Goal: Task Accomplishment & Management: Use online tool/utility

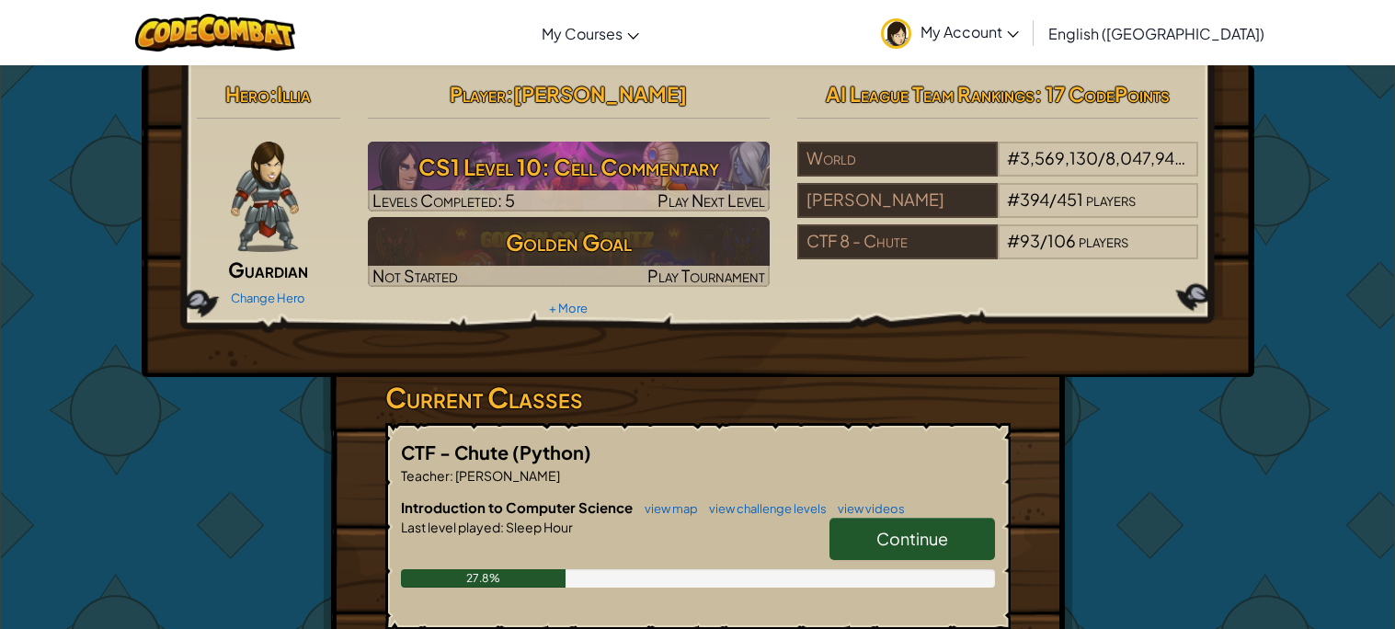
click at [932, 543] on span "Continue" at bounding box center [912, 538] width 72 height 21
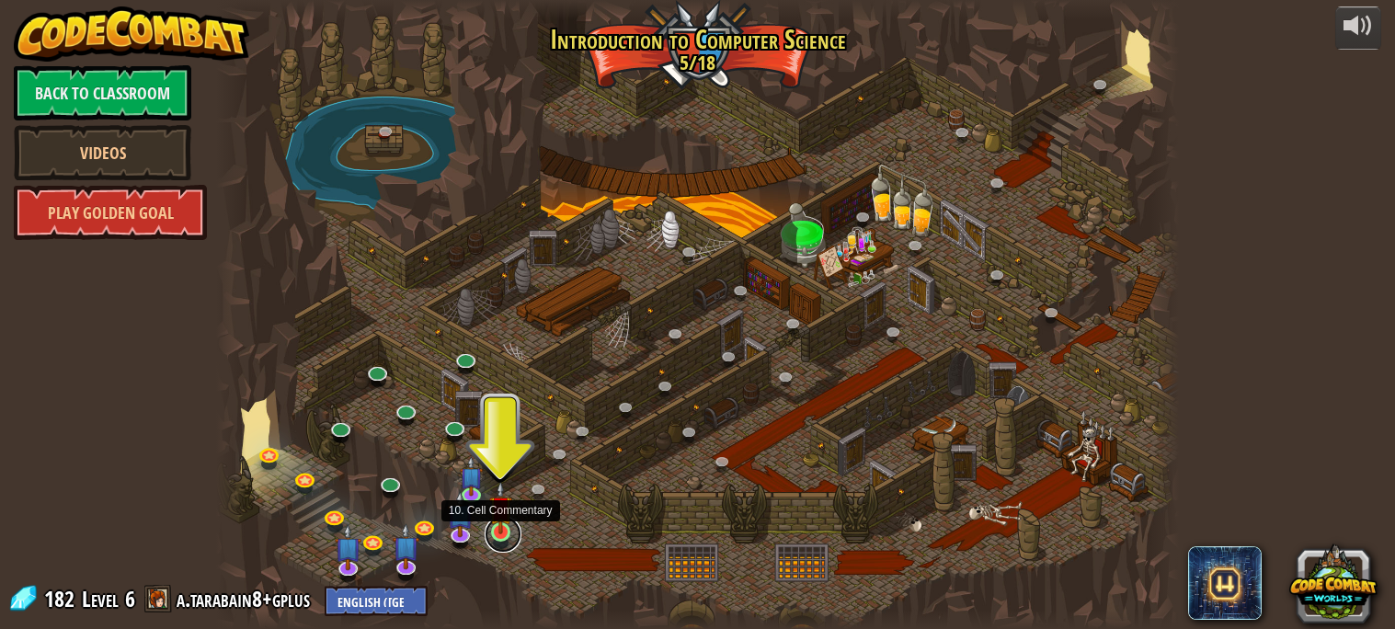
click at [501, 535] on link at bounding box center [503, 534] width 37 height 37
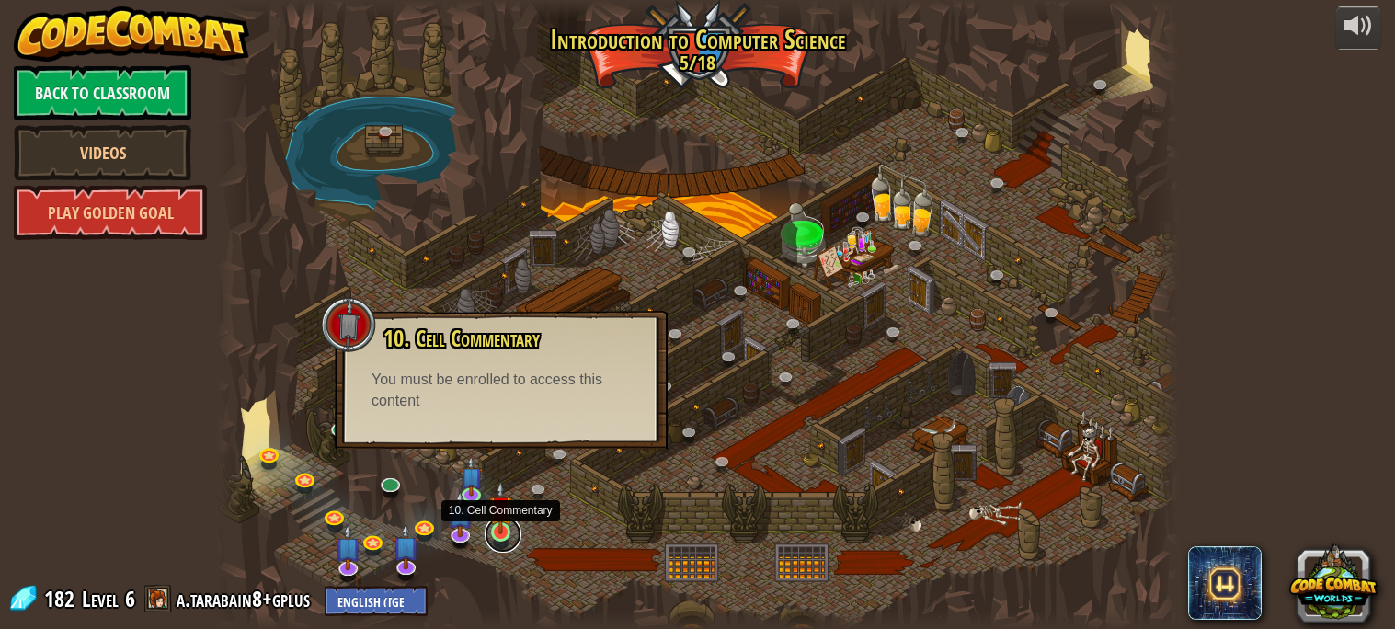
click at [497, 534] on link at bounding box center [503, 534] width 37 height 37
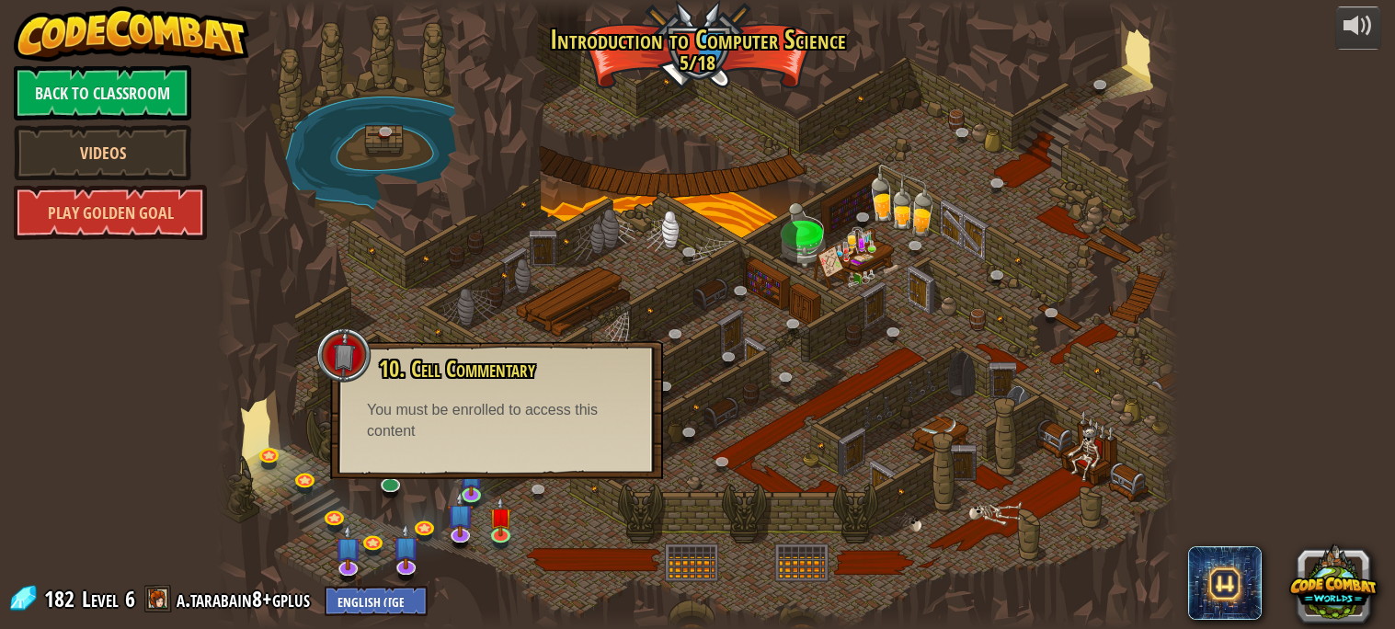
click at [636, 494] on div at bounding box center [697, 314] width 962 height 629
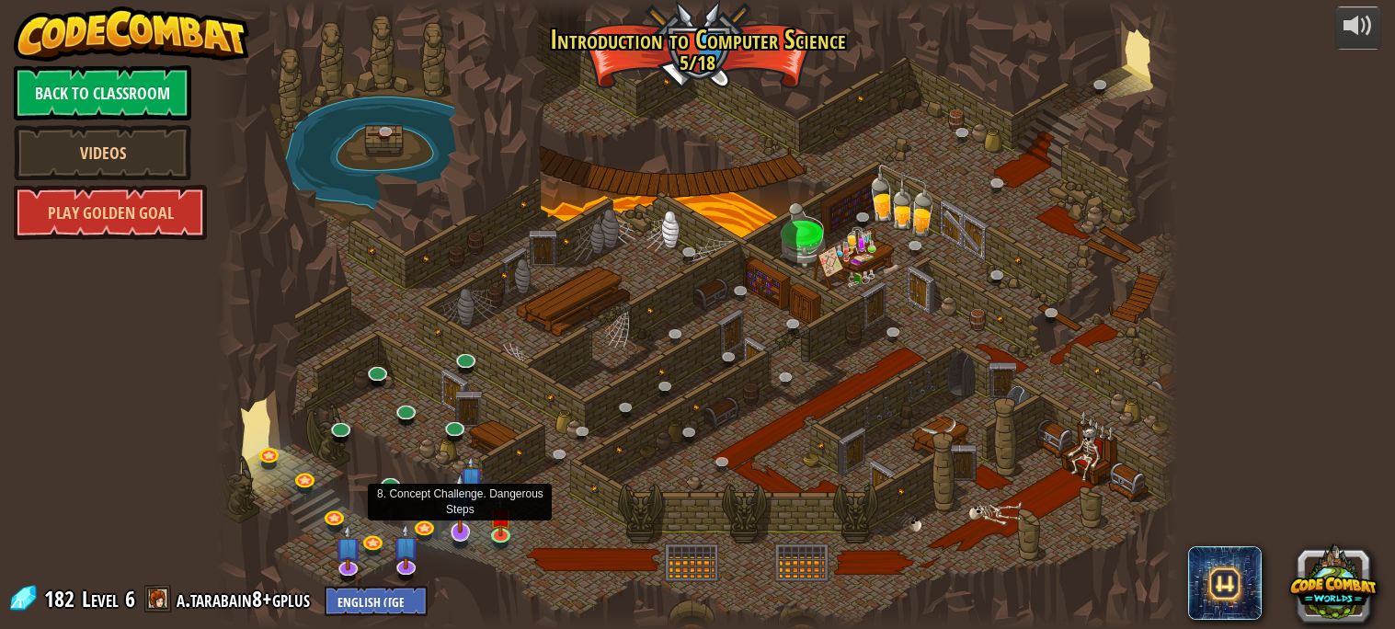
click at [466, 486] on img at bounding box center [460, 503] width 27 height 61
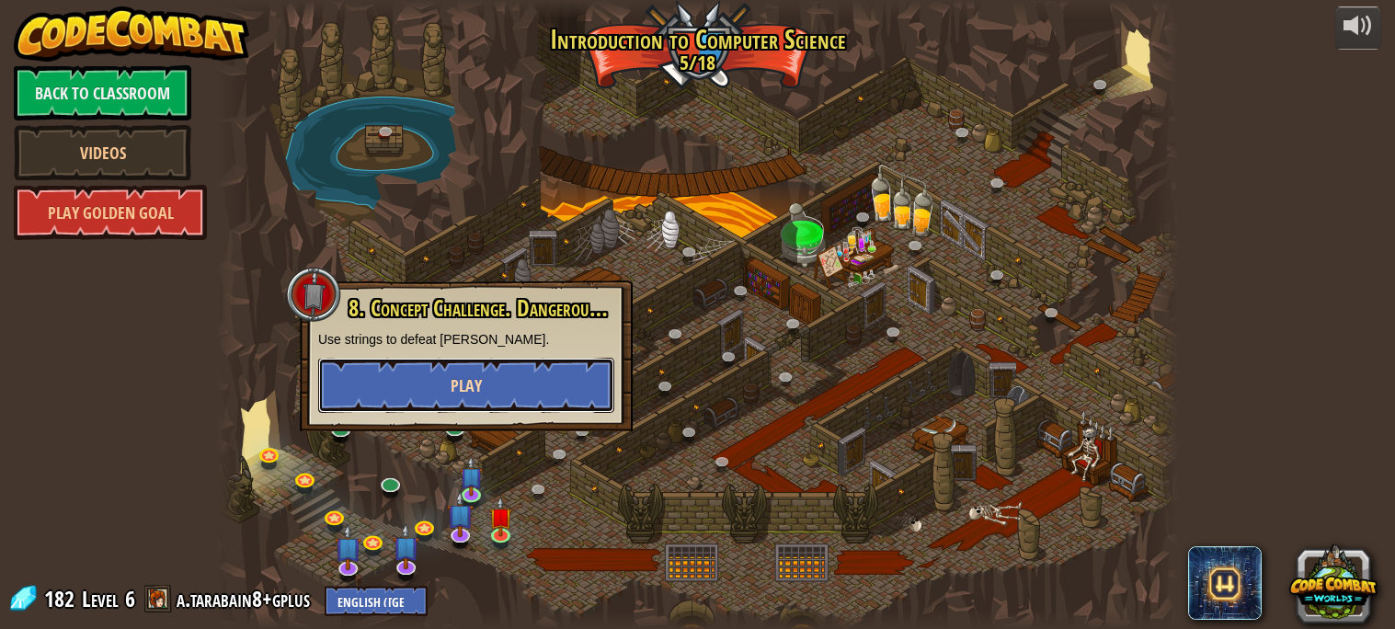
click at [452, 364] on button "Play" at bounding box center [466, 385] width 296 height 55
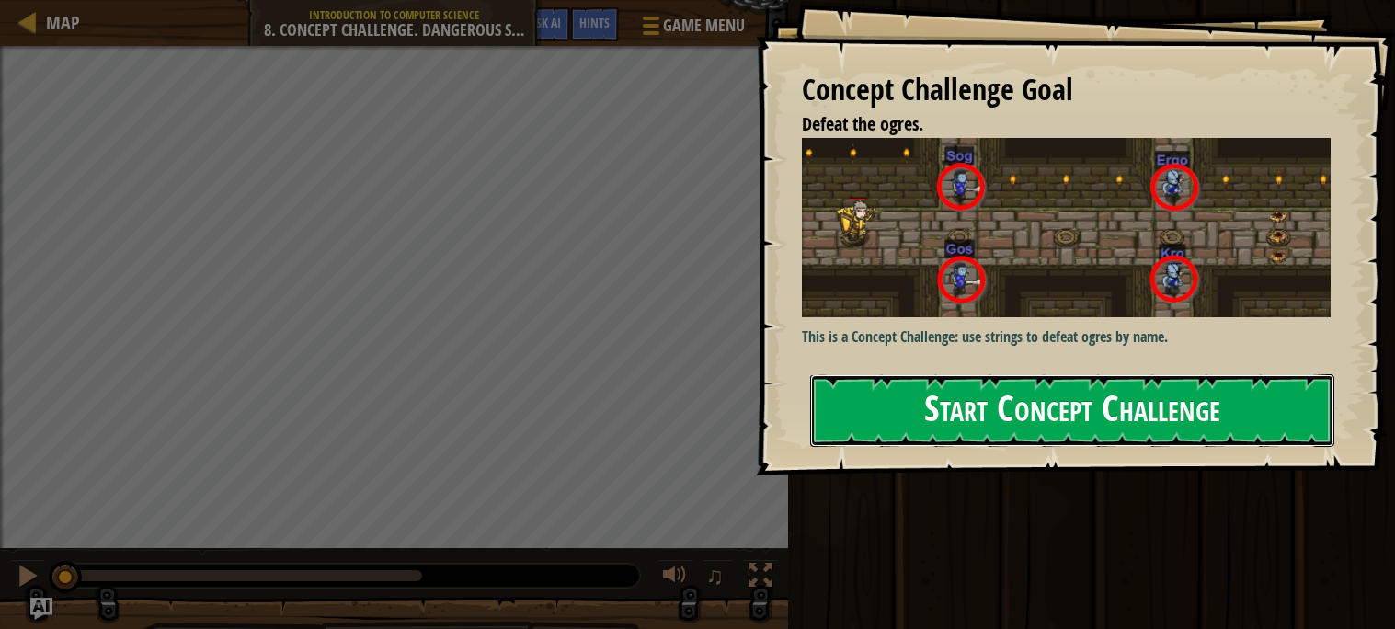
click at [1001, 405] on button "Start Concept Challenge" at bounding box center [1072, 410] width 524 height 73
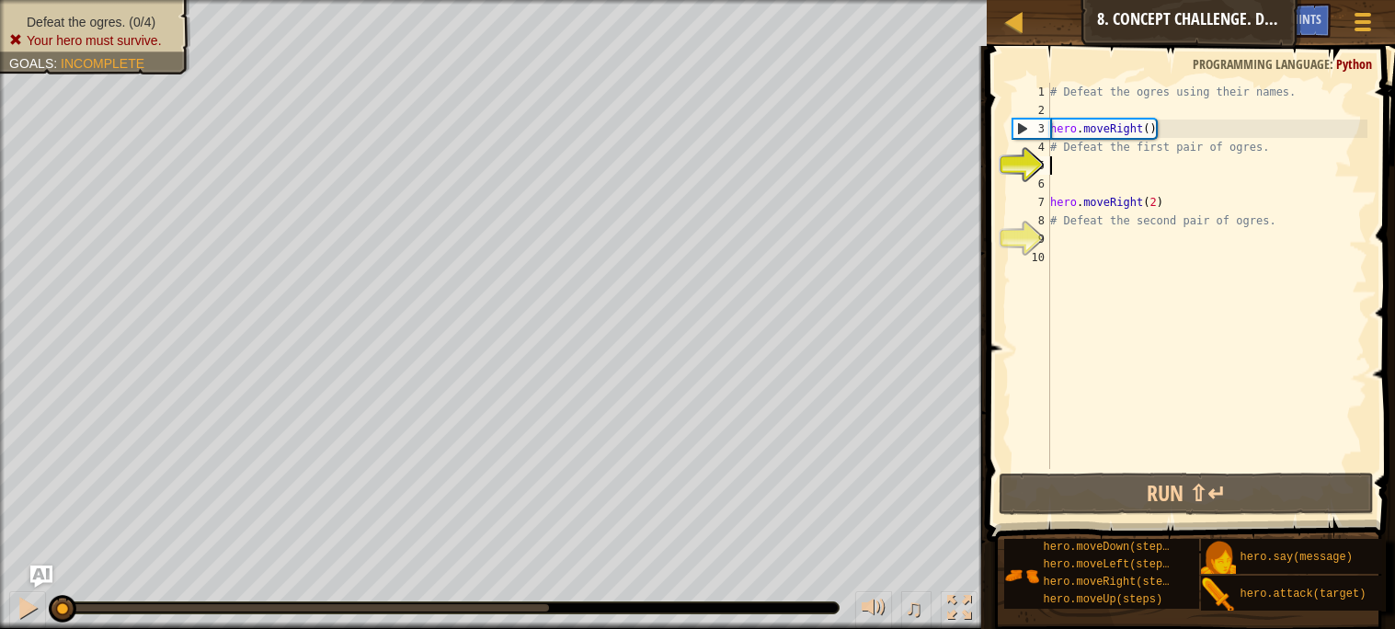
click at [1282, 223] on div "# Defeat the ogres using their names. hero . moveRight ( ) # Defeat the first p…" at bounding box center [1206, 294] width 321 height 423
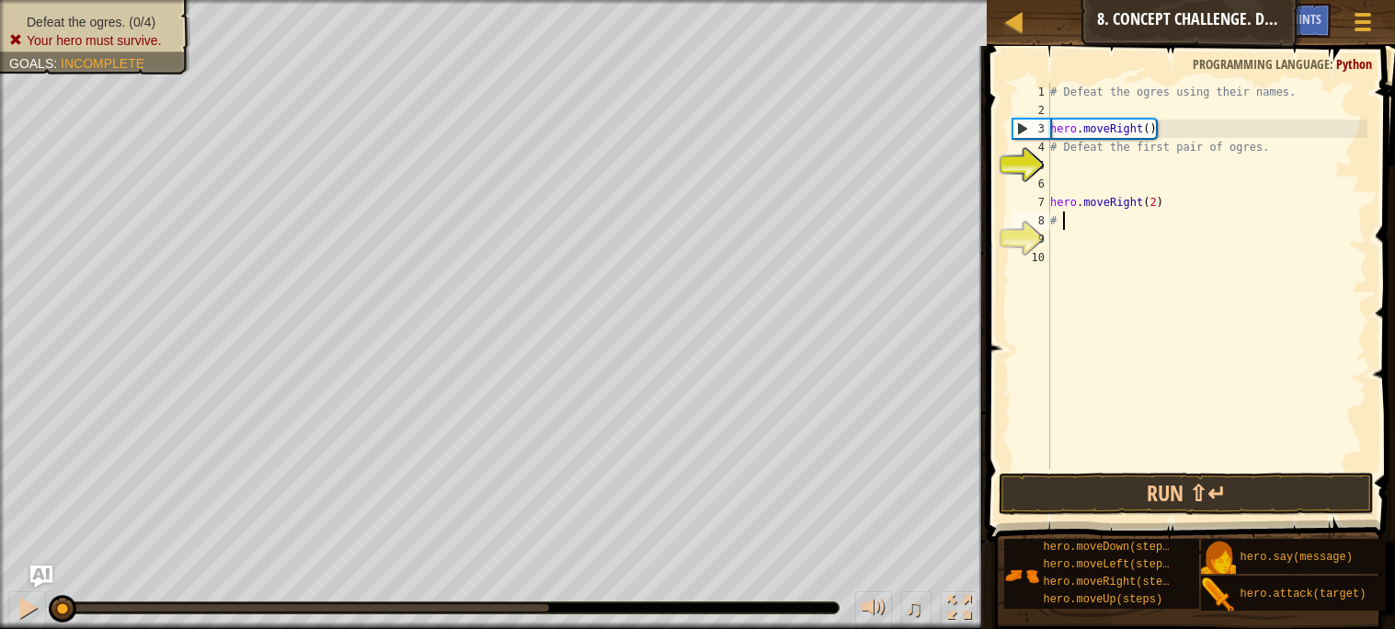
type textarea "#"
click at [1270, 152] on div "# Defeat the ogres using their names. hero . moveRight ( ) # Defeat the first p…" at bounding box center [1206, 294] width 321 height 423
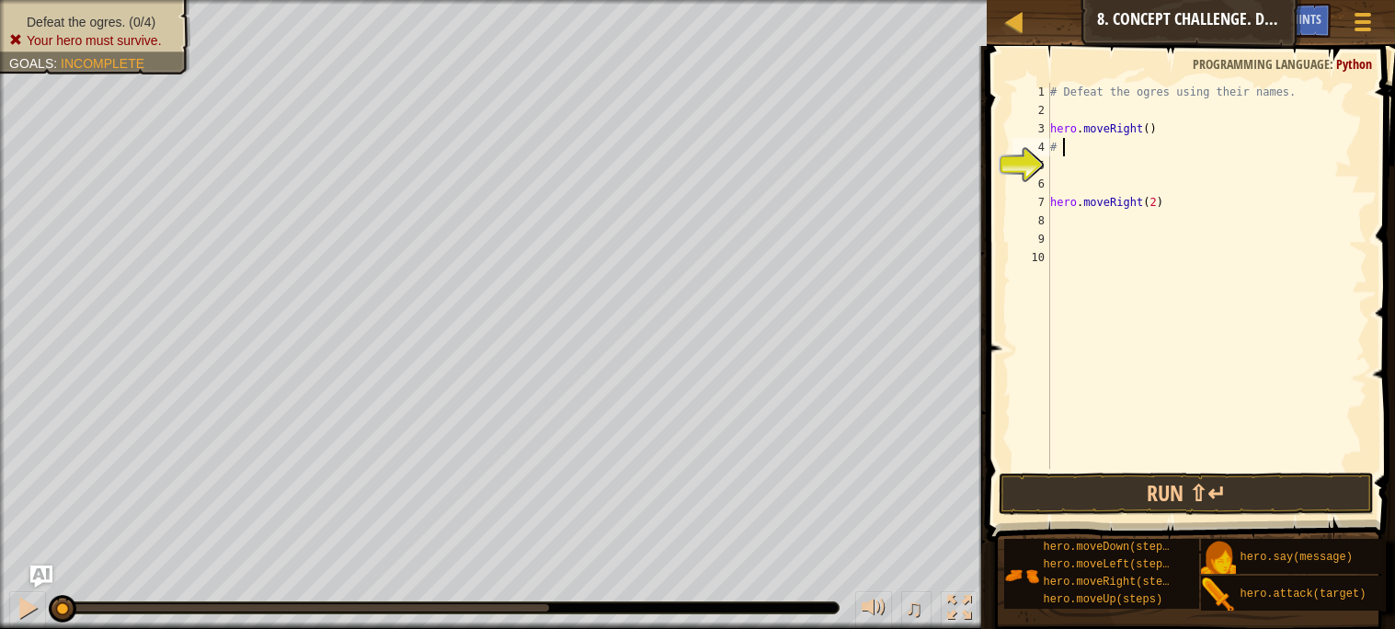
type textarea "#"
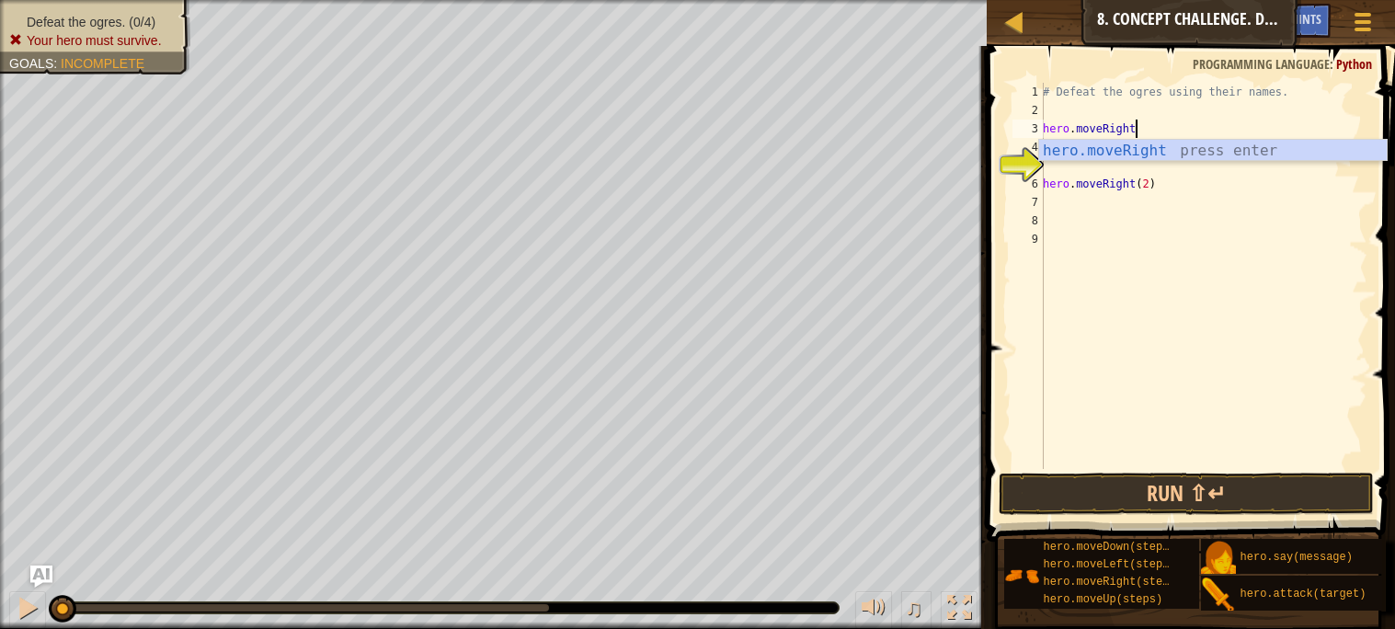
type textarea "hero.moveRig"
click at [1242, 144] on div "hero.moveRig ht press enter" at bounding box center [1213, 173] width 348 height 66
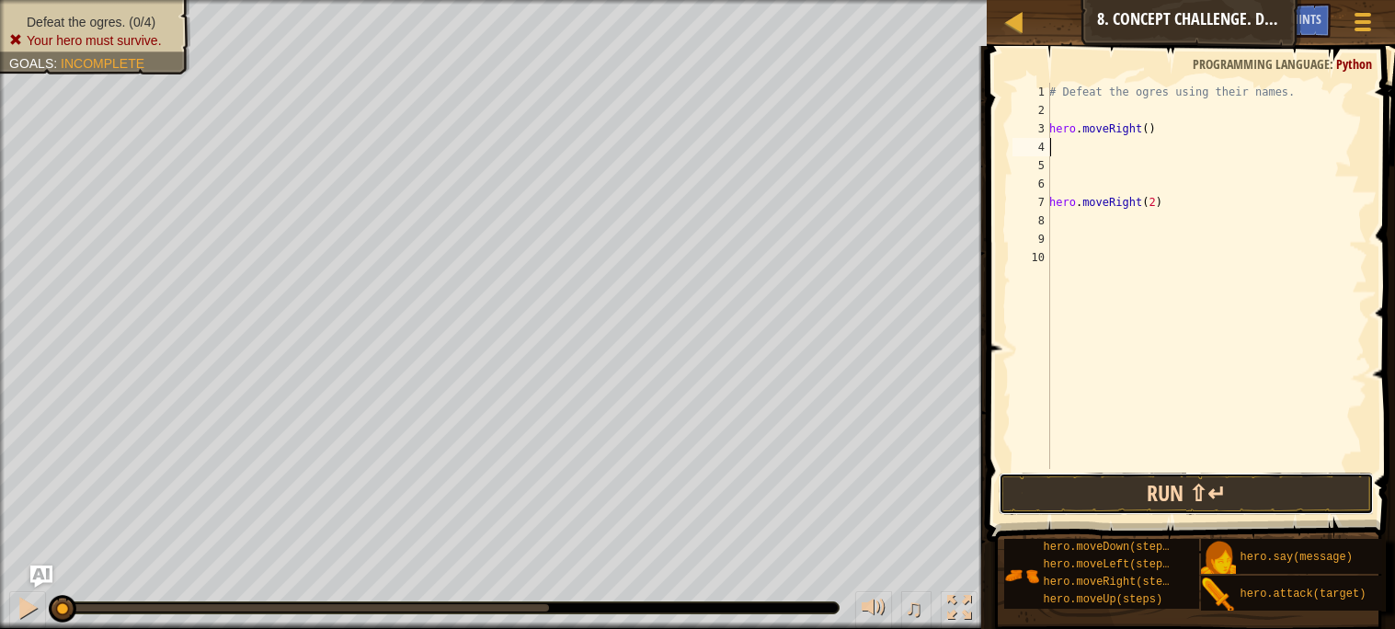
click at [1130, 493] on button "Run ⇧↵" at bounding box center [1186, 494] width 374 height 42
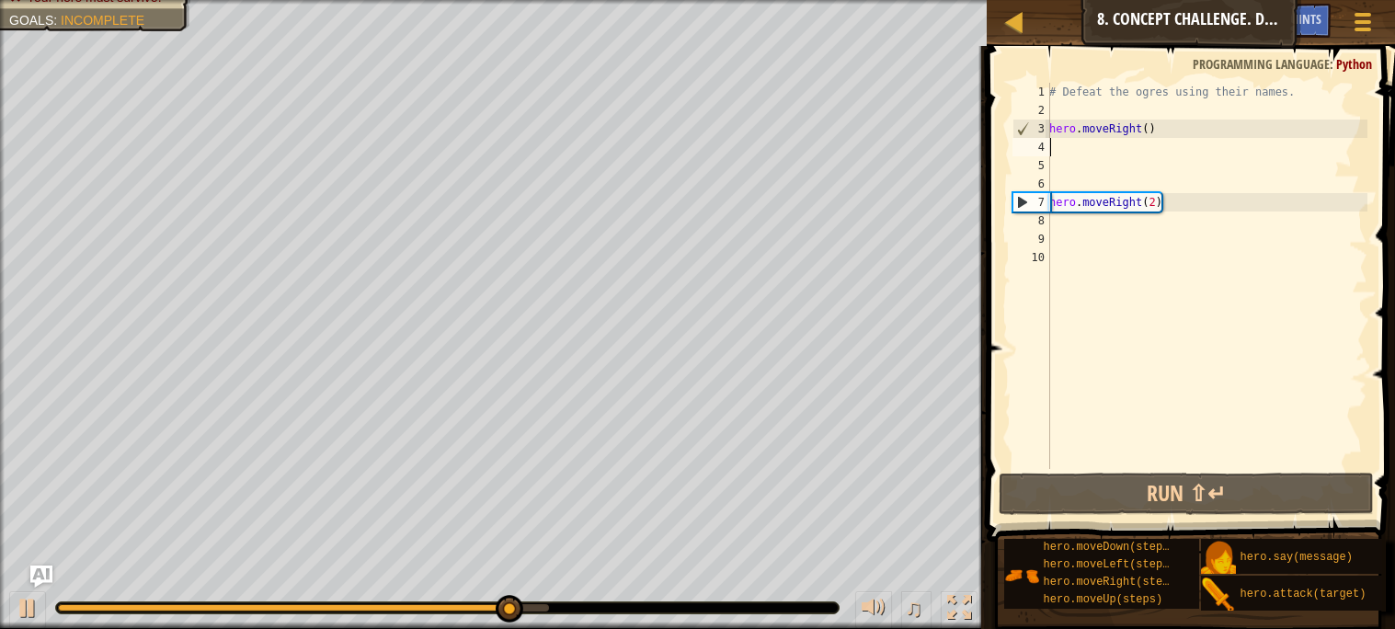
click at [1067, 219] on div "# Defeat the ogres using their names. hero . moveRight ( ) hero . moveRight ( 2…" at bounding box center [1207, 294] width 322 height 423
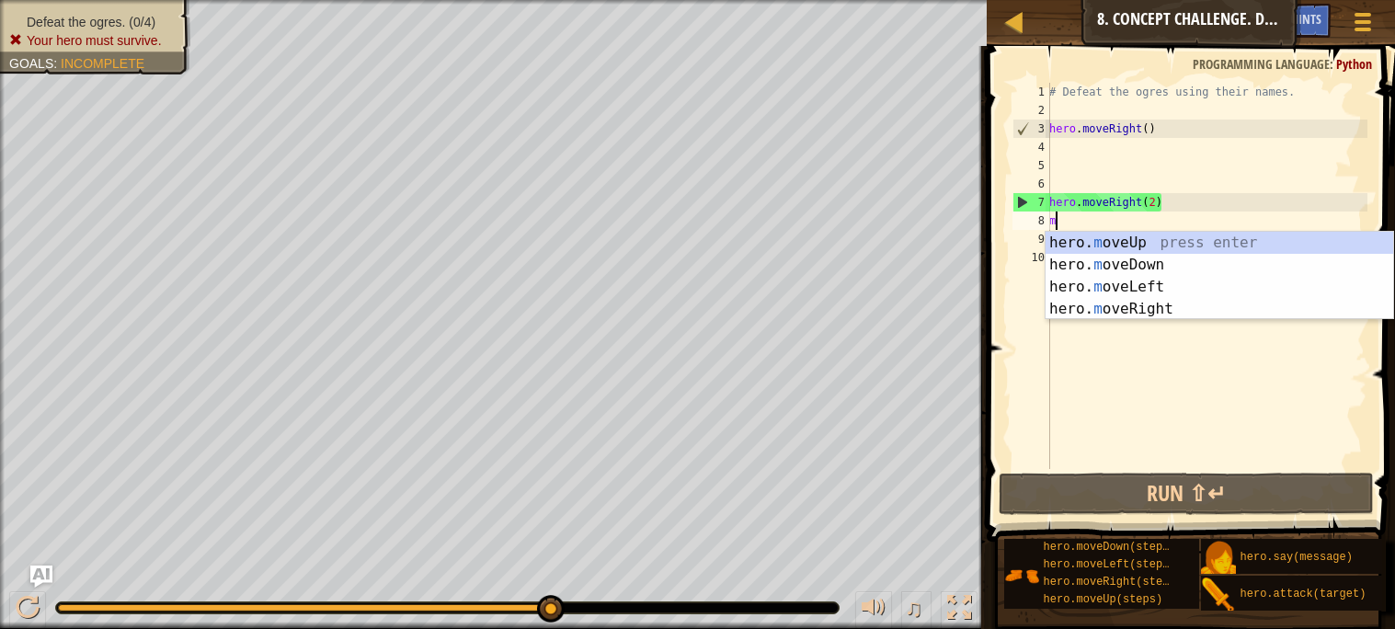
scroll to position [7, 0]
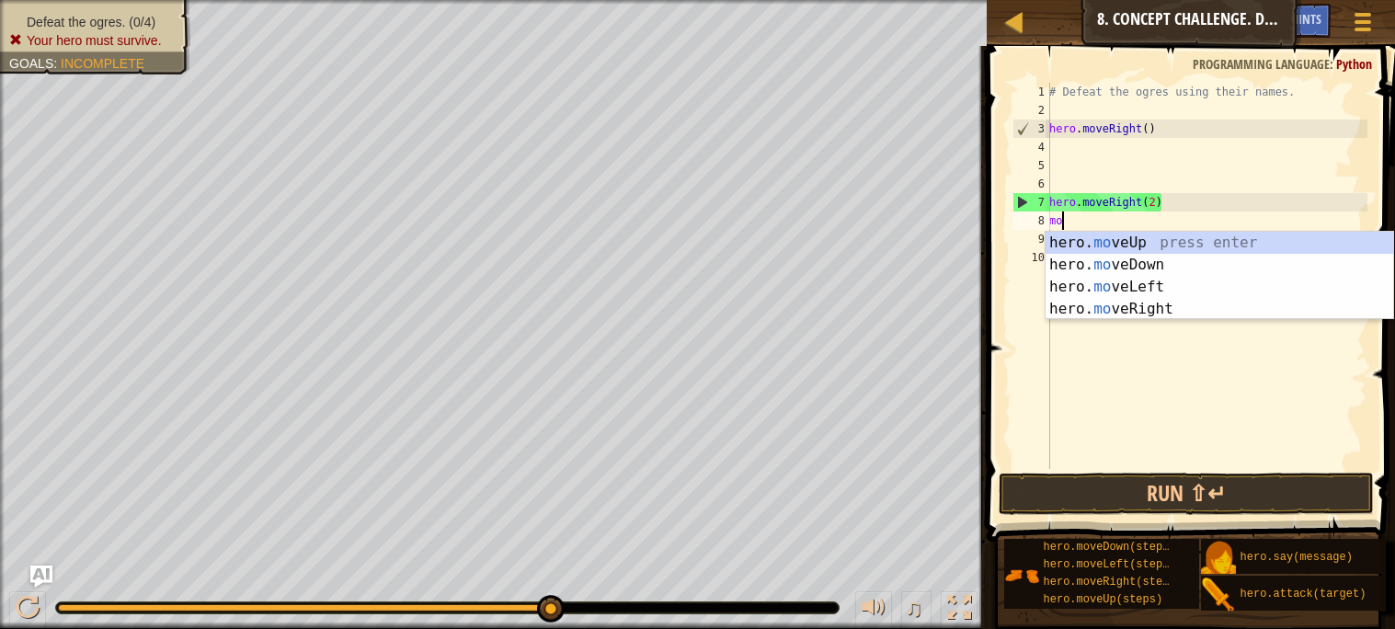
type textarea "mov"
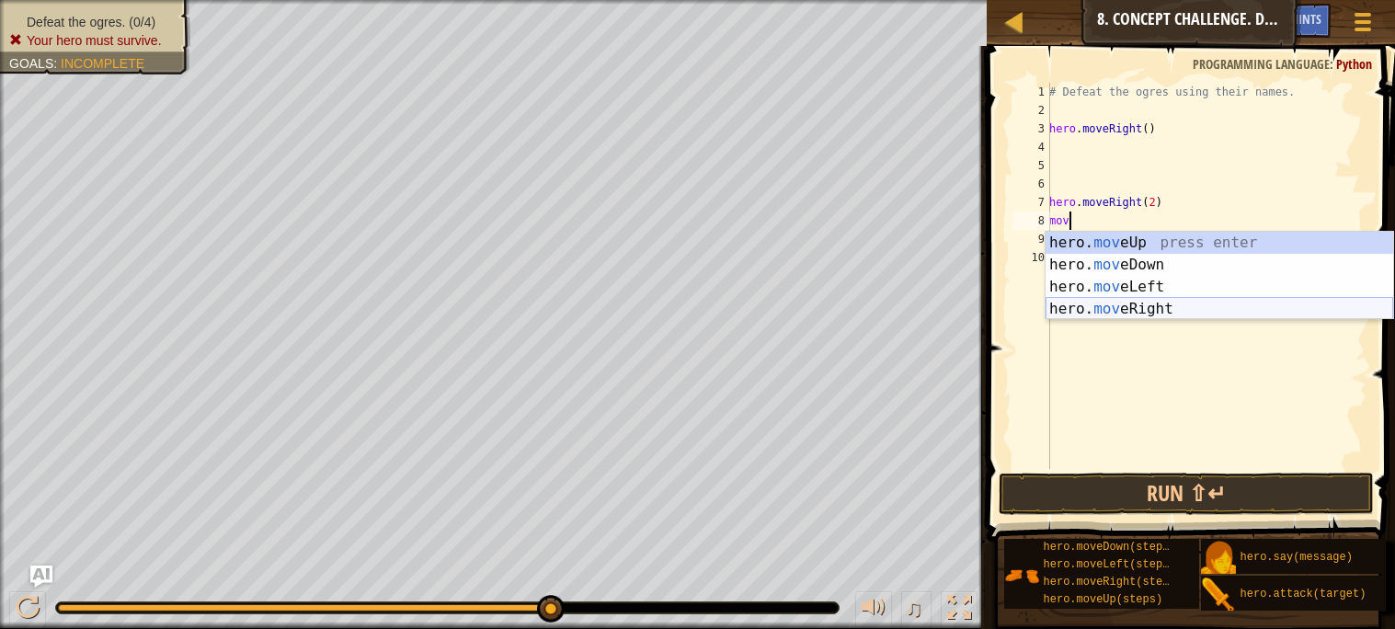
click at [1117, 305] on div "hero. mov eUp press enter hero. mov eDown press enter hero. mov eLeft press ent…" at bounding box center [1220, 298] width 348 height 132
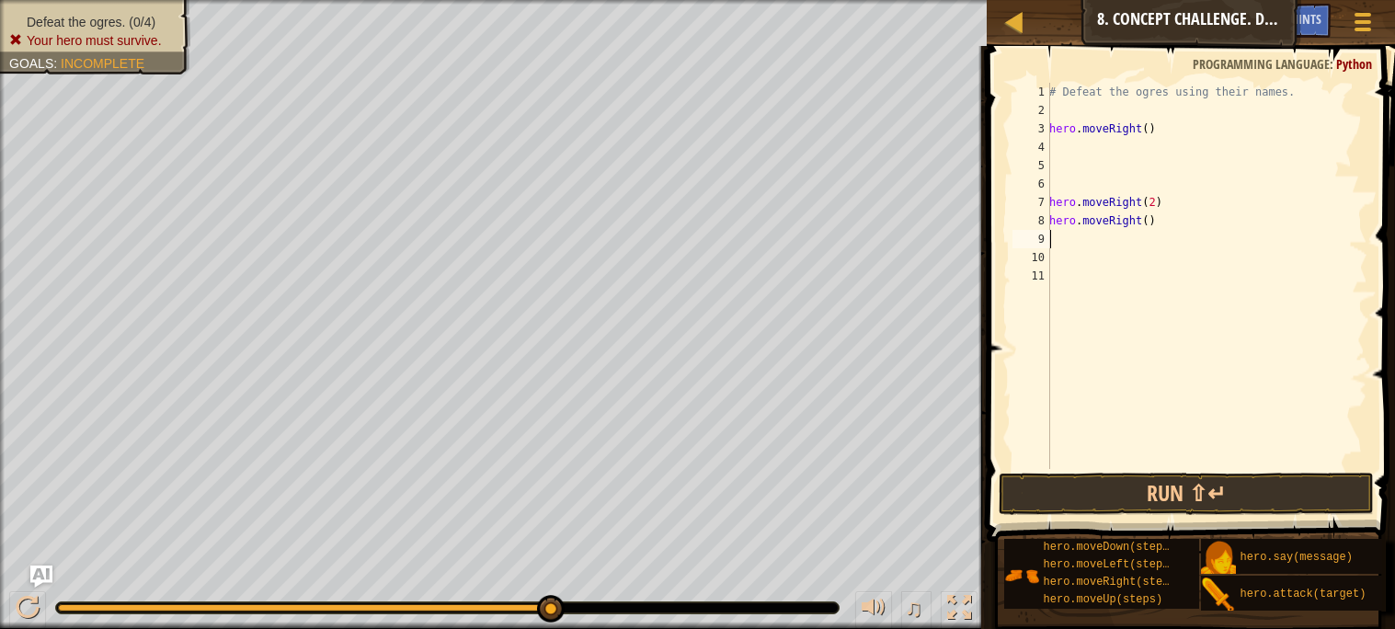
click at [1149, 220] on div "# Defeat the ogres using their names. hero . moveRight ( ) hero . moveRight ( 2…" at bounding box center [1207, 294] width 322 height 423
click at [1157, 487] on button "Run ⇧↵" at bounding box center [1186, 494] width 374 height 42
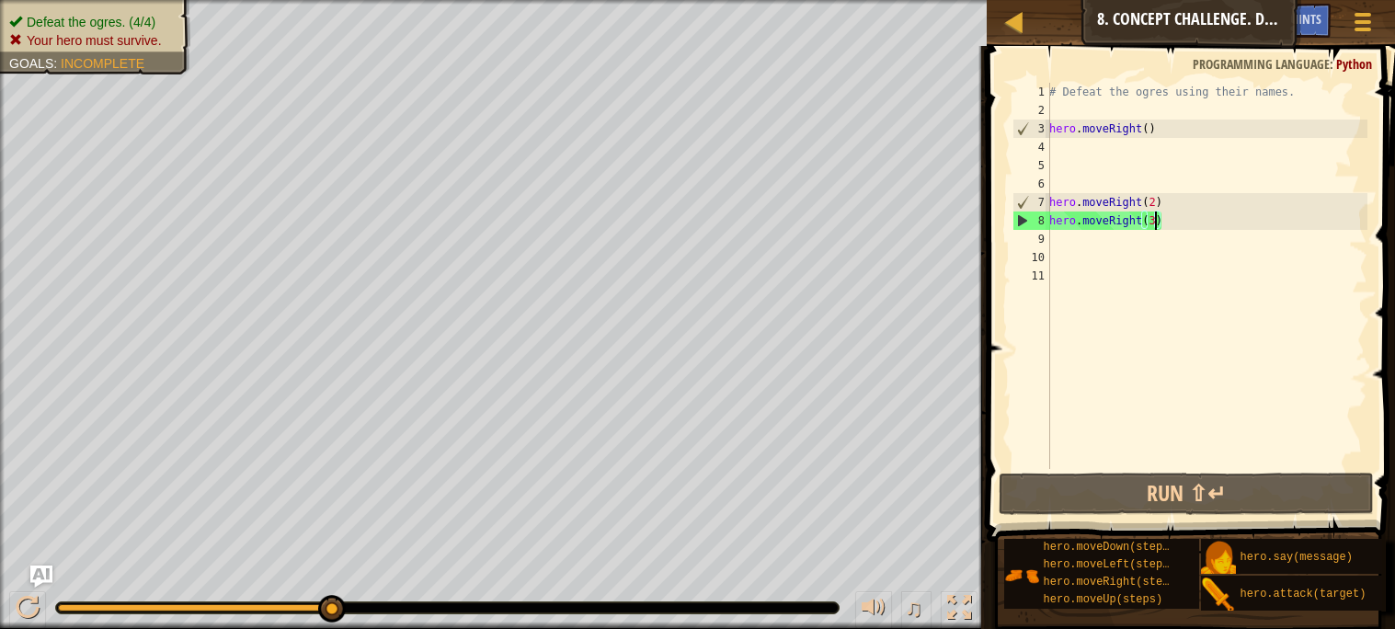
click at [1194, 213] on div "# Defeat the ogres using their names. hero . moveRight ( ) hero . moveRight ( 2…" at bounding box center [1207, 294] width 322 height 423
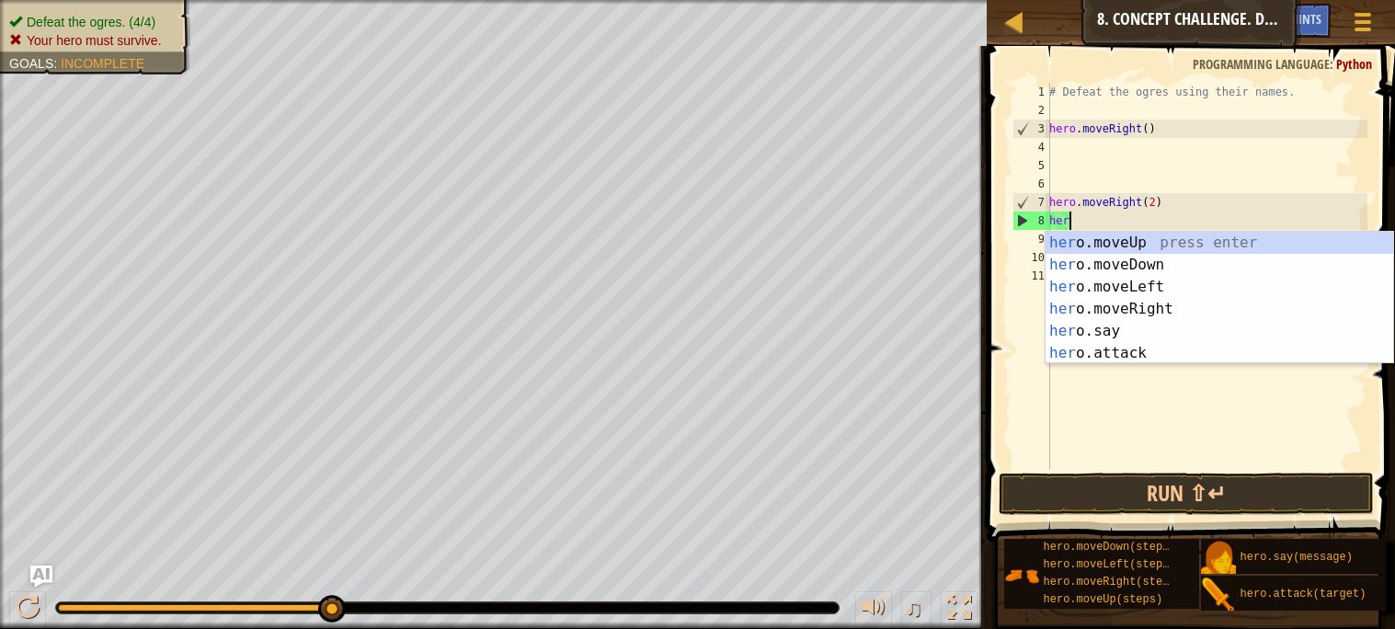
scroll to position [7, 0]
type textarea "h"
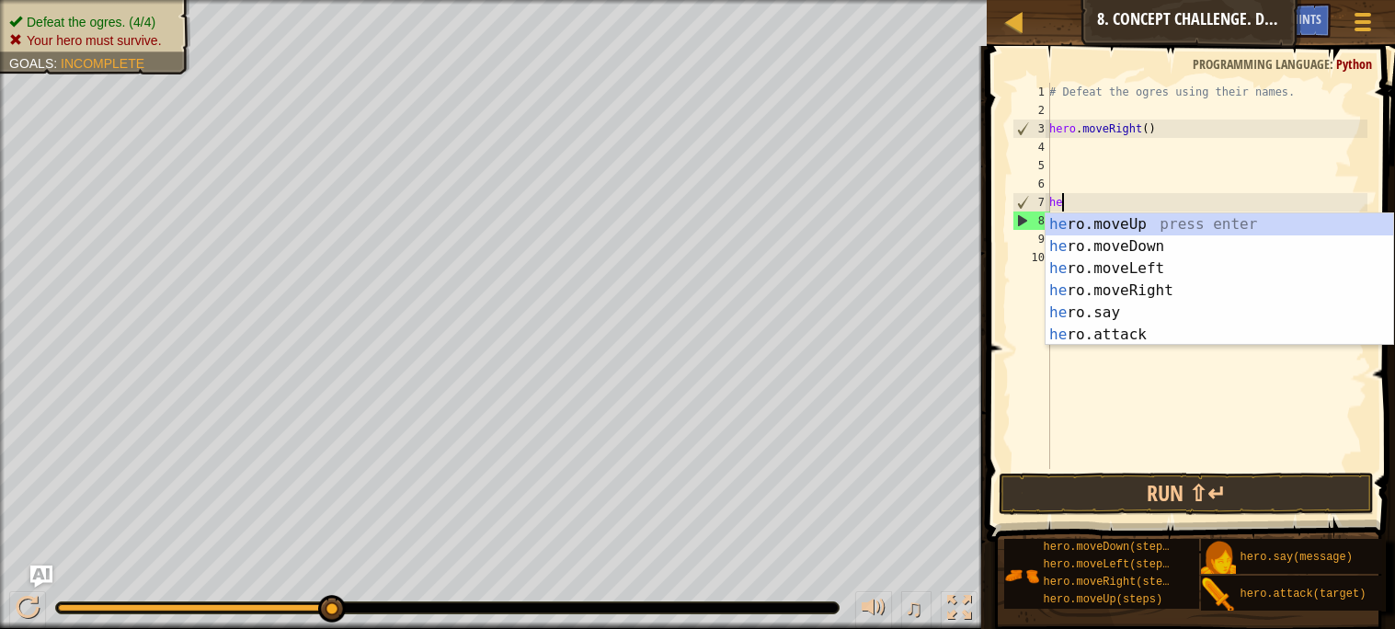
type textarea "h"
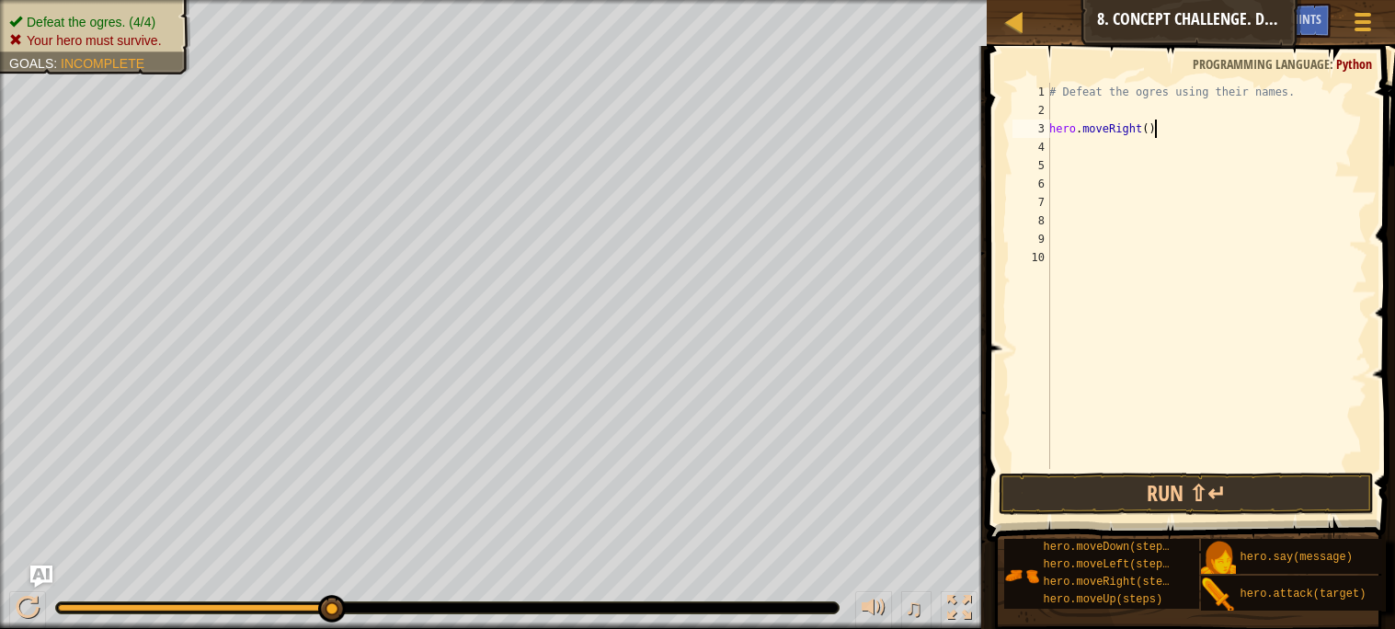
click at [1160, 131] on div "# Defeat the ogres using their names. hero . moveRight ( )" at bounding box center [1207, 294] width 322 height 423
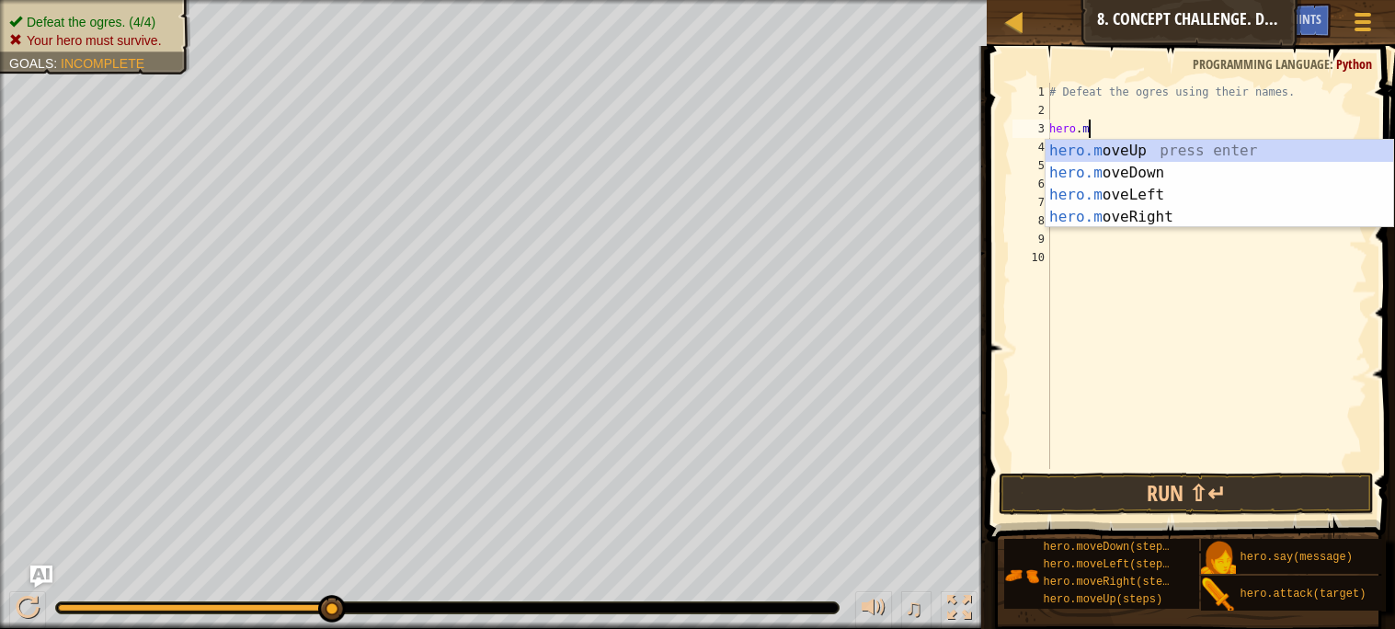
type textarea "h"
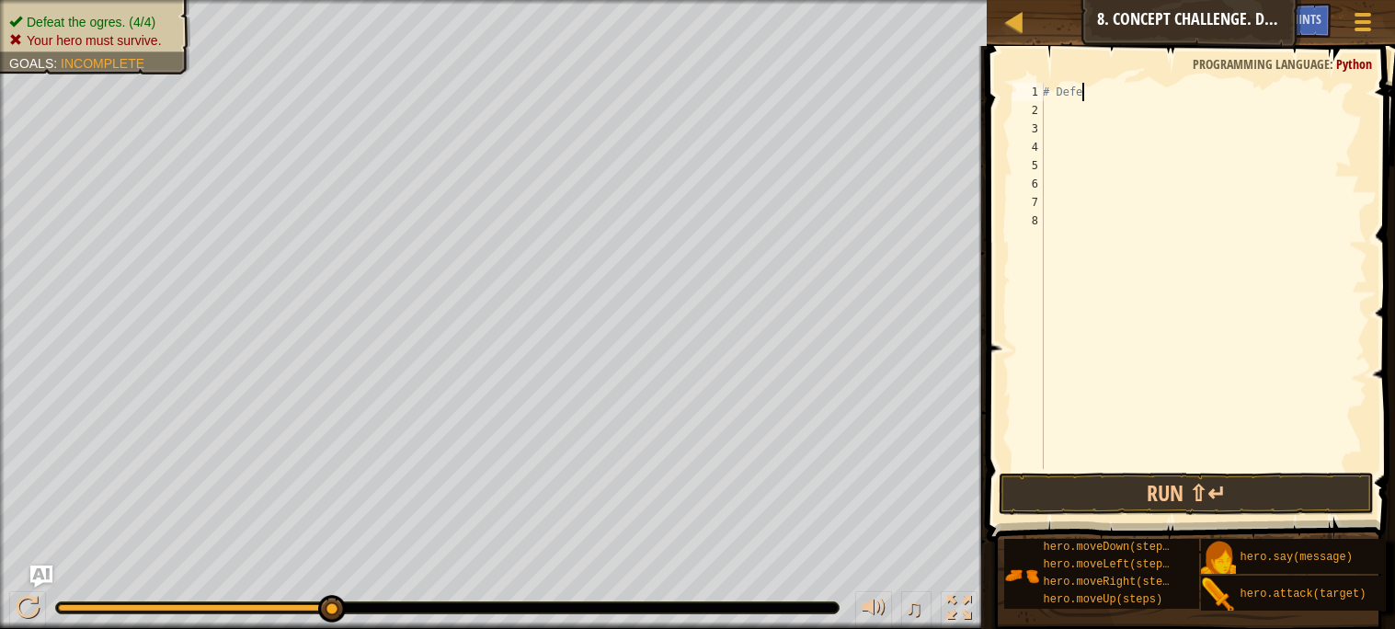
type textarea "#"
type textarea "h"
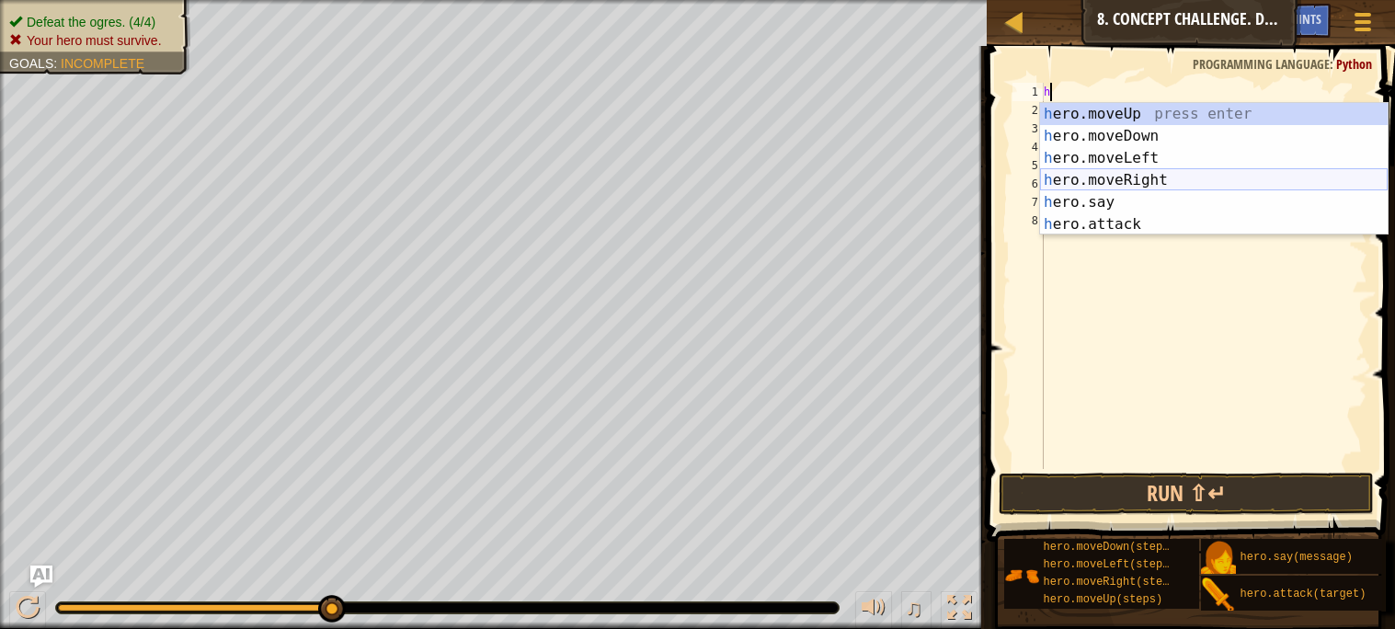
click at [1198, 173] on div "h ero.moveUp press enter h ero.moveDown press enter h ero.moveLeft press enter …" at bounding box center [1214, 191] width 348 height 177
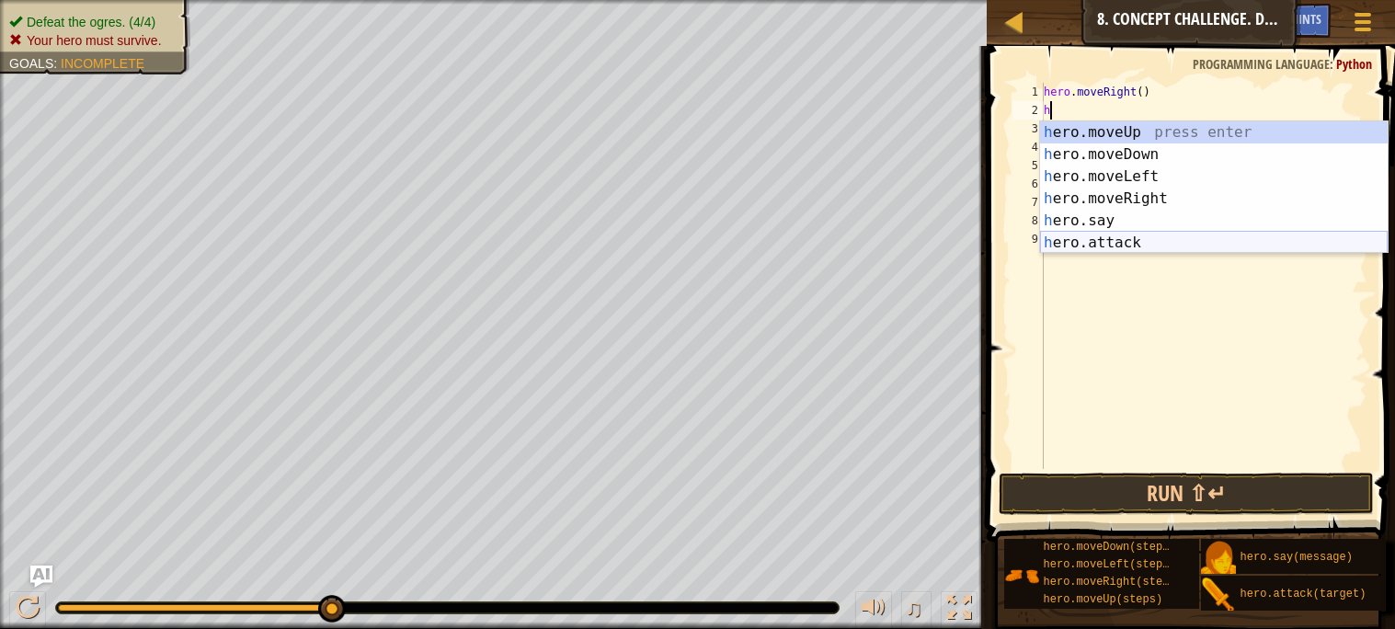
click at [1142, 240] on div "h ero.moveUp press enter h ero.moveDown press enter h ero.moveLeft press enter …" at bounding box center [1214, 209] width 348 height 177
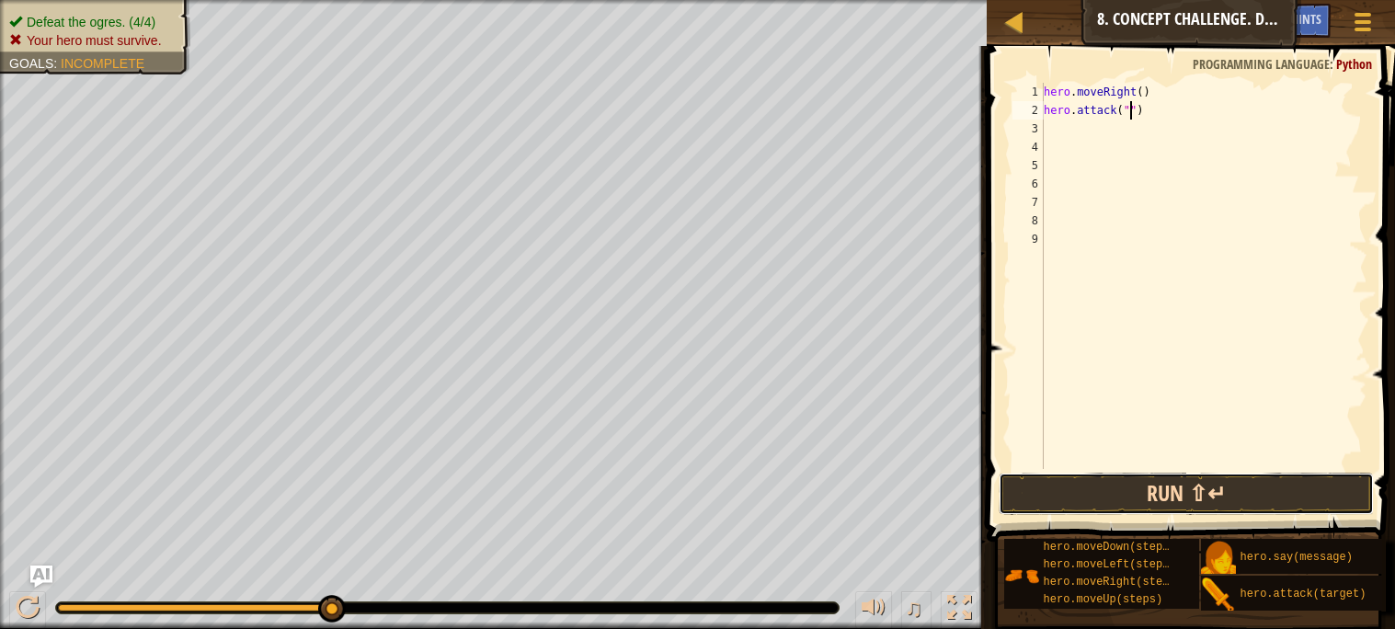
click at [1138, 478] on button "Run ⇧↵" at bounding box center [1186, 494] width 374 height 42
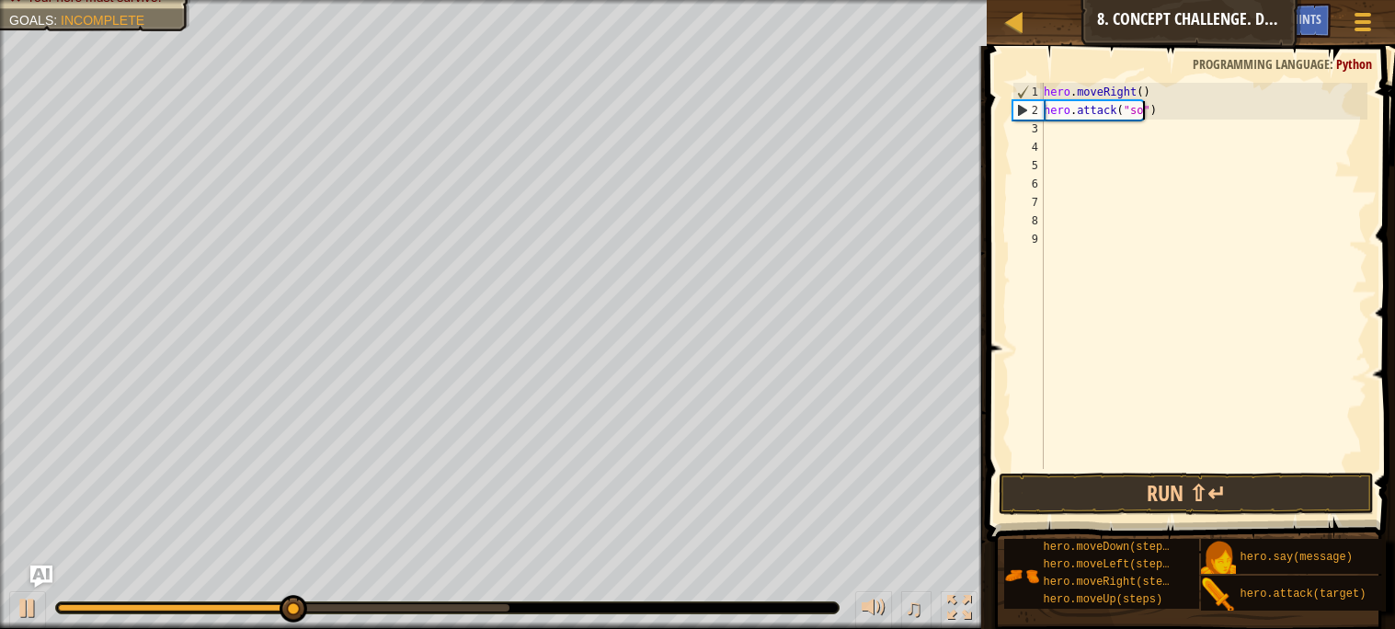
scroll to position [7, 6]
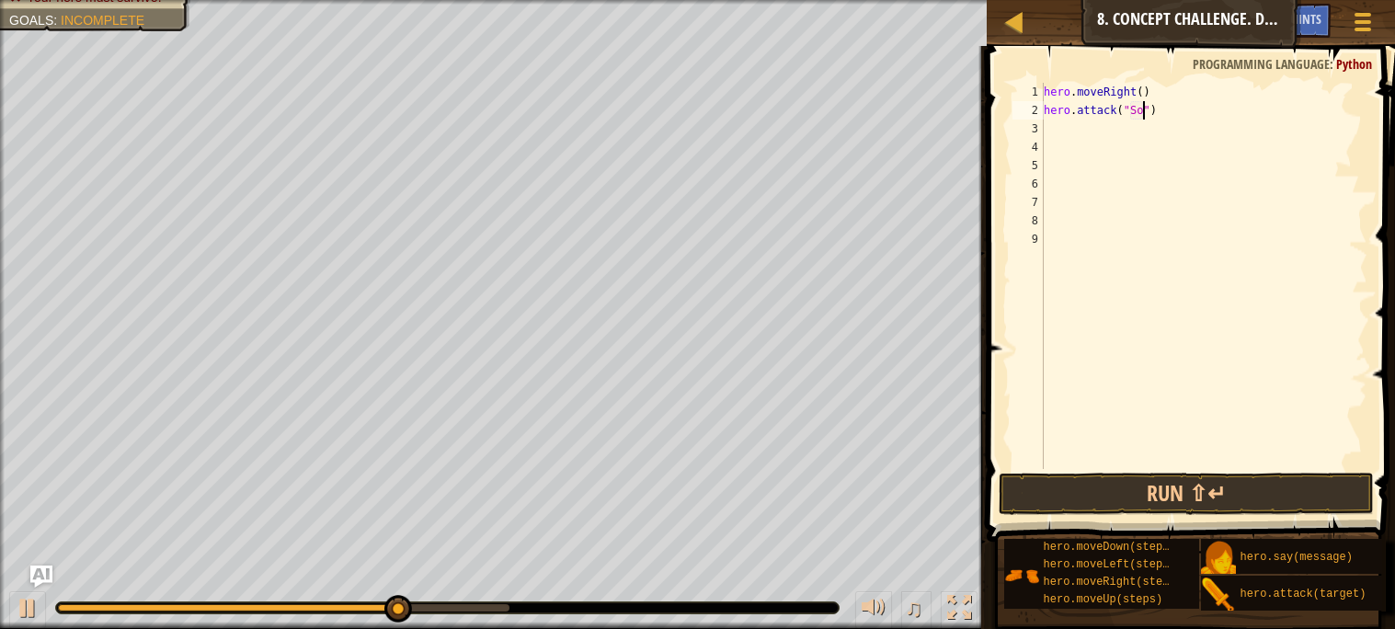
type textarea "hero.attack("Sog")"
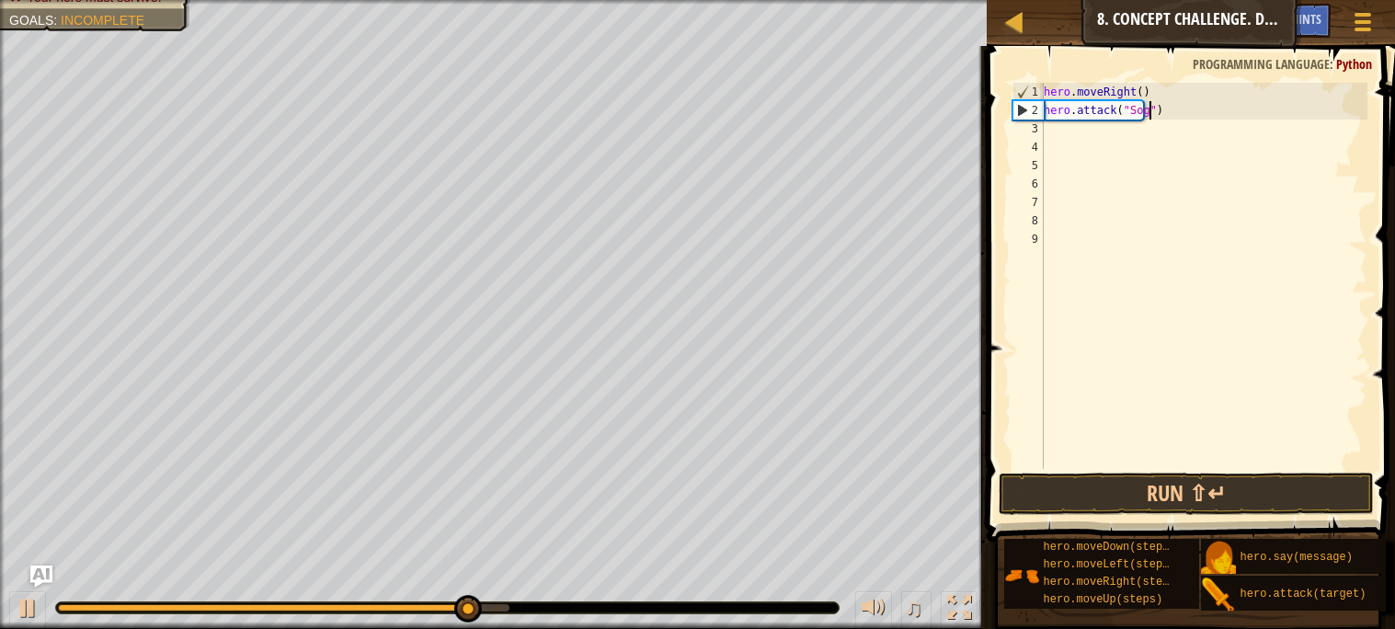
click at [1055, 131] on div "hero . moveRight ( ) hero . attack ( "Sog" )" at bounding box center [1203, 294] width 327 height 423
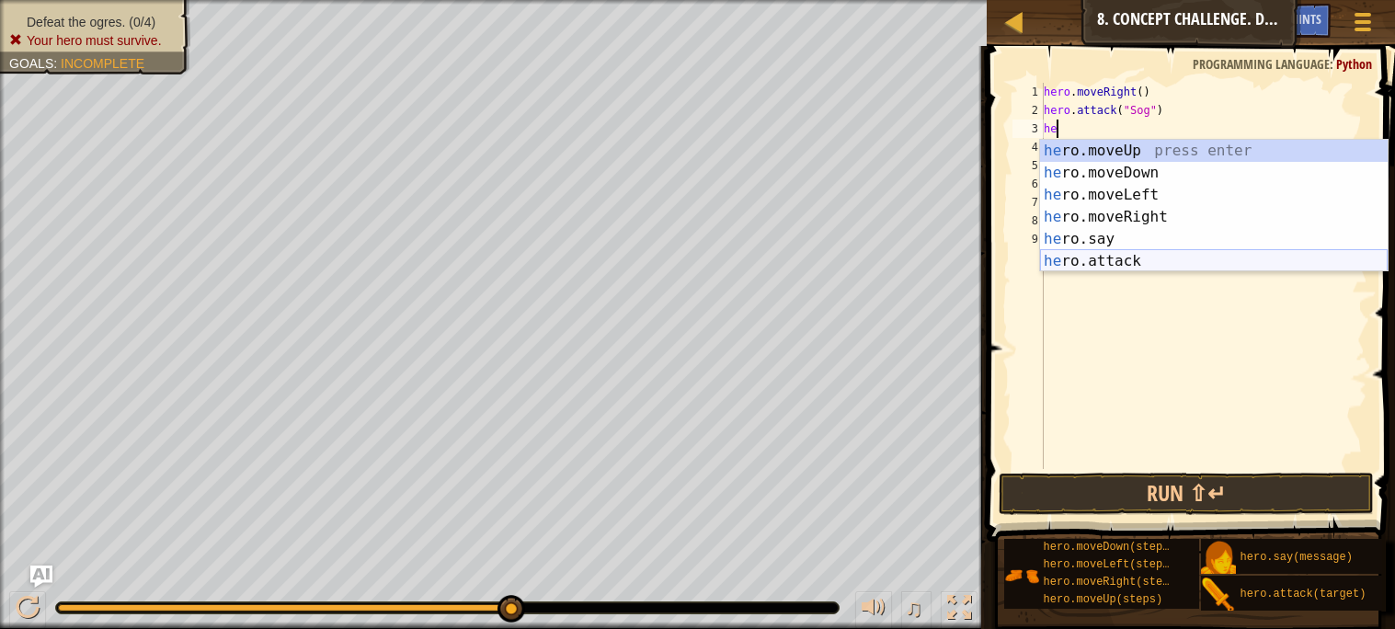
click at [1124, 257] on div "he ro.moveUp press enter he ro.moveDown press enter he ro.moveLeft press enter …" at bounding box center [1214, 228] width 348 height 177
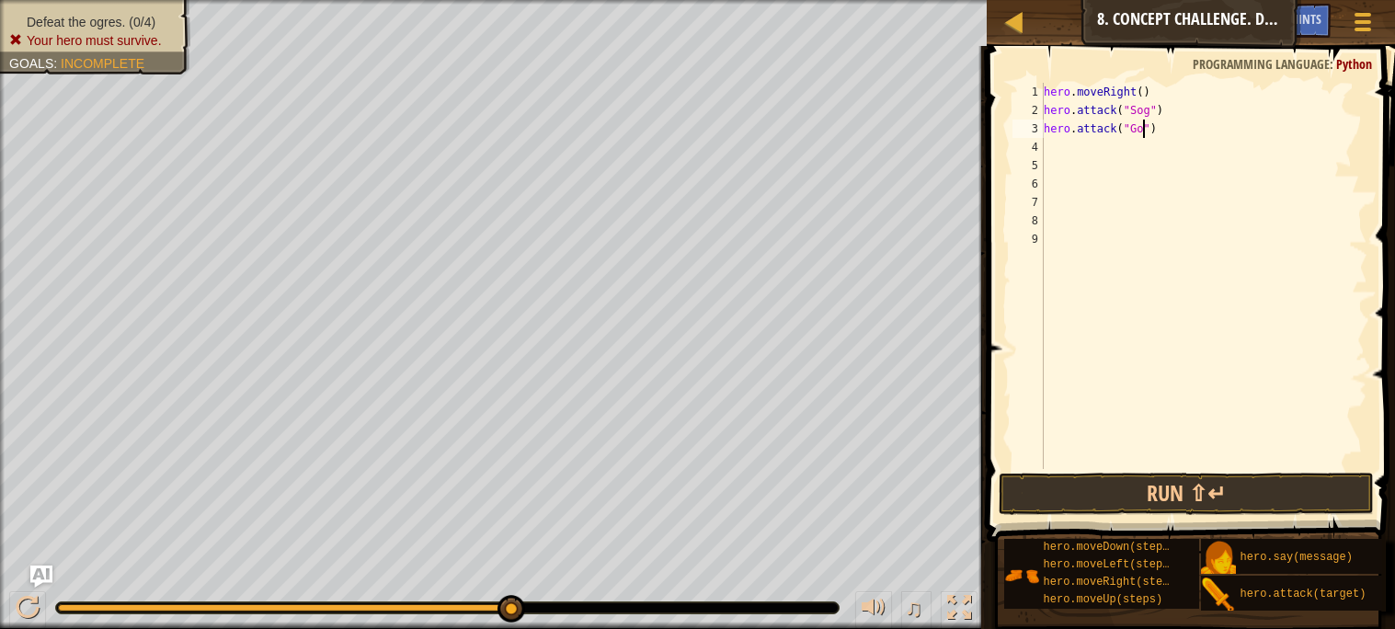
scroll to position [7, 8]
type textarea "hero.attack("Gos")"
click at [1134, 495] on button "Run ⇧↵" at bounding box center [1186, 494] width 374 height 42
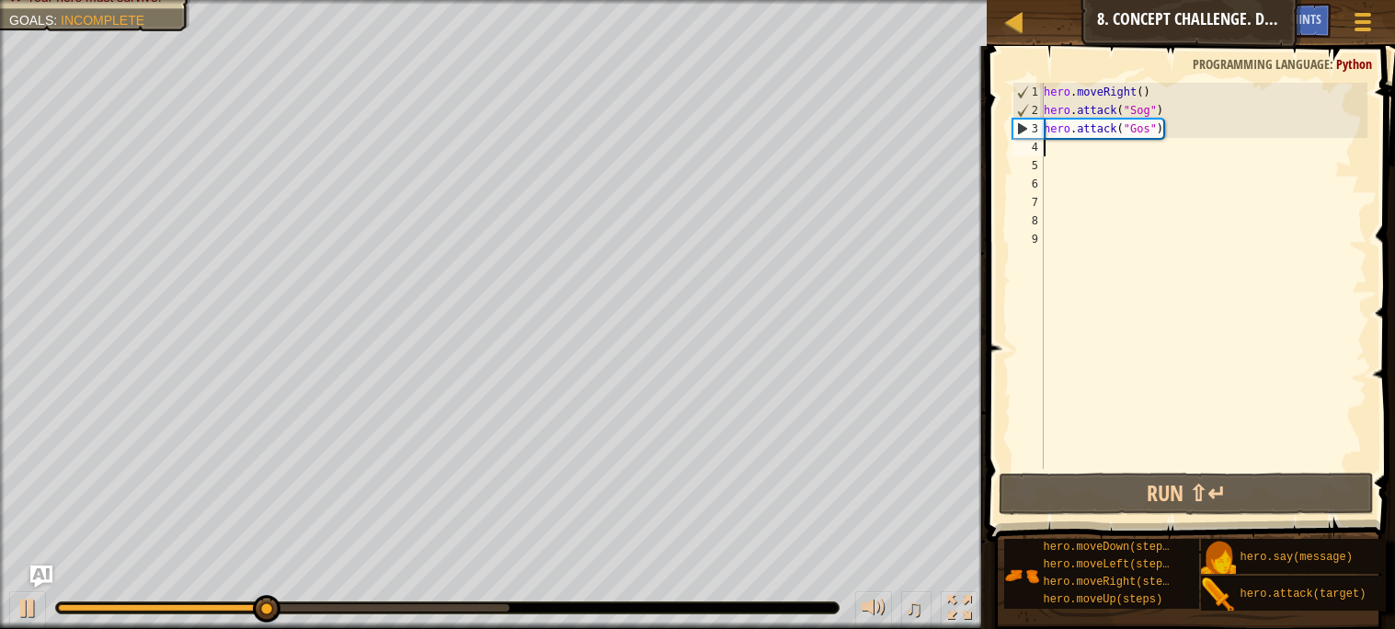
click at [1047, 149] on div "hero . moveRight ( ) hero . attack ( "Sog" ) hero . attack ( "Gos" )" at bounding box center [1203, 294] width 327 height 423
click at [1176, 135] on div "hero . moveRight ( ) hero . attack ( "Sog" ) hero . attack ( "Gos" )" at bounding box center [1203, 294] width 327 height 423
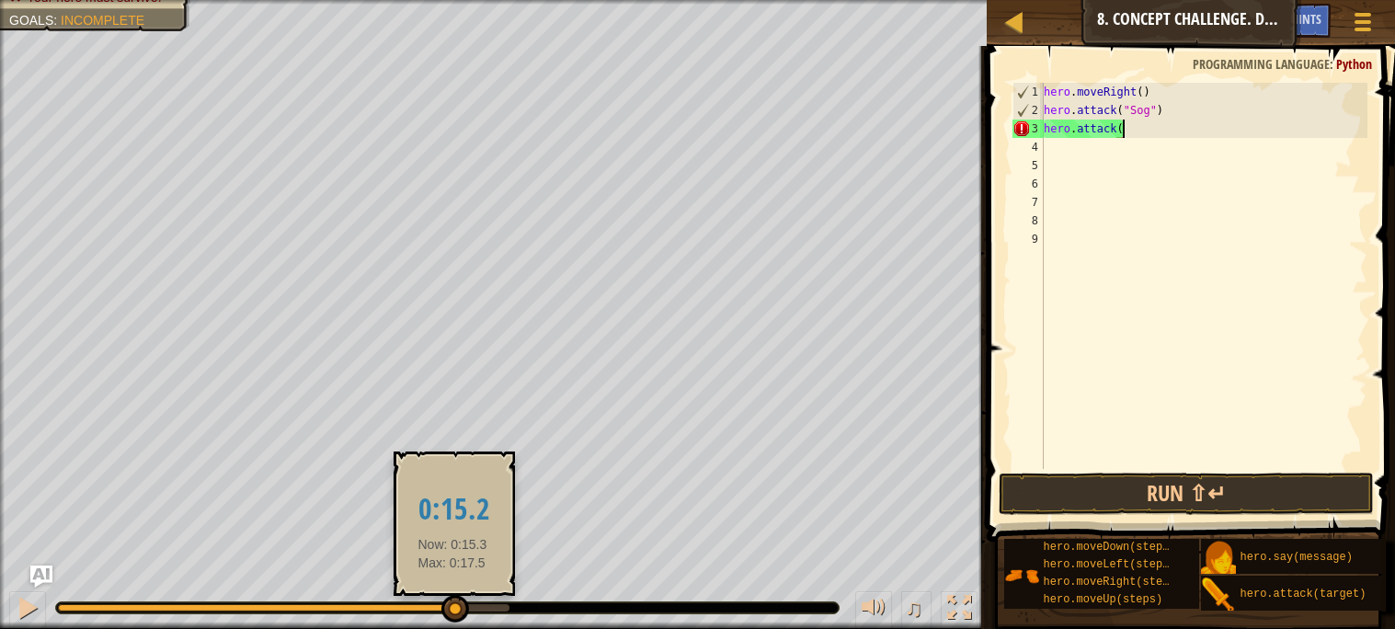
drag, startPoint x: 516, startPoint y: 609, endPoint x: 438, endPoint y: 614, distance: 78.4
click at [441, 614] on div at bounding box center [455, 609] width 28 height 28
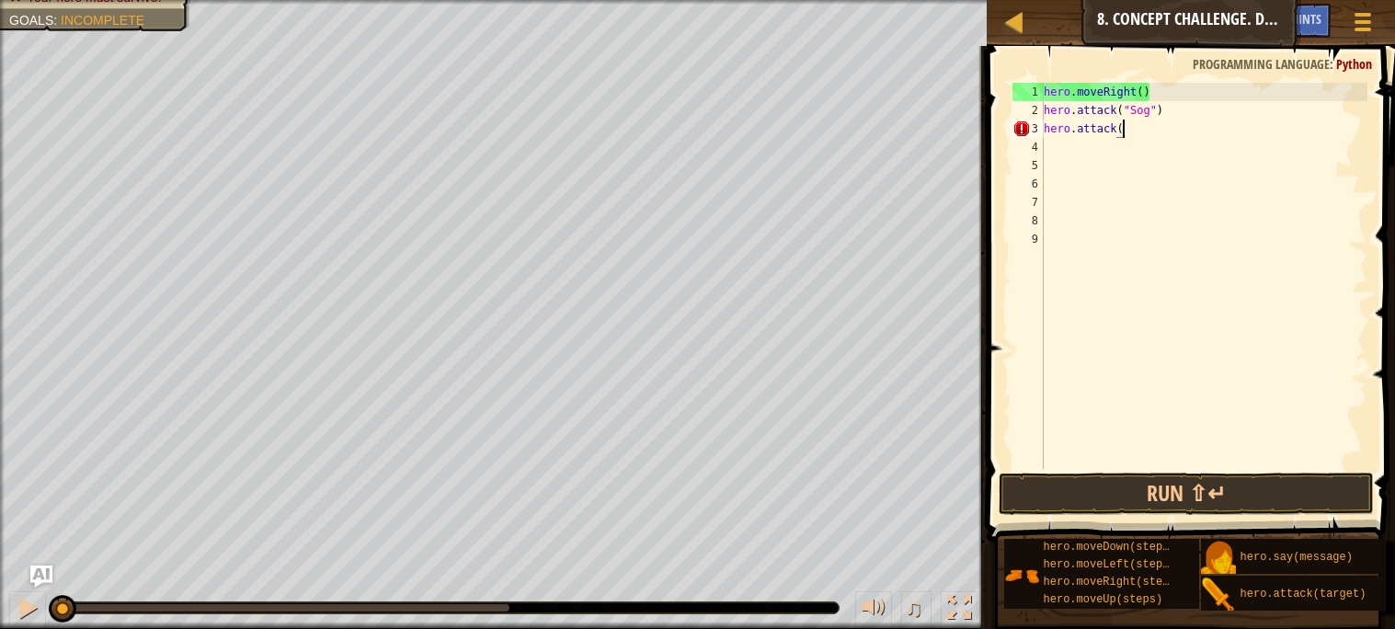
drag, startPoint x: 438, startPoint y: 614, endPoint x: 0, endPoint y: 657, distance: 439.8
click at [0, 0] on html "Map Introduction to Computer Science 8. Concept Challenge. Dangerous Steps Game…" at bounding box center [697, 0] width 1395 height 0
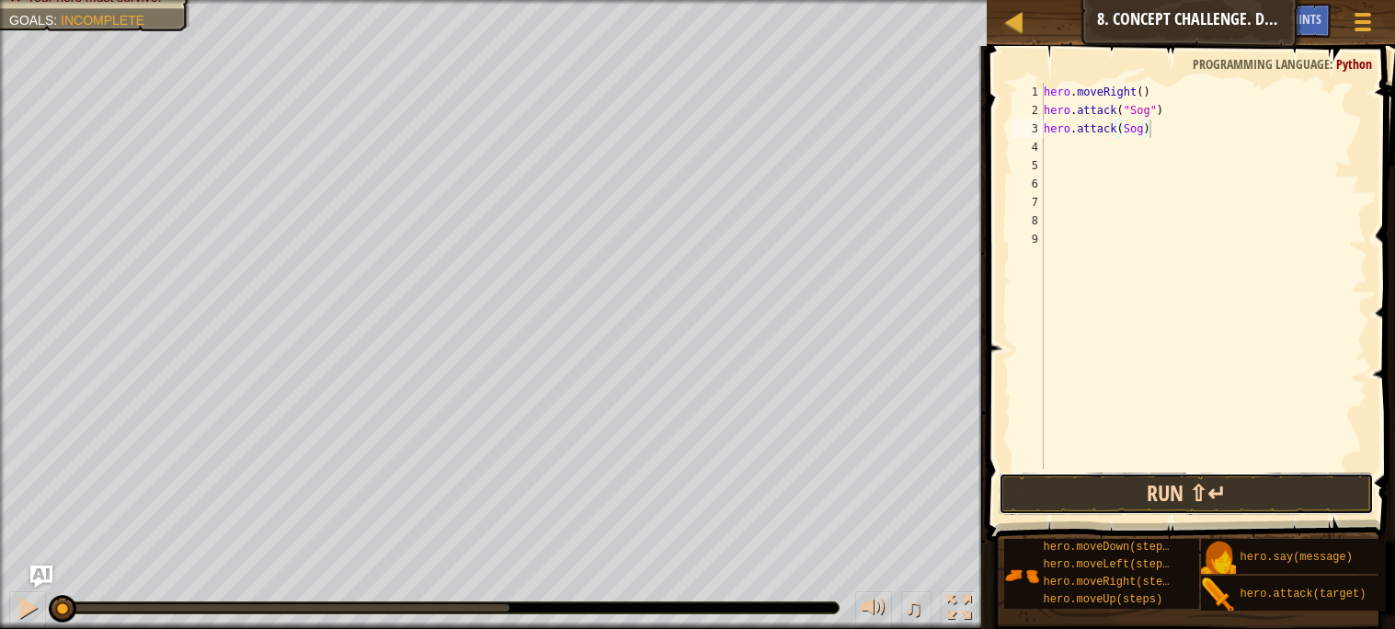
click at [1094, 499] on button "Run ⇧↵" at bounding box center [1186, 494] width 374 height 42
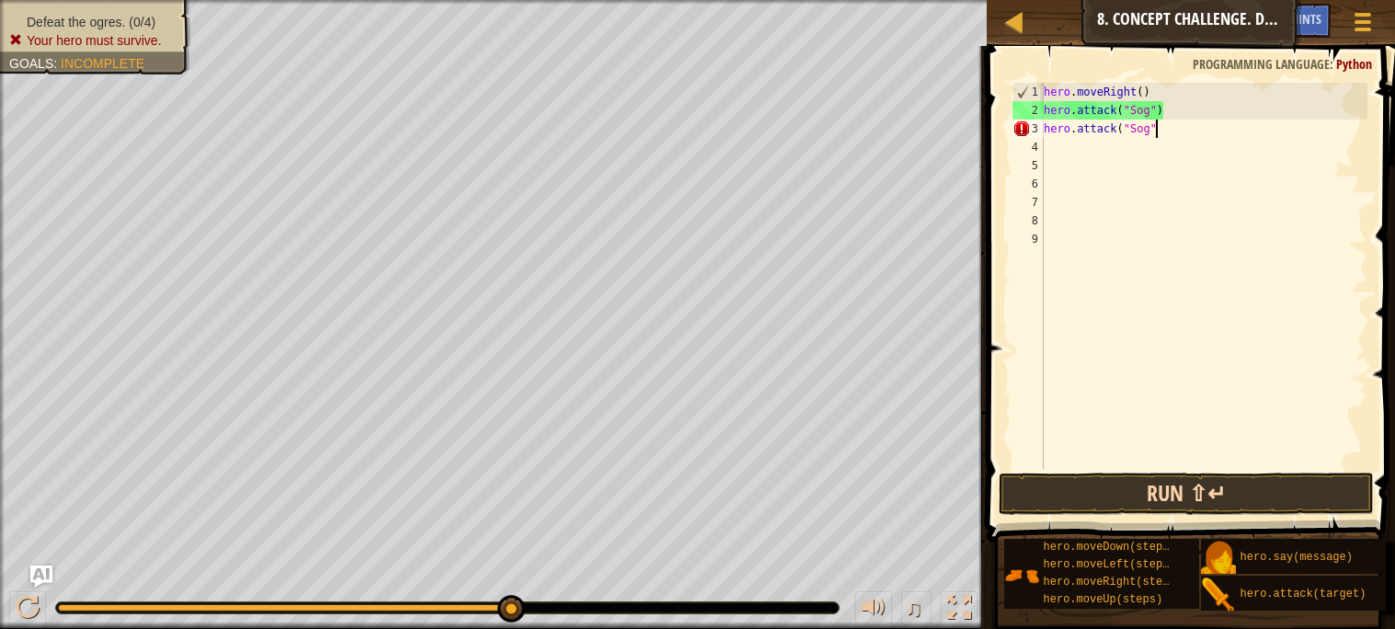
scroll to position [7, 7]
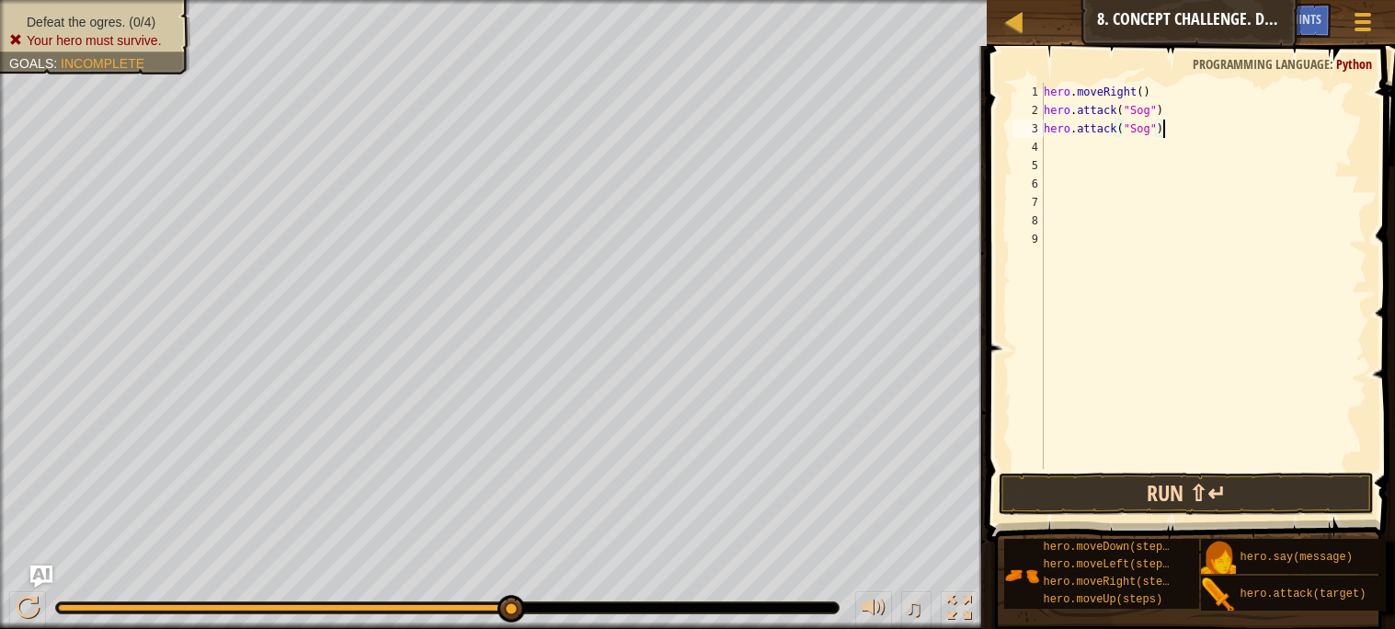
type textarea "hero.attack("Sog")"
click at [1069, 494] on button "Run ⇧↵" at bounding box center [1186, 494] width 374 height 42
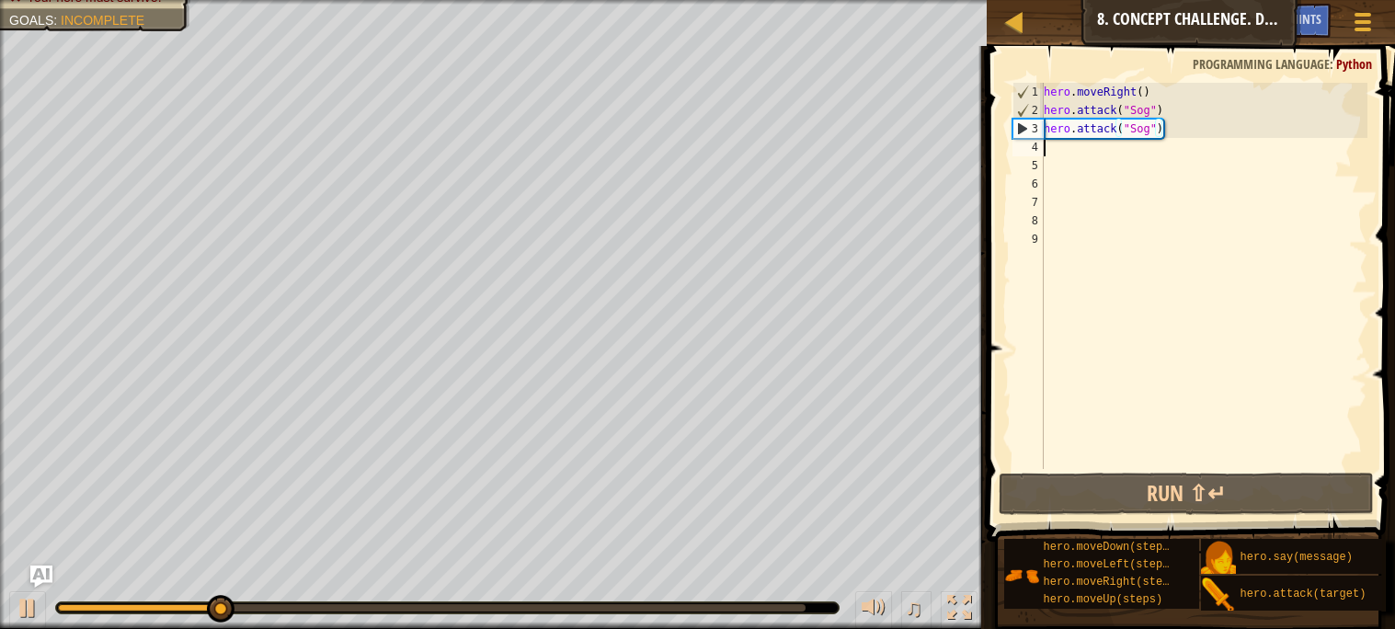
click at [1067, 151] on div "hero . moveRight ( ) hero . attack ( "Sog" ) hero . attack ( "Sog" )" at bounding box center [1203, 294] width 327 height 423
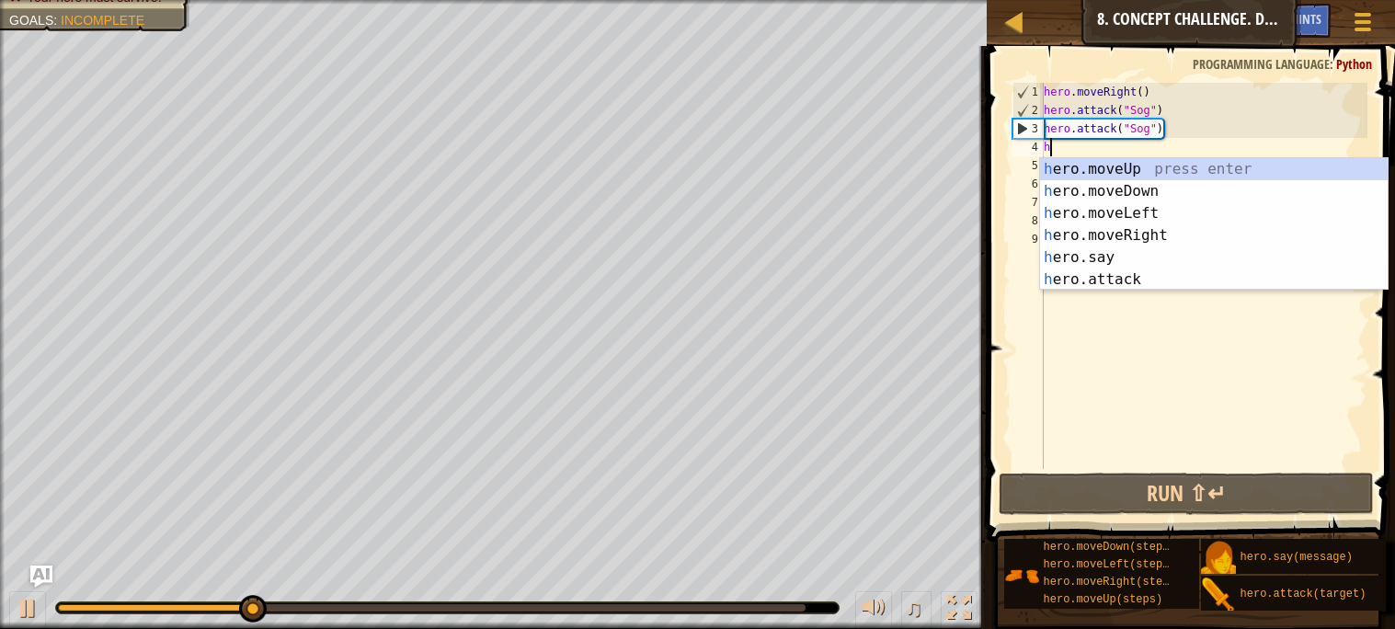
type textarea "h"
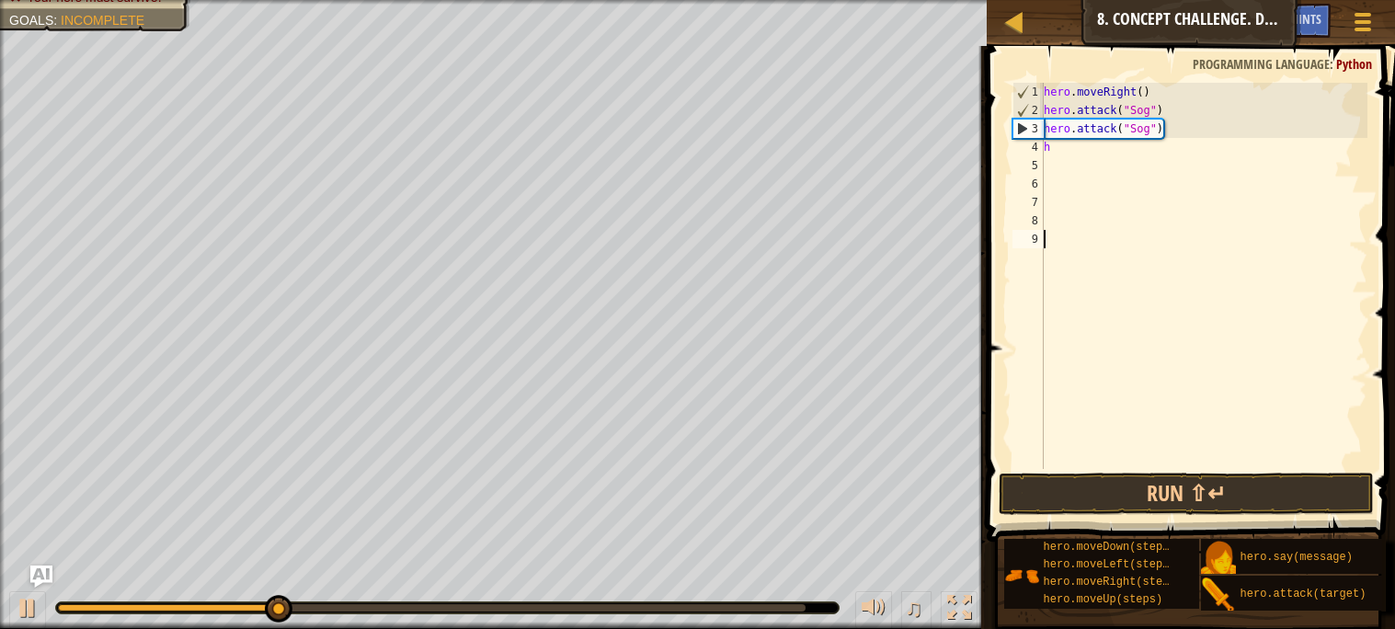
click at [1069, 297] on div "hero . moveRight ( ) hero . attack ( "Sog" ) hero . attack ( "Sog" ) h" at bounding box center [1203, 294] width 327 height 423
click at [1058, 148] on div "hero . moveRight ( ) hero . attack ( "Sog" ) hero . attack ( "Sog" ) h" at bounding box center [1203, 294] width 327 height 423
type textarea "h"
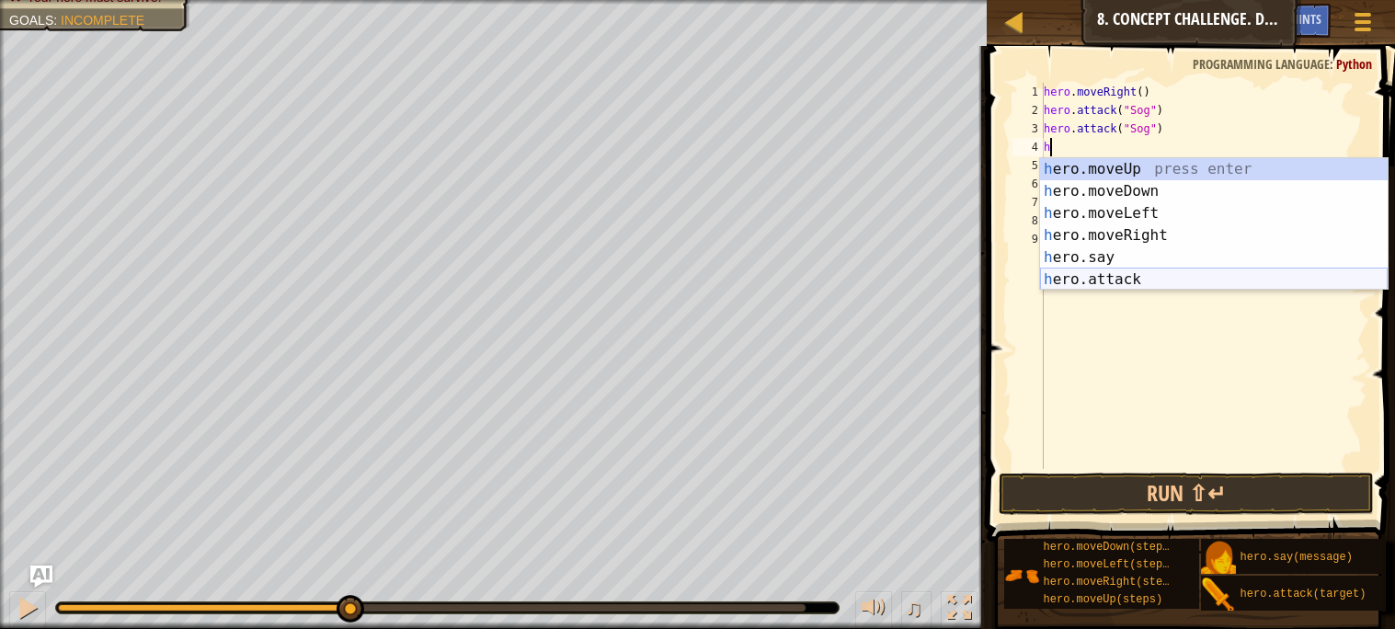
click at [1064, 281] on div "h ero.moveUp press enter h ero.moveDown press enter h ero.moveLeft press enter …" at bounding box center [1214, 246] width 348 height 177
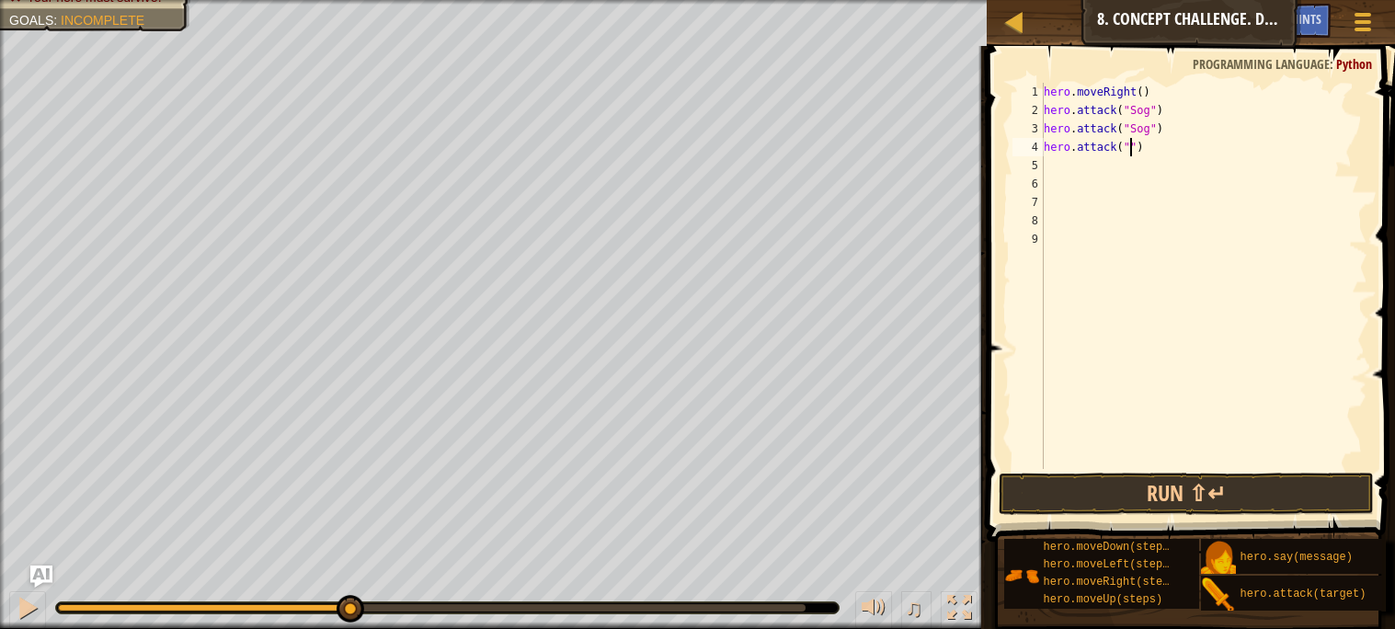
scroll to position [7, 6]
type textarea "hero.attack("Gos")"
click at [1055, 168] on div "hero . moveRight ( ) hero . attack ( "Sog" ) hero . attack ( "Sog" ) hero . att…" at bounding box center [1203, 294] width 327 height 423
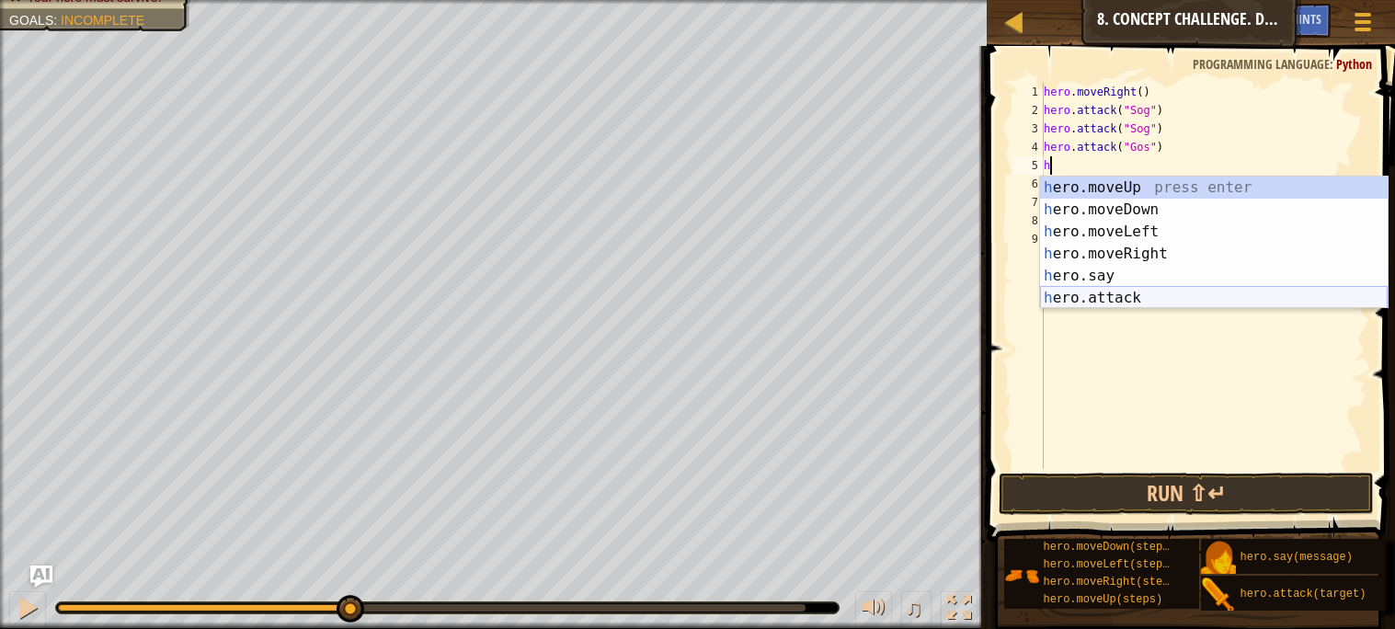
click at [1071, 291] on div "h ero.moveUp press enter h ero.moveDown press enter h ero.moveLeft press enter …" at bounding box center [1214, 265] width 348 height 177
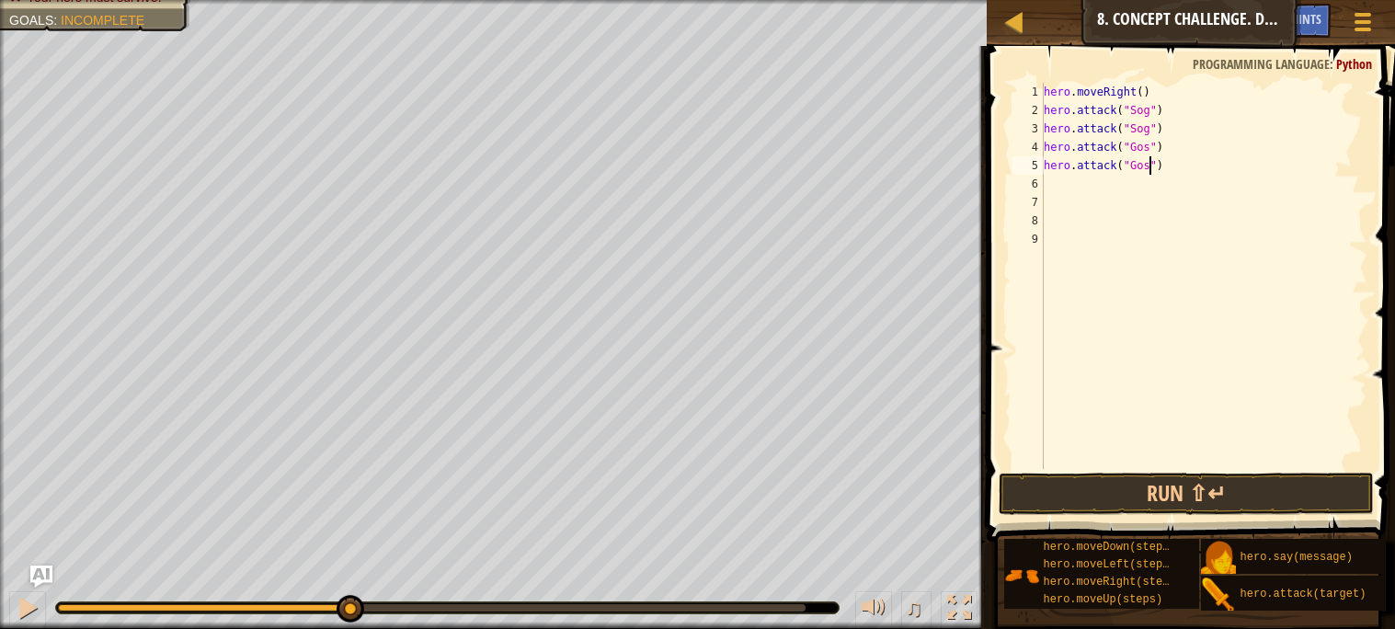
scroll to position [7, 8]
type textarea "hero.attack("Gos")"
click at [1112, 485] on button "Run ⇧↵" at bounding box center [1186, 494] width 374 height 42
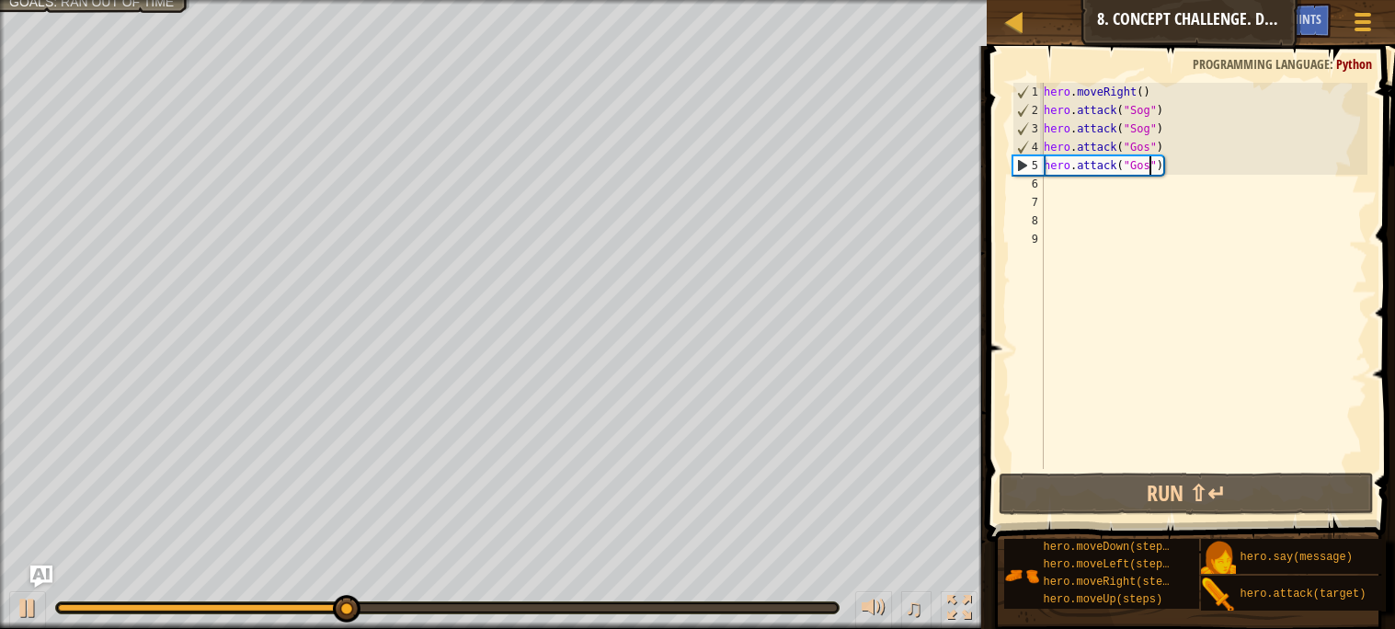
click at [1044, 184] on div "hero . moveRight ( ) hero . attack ( "Sog" ) hero . attack ( "Sog" ) hero . att…" at bounding box center [1203, 294] width 327 height 423
type textarea "h"
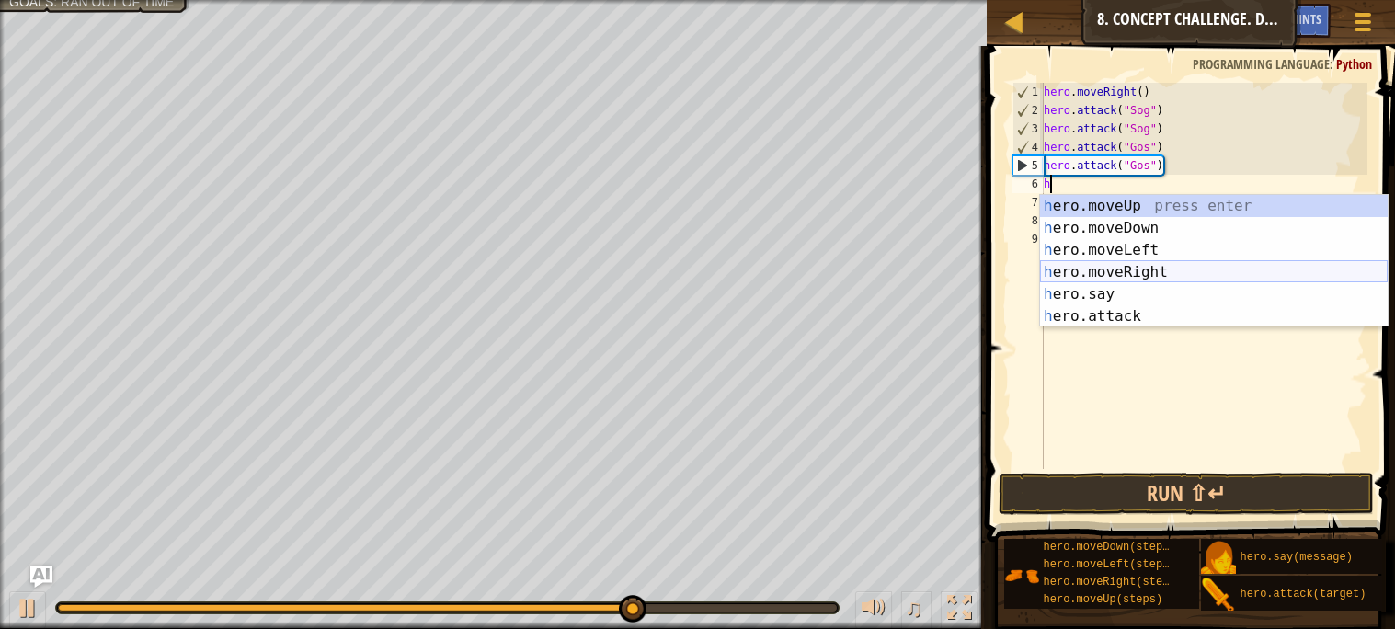
click at [1098, 272] on div "h ero.moveUp press enter h ero.moveDown press enter h ero.moveLeft press enter …" at bounding box center [1214, 283] width 348 height 177
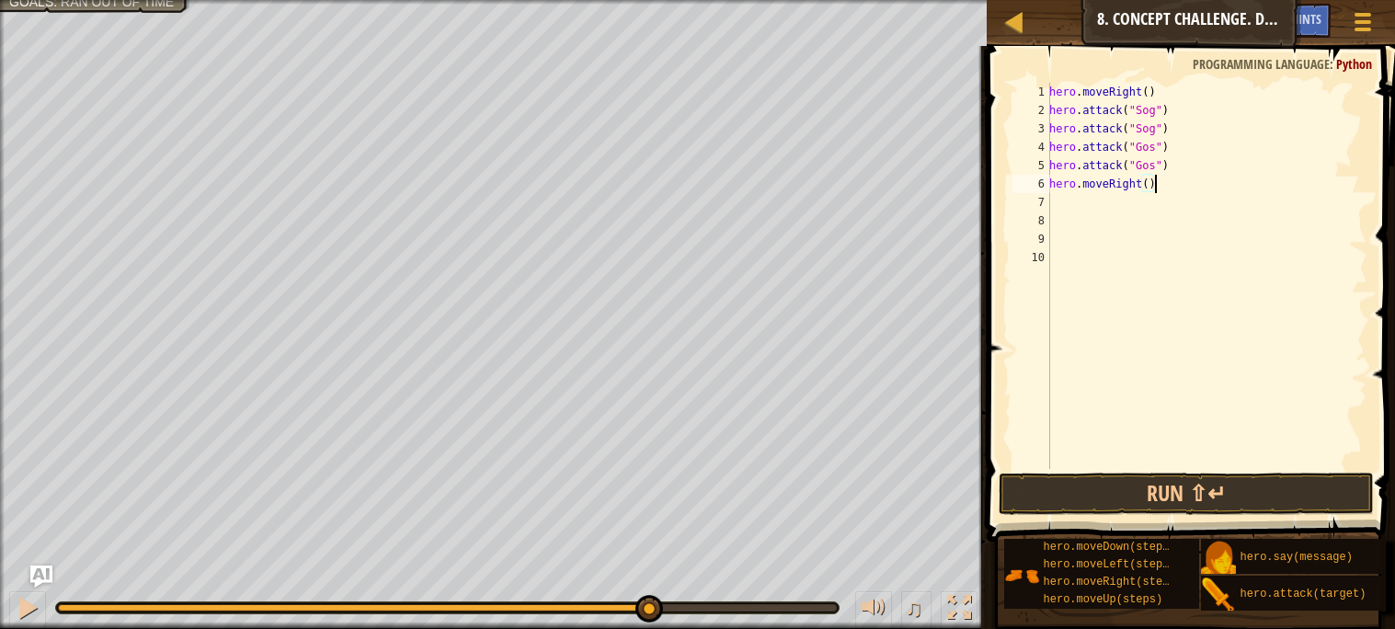
click at [1158, 182] on div "hero . moveRight ( ) hero . attack ( "Sog" ) hero . attack ( "Sog" ) hero . att…" at bounding box center [1207, 294] width 322 height 423
type textarea "hero.moveRight(2)"
click at [1135, 497] on button "Run ⇧↵" at bounding box center [1186, 494] width 374 height 42
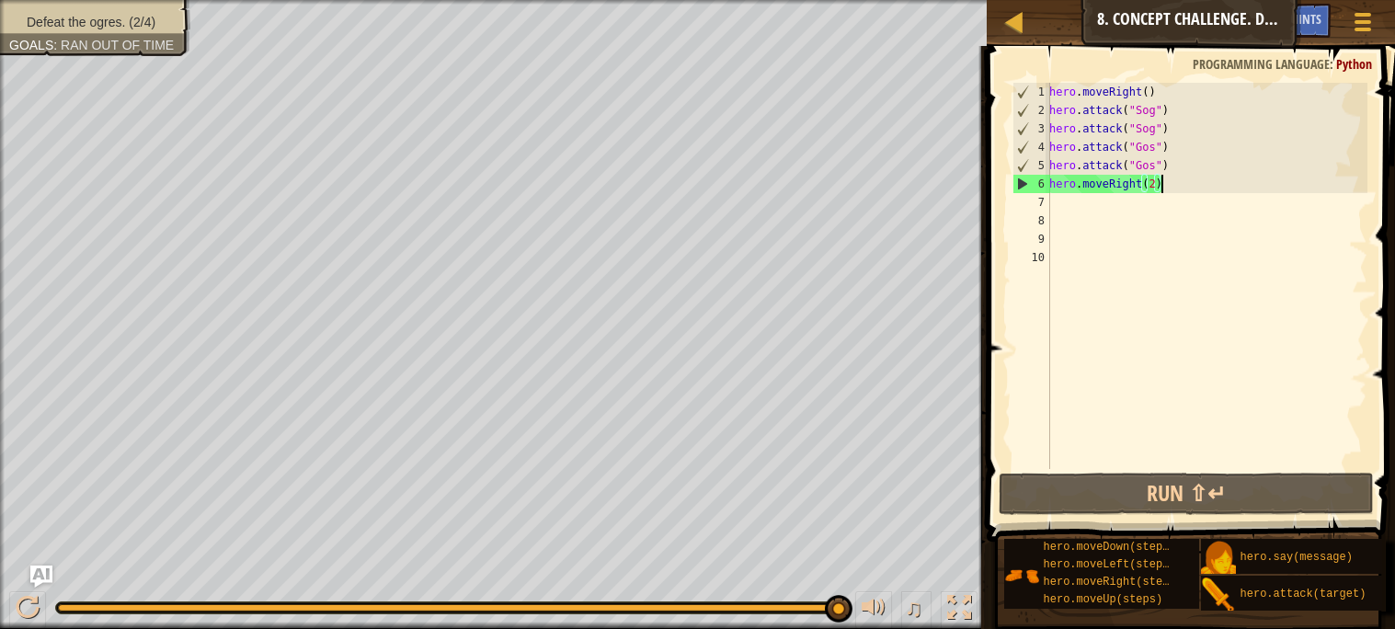
click at [1049, 200] on div "hero . moveRight ( ) hero . attack ( "Sog" ) hero . attack ( "Sog" ) hero . att…" at bounding box center [1207, 294] width 322 height 423
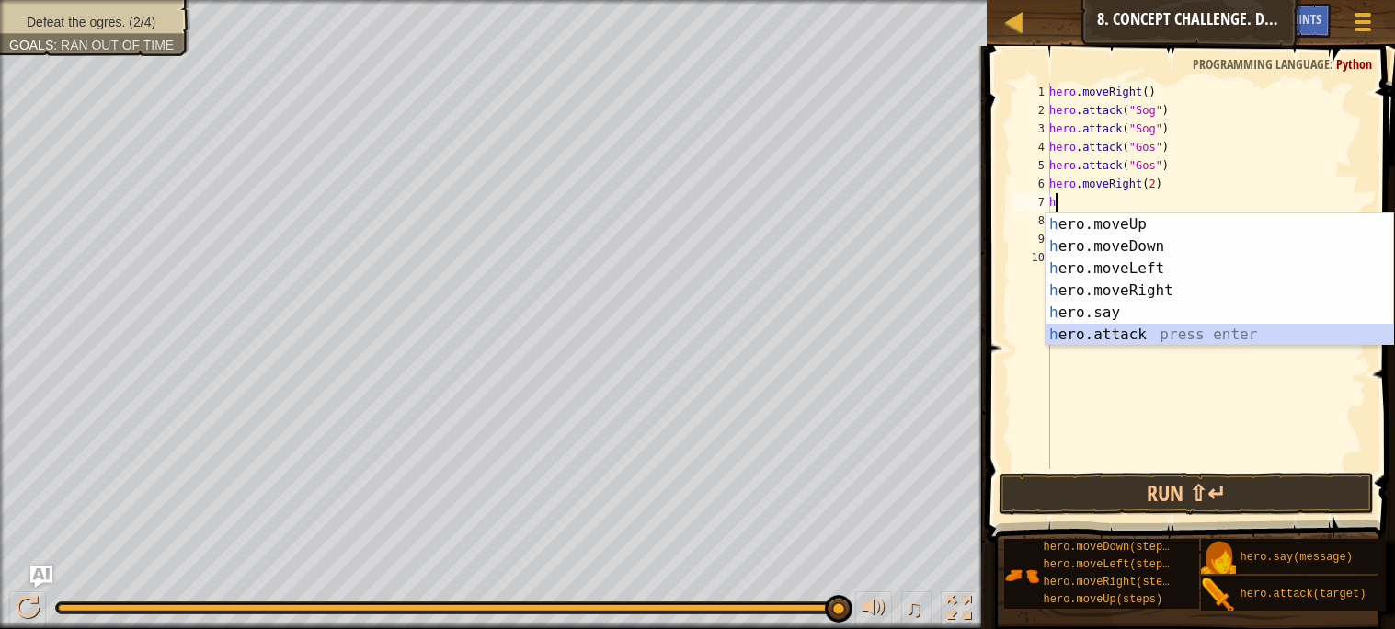
click at [1114, 332] on div "h ero.moveUp press enter h ero.moveDown press enter h ero.moveLeft press enter …" at bounding box center [1220, 301] width 348 height 177
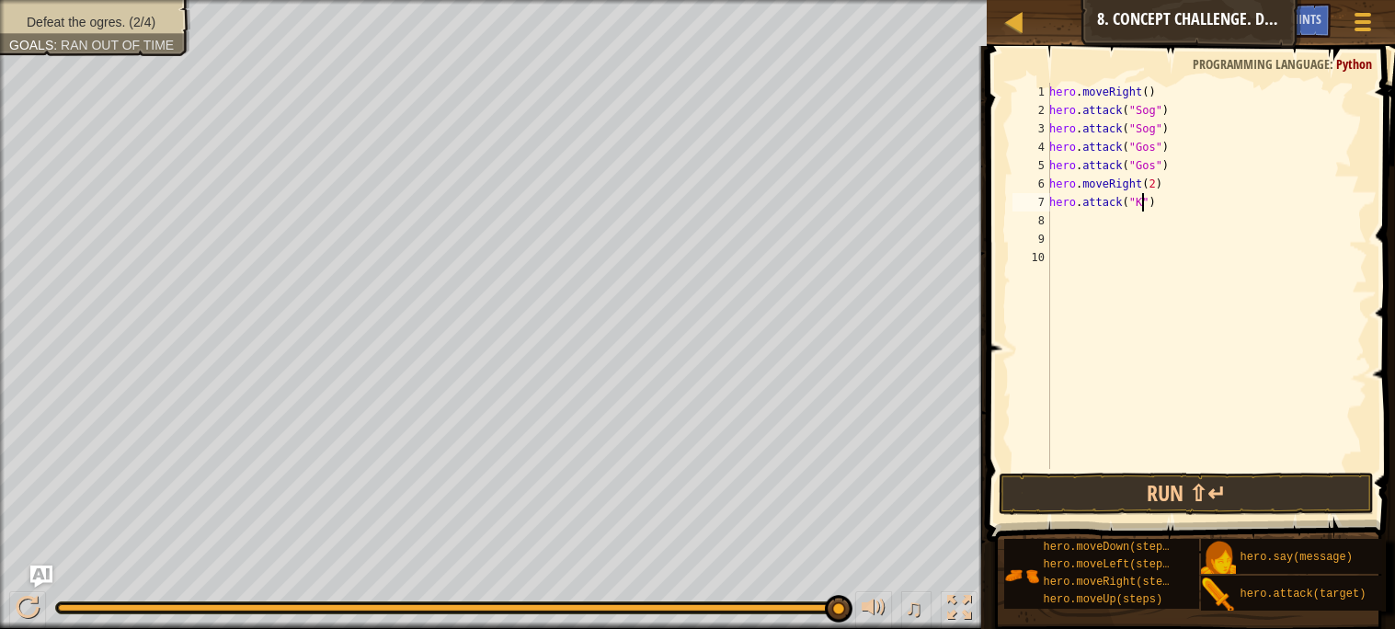
scroll to position [7, 7]
type textarea "hero.attack("Kro")"
click at [1067, 221] on div "hero . moveRight ( ) hero . attack ( "Sog" ) hero . attack ( "Sog" ) hero . att…" at bounding box center [1207, 294] width 322 height 423
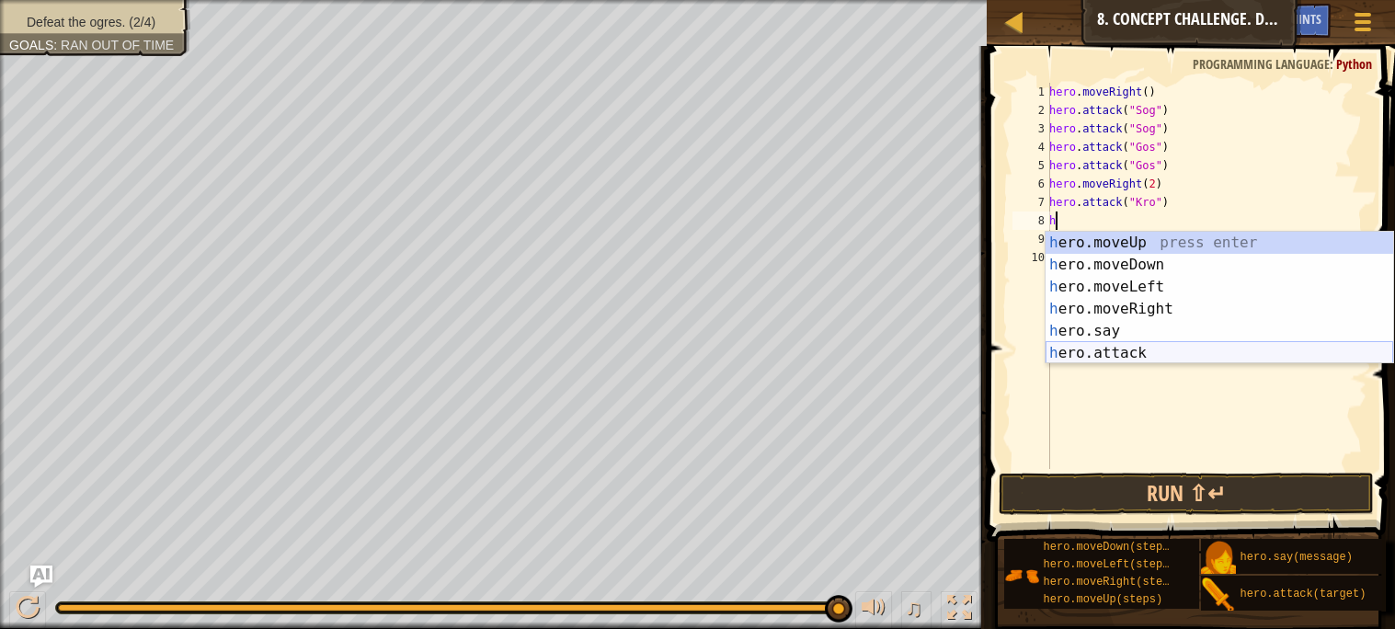
click at [1078, 347] on div "h ero.moveUp press enter h ero.moveDown press enter h ero.moveLeft press enter …" at bounding box center [1220, 320] width 348 height 177
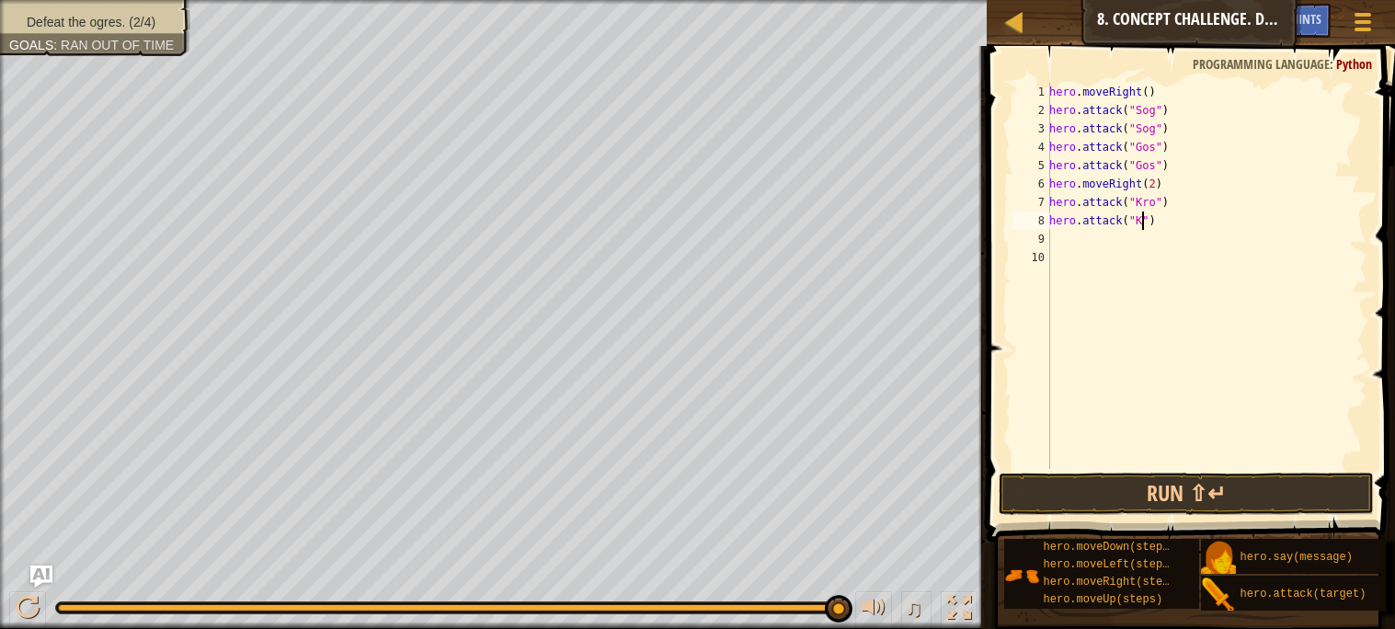
scroll to position [7, 7]
type textarea "hero.attack("Kro")"
click at [1051, 234] on div "hero . moveRight ( ) hero . attack ( "Sog" ) hero . attack ( "Sog" ) hero . att…" at bounding box center [1207, 294] width 322 height 423
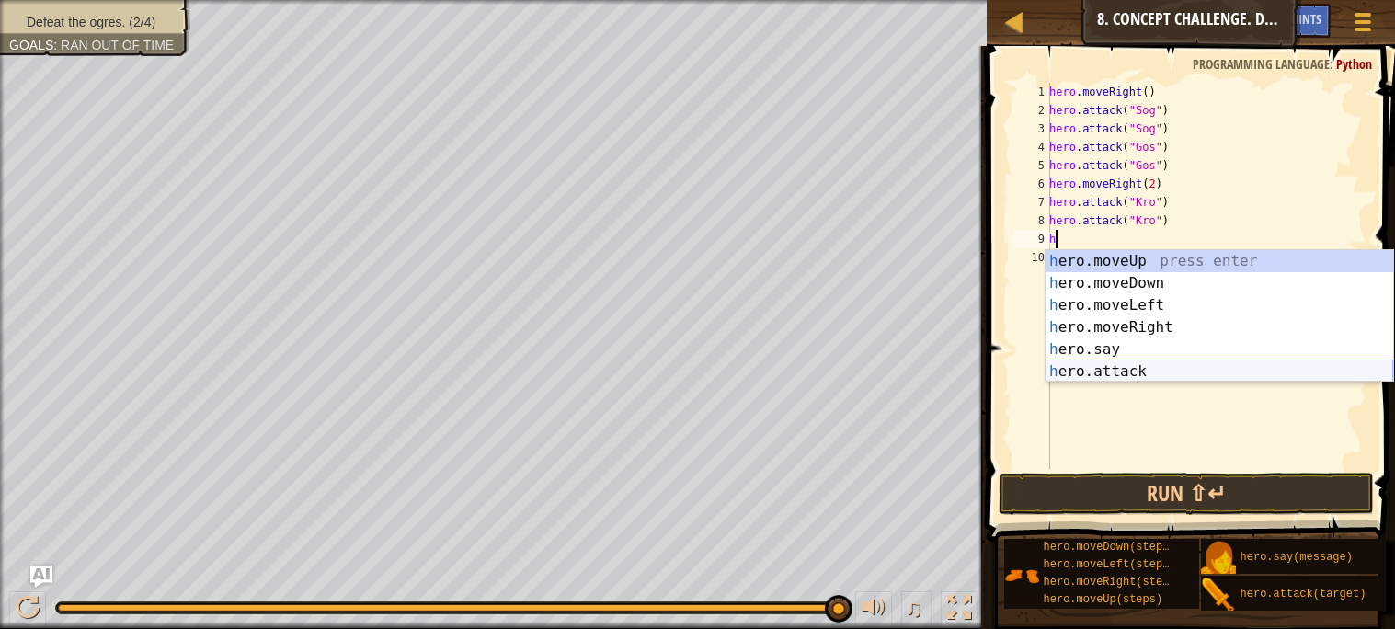
click at [1084, 370] on div "h ero.moveUp press enter h ero.moveDown press enter h ero.moveLeft press enter …" at bounding box center [1220, 338] width 348 height 177
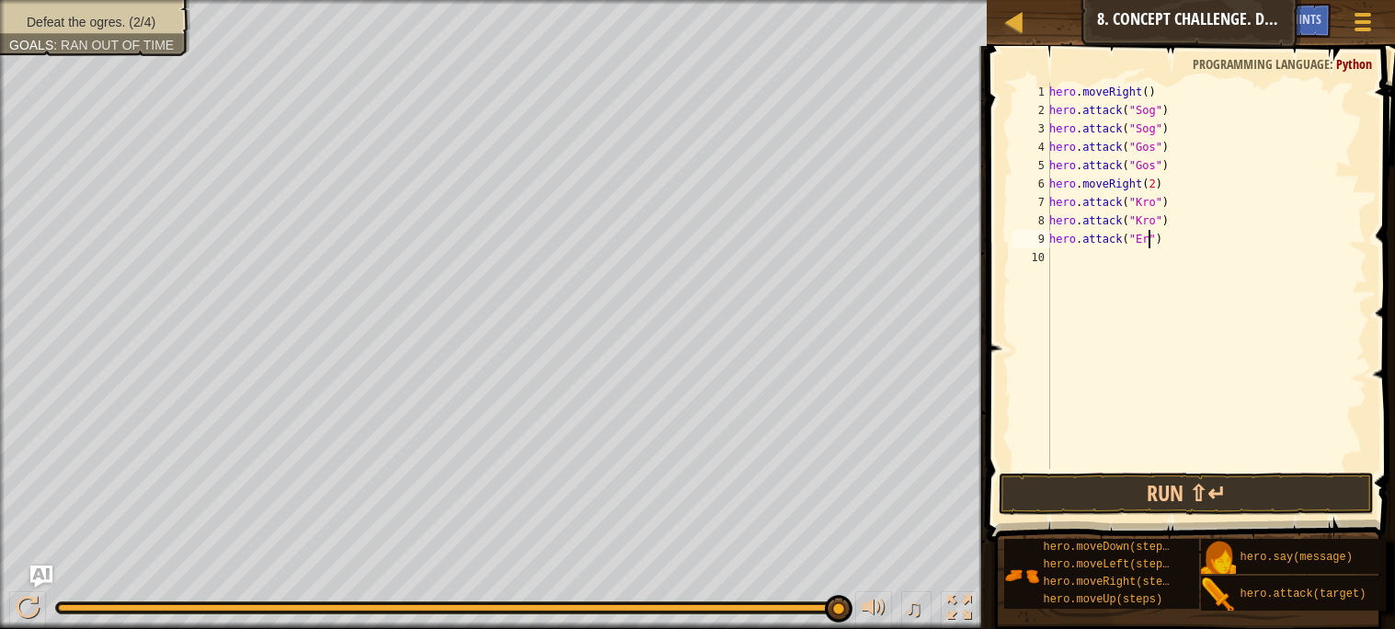
scroll to position [7, 7]
type textarea "hero.attack("Ergo")"
click at [1049, 255] on div "10" at bounding box center [1031, 257] width 38 height 18
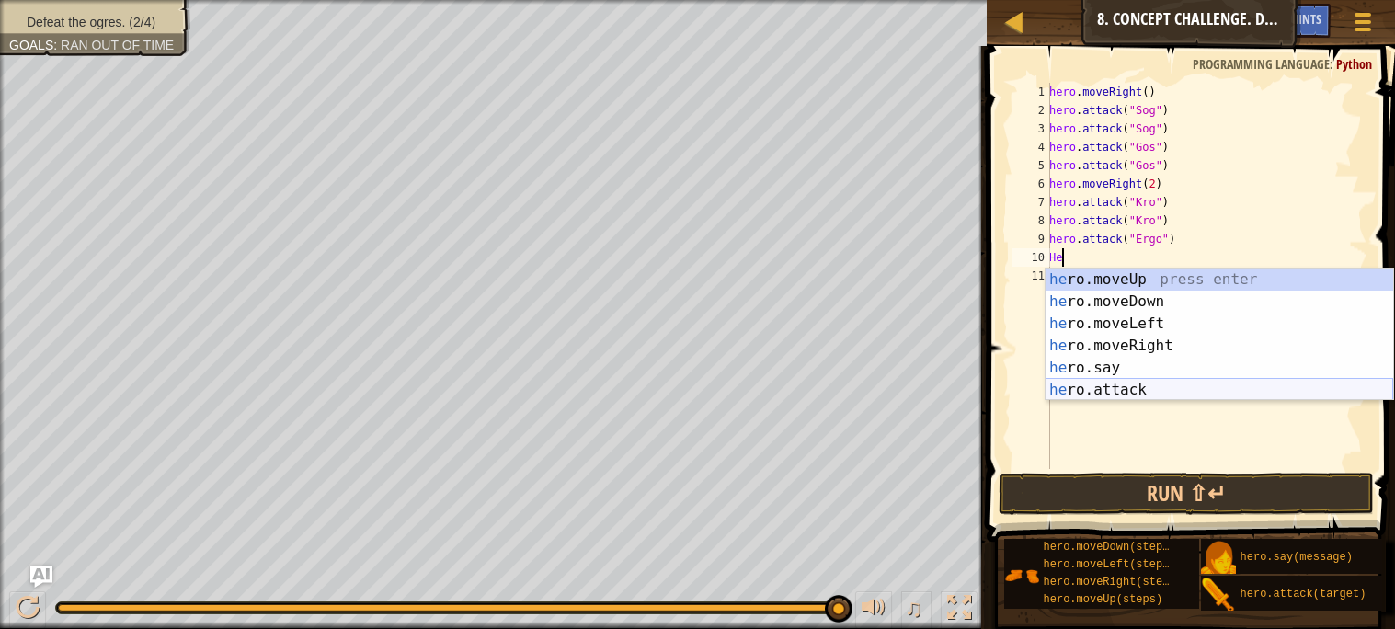
click at [1066, 383] on div "he ro.moveUp press enter he ro.moveDown press enter he ro.moveLeft press enter …" at bounding box center [1220, 357] width 348 height 177
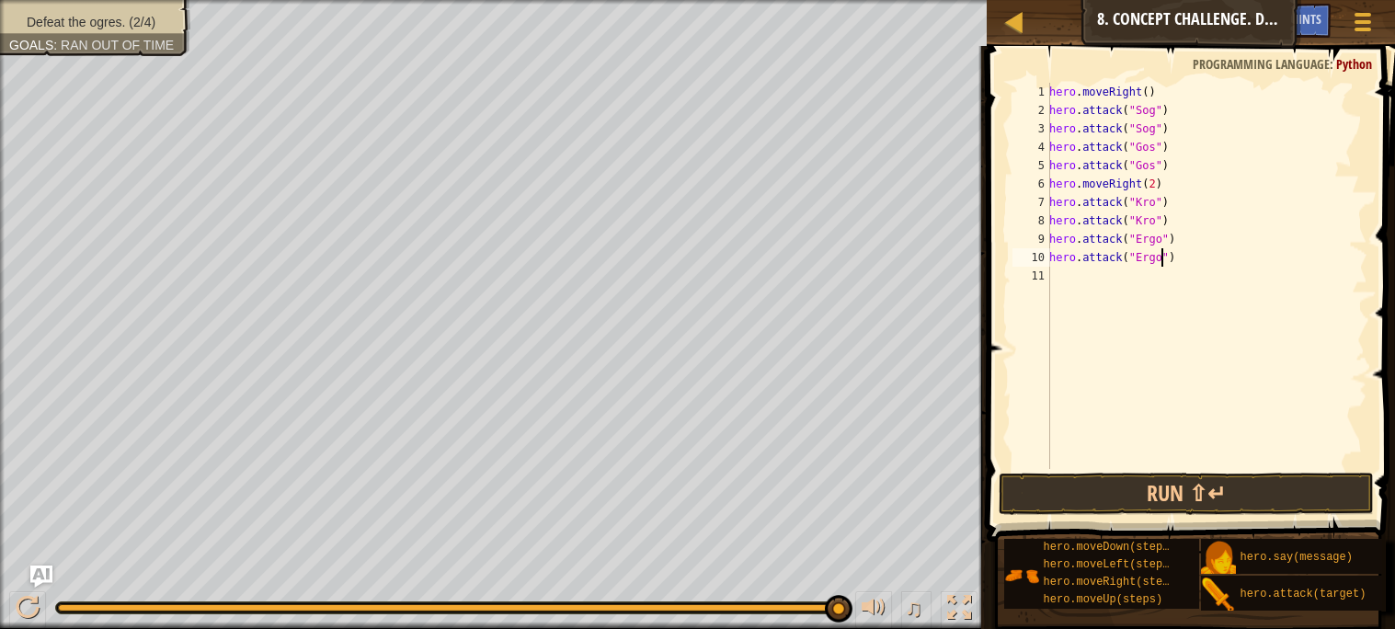
scroll to position [7, 8]
type textarea "hero.attack("Ergo")"
click at [1103, 492] on button "Run ⇧↵" at bounding box center [1186, 494] width 374 height 42
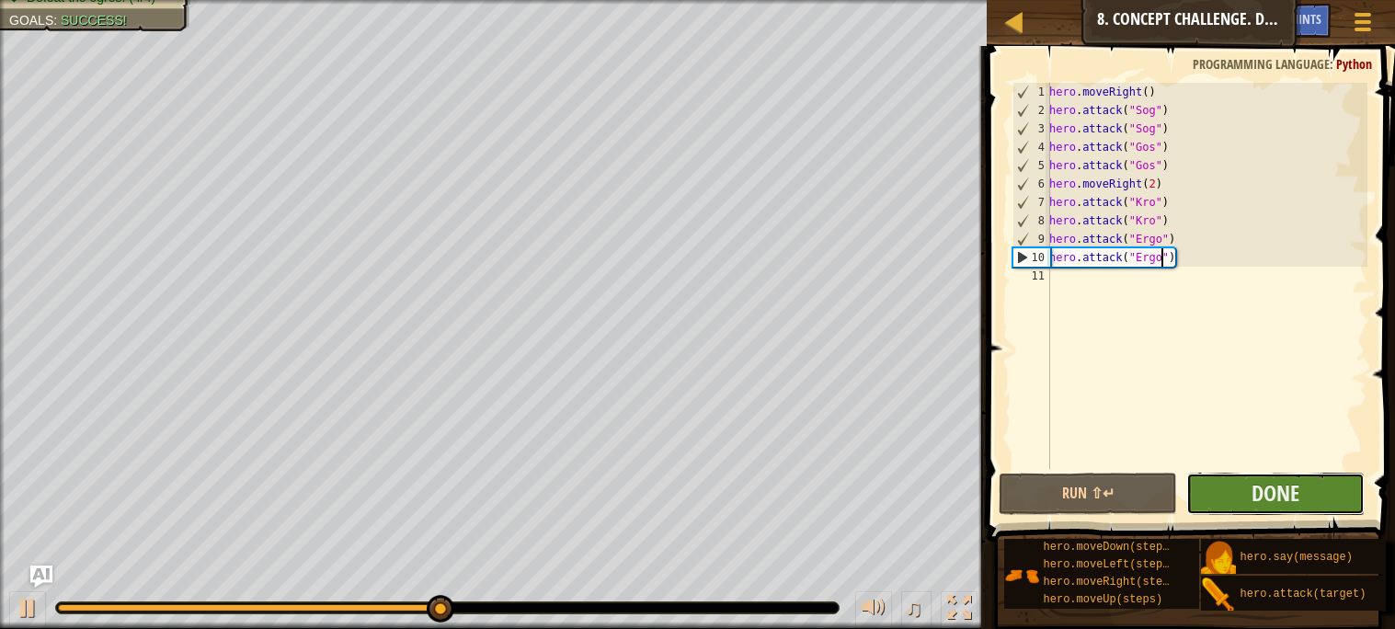
click at [1218, 493] on button "Done" at bounding box center [1275, 494] width 178 height 42
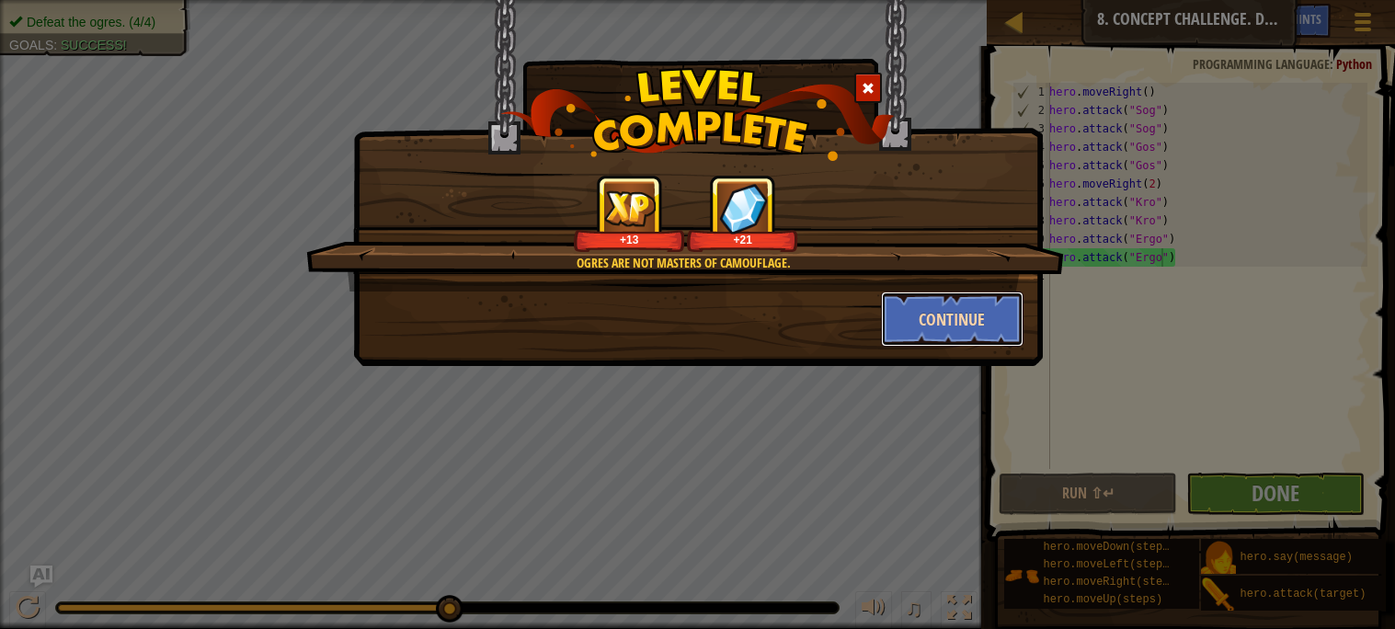
click at [924, 312] on button "Continue" at bounding box center [952, 319] width 143 height 55
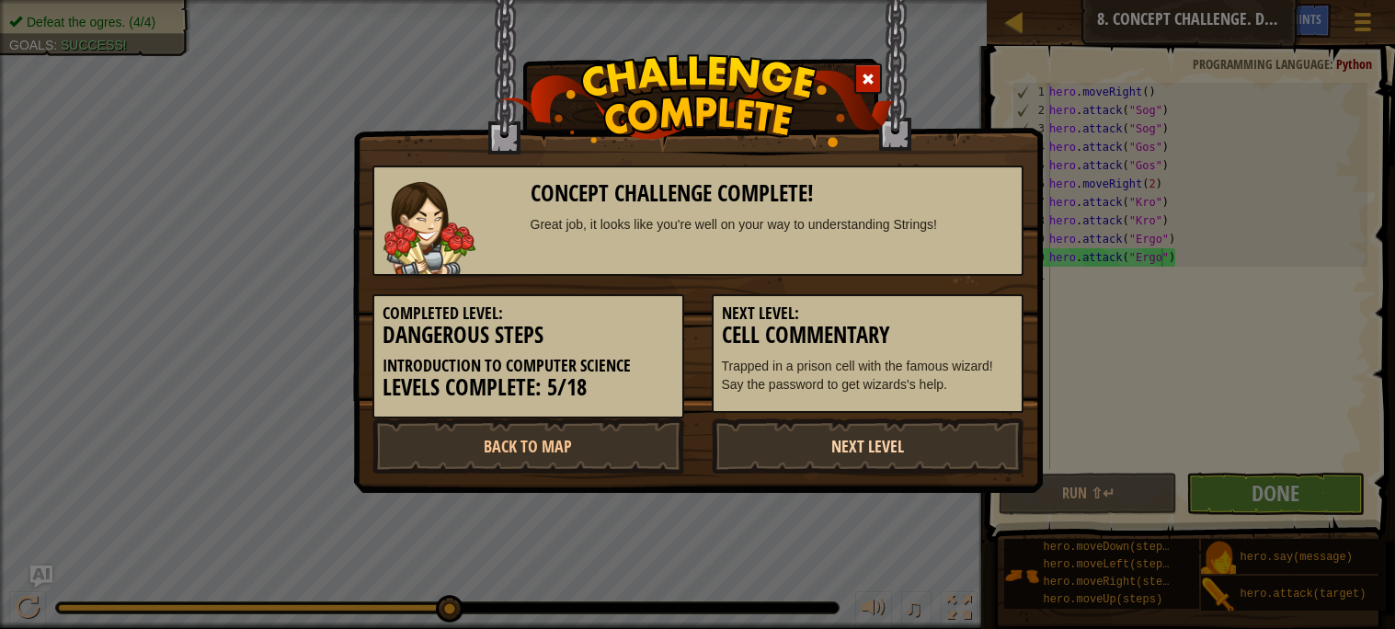
click at [841, 445] on link "Next Level" at bounding box center [868, 445] width 312 height 55
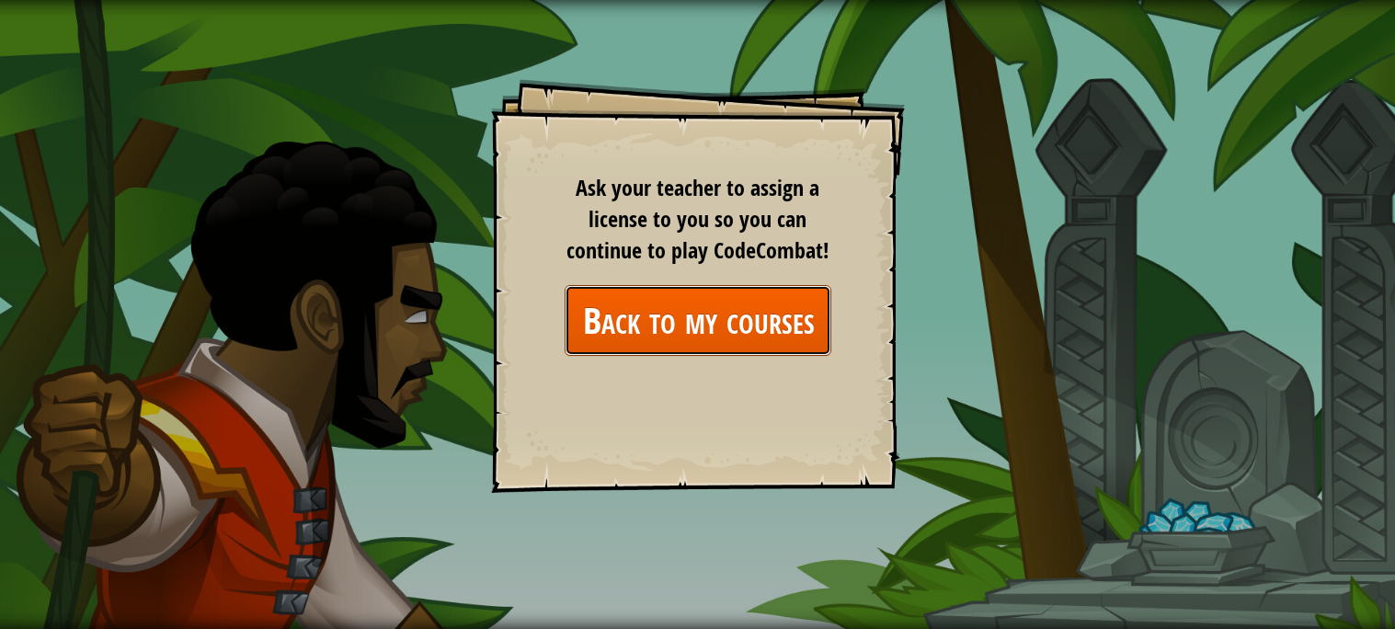
click at [748, 316] on link "Back to my courses" at bounding box center [698, 320] width 267 height 71
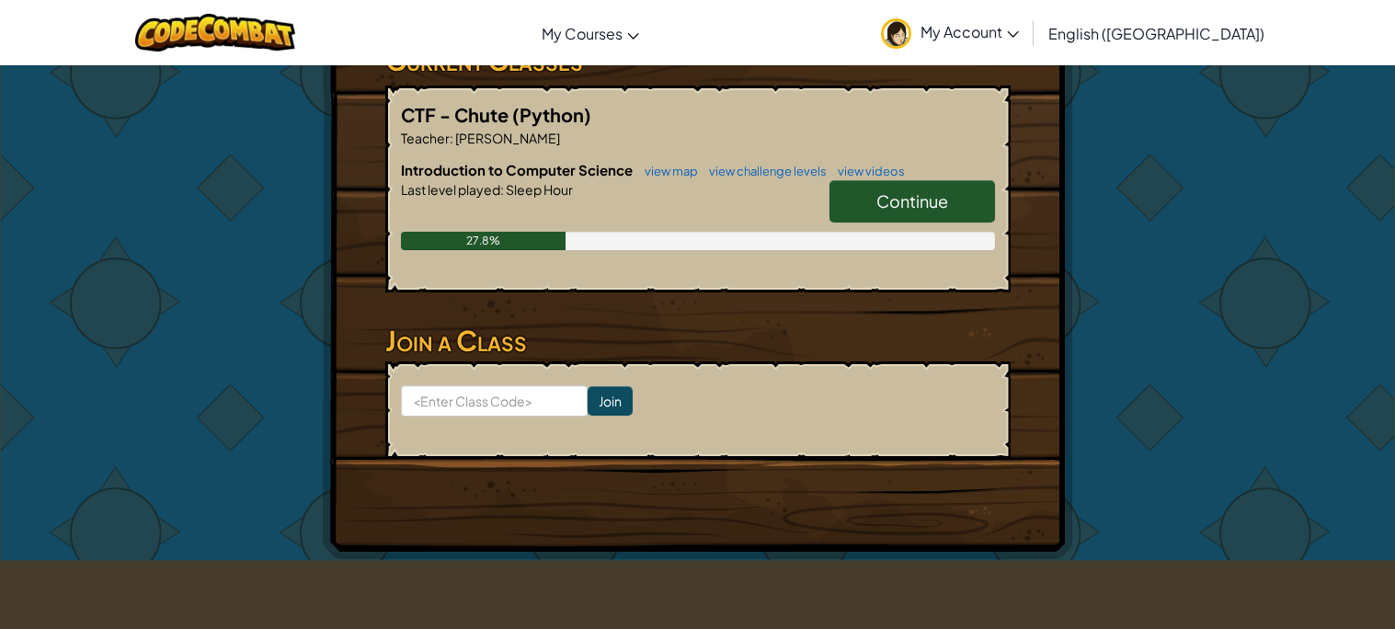
scroll to position [329, 0]
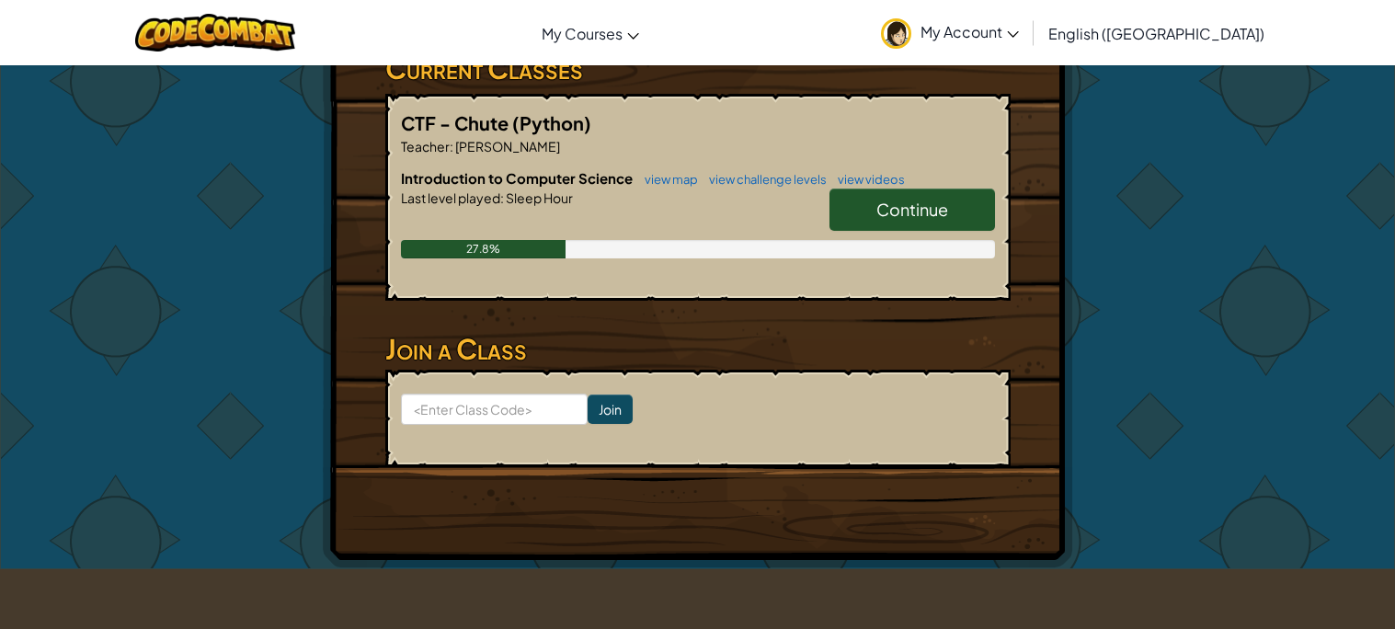
click at [920, 209] on span "Continue" at bounding box center [912, 209] width 72 height 21
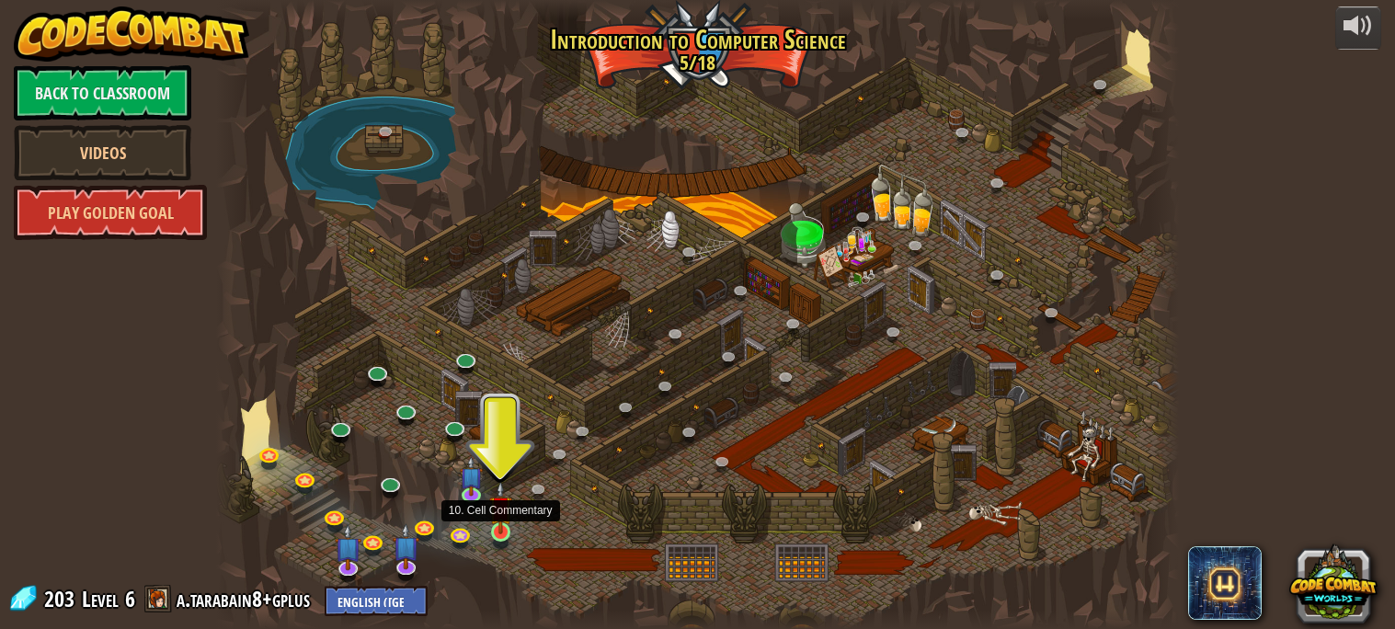
click at [506, 527] on img at bounding box center [500, 507] width 23 height 53
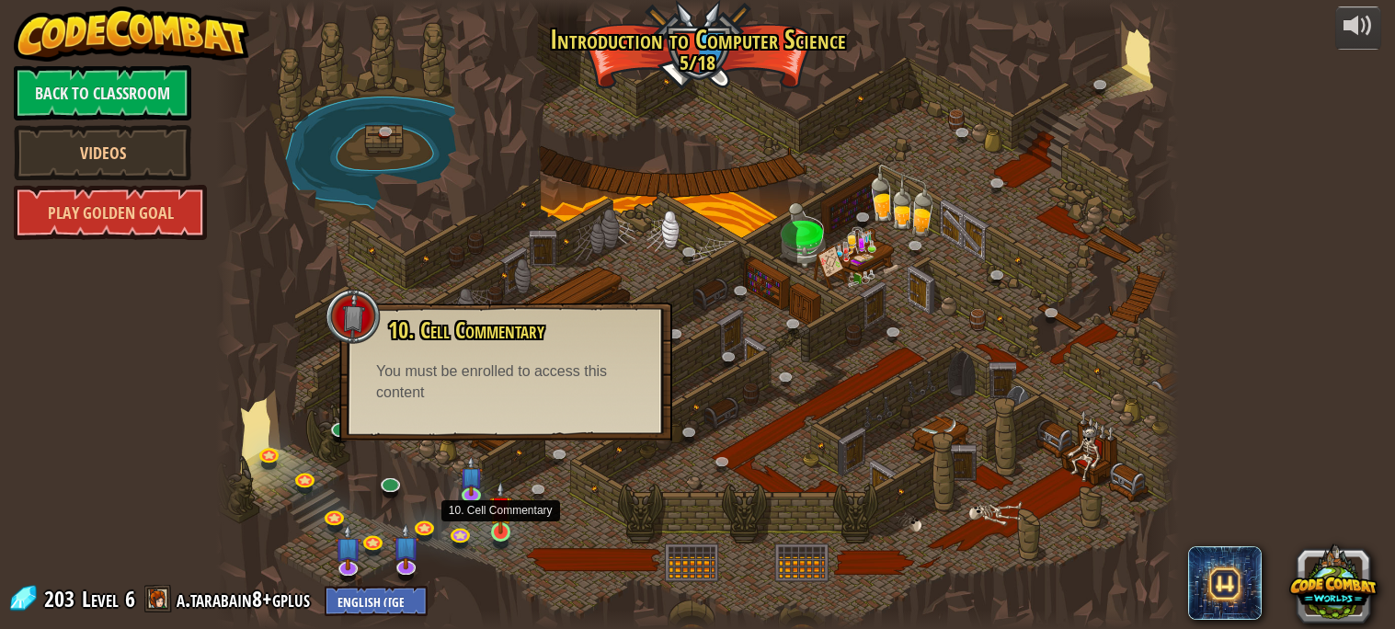
click at [497, 522] on img at bounding box center [500, 507] width 23 height 53
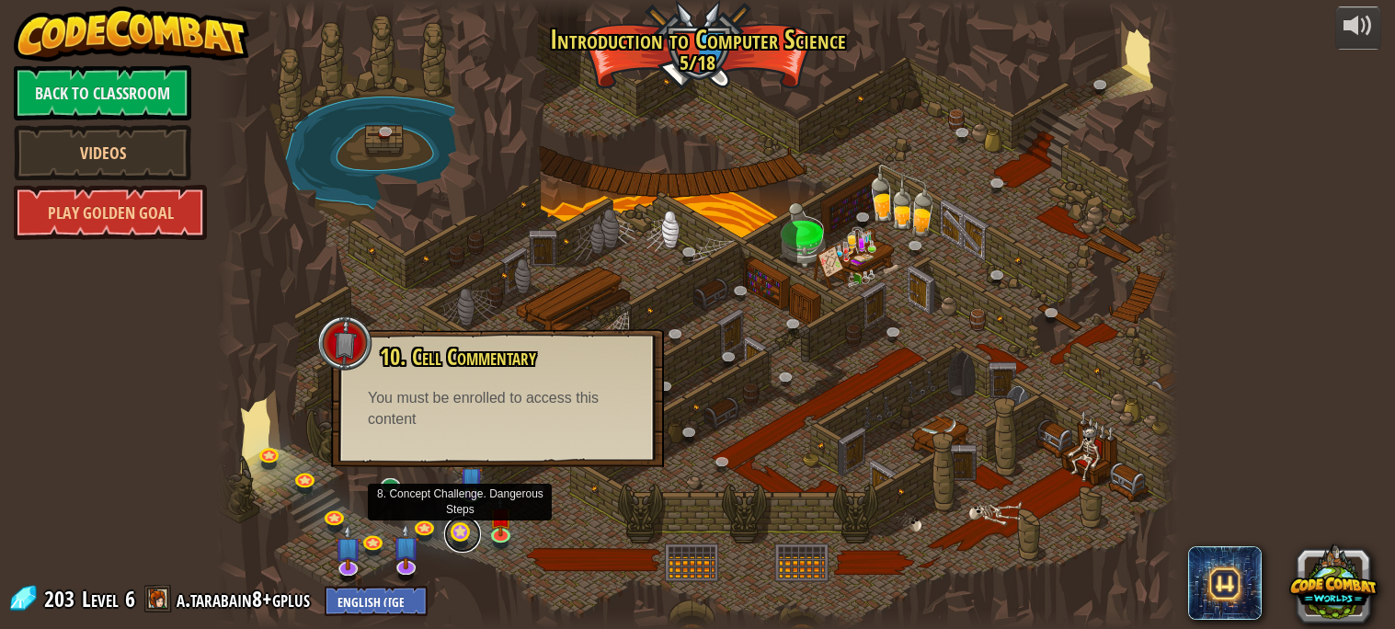
click at [452, 532] on link at bounding box center [462, 534] width 37 height 37
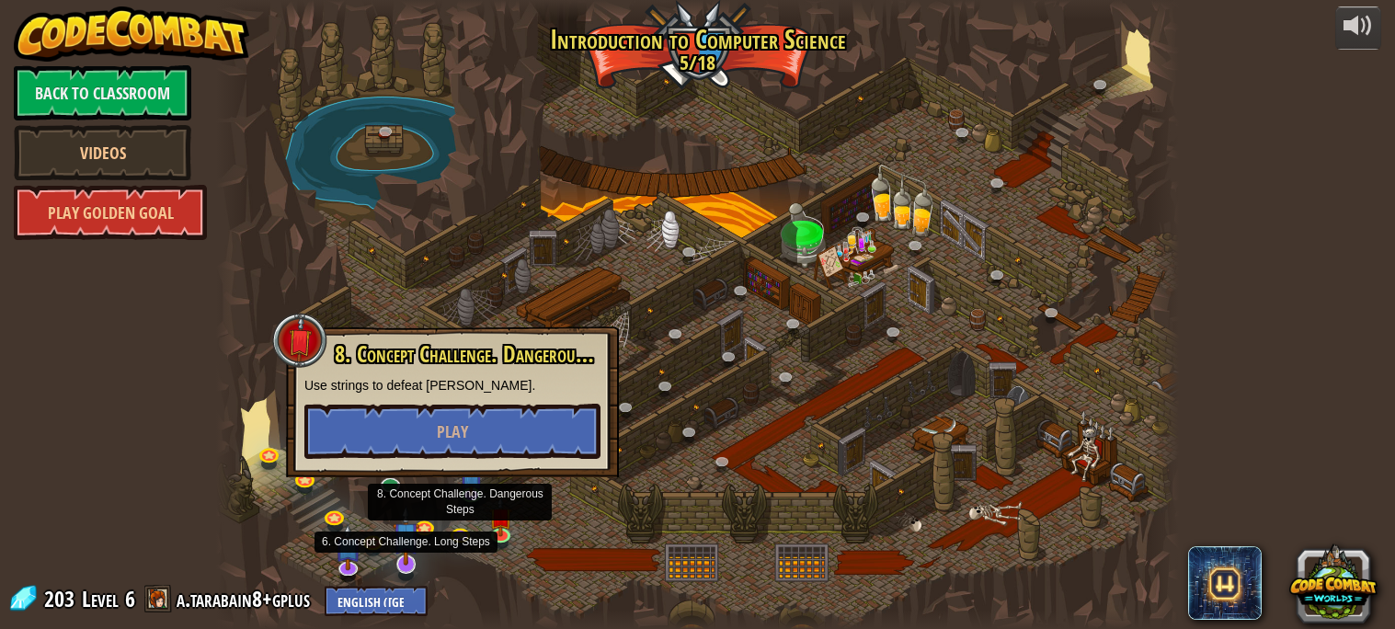
click at [398, 544] on img at bounding box center [406, 535] width 27 height 61
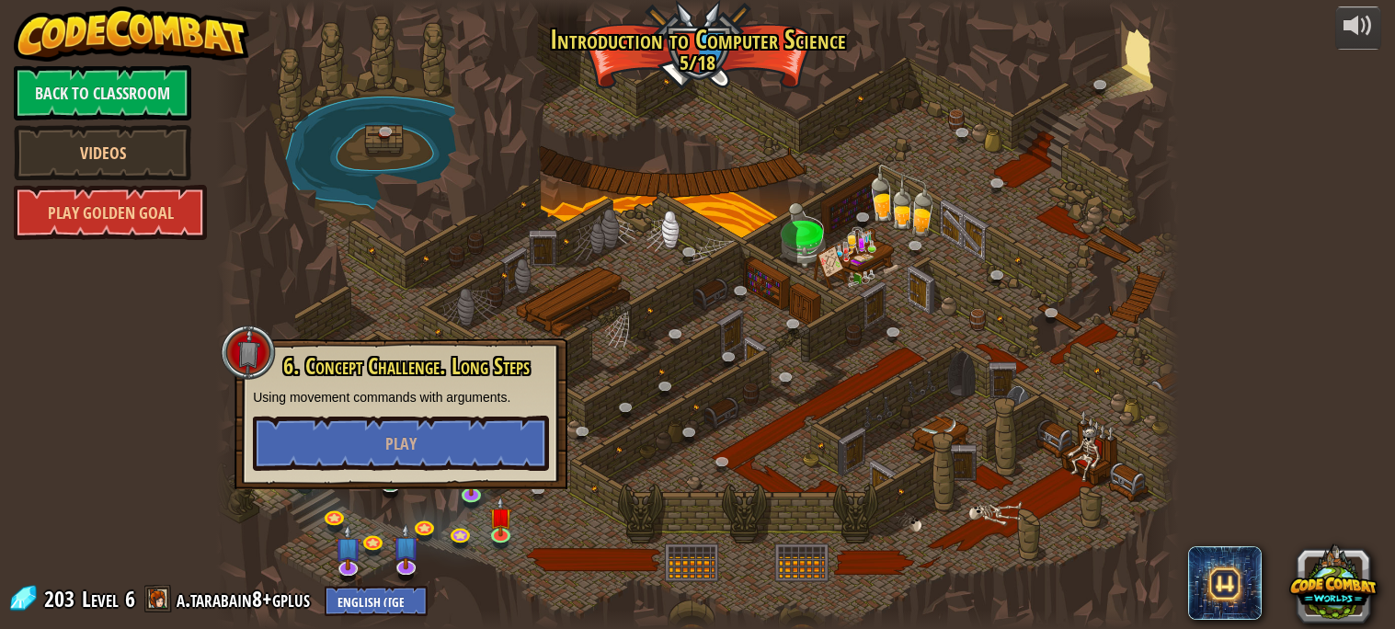
click at [526, 487] on div "6. Concept Challenge. Long Steps Using movement commands with arguments. Play" at bounding box center [400, 413] width 333 height 151
click at [621, 490] on div at bounding box center [697, 314] width 962 height 629
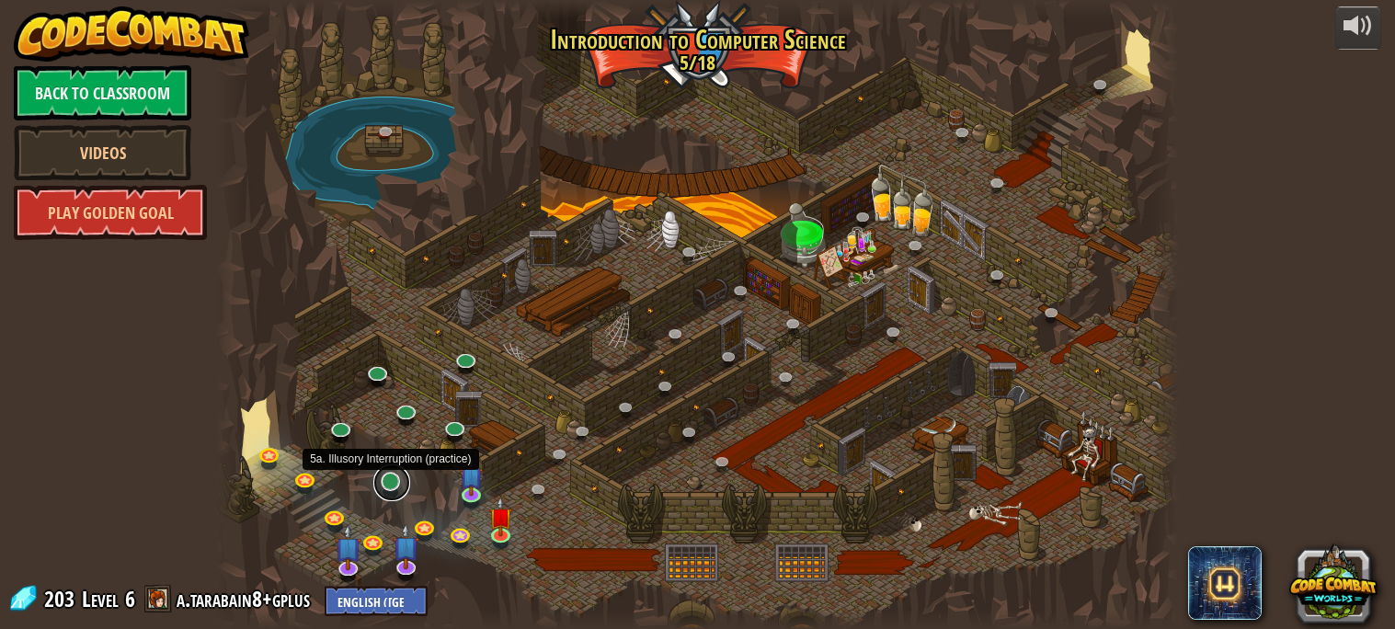
click at [377, 476] on link at bounding box center [391, 482] width 37 height 37
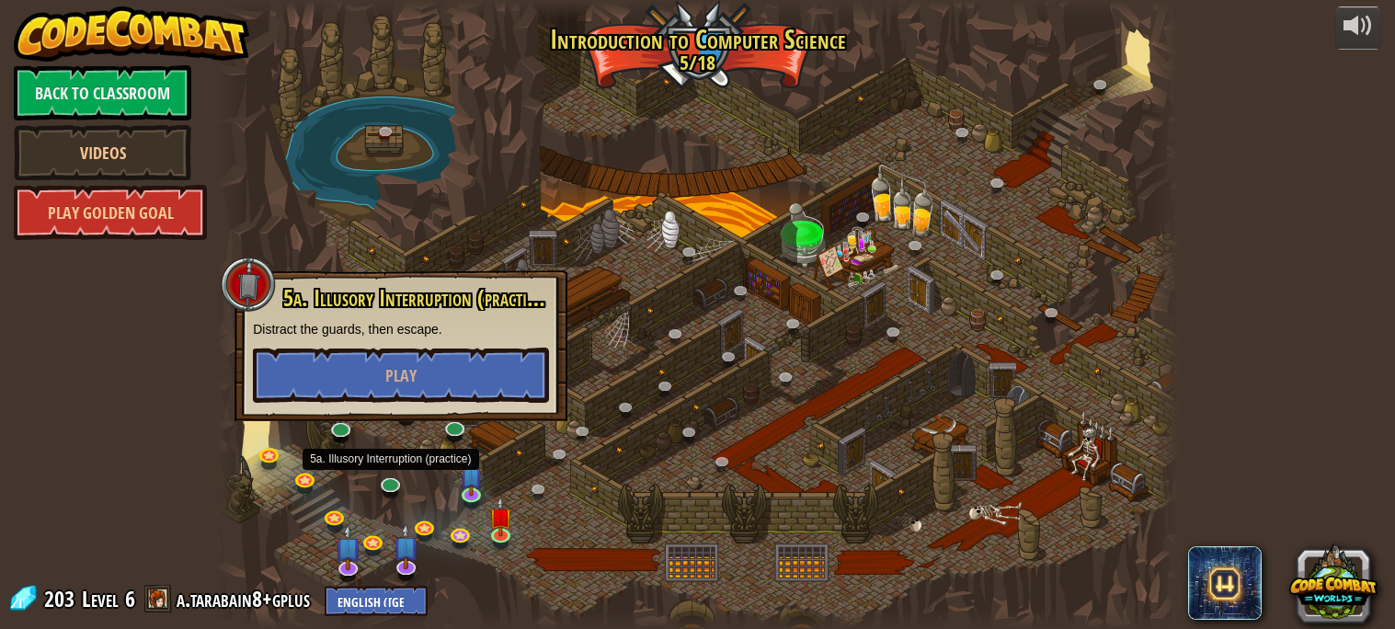
click at [621, 365] on div at bounding box center [697, 314] width 962 height 629
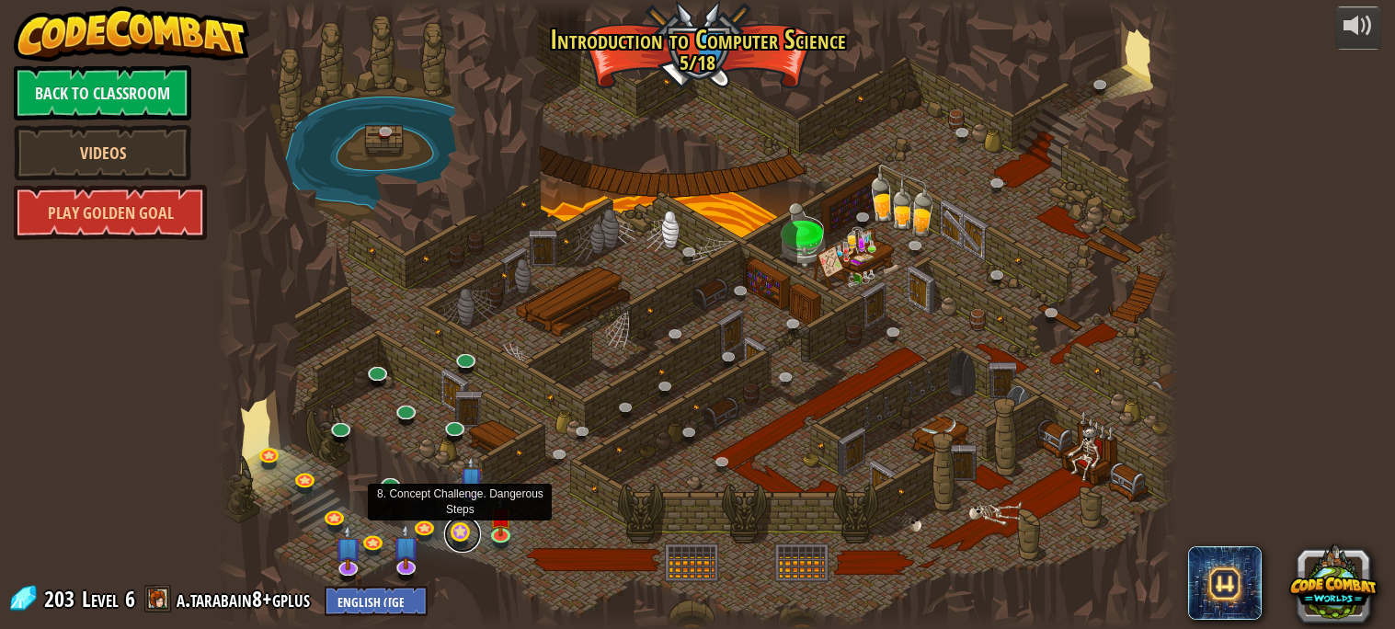
click at [461, 532] on link at bounding box center [462, 534] width 37 height 37
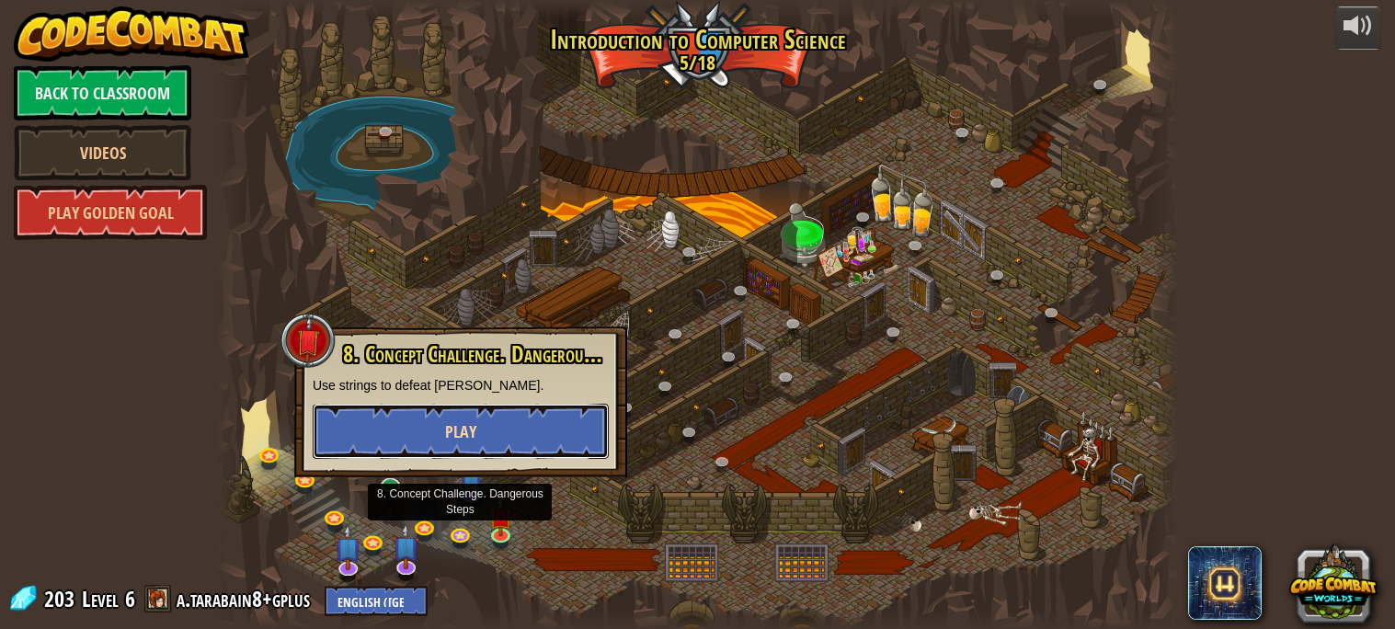
click at [465, 440] on span "Play" at bounding box center [460, 431] width 31 height 23
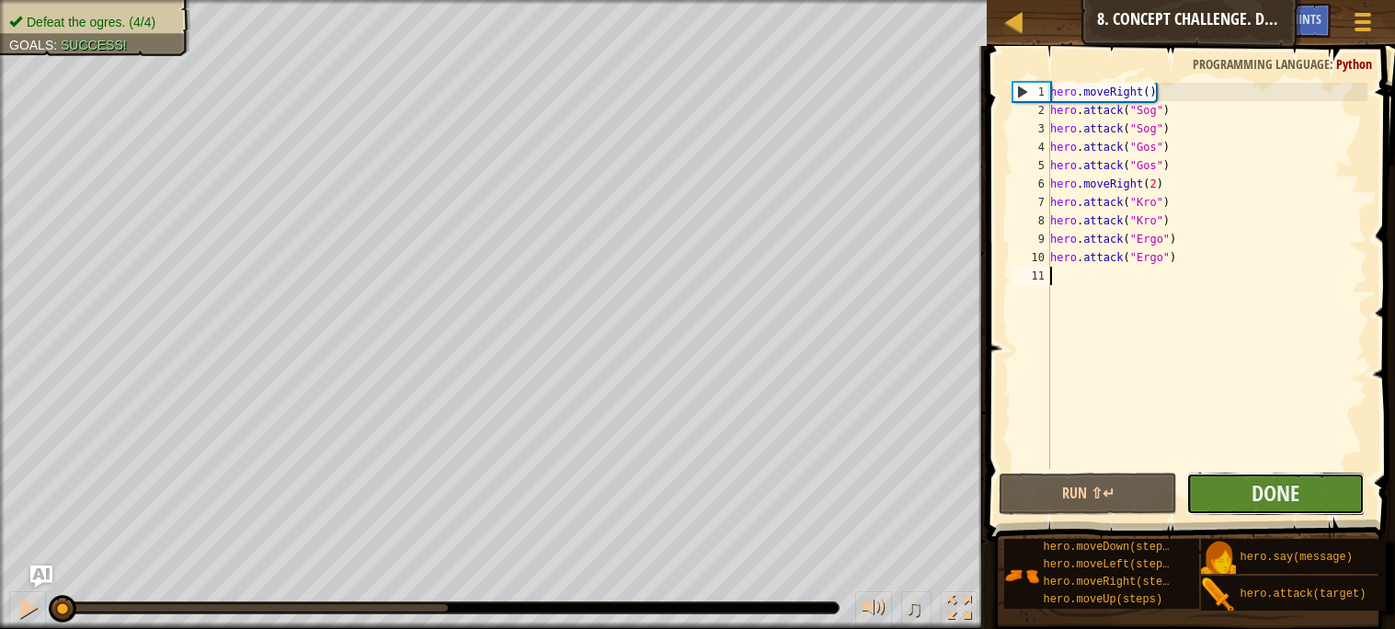
click at [1224, 481] on button "Done" at bounding box center [1275, 494] width 178 height 42
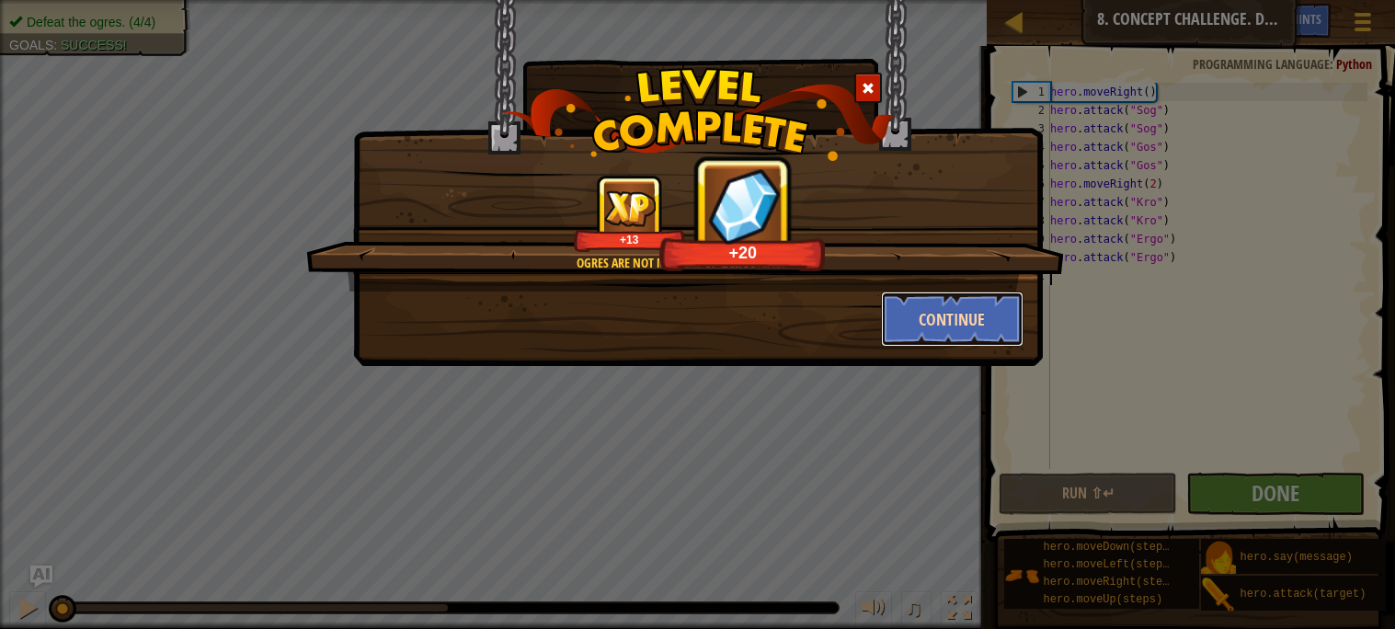
click at [992, 299] on button "Continue" at bounding box center [952, 319] width 143 height 55
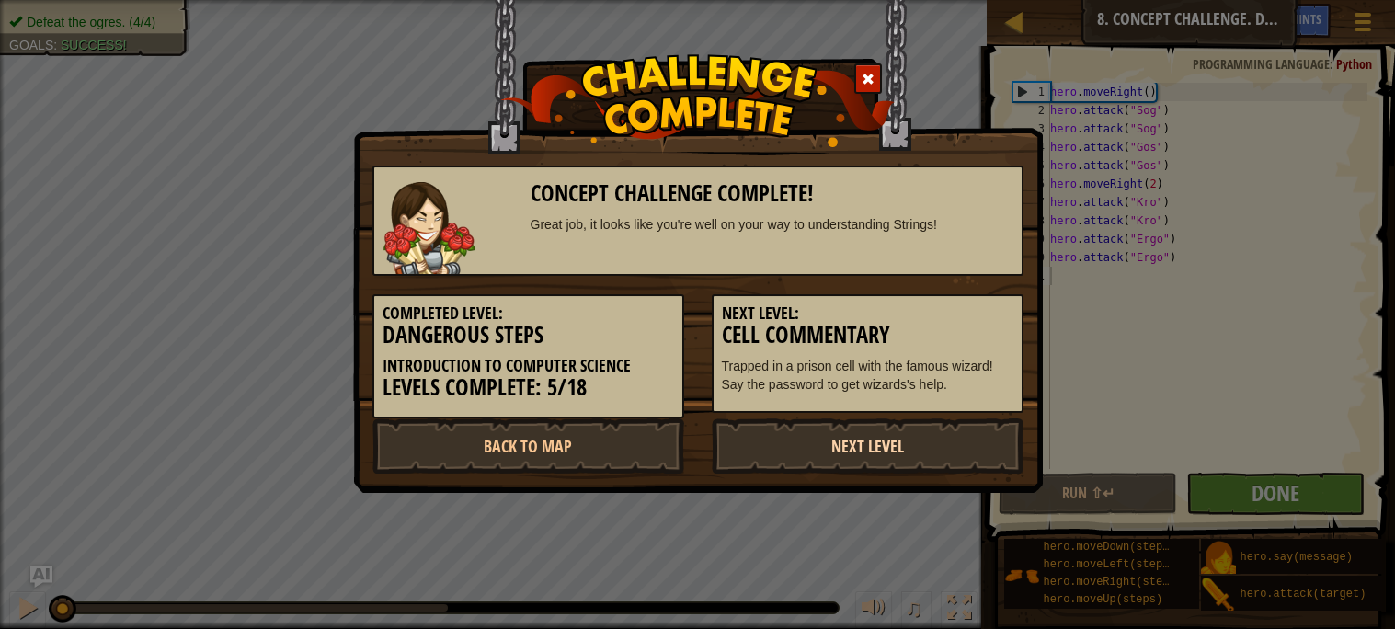
click at [900, 452] on link "Next Level" at bounding box center [868, 445] width 312 height 55
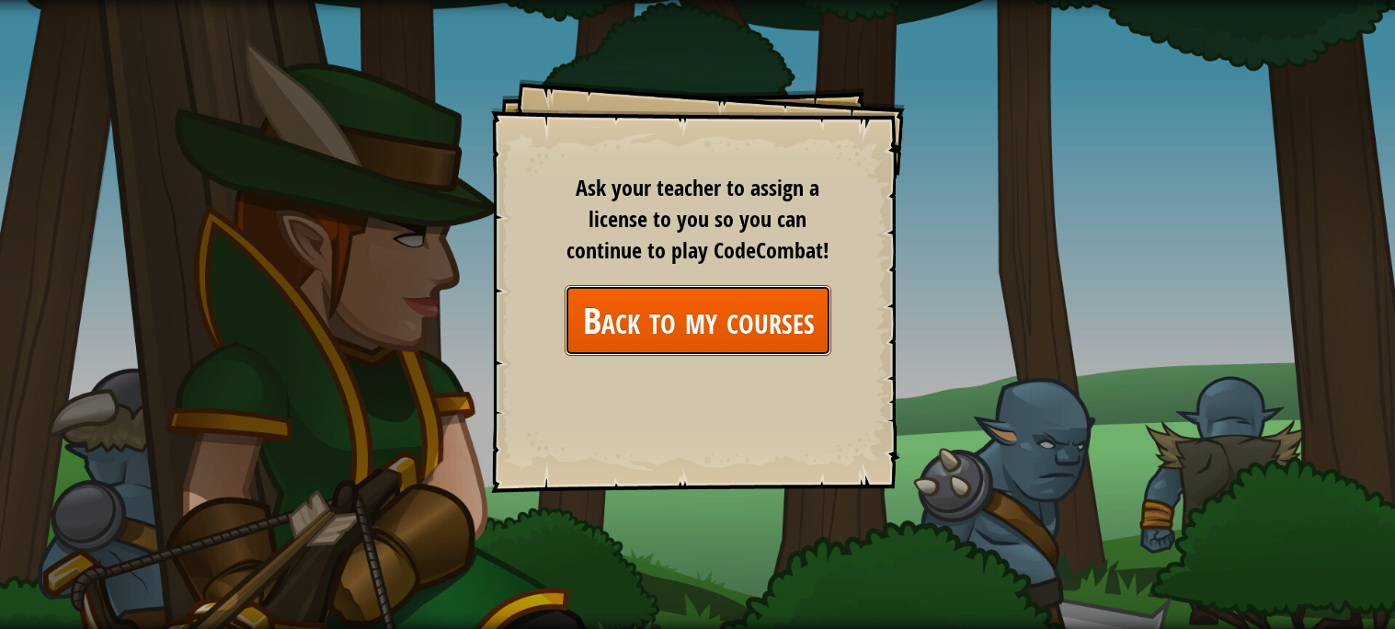
click at [806, 307] on link "Back to my courses" at bounding box center [698, 320] width 267 height 71
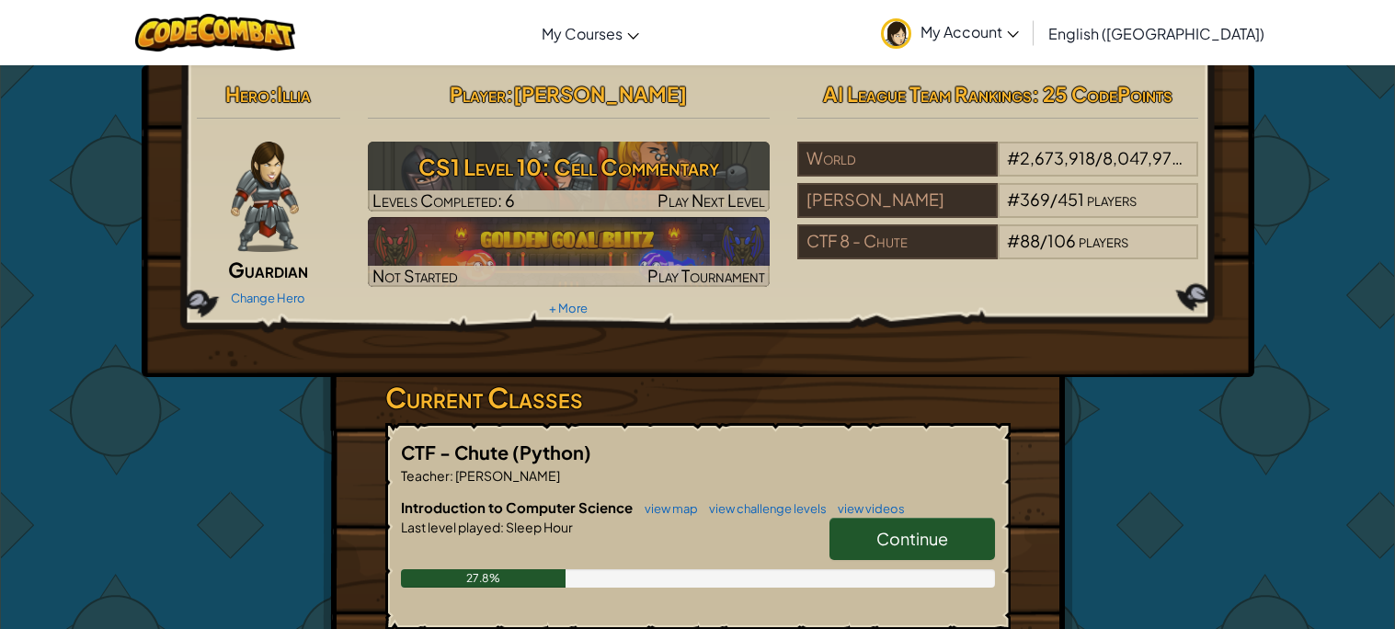
click at [883, 533] on span "Continue" at bounding box center [912, 538] width 72 height 21
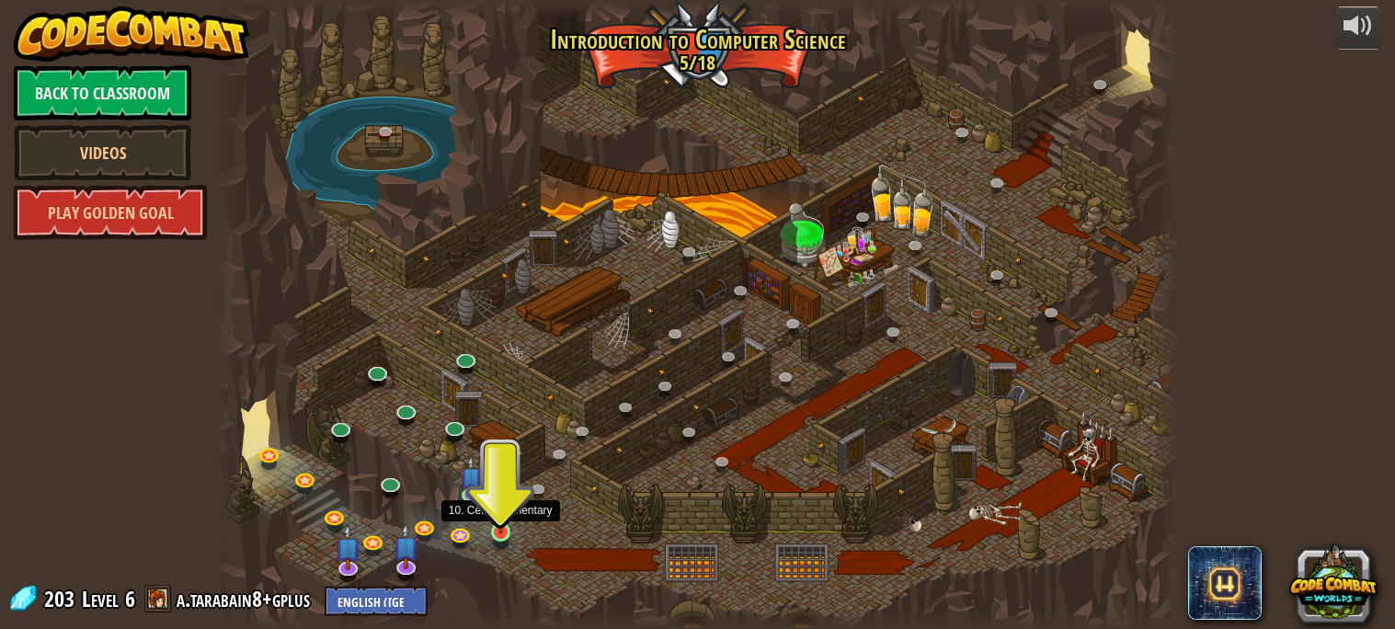
click at [501, 532] on img at bounding box center [500, 507] width 23 height 53
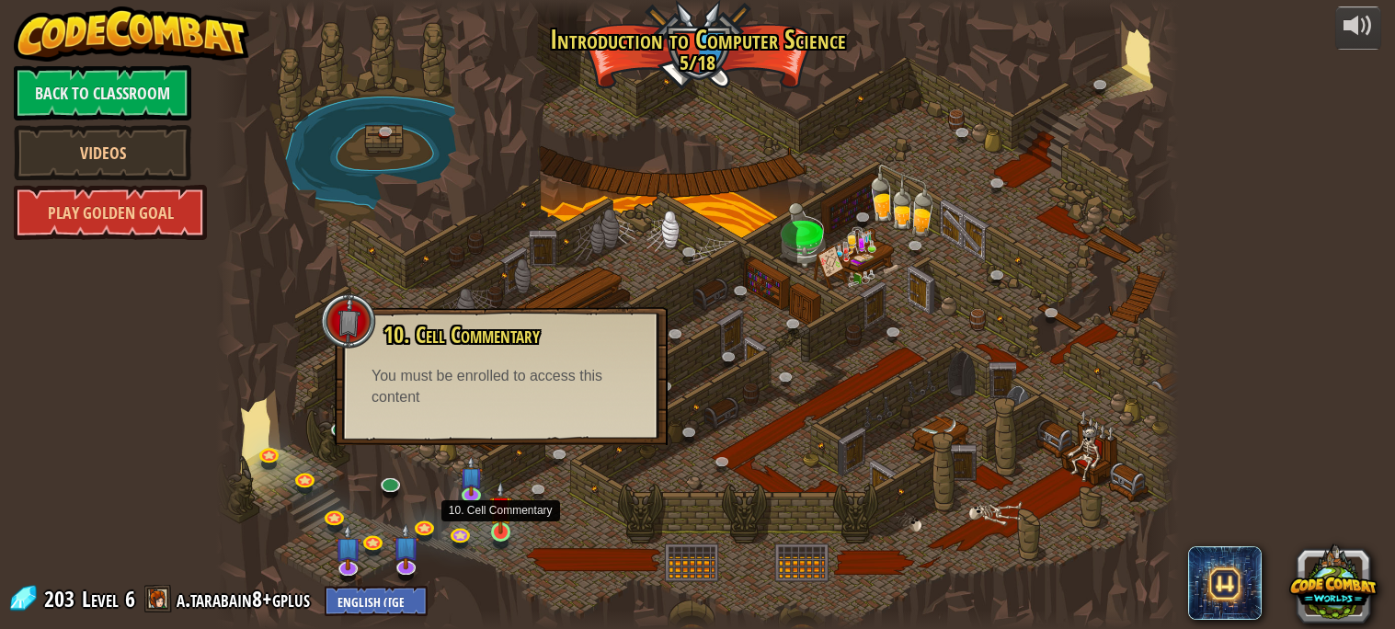
click at [496, 520] on img at bounding box center [500, 507] width 23 height 53
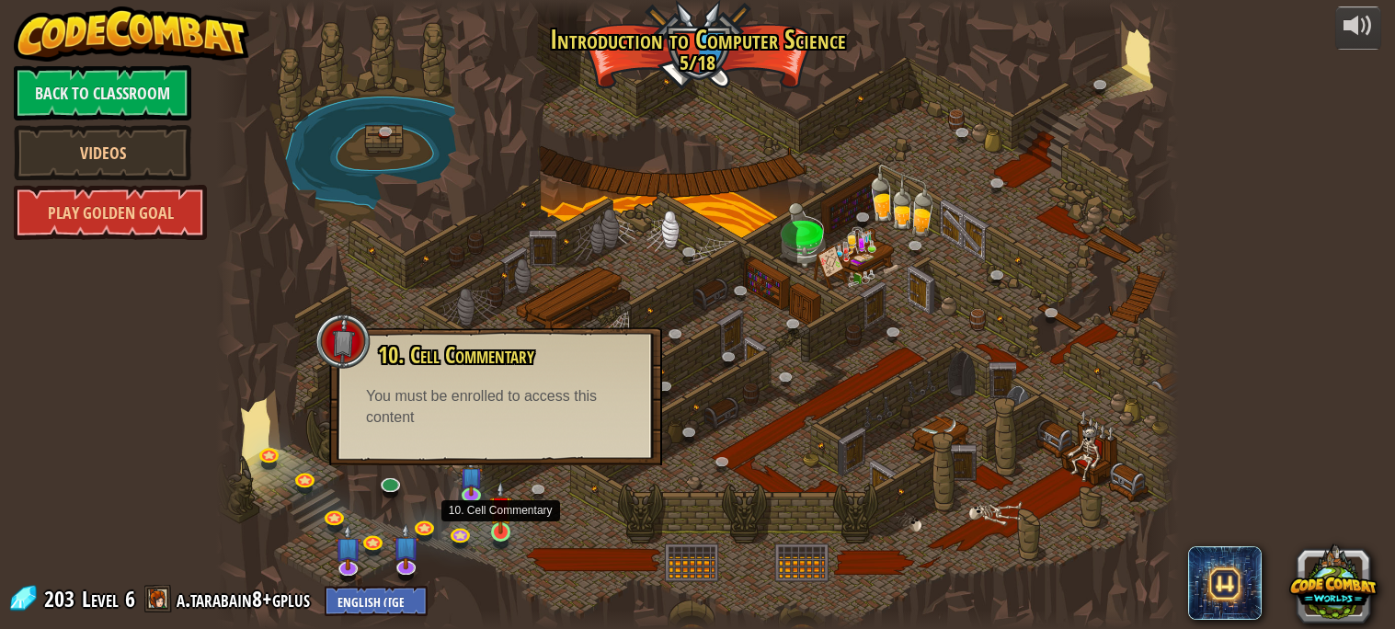
click at [500, 520] on img at bounding box center [500, 507] width 23 height 53
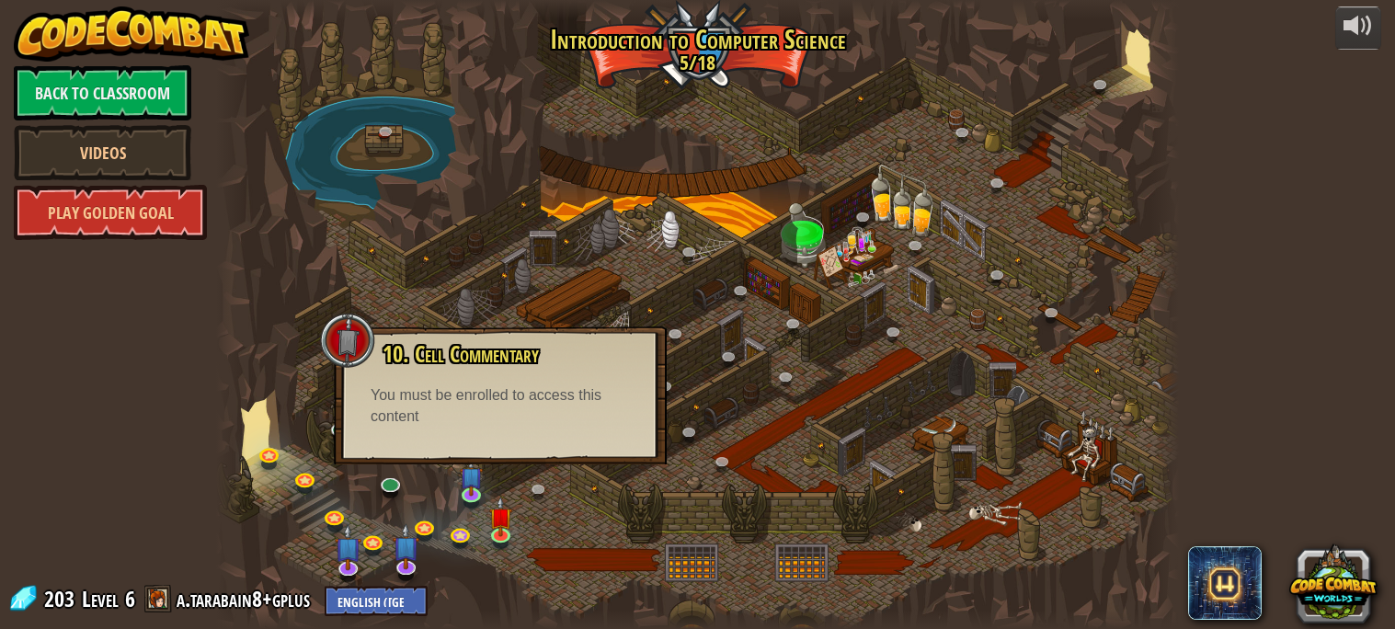
click at [666, 461] on div "10. Cell Commentary Trapped in a prison cell with the famous wizard! Say the pa…" at bounding box center [500, 395] width 333 height 138
click at [455, 530] on link at bounding box center [462, 534] width 37 height 37
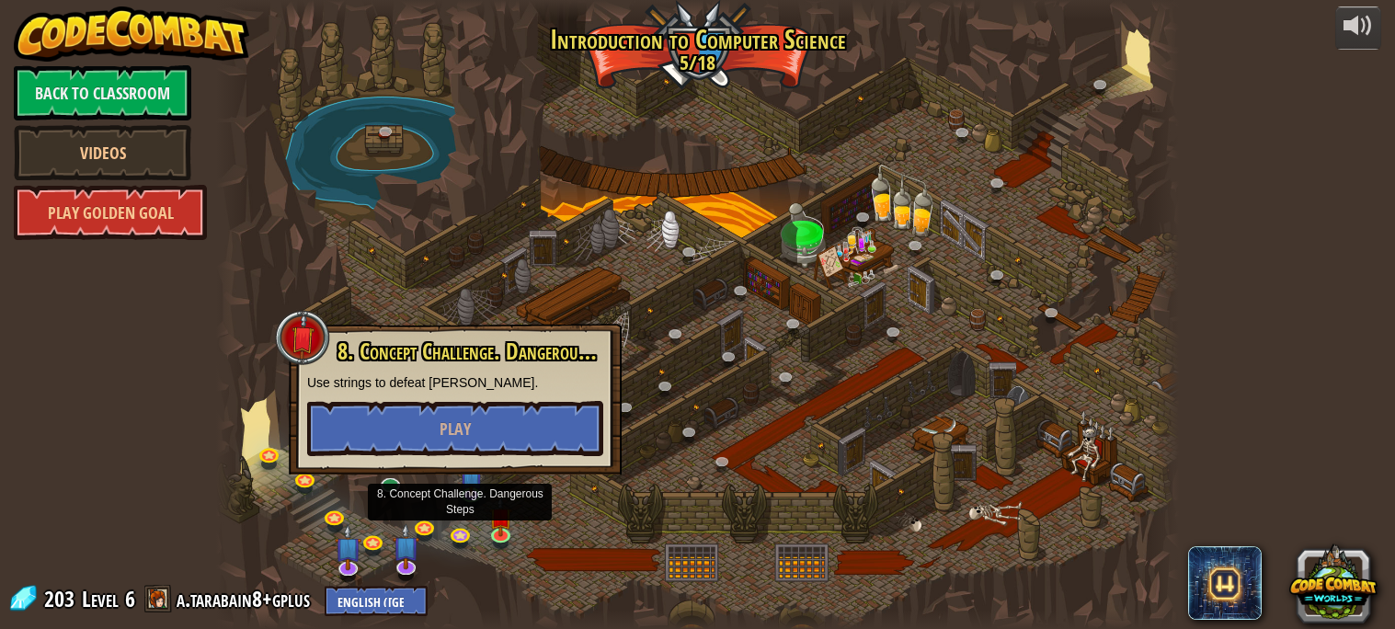
click at [598, 480] on div at bounding box center [697, 314] width 962 height 629
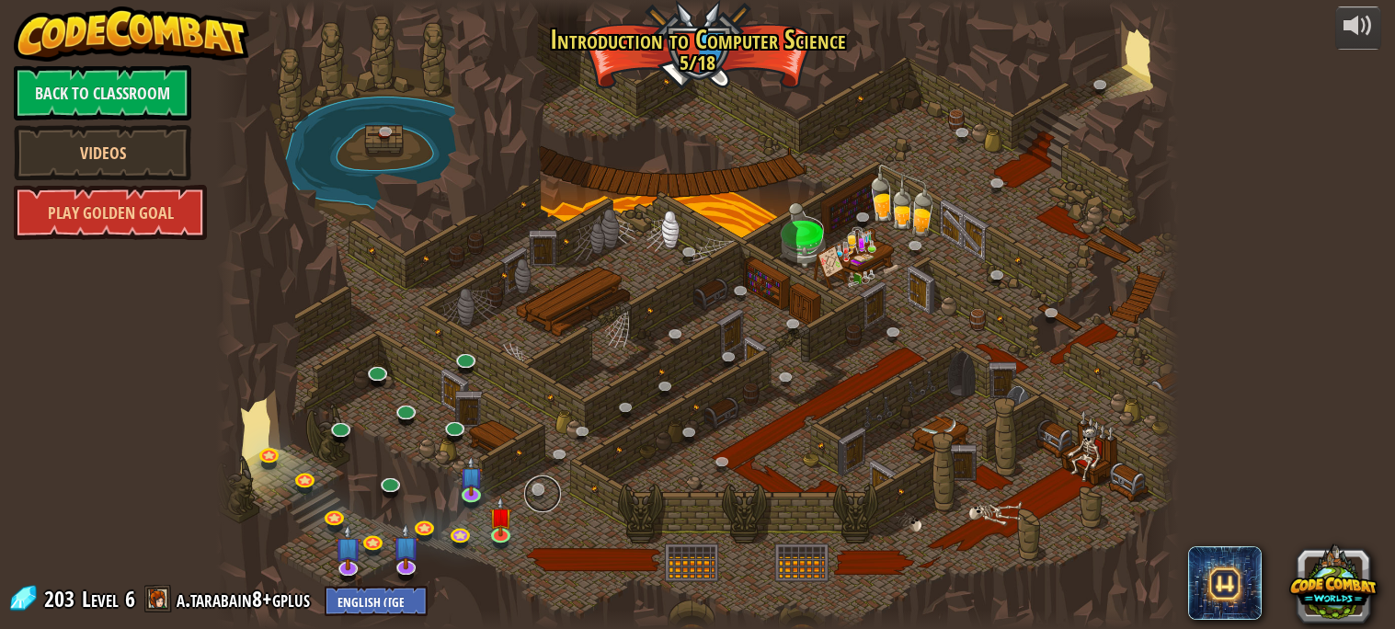
click at [543, 480] on link at bounding box center [542, 493] width 37 height 37
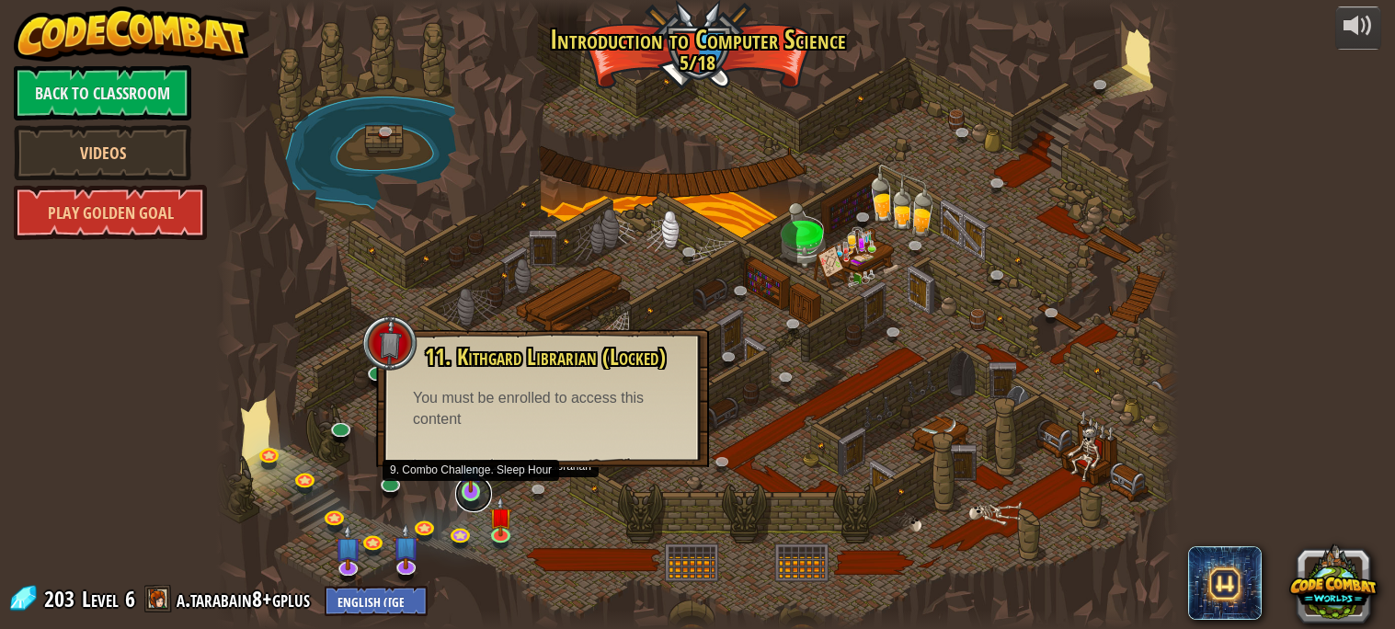
click at [476, 496] on link at bounding box center [473, 493] width 37 height 37
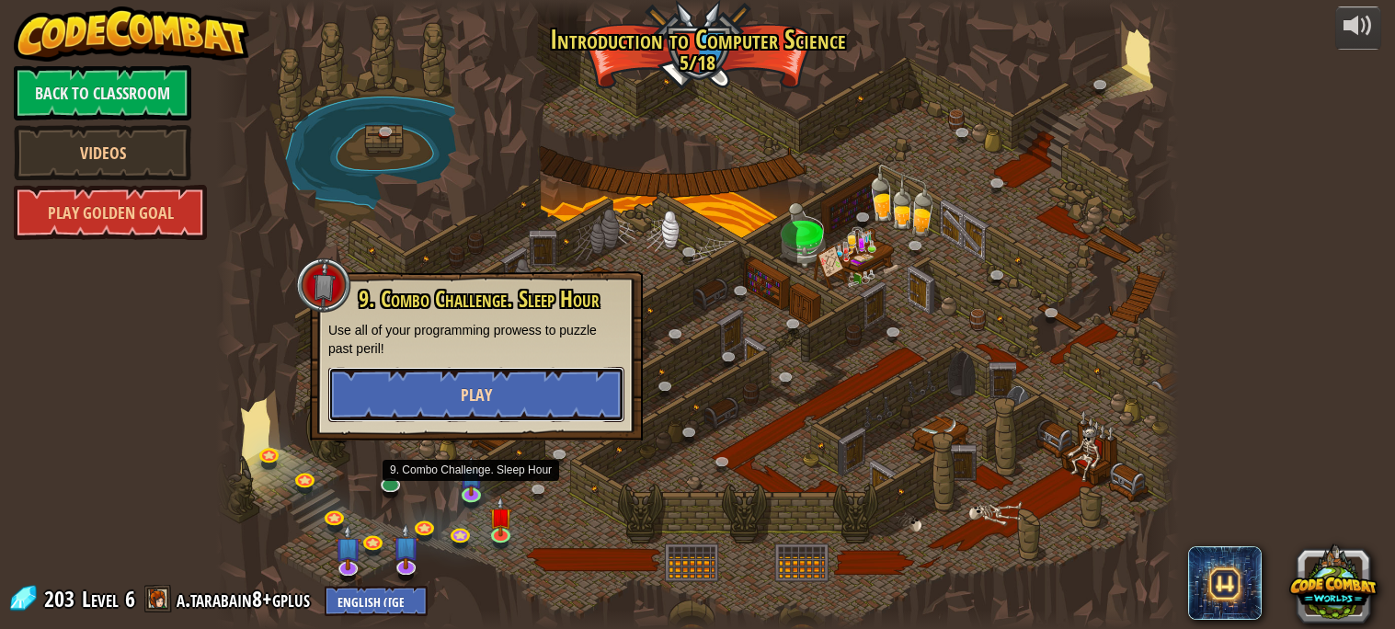
click at [477, 383] on span "Play" at bounding box center [476, 394] width 31 height 23
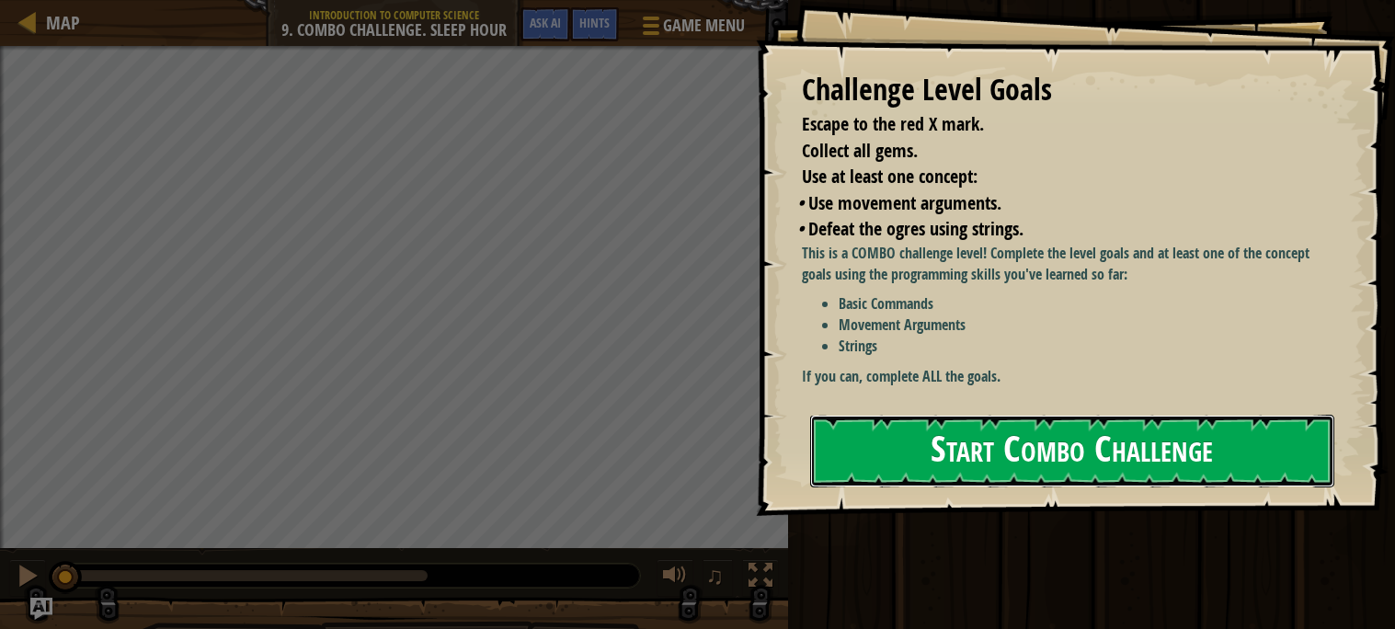
click at [905, 466] on button "Start Combo Challenge" at bounding box center [1072, 451] width 524 height 73
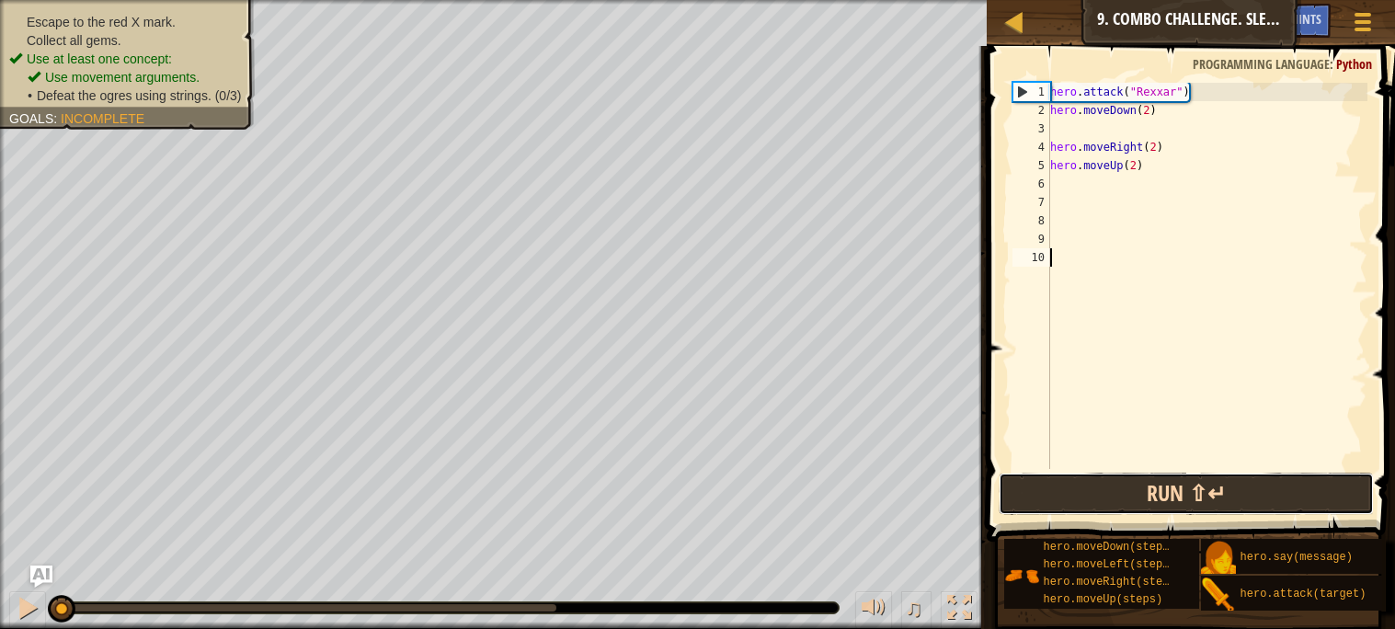
click at [1086, 501] on button "Run ⇧↵" at bounding box center [1186, 494] width 374 height 42
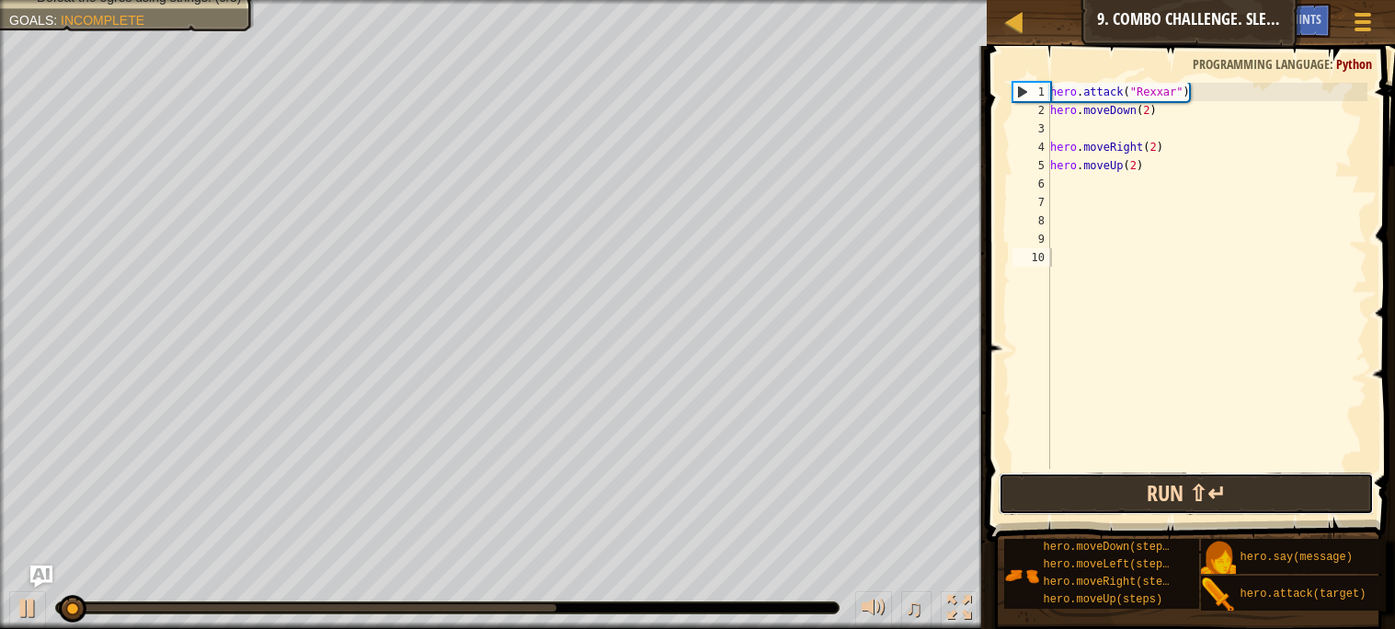
click at [1086, 501] on button "Run ⇧↵" at bounding box center [1186, 494] width 374 height 42
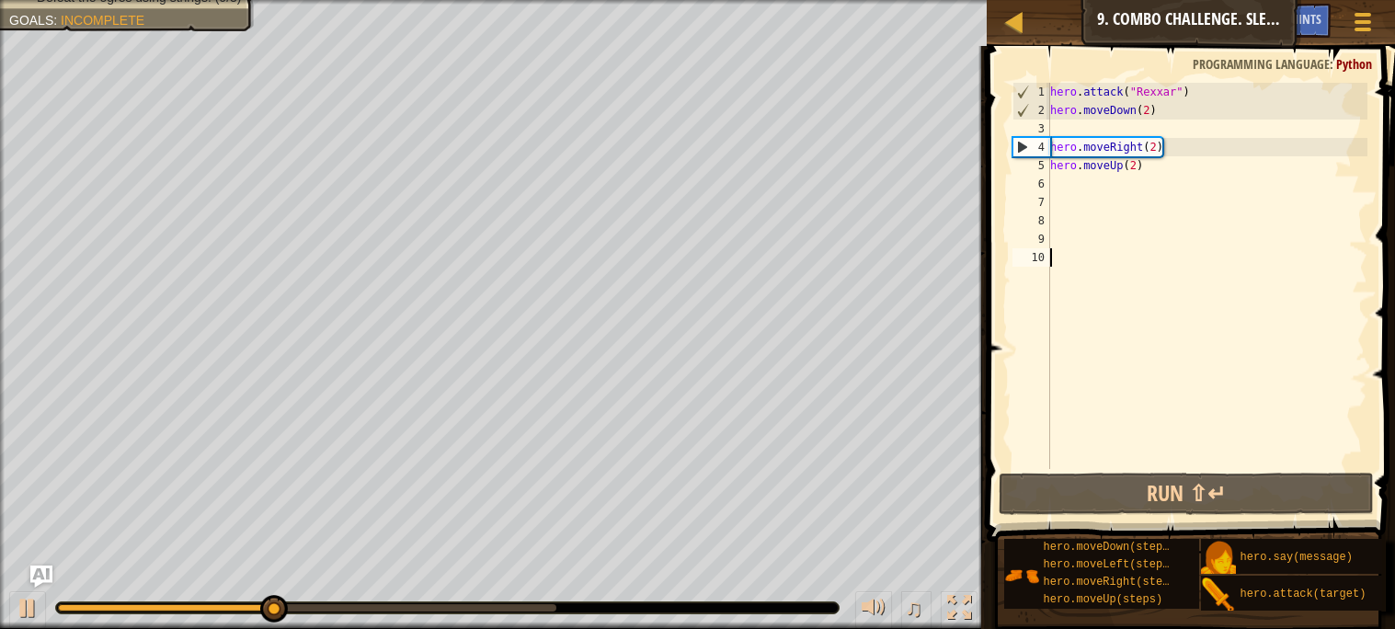
click at [1143, 166] on div "hero . attack ( "Rexxar" ) hero . moveDown ( 2 ) hero . moveRight ( 2 ) hero . …" at bounding box center [1206, 294] width 321 height 423
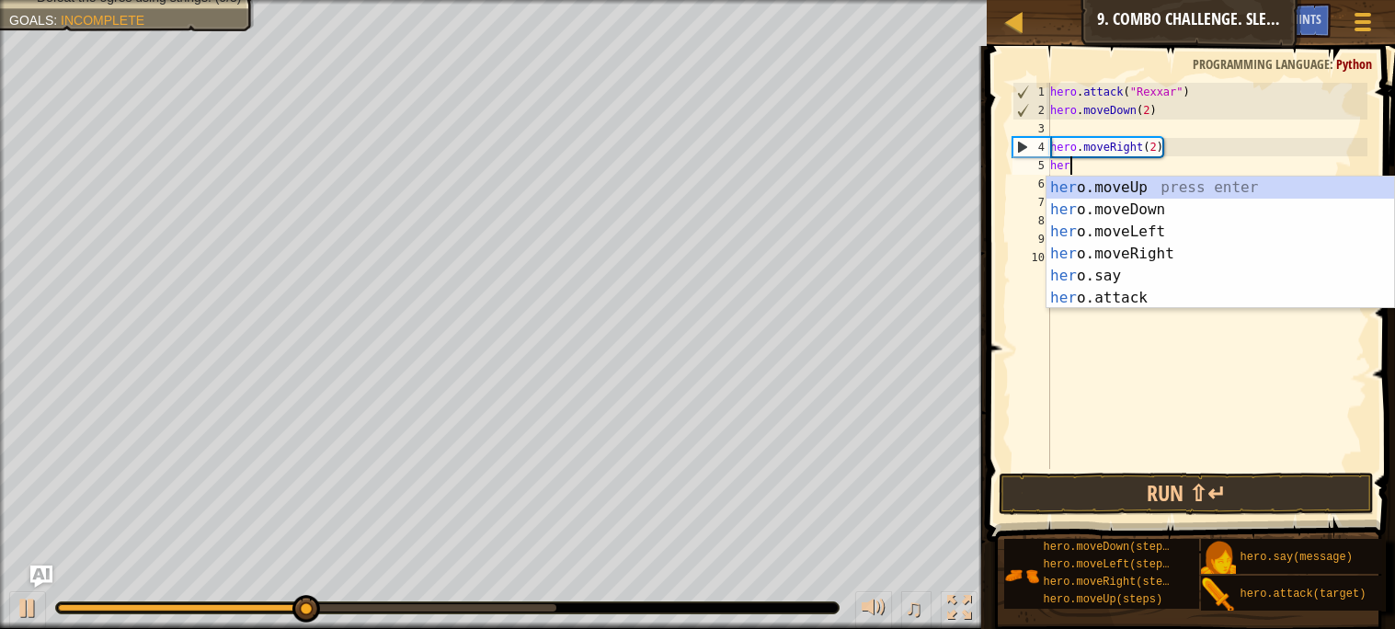
type textarea "h"
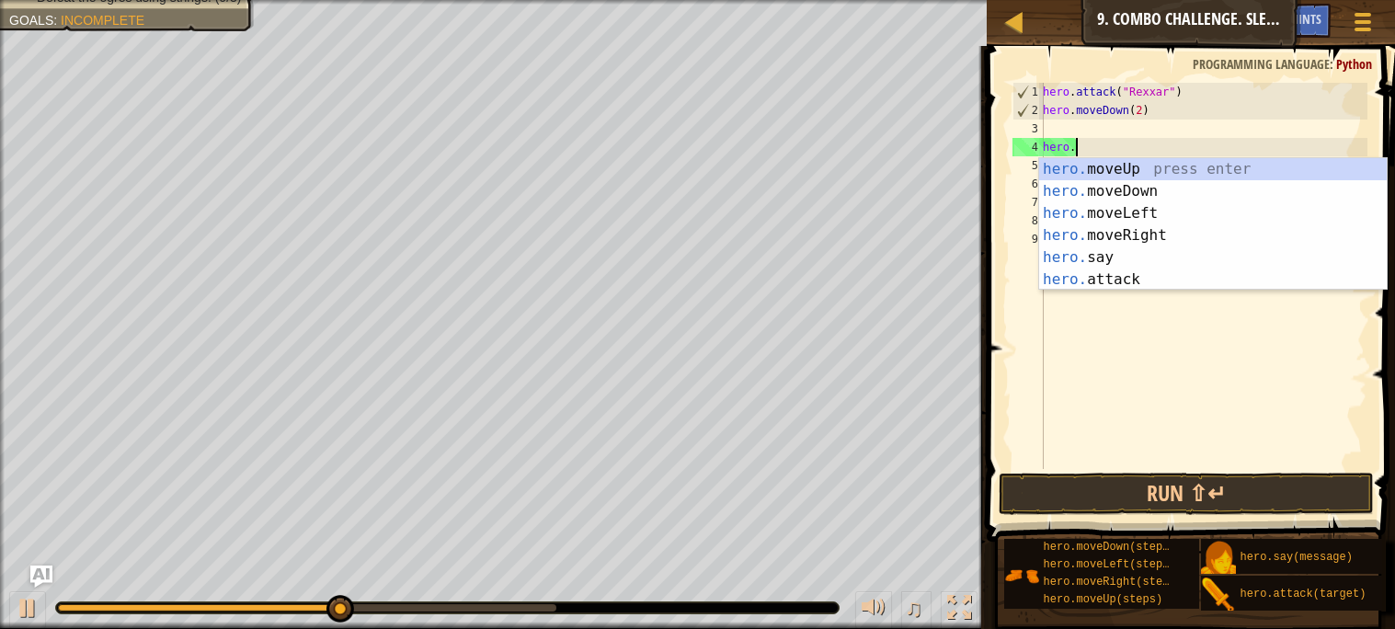
type textarea "h"
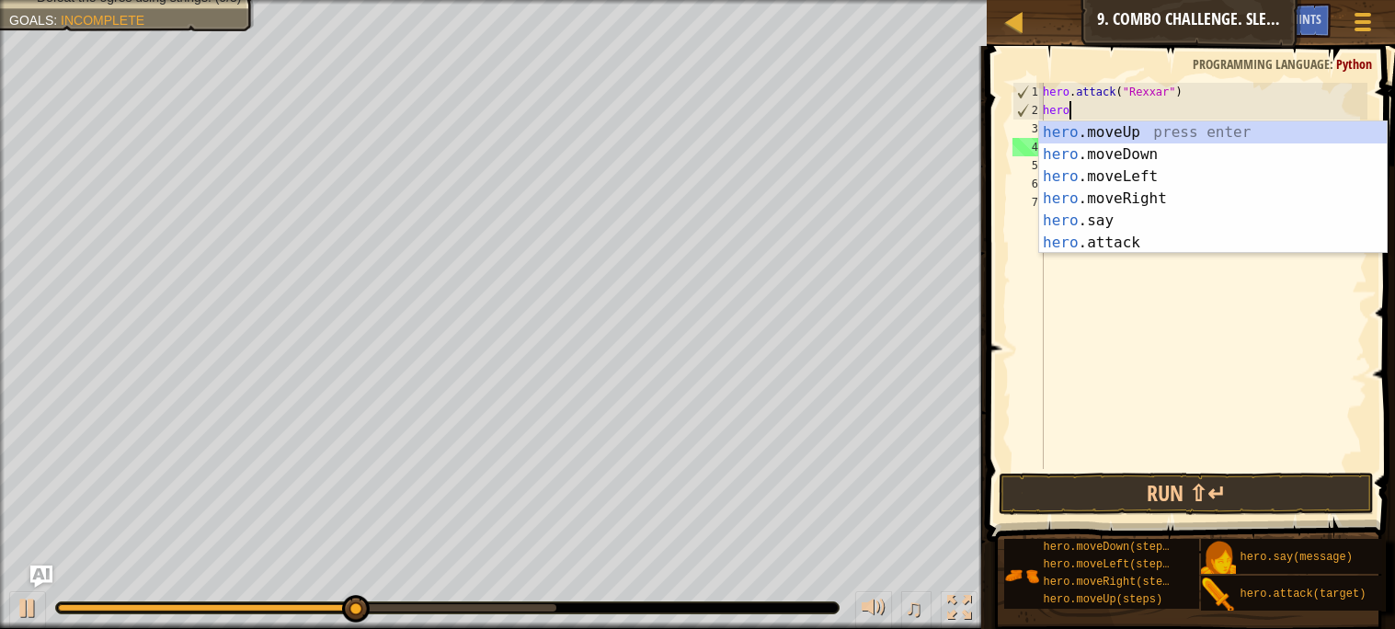
type textarea "h"
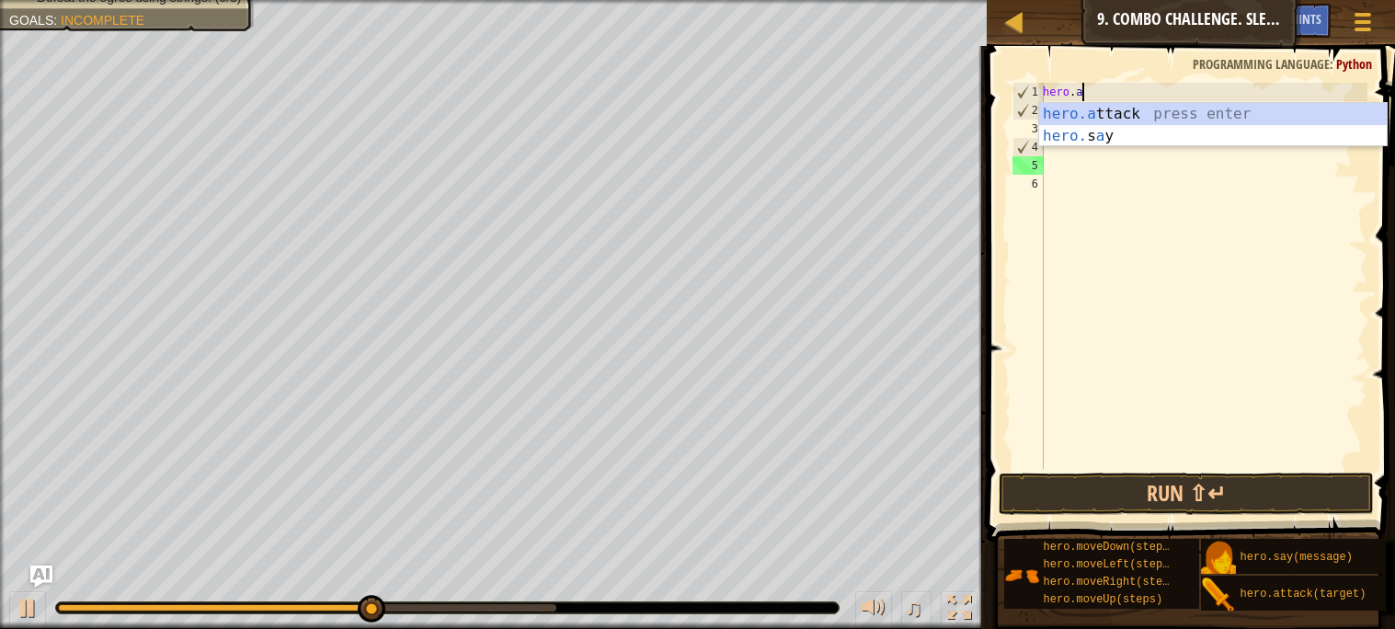
type textarea "h"
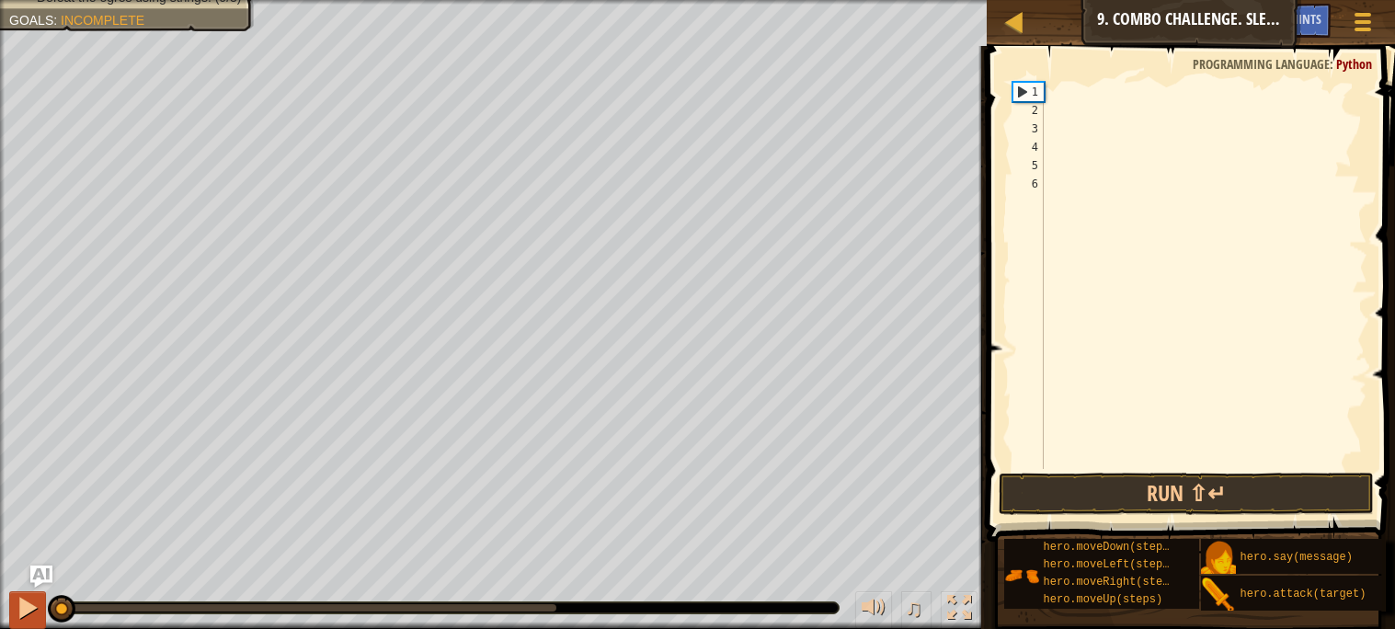
drag, startPoint x: 393, startPoint y: 600, endPoint x: 38, endPoint y: 608, distance: 355.0
click at [38, 608] on div "♫" at bounding box center [493, 603] width 987 height 55
type textarea "d"
type textarea "g"
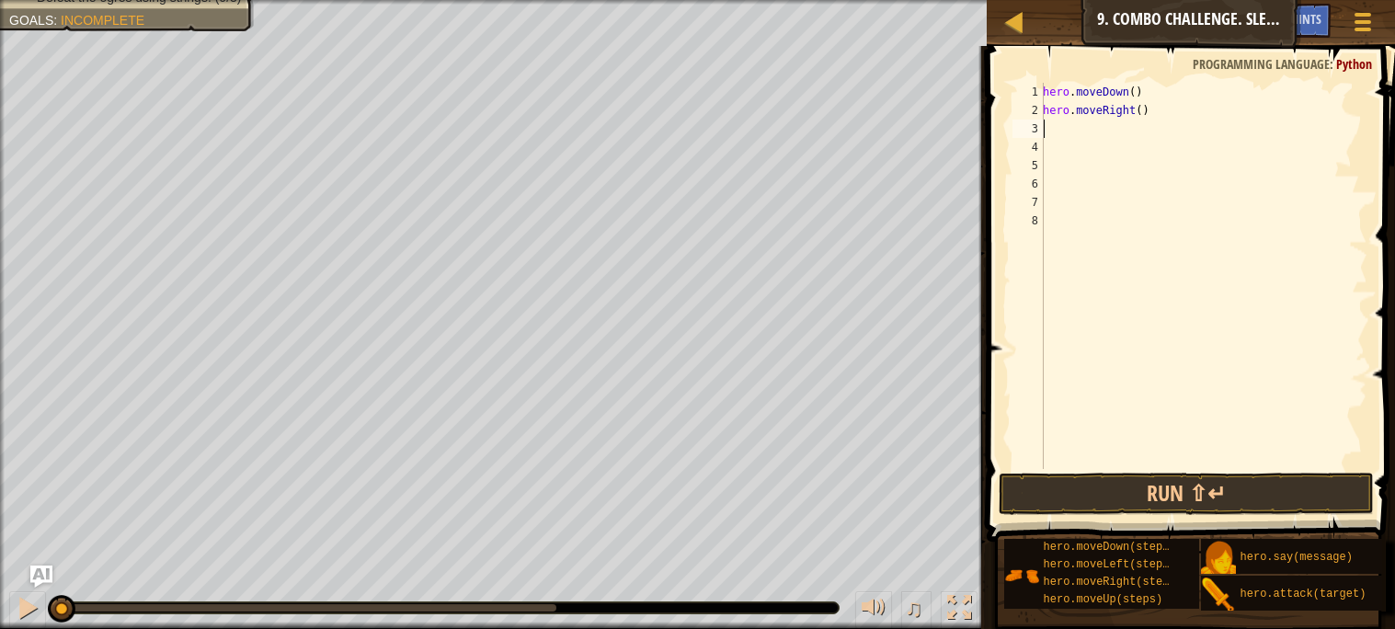
type textarea "g"
type textarea "u"
type textarea "hero.attack("Ursa")"
type textarea "l"
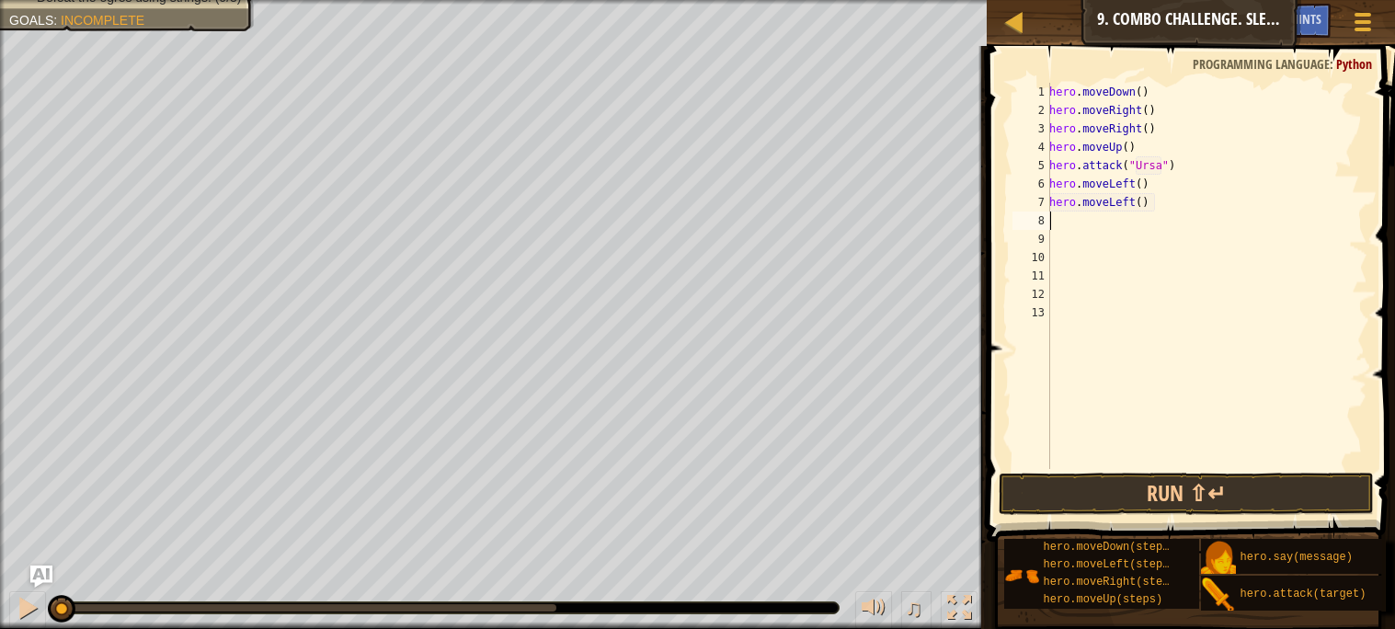
type textarea "u"
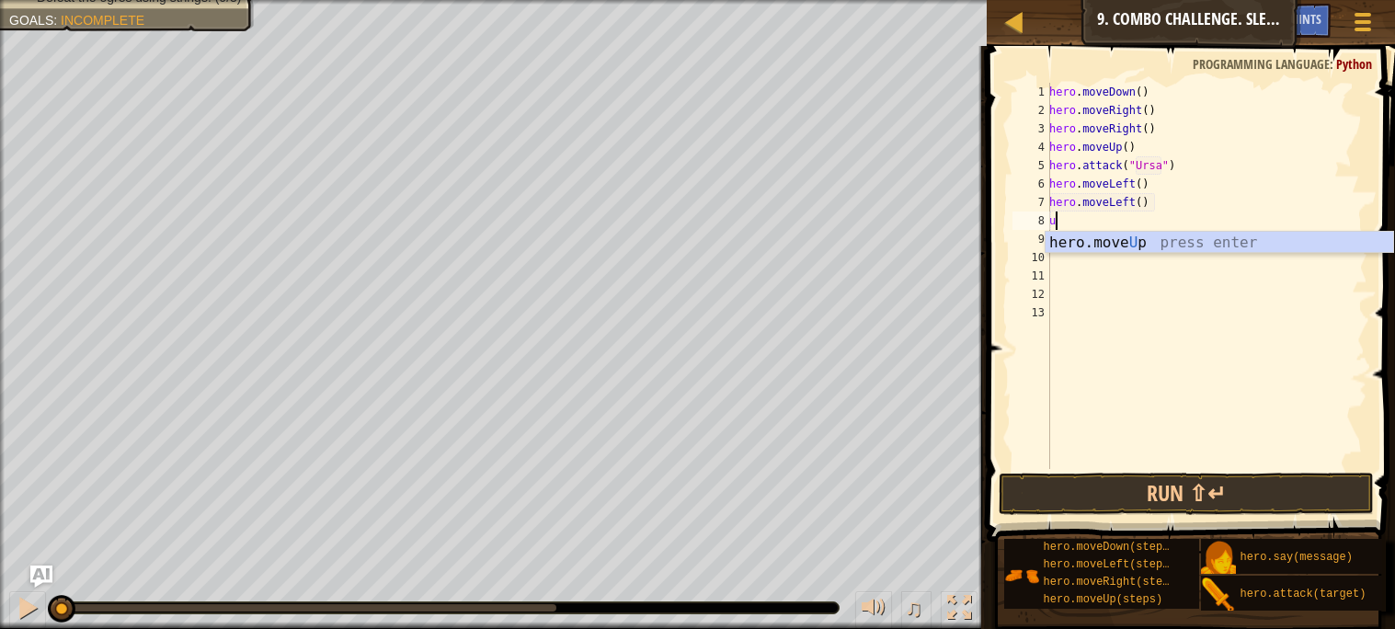
type textarea ";"
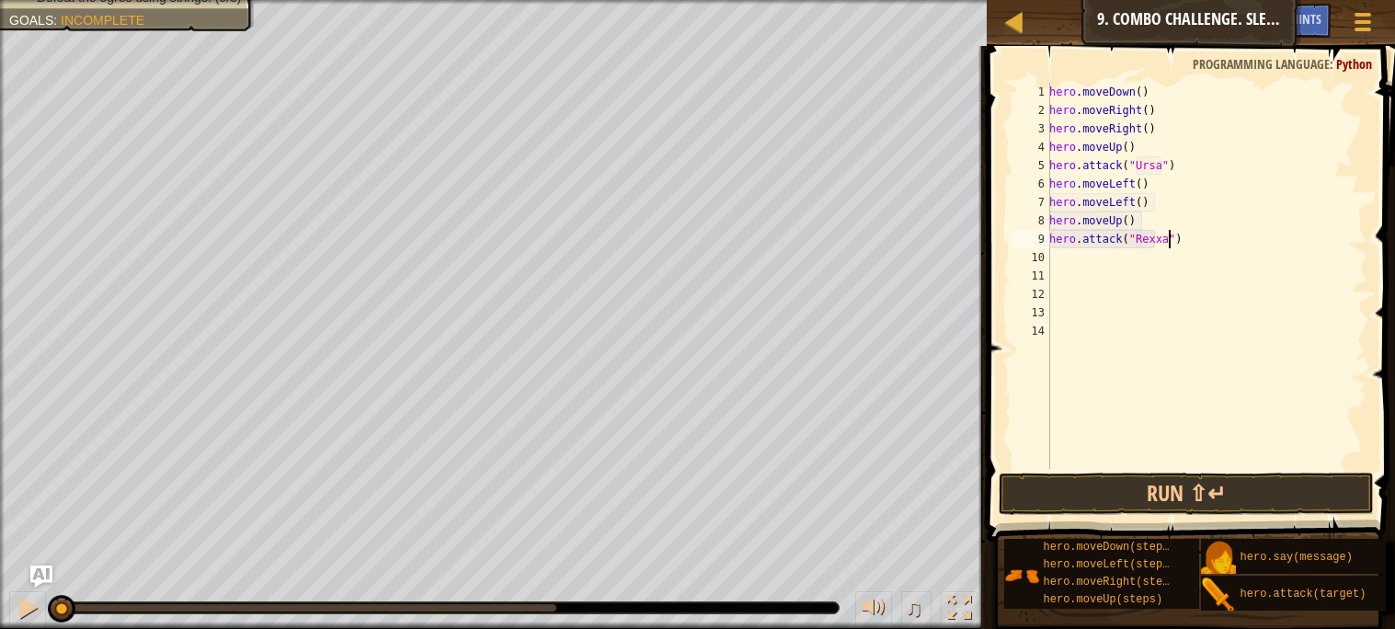
scroll to position [7, 10]
type textarea "hero.attack("Rexxar")"
type textarea "g"
drag, startPoint x: 1092, startPoint y: 273, endPoint x: 1057, endPoint y: 276, distance: 36.0
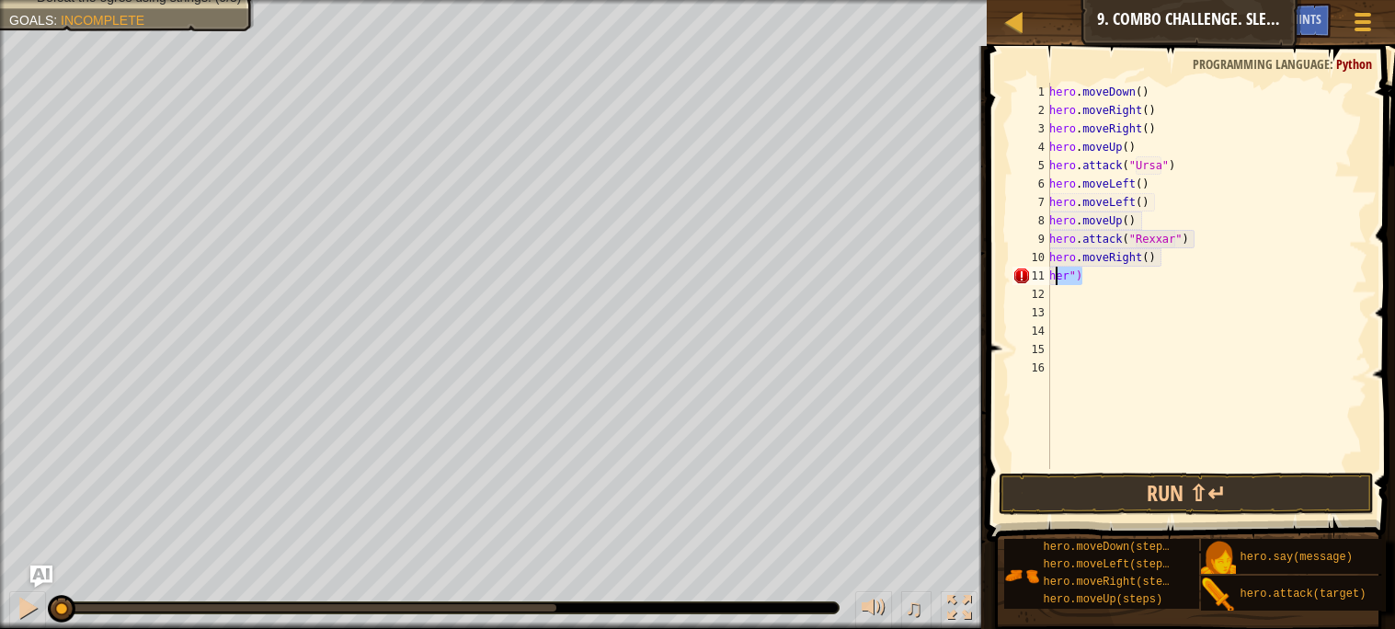
click at [1057, 276] on div "hero . moveDown ( ) hero . moveRight ( ) hero . moveRight ( ) hero . moveUp ( )…" at bounding box center [1207, 294] width 322 height 423
type textarea "h"
drag, startPoint x: 1180, startPoint y: 262, endPoint x: 1049, endPoint y: 259, distance: 130.6
click at [1049, 259] on div "hero . moveDown ( ) hero . moveRight ( ) hero . moveRight ( ) hero . moveUp ( )…" at bounding box center [1207, 294] width 322 height 423
type textarea "hero.moveRight()"
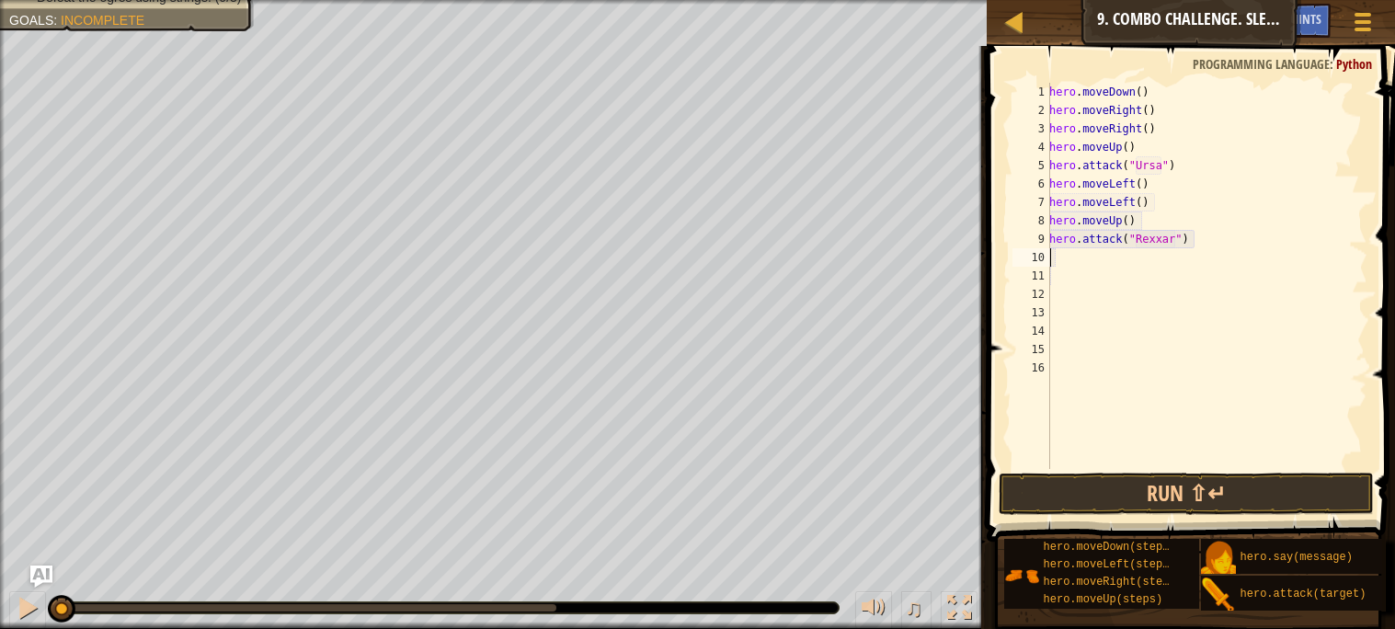
type textarea "d"
click at [1153, 280] on div "hero . moveDown ( ) hero . moveRight ( ) hero . moveRight ( ) hero . moveUp ( )…" at bounding box center [1207, 294] width 322 height 423
type textarea """
type textarea "g"
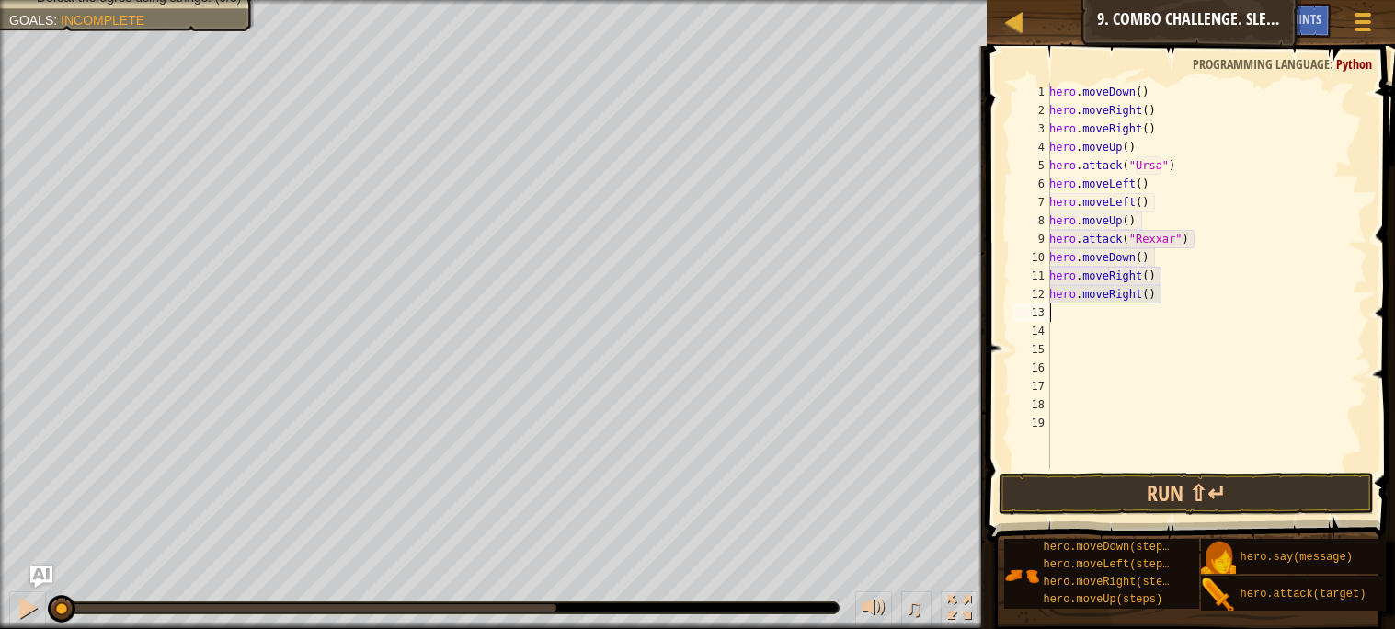
type textarea "g"
click at [1187, 493] on button "Run ⇧↵" at bounding box center [1186, 494] width 374 height 42
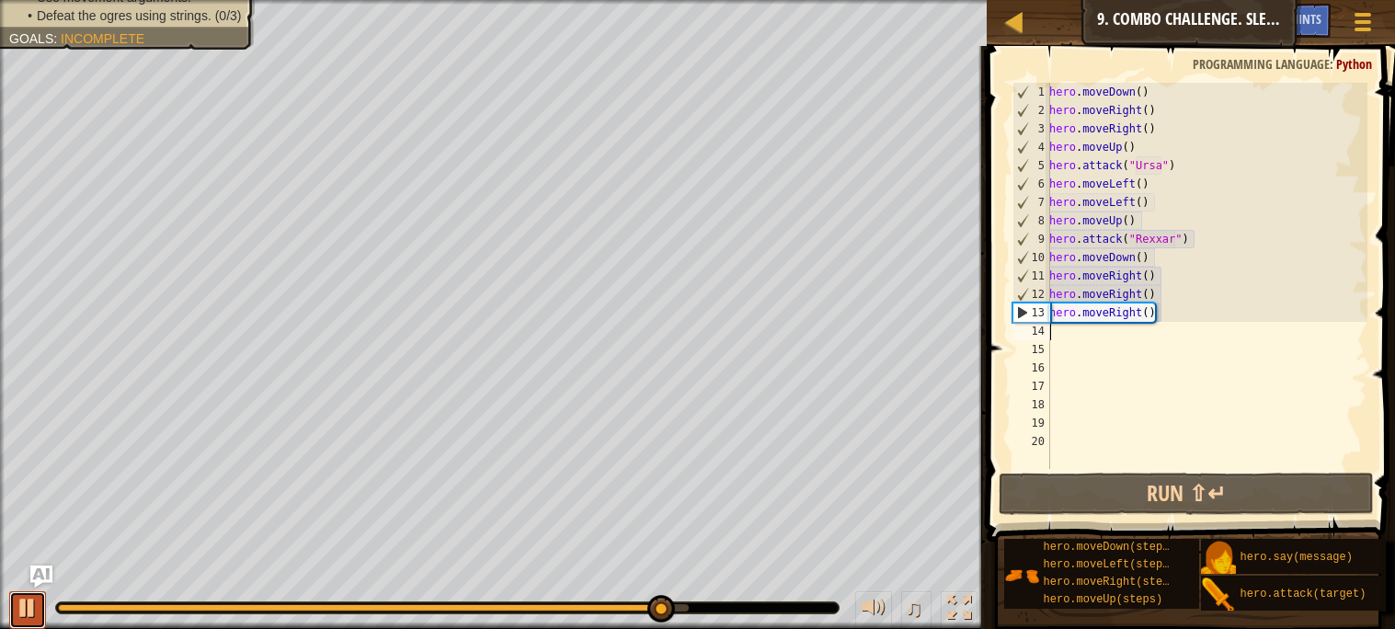
click at [19, 612] on div at bounding box center [28, 608] width 24 height 24
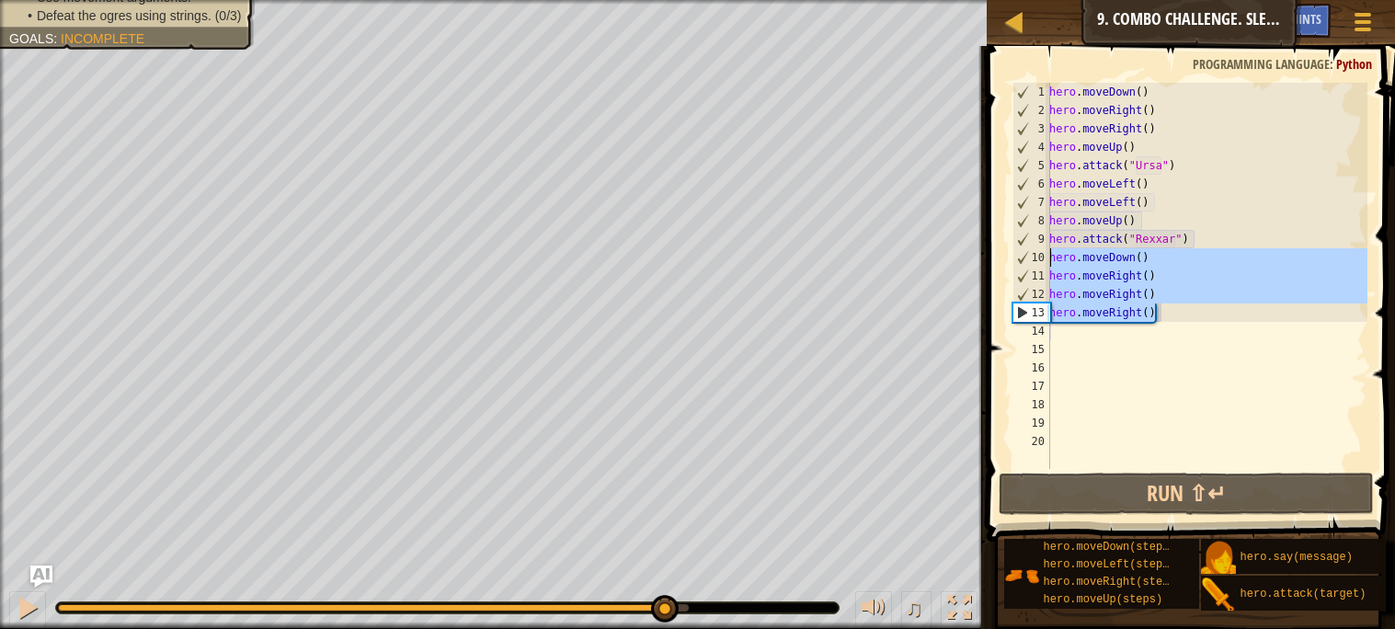
drag, startPoint x: 1169, startPoint y: 312, endPoint x: 1023, endPoint y: 259, distance: 154.5
click at [1023, 259] on div "1 2 3 4 5 6 7 8 9 10 11 12 13 14 15 16 17 18 19 20 hero . moveDown ( ) hero . m…" at bounding box center [1188, 276] width 359 height 386
type textarea "hero.moveDown() hero.moveRight()"
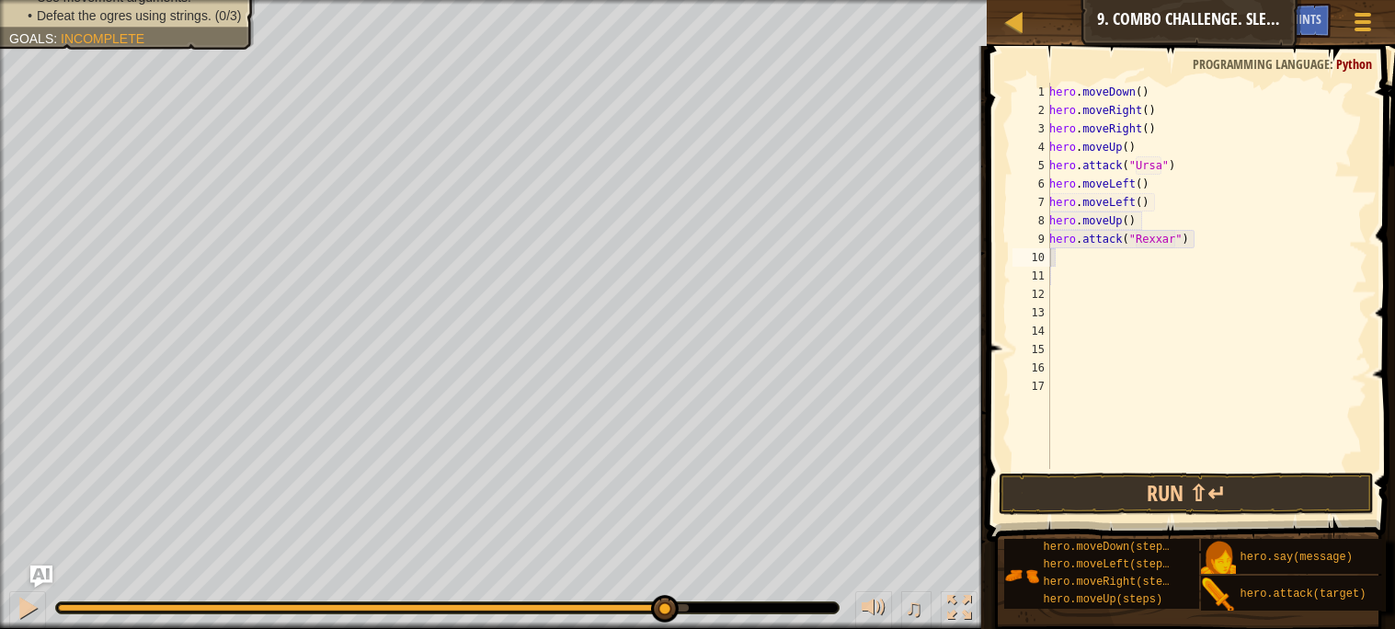
drag, startPoint x: 343, startPoint y: 614, endPoint x: 116, endPoint y: 590, distance: 228.4
click at [116, 590] on div "♫" at bounding box center [493, 603] width 987 height 55
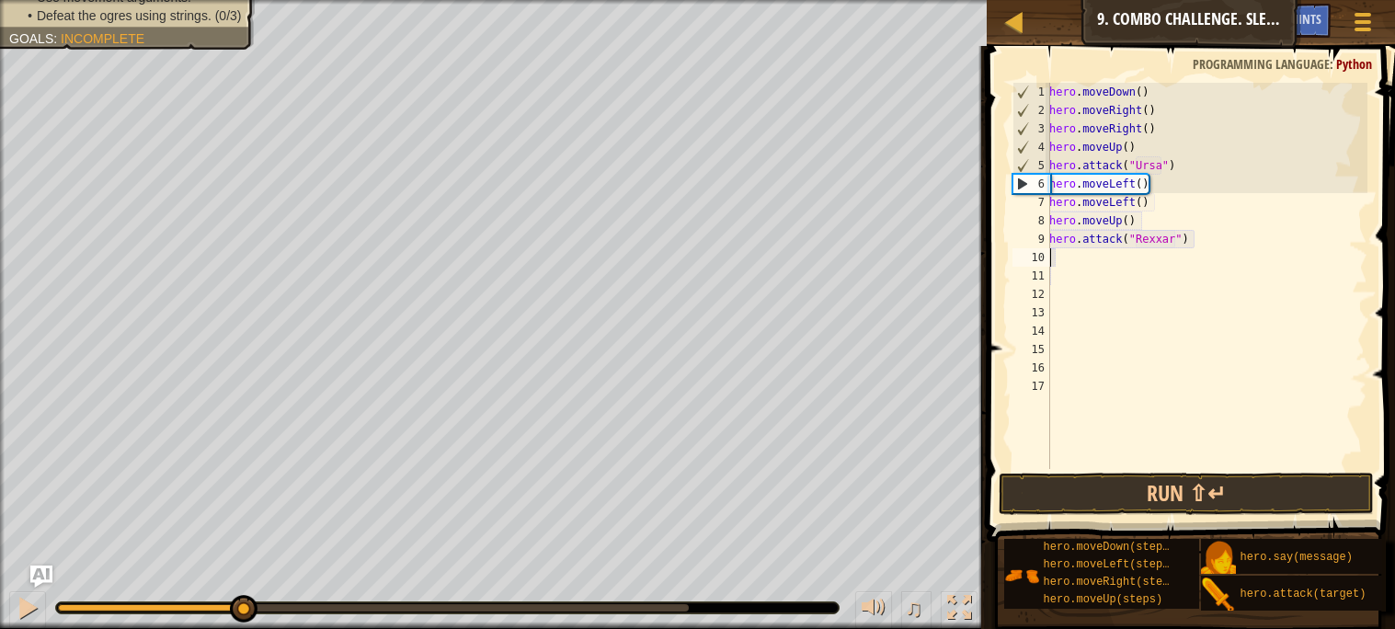
click at [217, 554] on div "Escape to the red X mark. Collect all gems. Your hero must survive. Use at leas…" at bounding box center [697, 314] width 1395 height 629
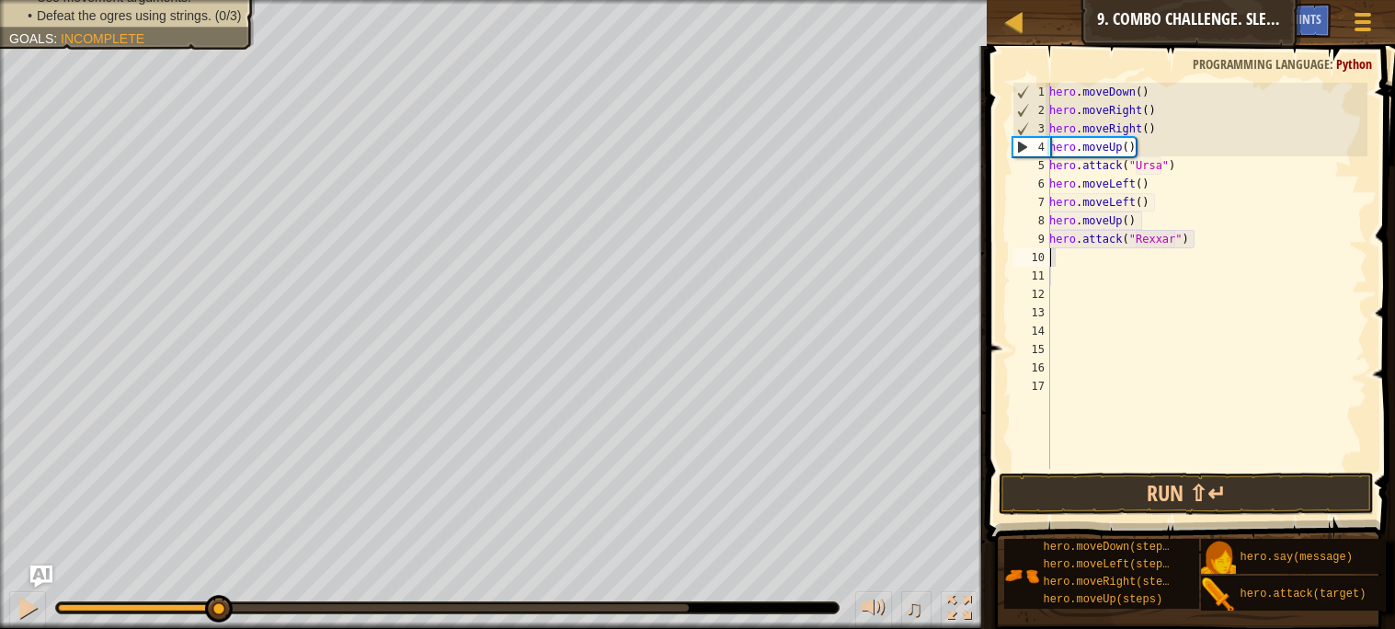
click at [1187, 167] on div "hero . moveDown ( ) hero . moveRight ( ) hero . moveRight ( ) hero . moveUp ( )…" at bounding box center [1207, 294] width 322 height 423
type textarea "hero.attack("Ursa")"
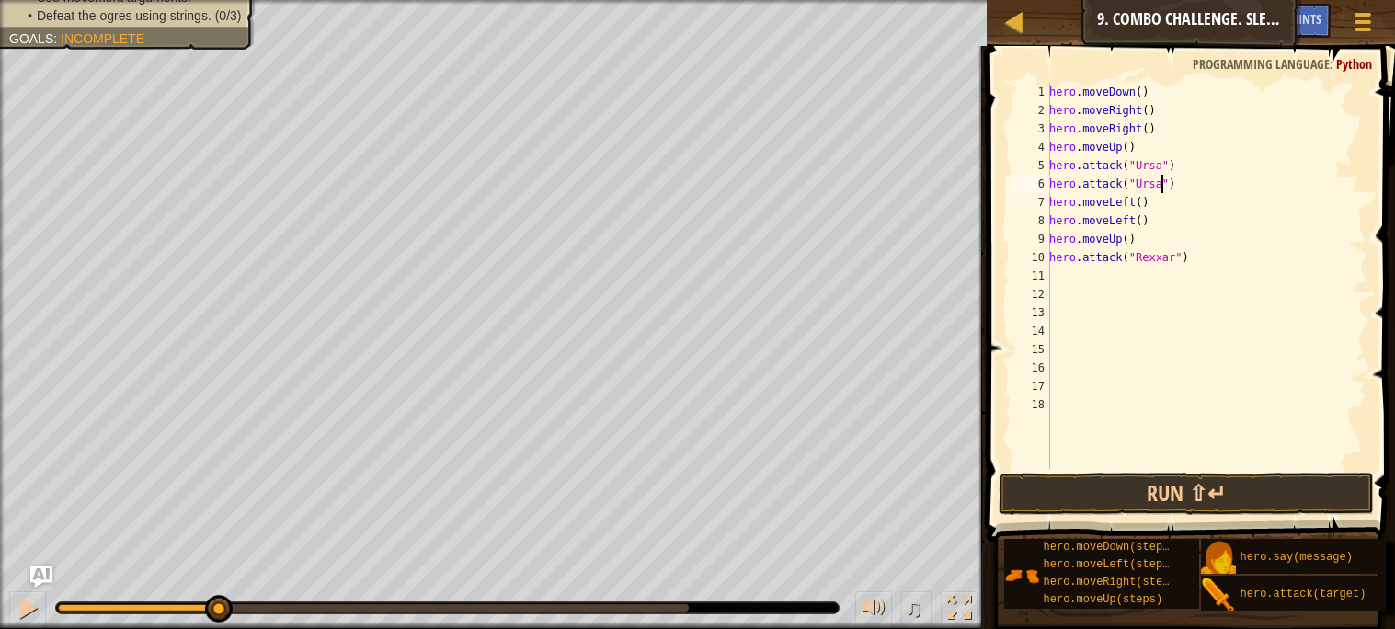
scroll to position [7, 8]
click at [1211, 257] on div "hero . moveDown ( ) hero . moveRight ( ) hero . moveRight ( ) hero . moveUp ( )…" at bounding box center [1207, 294] width 322 height 423
type textarea "hero.attack("Rexxar")"
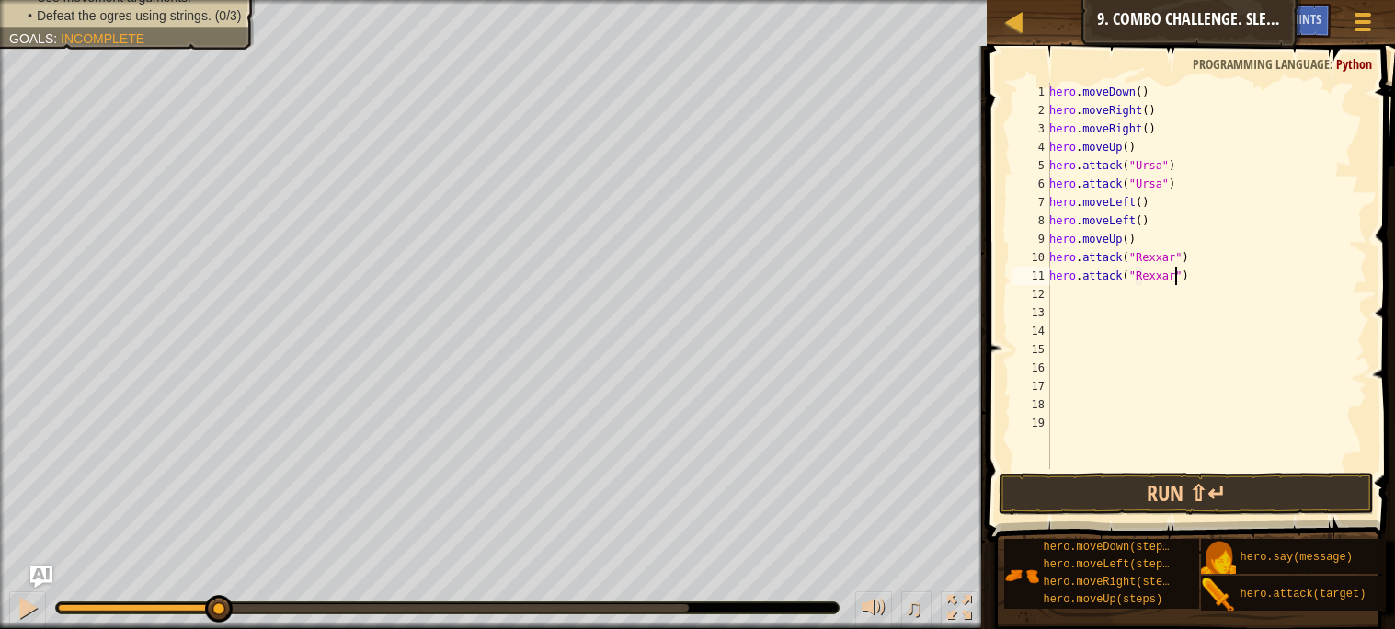
scroll to position [7, 0]
type textarea "g"
type textarea "hero.attack("Brack")"
type textarea "g"
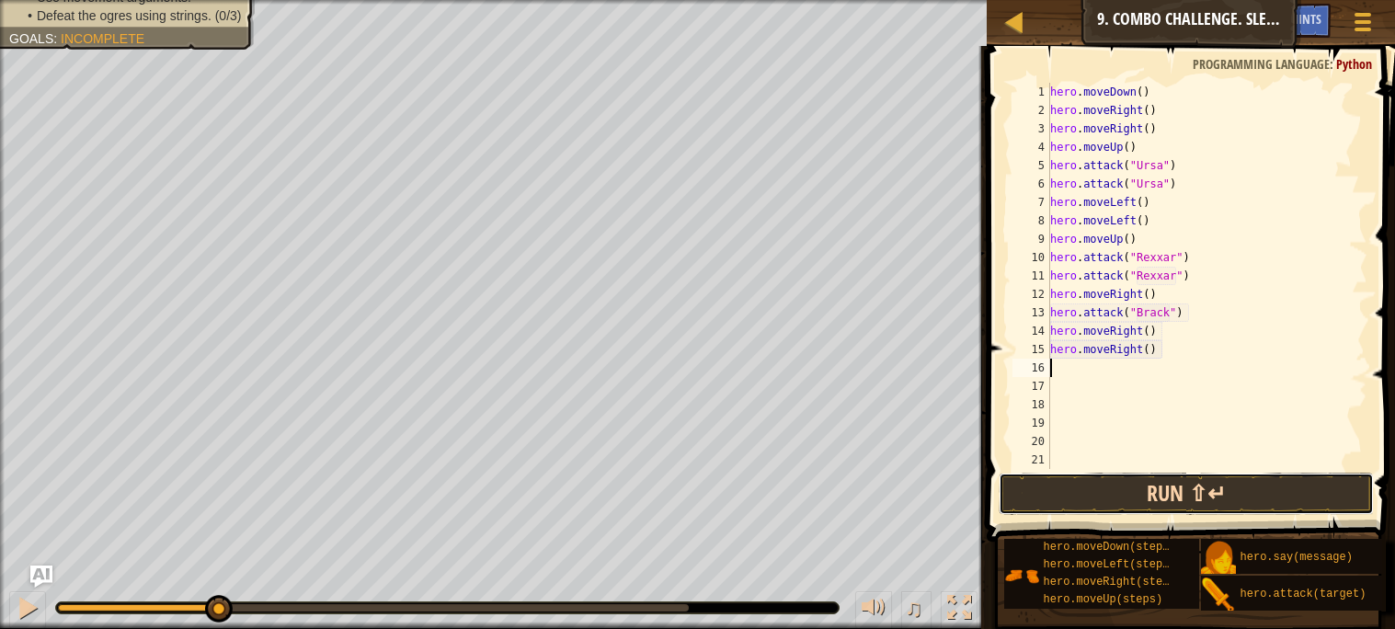
click at [1271, 501] on button "Run ⇧↵" at bounding box center [1186, 494] width 374 height 42
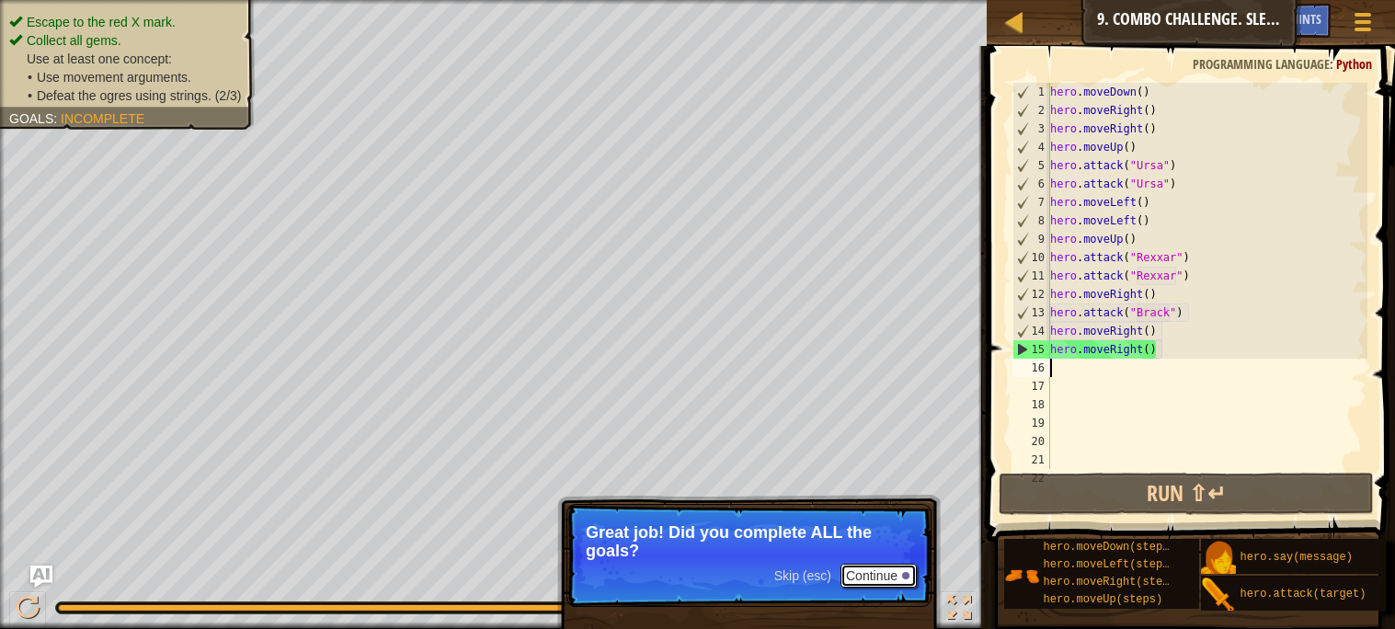
click at [908, 582] on button "Continue" at bounding box center [878, 576] width 76 height 24
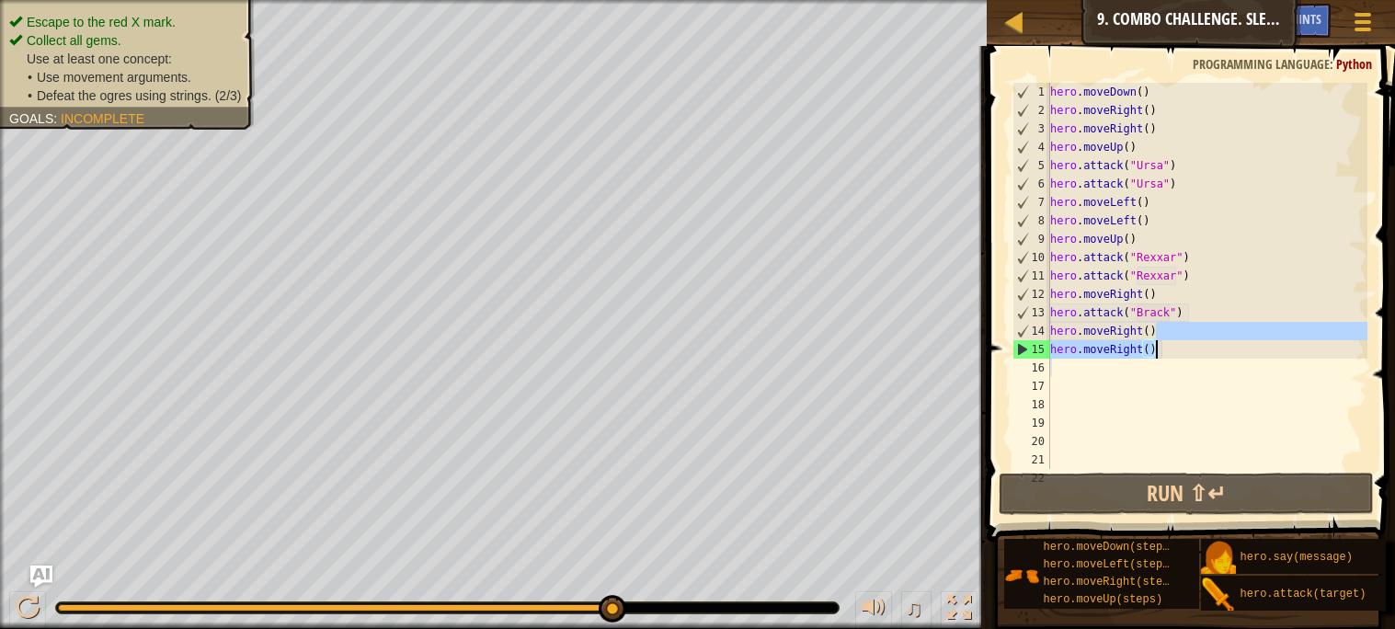
drag, startPoint x: 1160, startPoint y: 333, endPoint x: 1160, endPoint y: 351, distance: 18.4
click at [1160, 351] on div "hero . moveDown ( ) hero . moveRight ( ) hero . moveRight ( ) hero . moveUp ( )…" at bounding box center [1206, 294] width 321 height 423
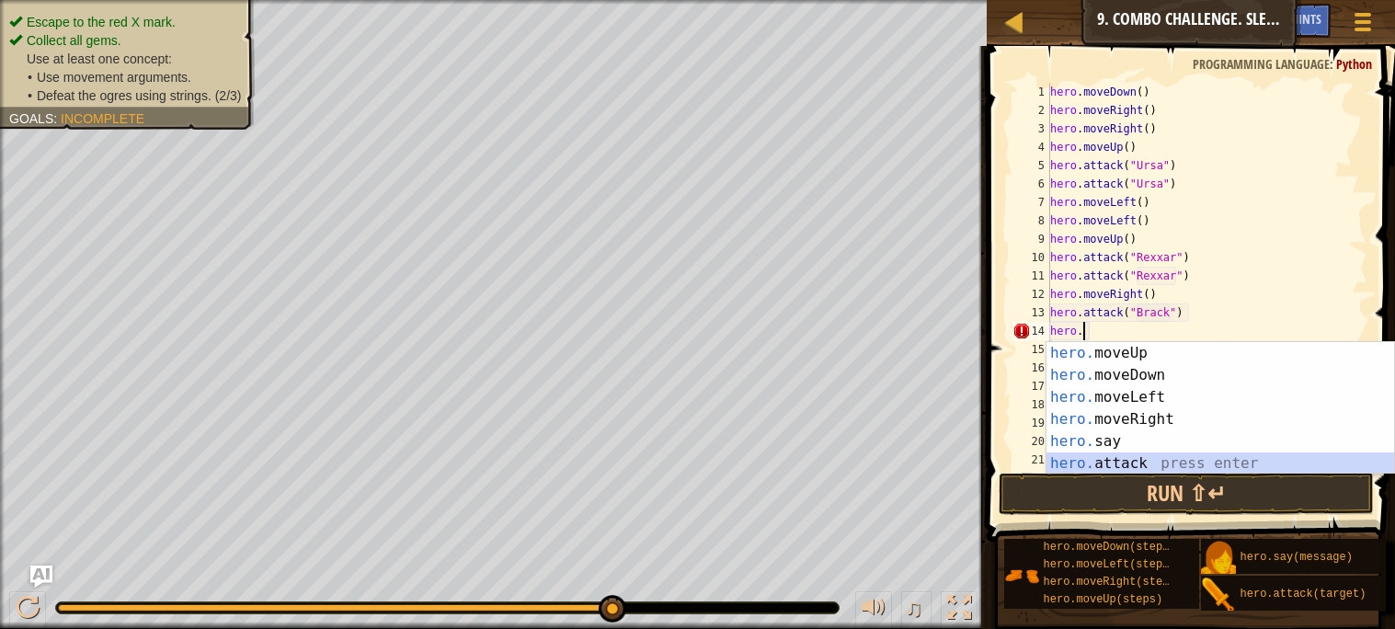
click at [1158, 460] on div "hero. moveUp press enter hero. moveDown press enter hero. moveLeft press enter …" at bounding box center [1220, 430] width 348 height 177
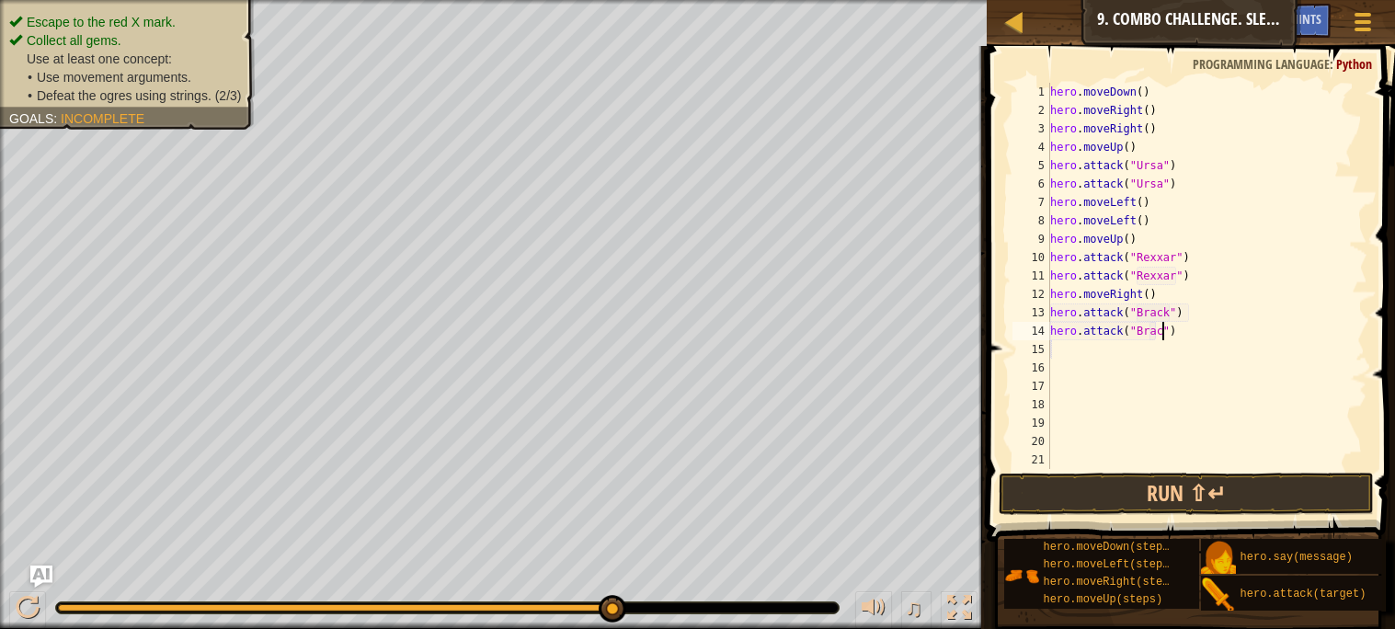
type textarea "hero.attack("Brack")"
click at [1063, 360] on div "hero . moveDown ( ) hero . moveRight ( ) hero . moveRight ( ) hero . moveUp ( )…" at bounding box center [1206, 294] width 321 height 423
click at [1049, 346] on div "15" at bounding box center [1031, 349] width 38 height 18
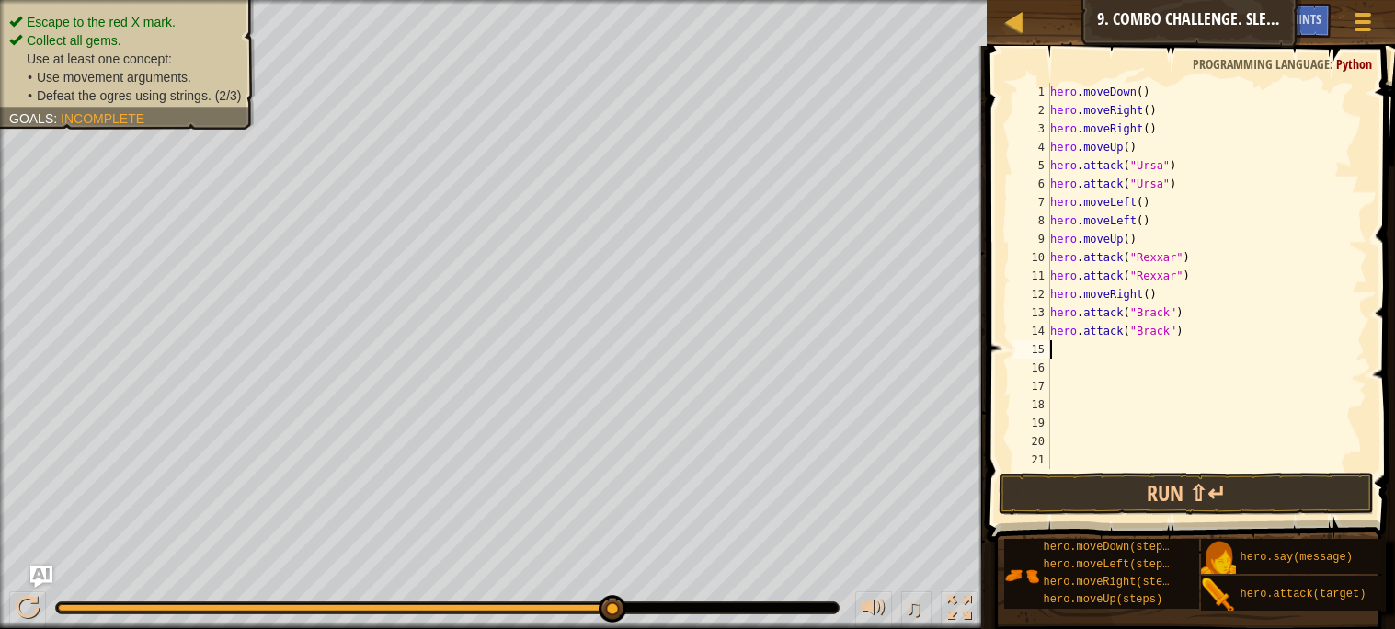
type textarea "h"
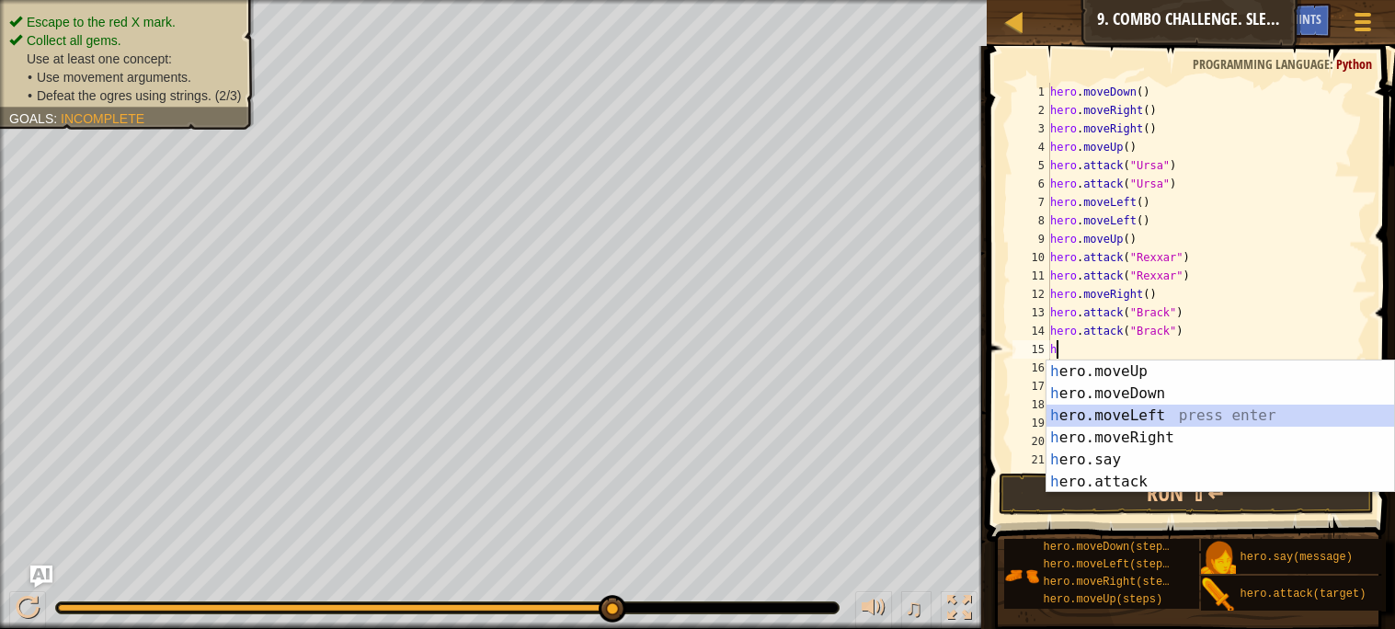
click at [1103, 427] on div "h ero.moveUp press enter h ero.moveDown press enter h ero.moveLeft press enter …" at bounding box center [1220, 448] width 348 height 177
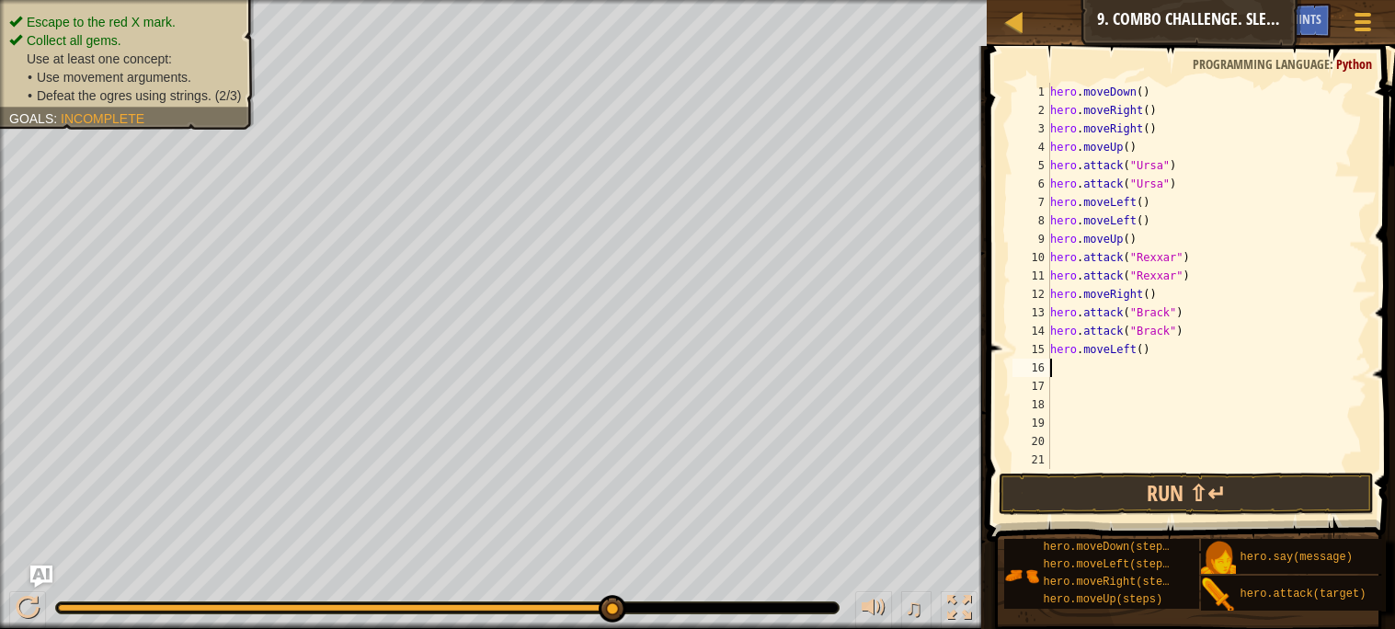
type textarea "h"
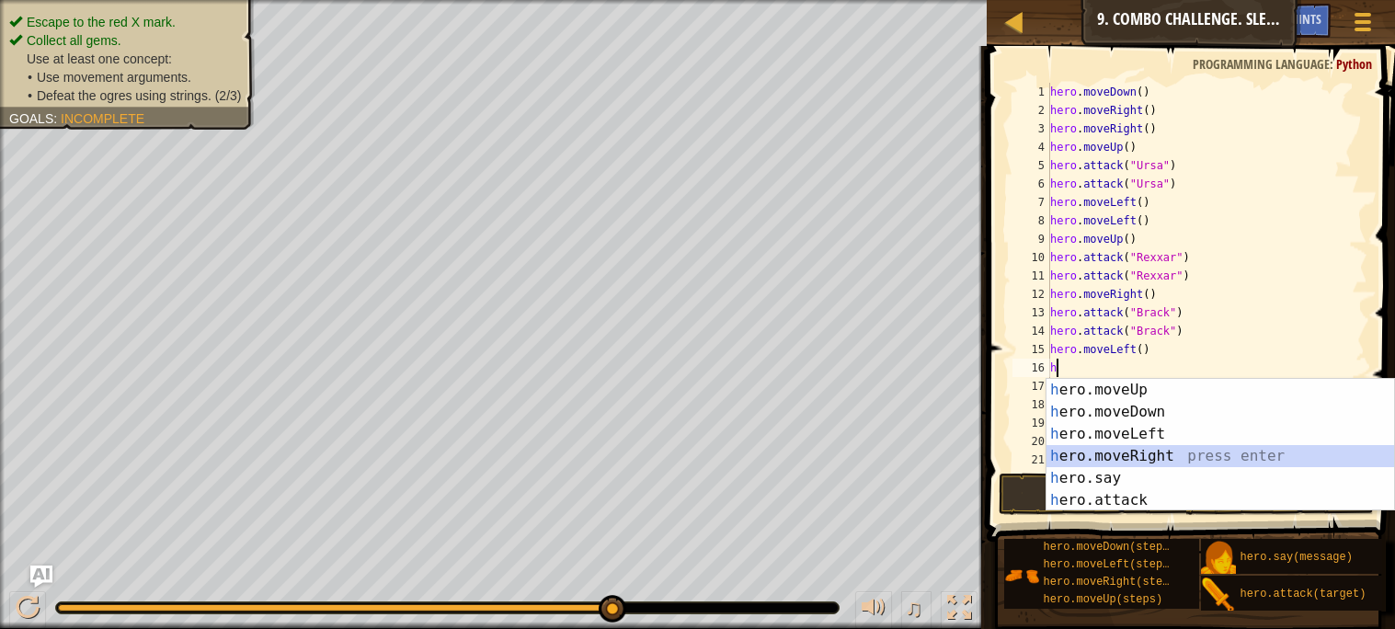
click at [1127, 451] on div "h ero.moveUp press enter h ero.moveDown press enter h ero.moveLeft press enter …" at bounding box center [1220, 467] width 348 height 177
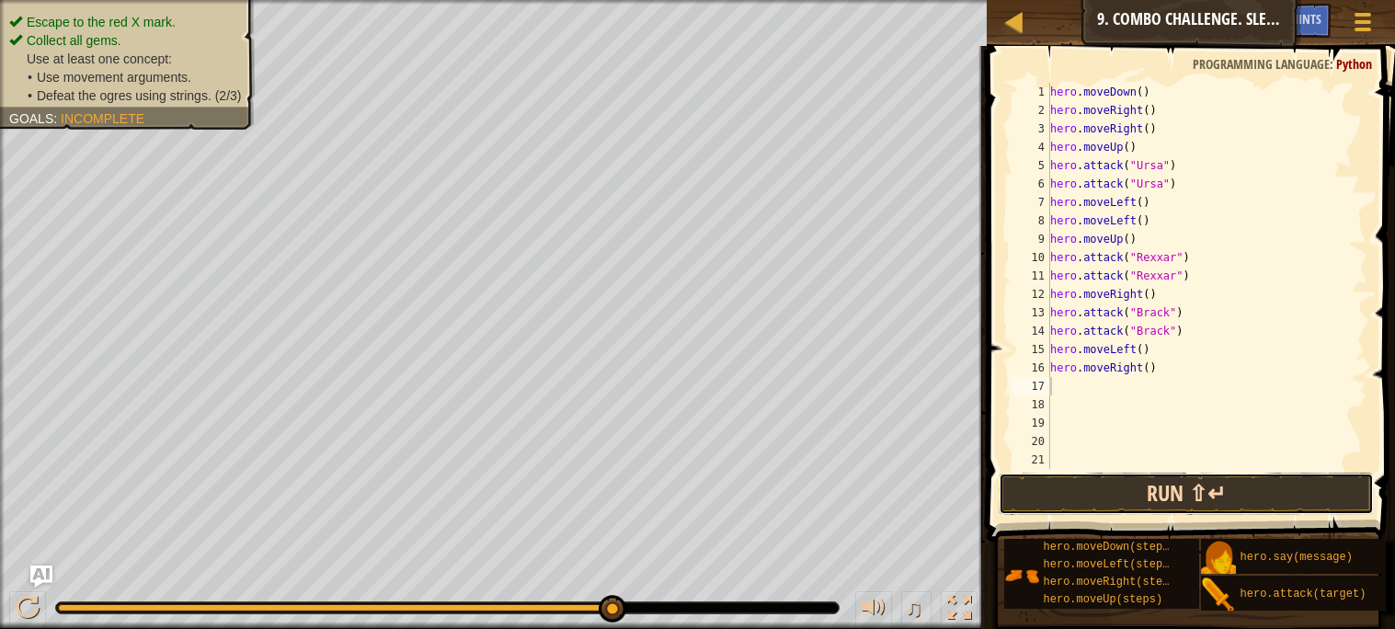
click at [1122, 495] on button "Run ⇧↵" at bounding box center [1186, 494] width 374 height 42
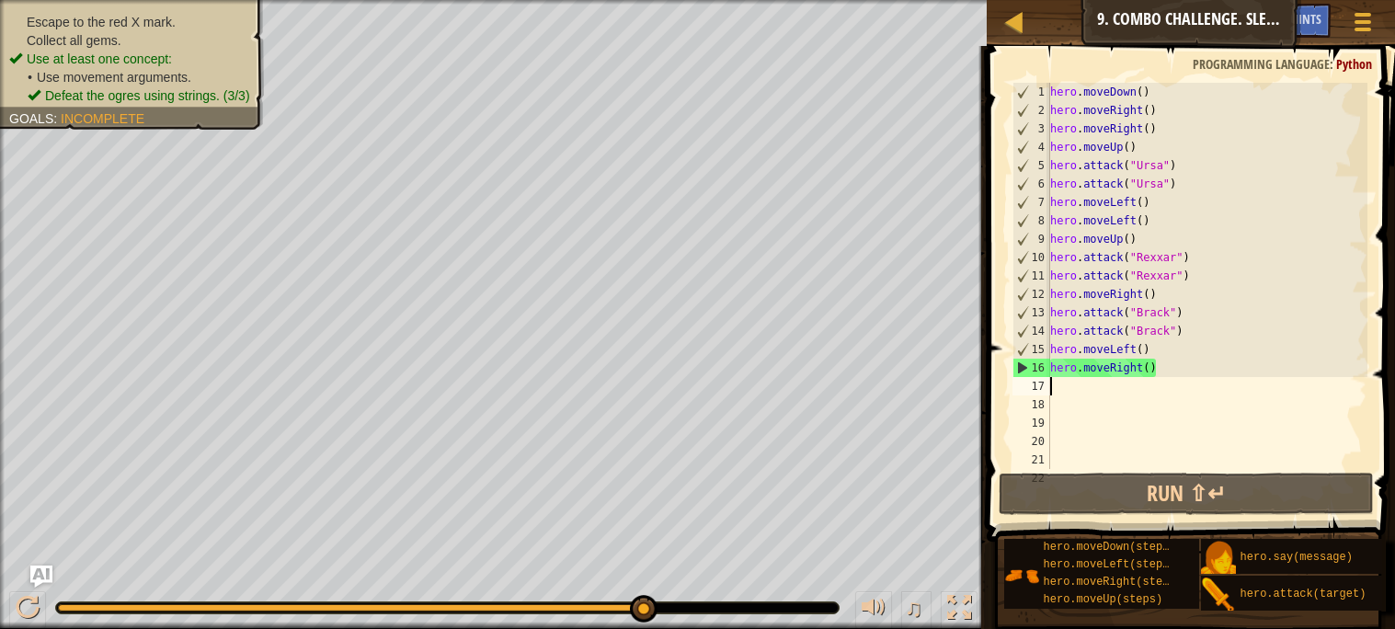
click at [1156, 367] on div "hero . moveDown ( ) hero . moveRight ( ) hero . moveRight ( ) hero . moveUp ( )…" at bounding box center [1206, 294] width 321 height 423
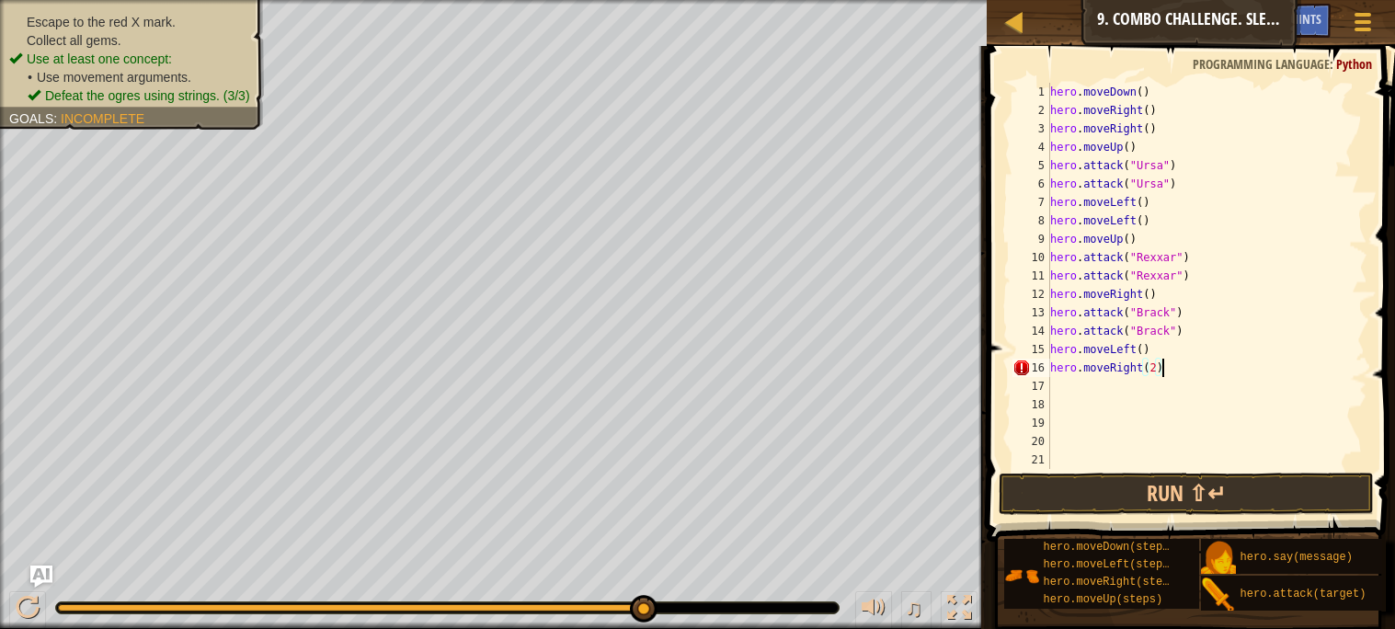
scroll to position [7, 7]
click at [1107, 493] on button "Run ⇧↵" at bounding box center [1186, 494] width 374 height 42
type textarea "hero.moveRight(3)"
click at [1160, 490] on button "Run ⇧↵" at bounding box center [1186, 494] width 374 height 42
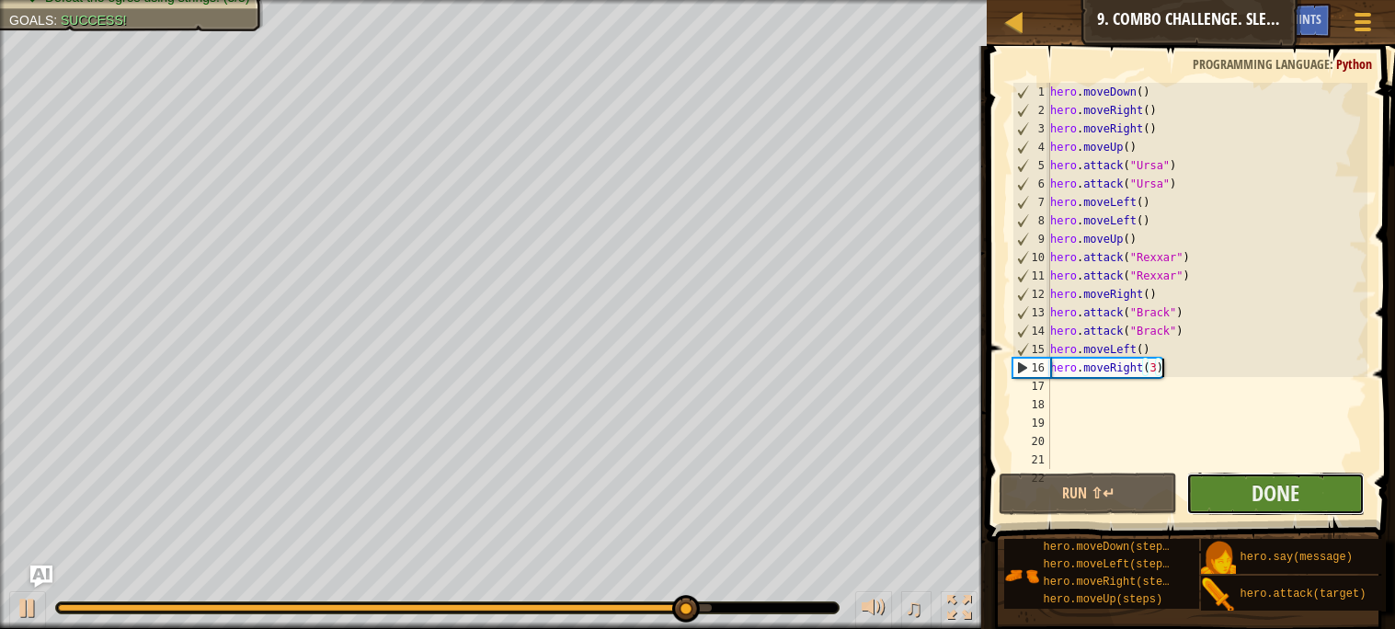
click at [1308, 498] on button "Done" at bounding box center [1275, 494] width 178 height 42
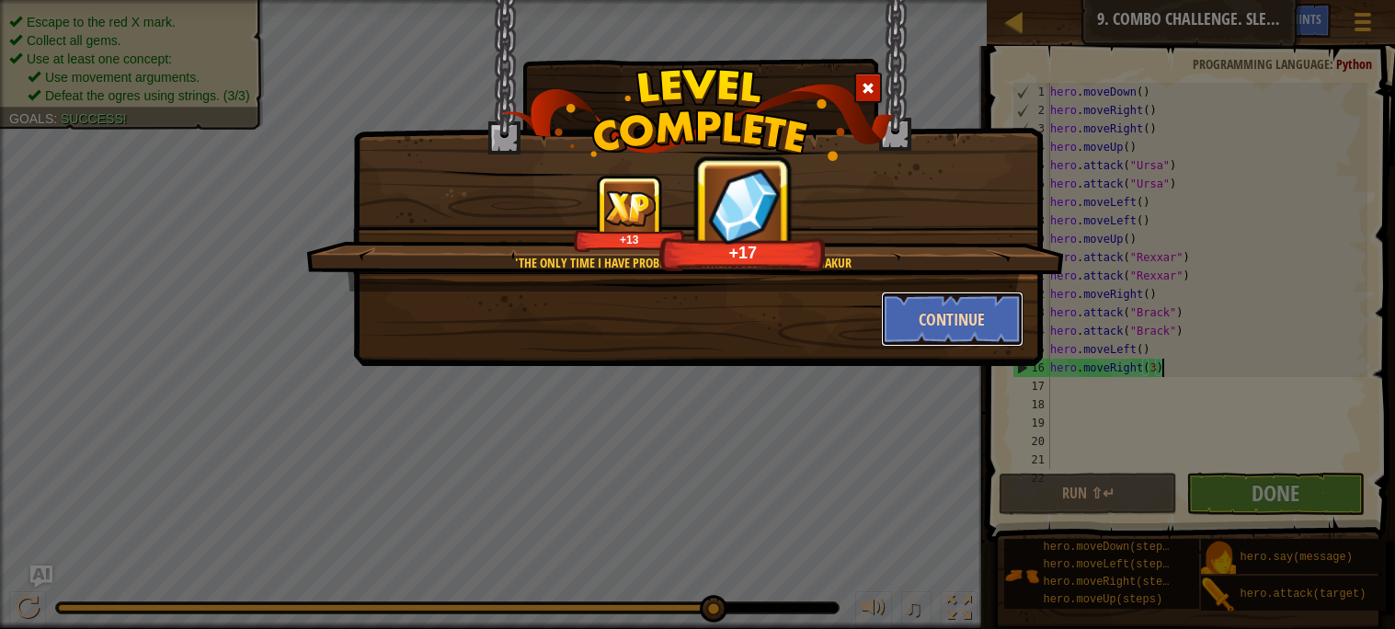
click at [978, 311] on button "Continue" at bounding box center [952, 319] width 143 height 55
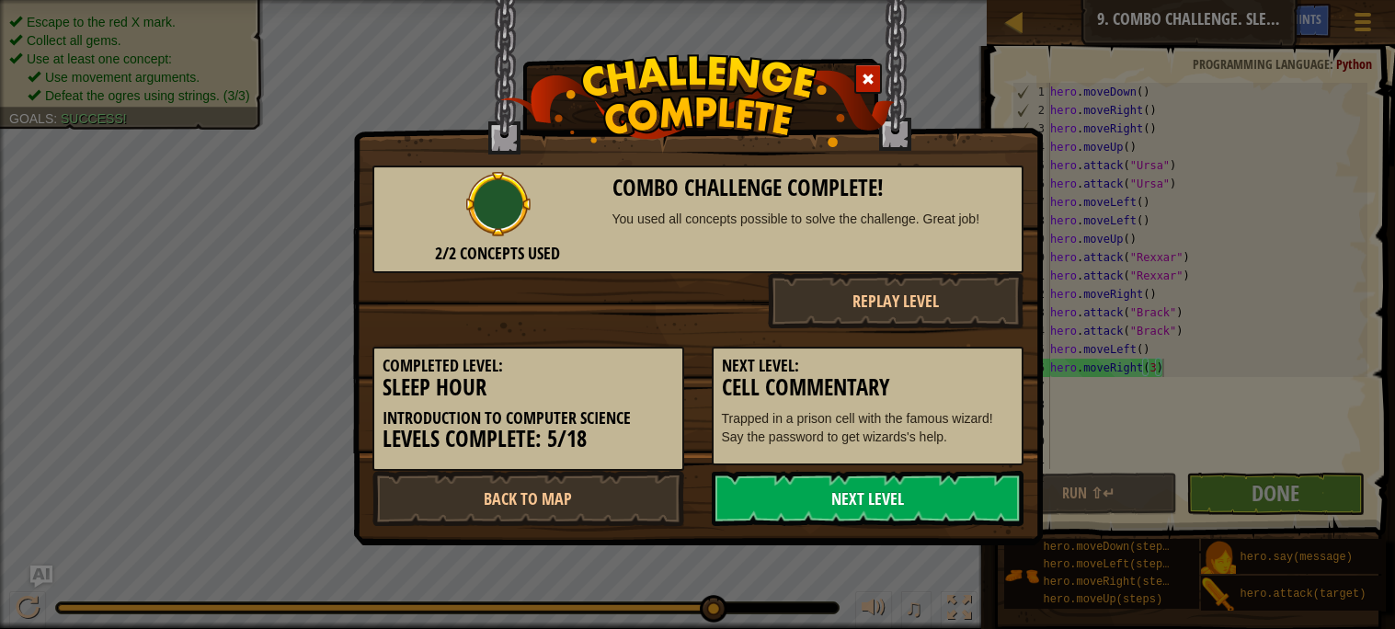
click at [850, 503] on link "Next Level" at bounding box center [868, 498] width 312 height 55
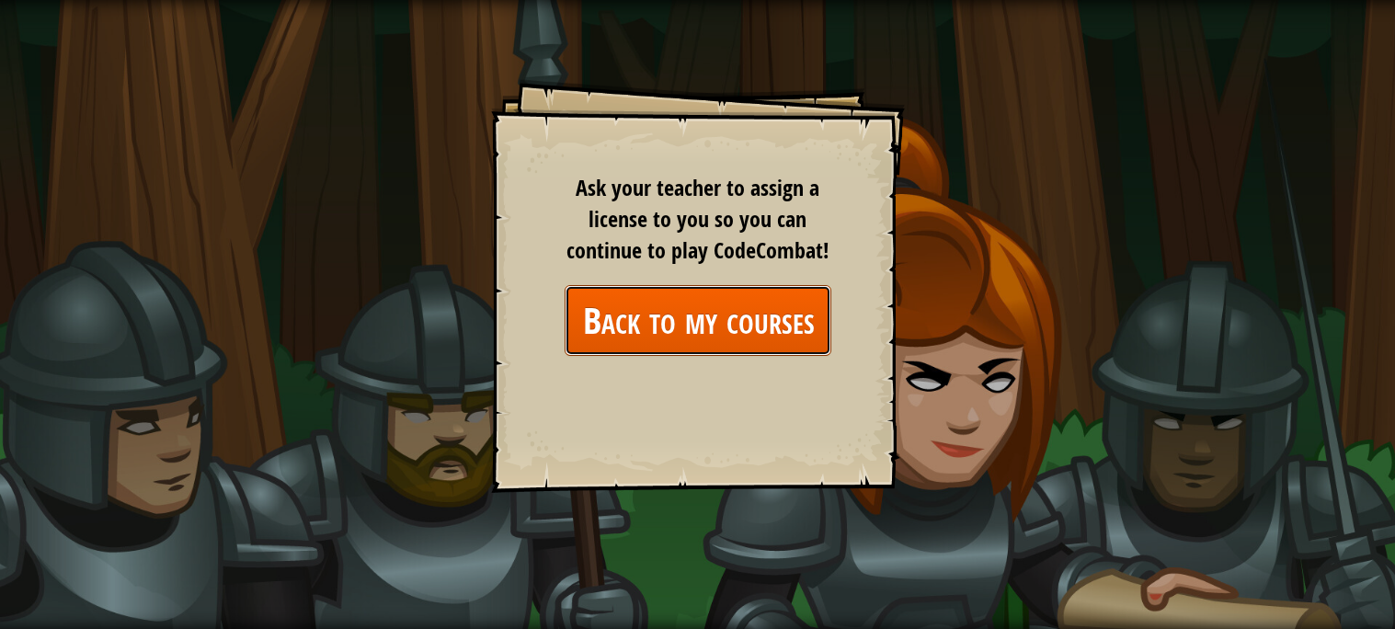
click at [744, 323] on link "Back to my courses" at bounding box center [698, 320] width 267 height 71
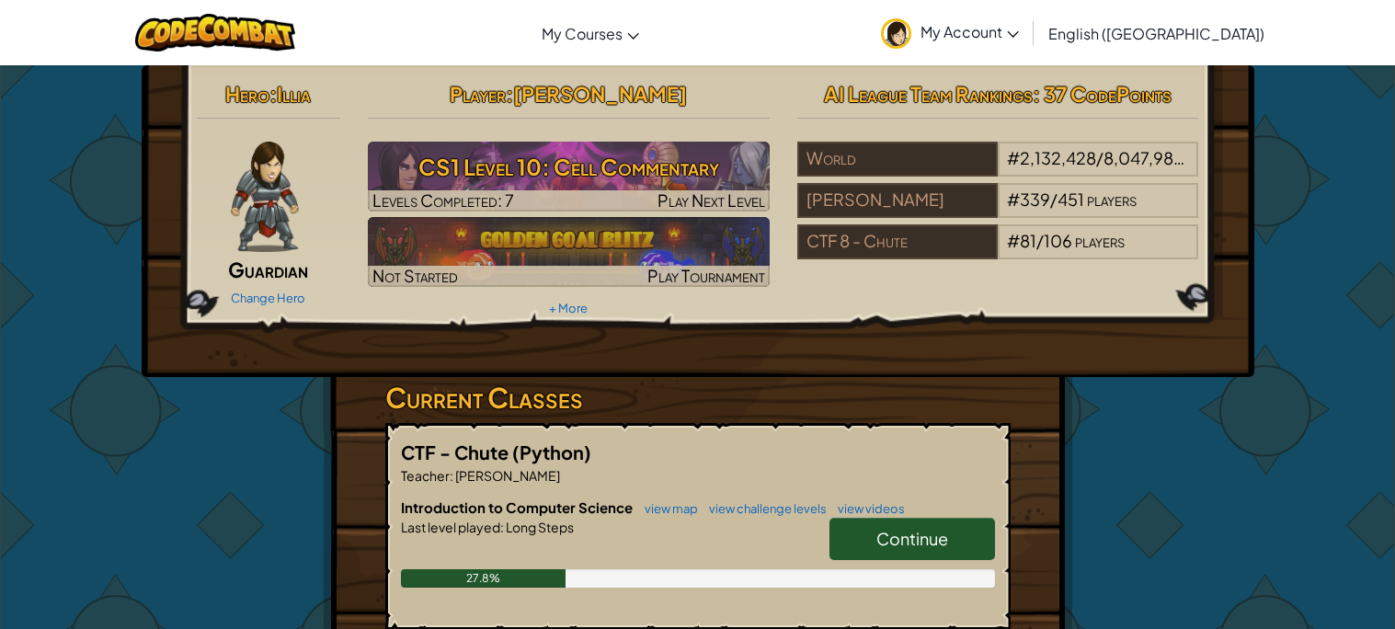
click at [909, 531] on span "Continue" at bounding box center [912, 538] width 72 height 21
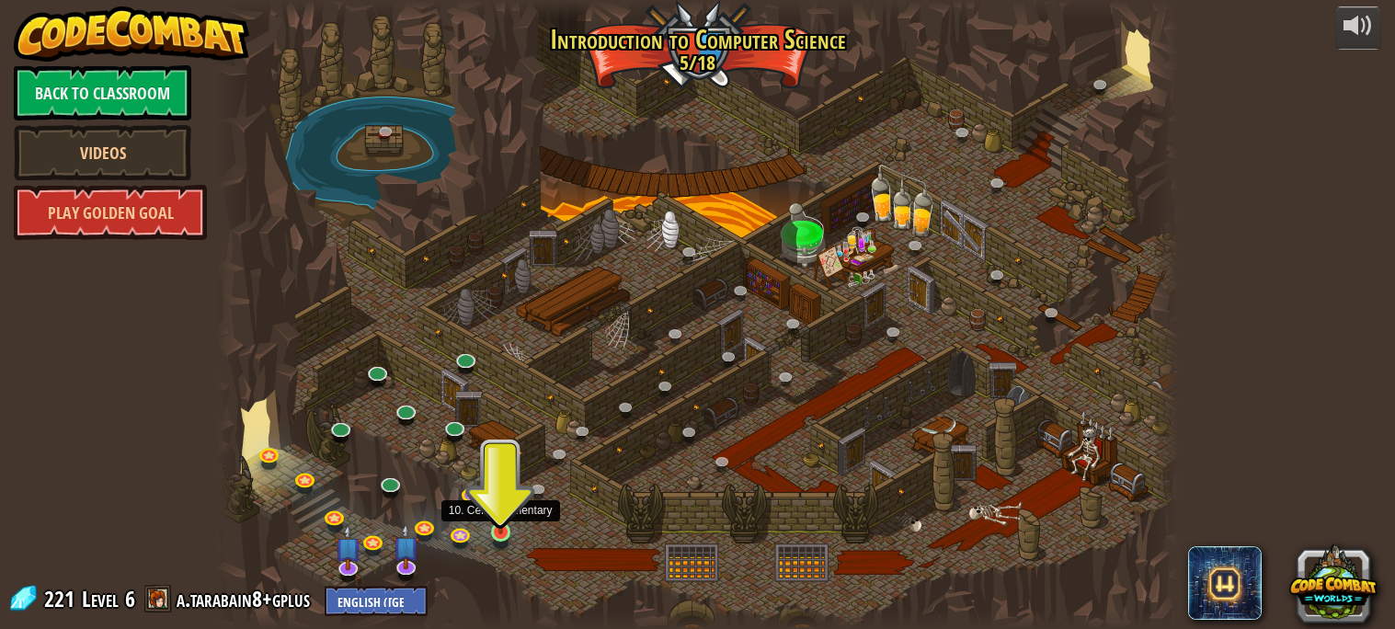
click at [502, 528] on img at bounding box center [500, 507] width 23 height 53
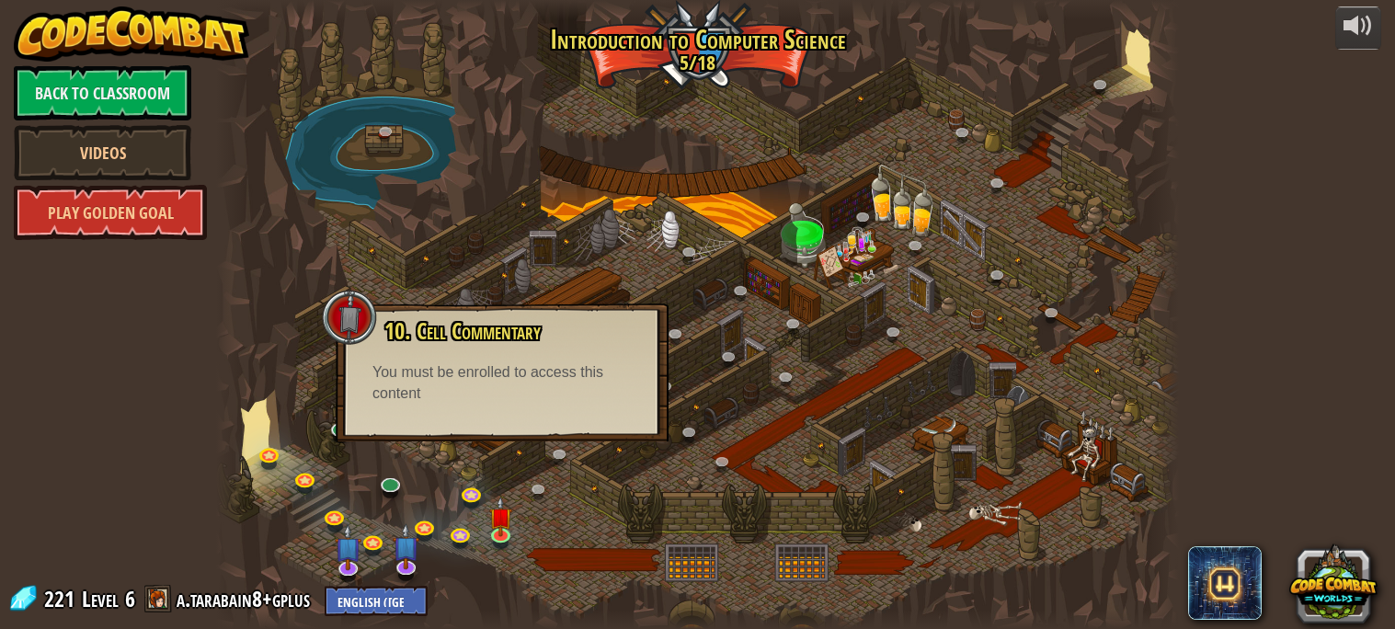
click at [659, 298] on div at bounding box center [697, 314] width 962 height 629
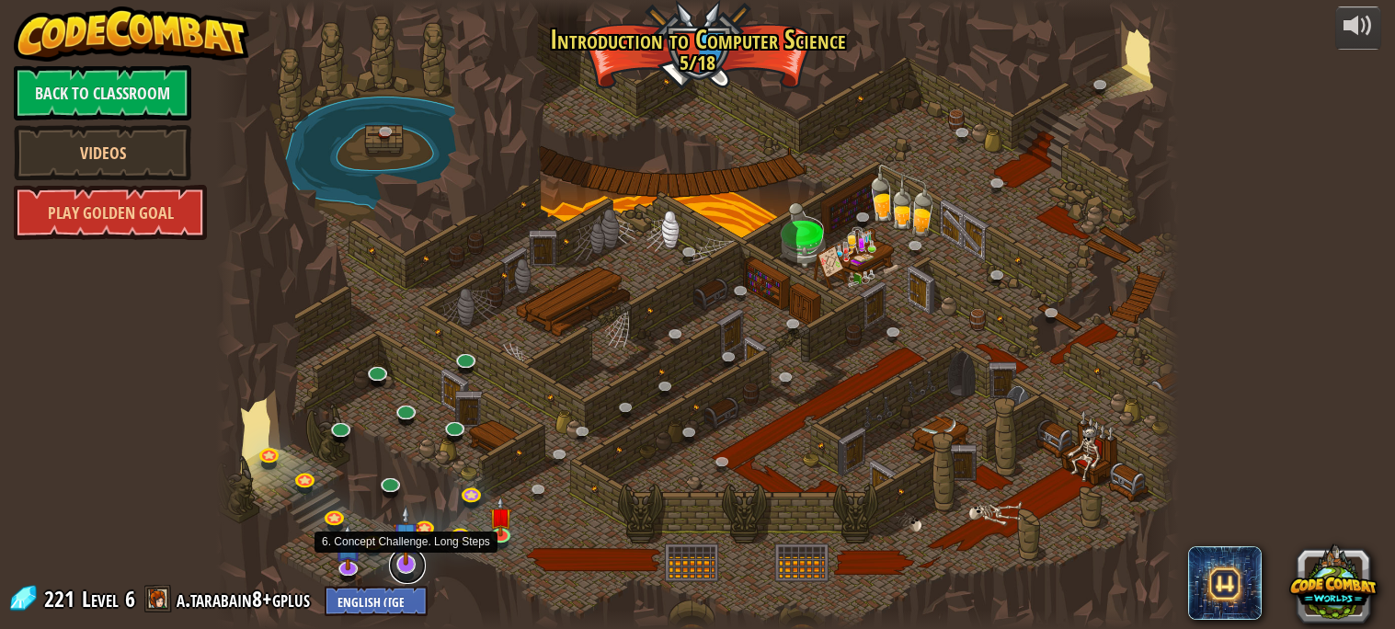
click at [404, 566] on link at bounding box center [407, 565] width 37 height 37
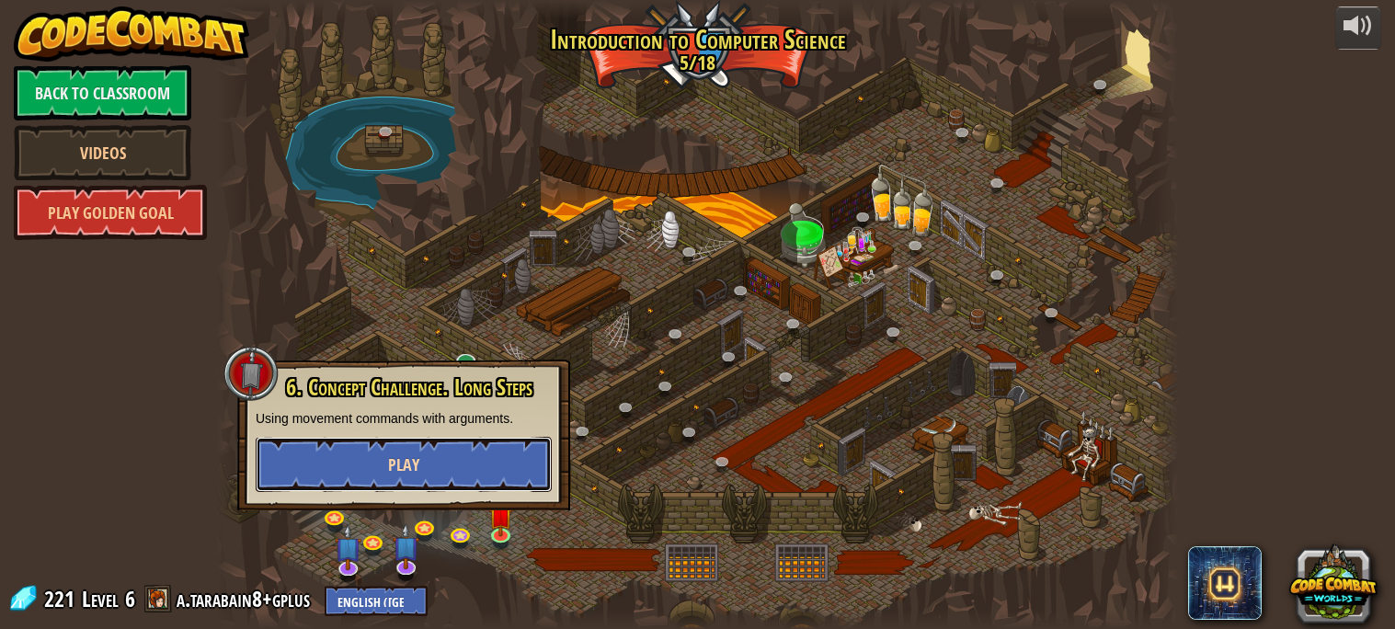
click at [452, 475] on button "Play" at bounding box center [404, 464] width 296 height 55
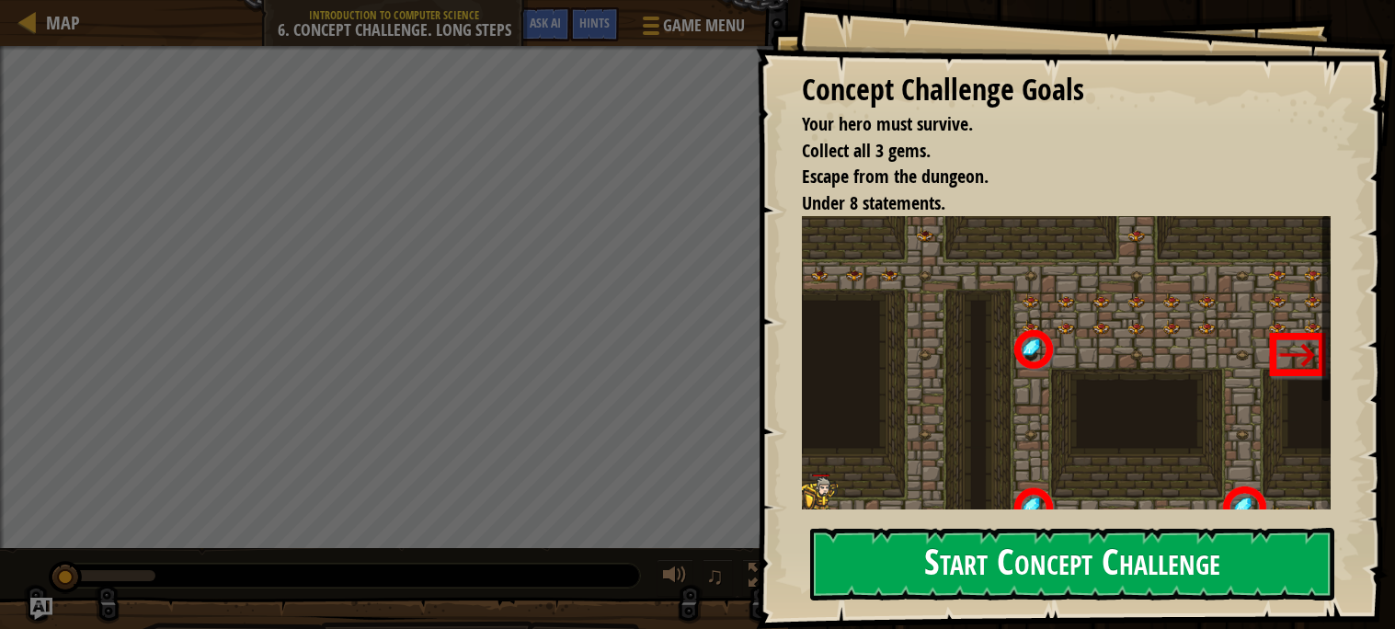
click at [946, 571] on button "Start Concept Challenge" at bounding box center [1072, 564] width 524 height 73
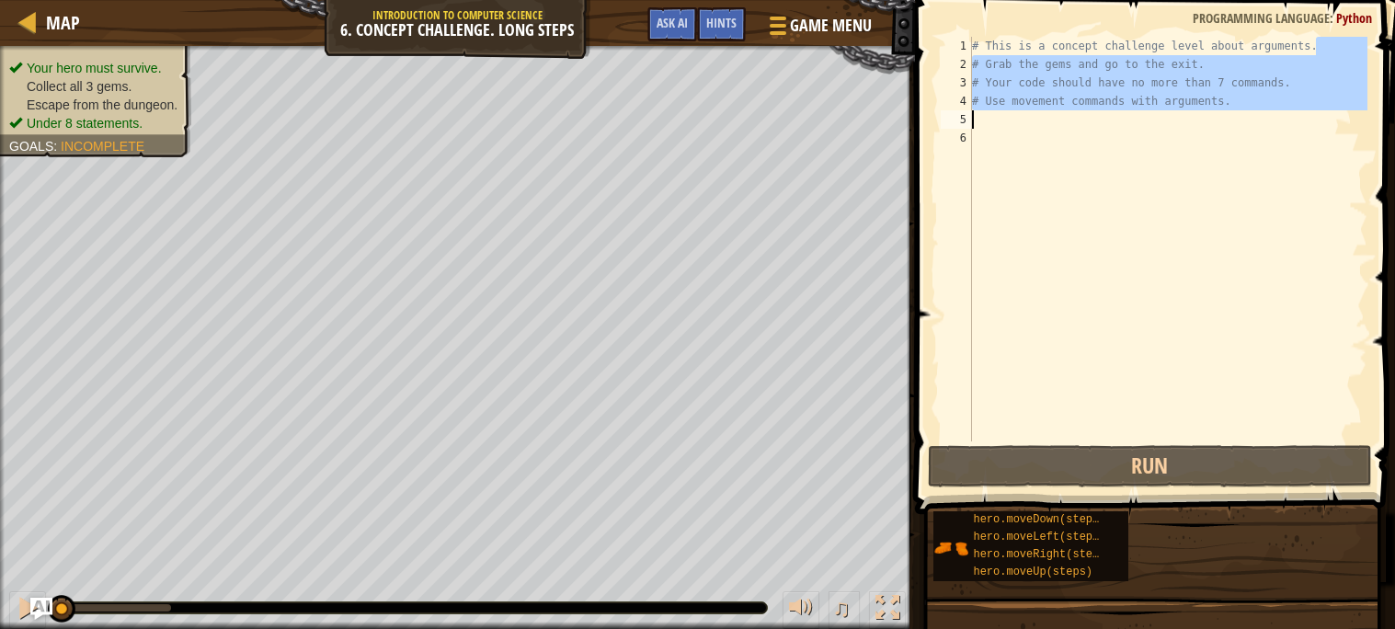
drag, startPoint x: 1314, startPoint y: 46, endPoint x: 985, endPoint y: 111, distance: 335.6
click at [985, 111] on div "# This is a concept challenge level about arguments. # Grab the gems and go to …" at bounding box center [1167, 257] width 399 height 441
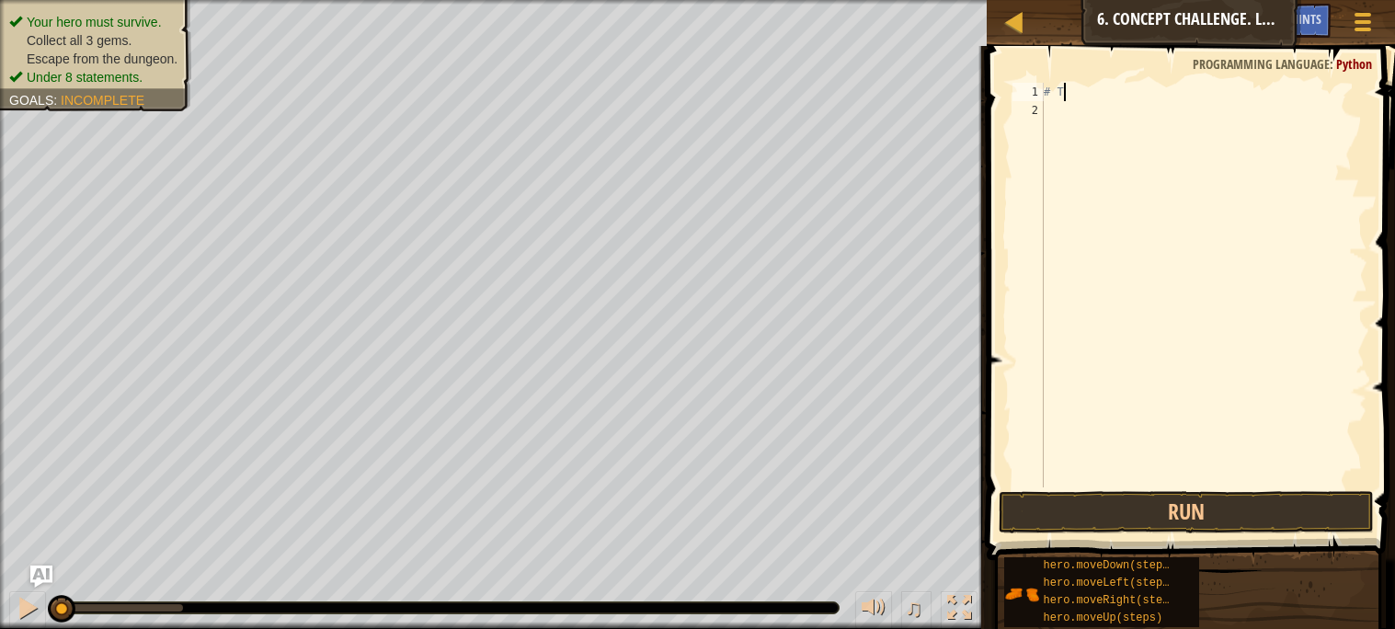
type textarea "#"
type textarea "h"
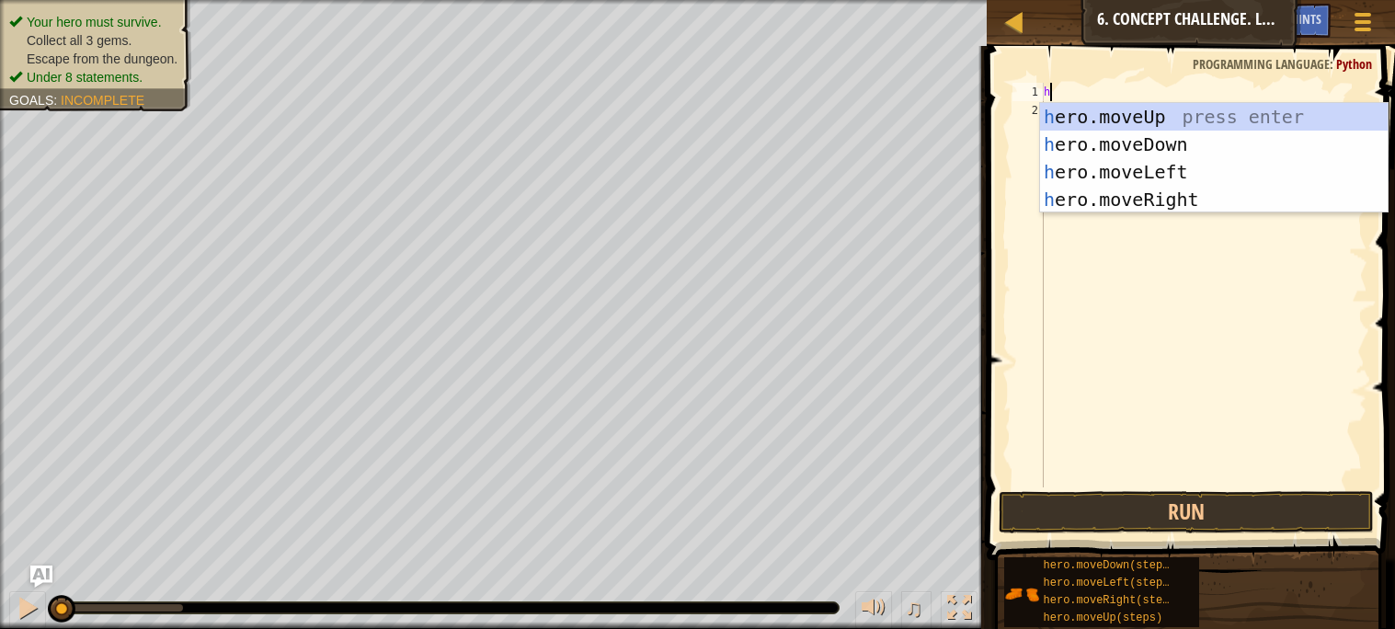
scroll to position [7, 0]
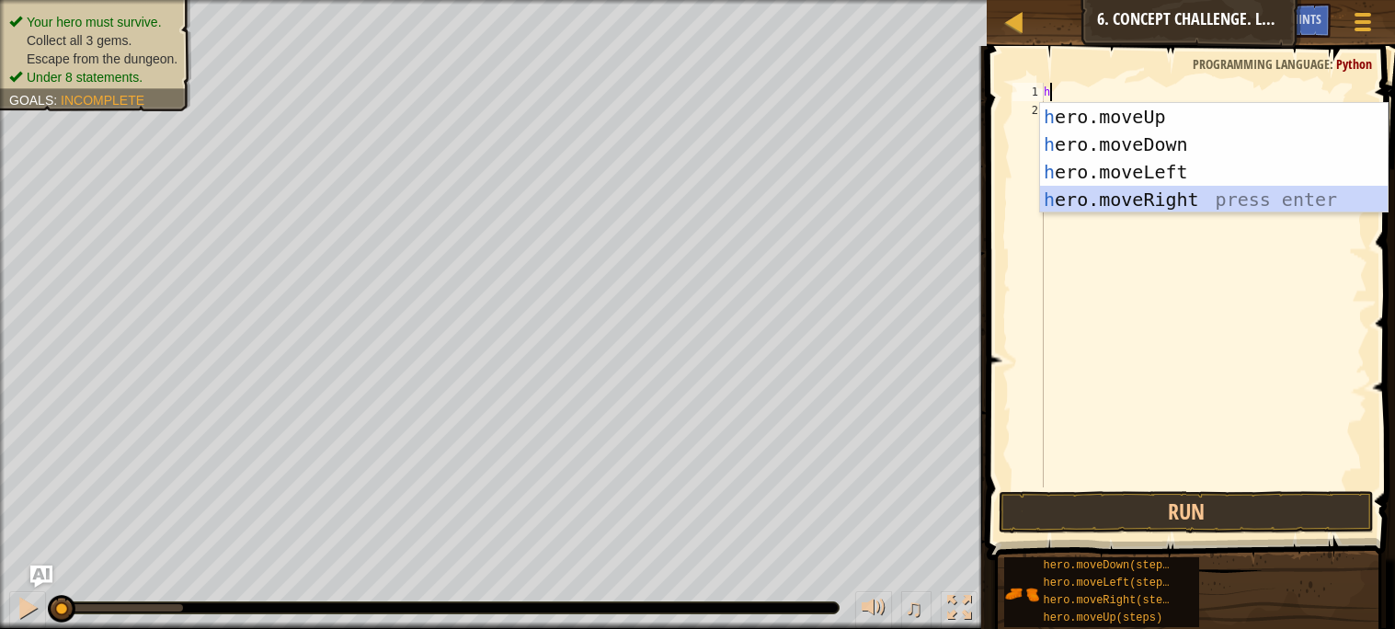
click at [1047, 192] on div "h ero.moveUp press enter h ero.moveDown press enter h ero.moveLeft press enter …" at bounding box center [1214, 186] width 348 height 166
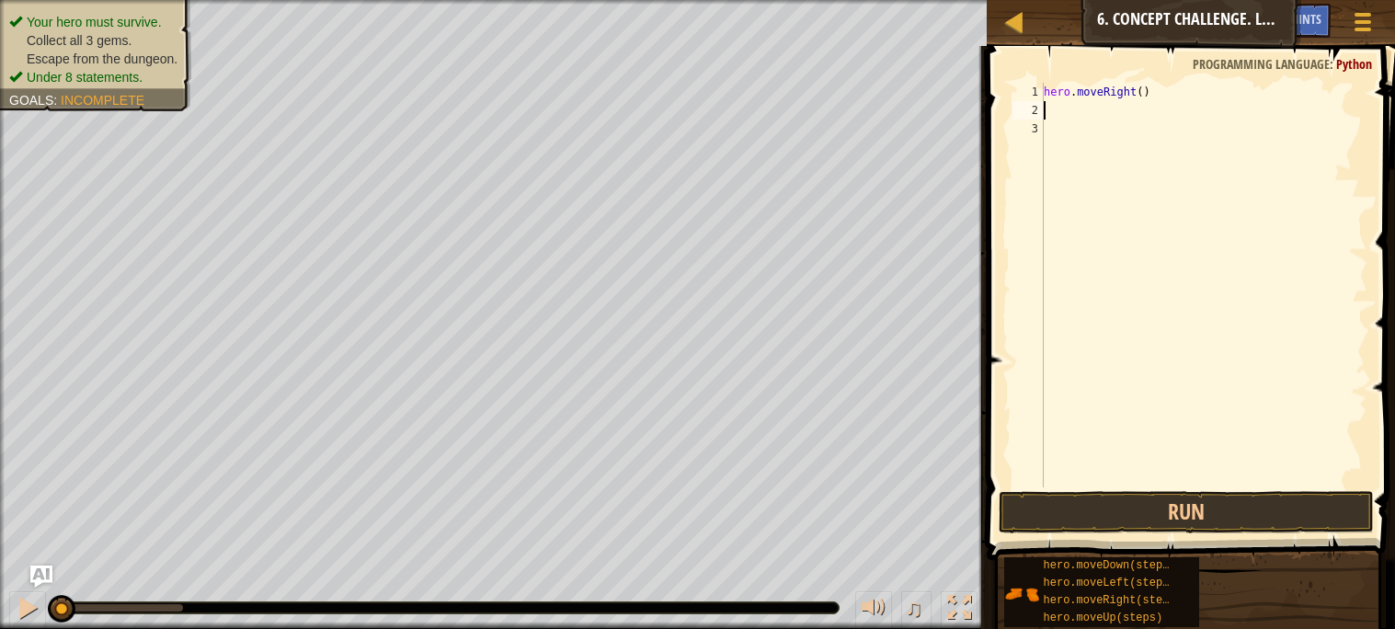
type textarea "h"
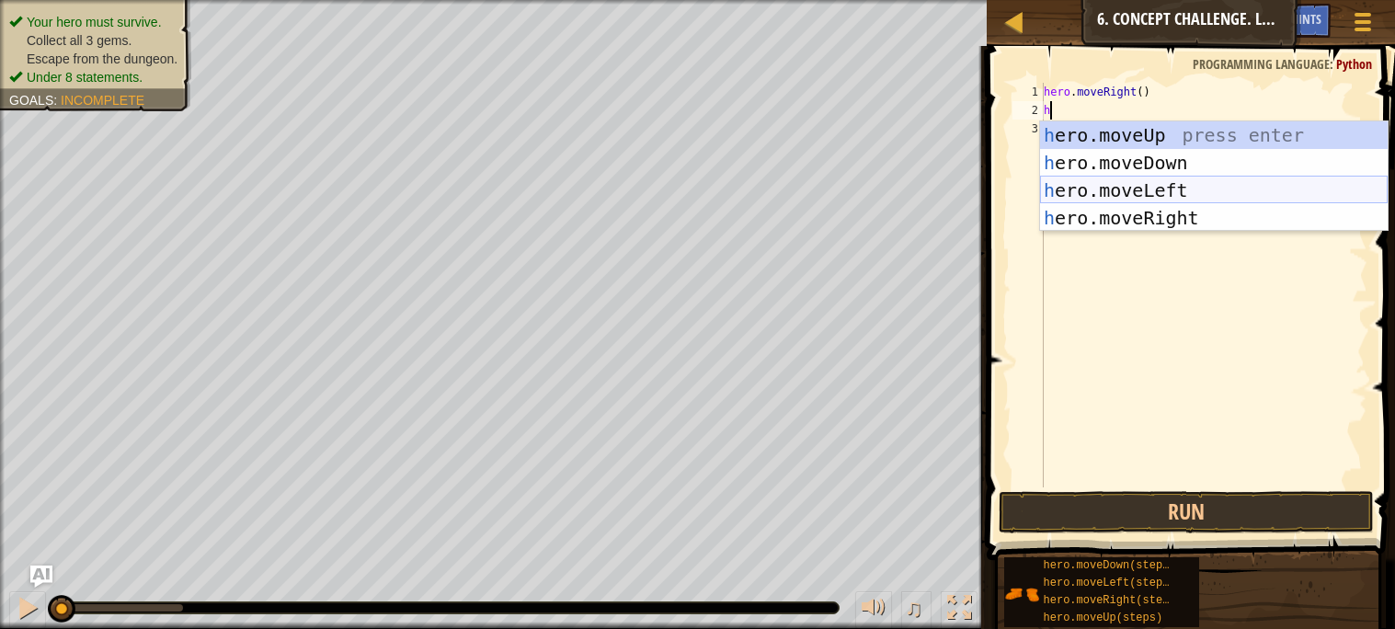
click at [1125, 184] on div "h ero.moveUp press enter h ero.moveDown press enter h ero.moveLeft press enter …" at bounding box center [1214, 204] width 348 height 166
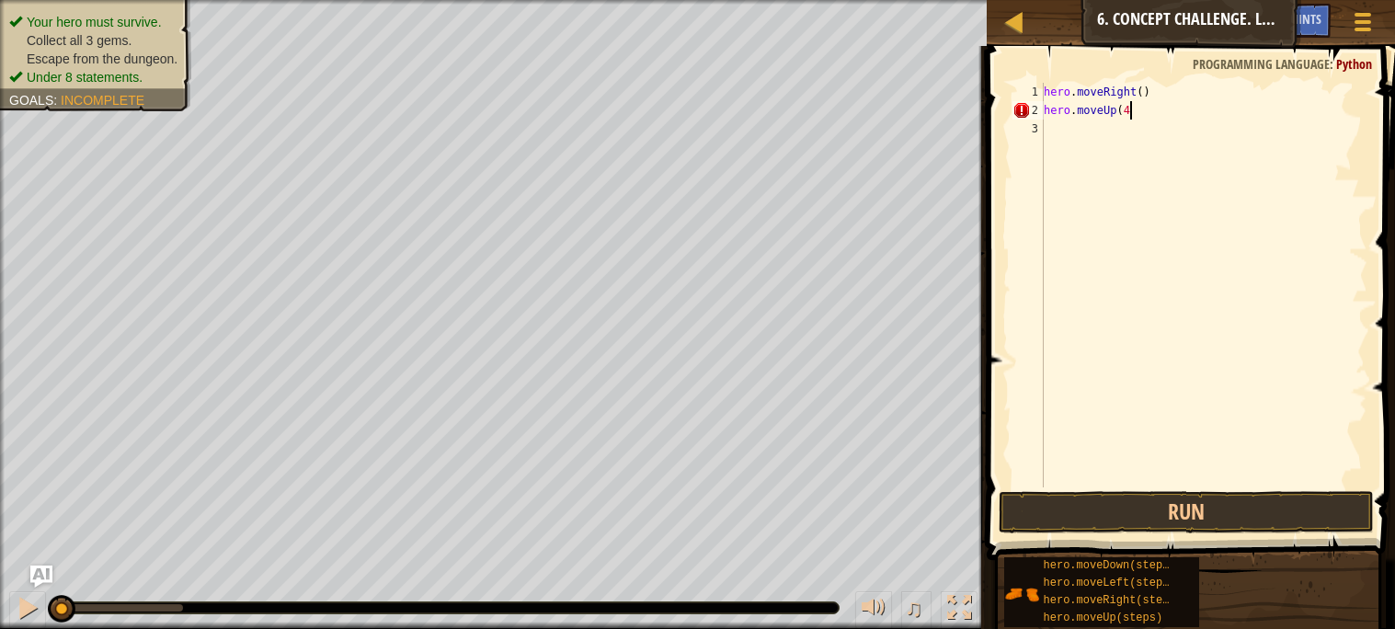
scroll to position [7, 6]
click at [1060, 507] on button "Run" at bounding box center [1186, 512] width 374 height 42
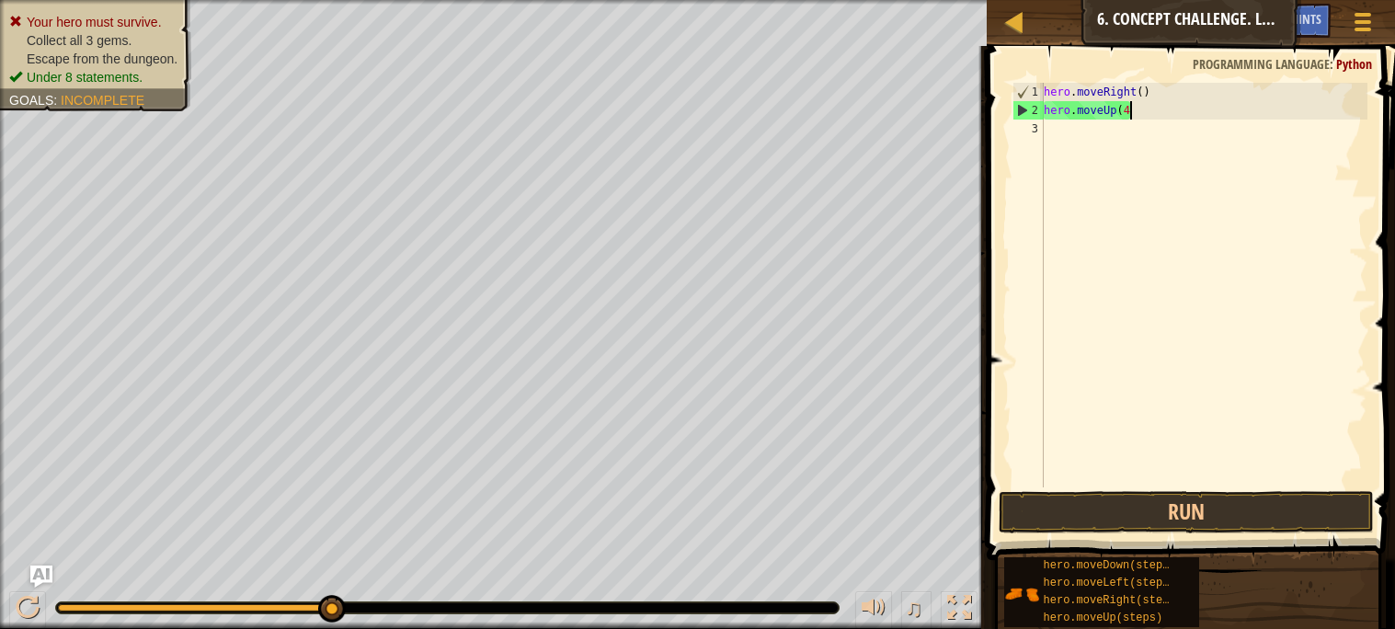
scroll to position [7, 5]
type textarea "hero.moveUp(3)"
type textarea "h"
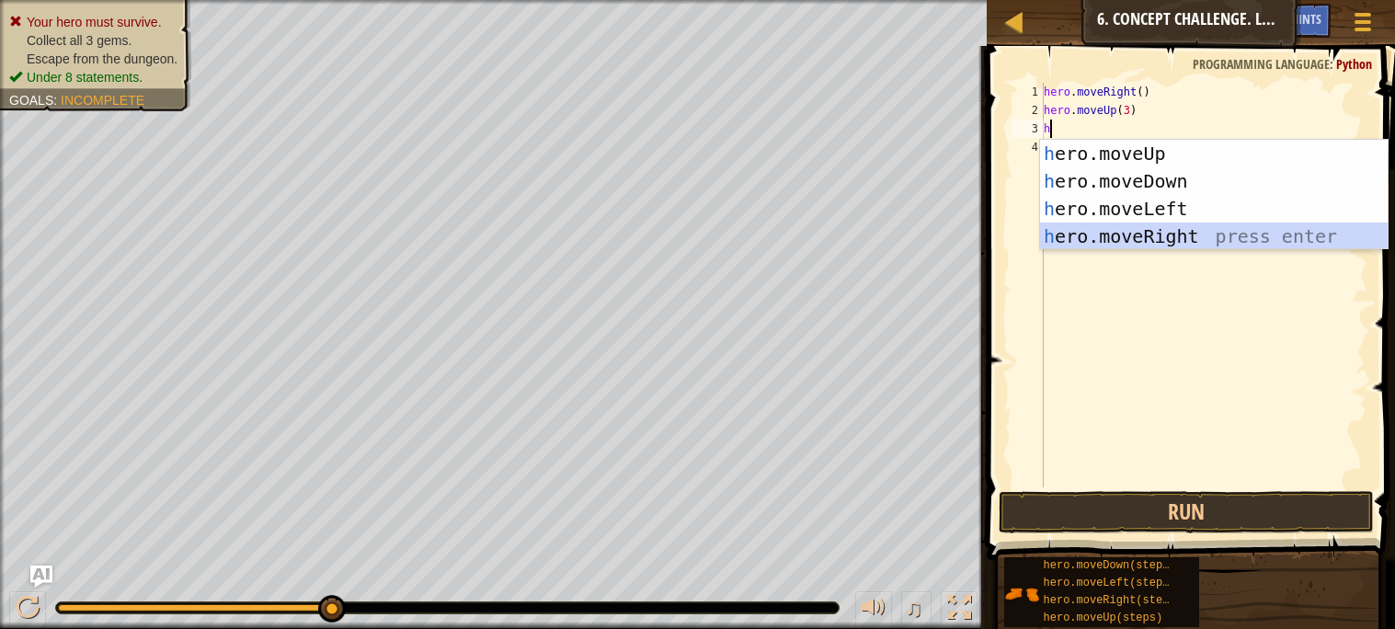
click at [1157, 240] on div "h ero.moveUp press enter h ero.moveDown press enter h ero.moveLeft press enter …" at bounding box center [1214, 223] width 348 height 166
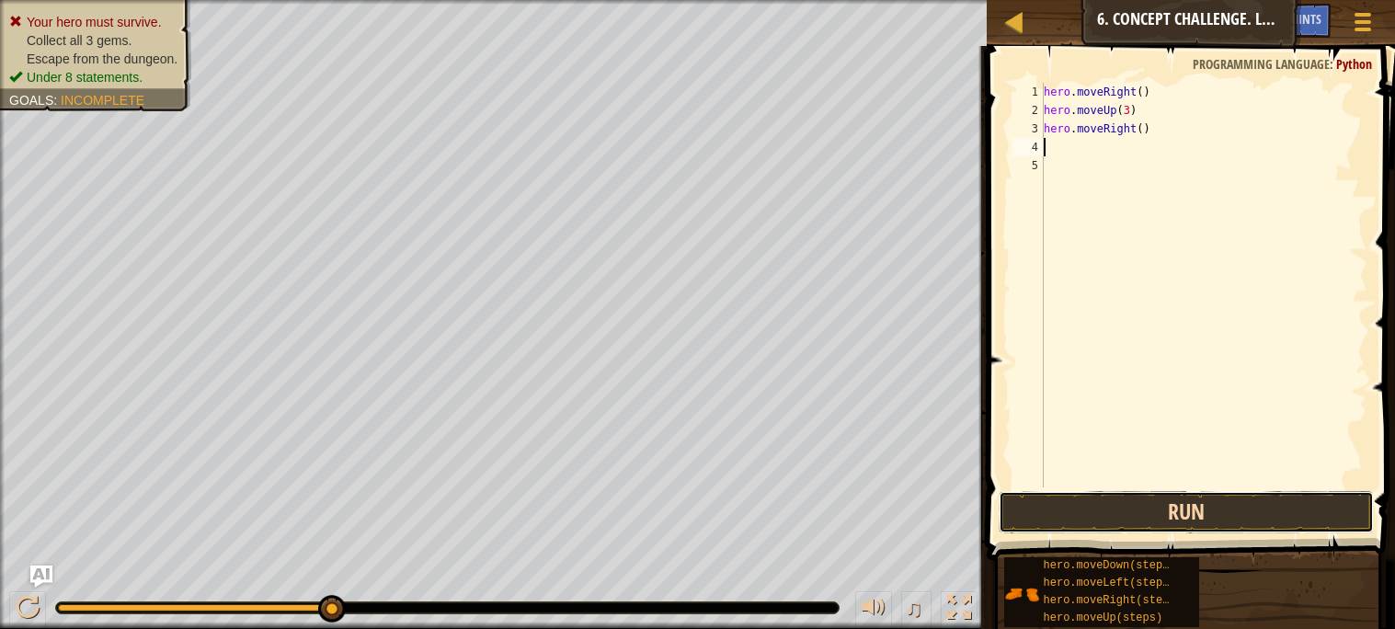
click at [1156, 491] on button "Run" at bounding box center [1186, 512] width 374 height 42
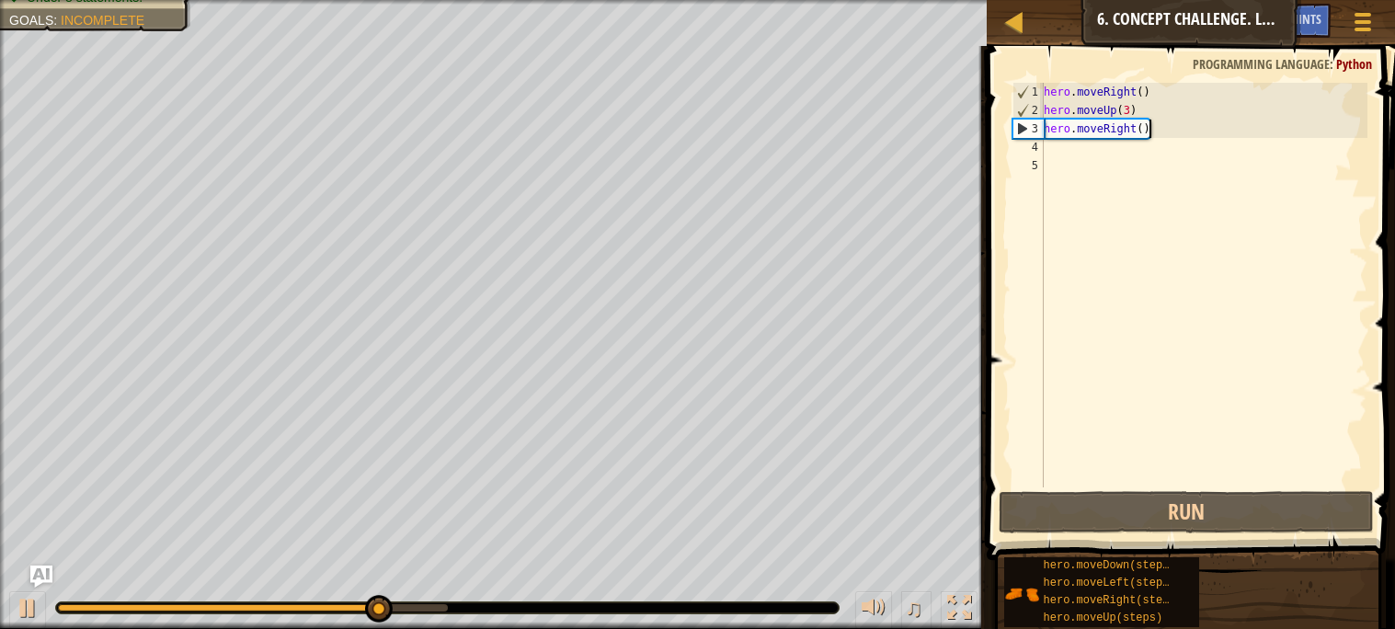
click at [1159, 136] on div "hero . moveRight ( ) hero . moveUp ( 3 ) hero . moveRight ( )" at bounding box center [1203, 303] width 327 height 441
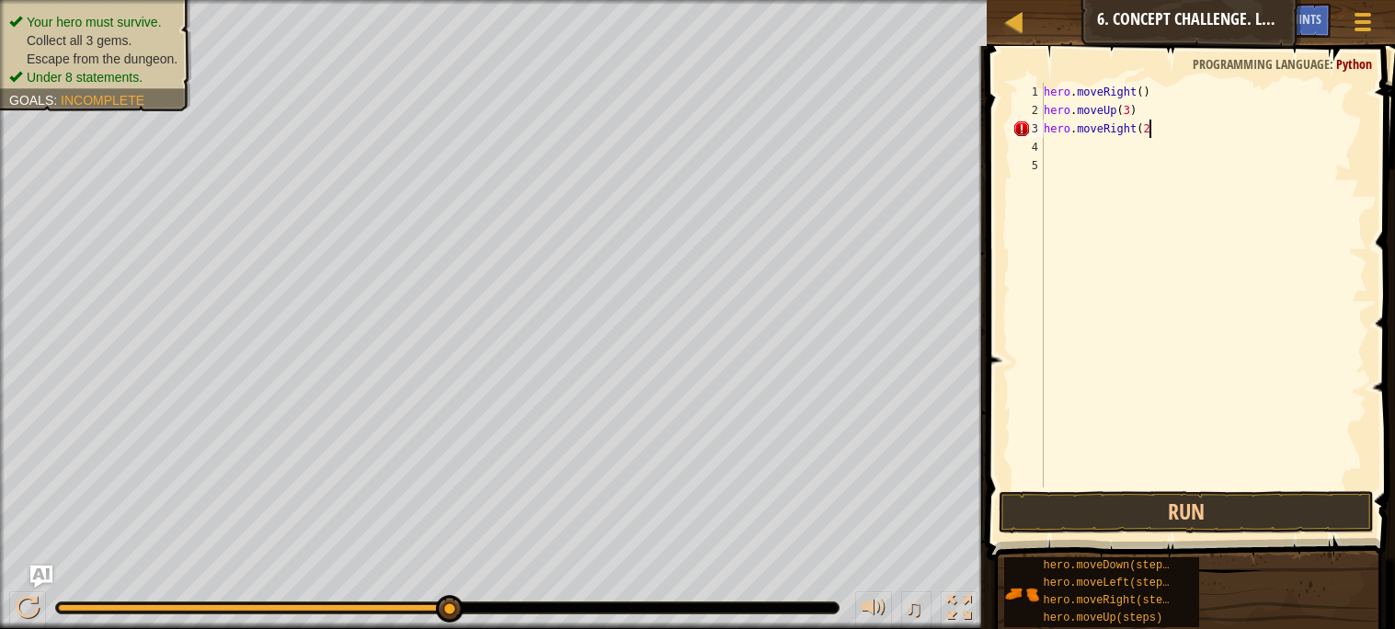
type textarea "hero.moveRight(2)"
click at [1231, 520] on button "Run" at bounding box center [1186, 512] width 374 height 42
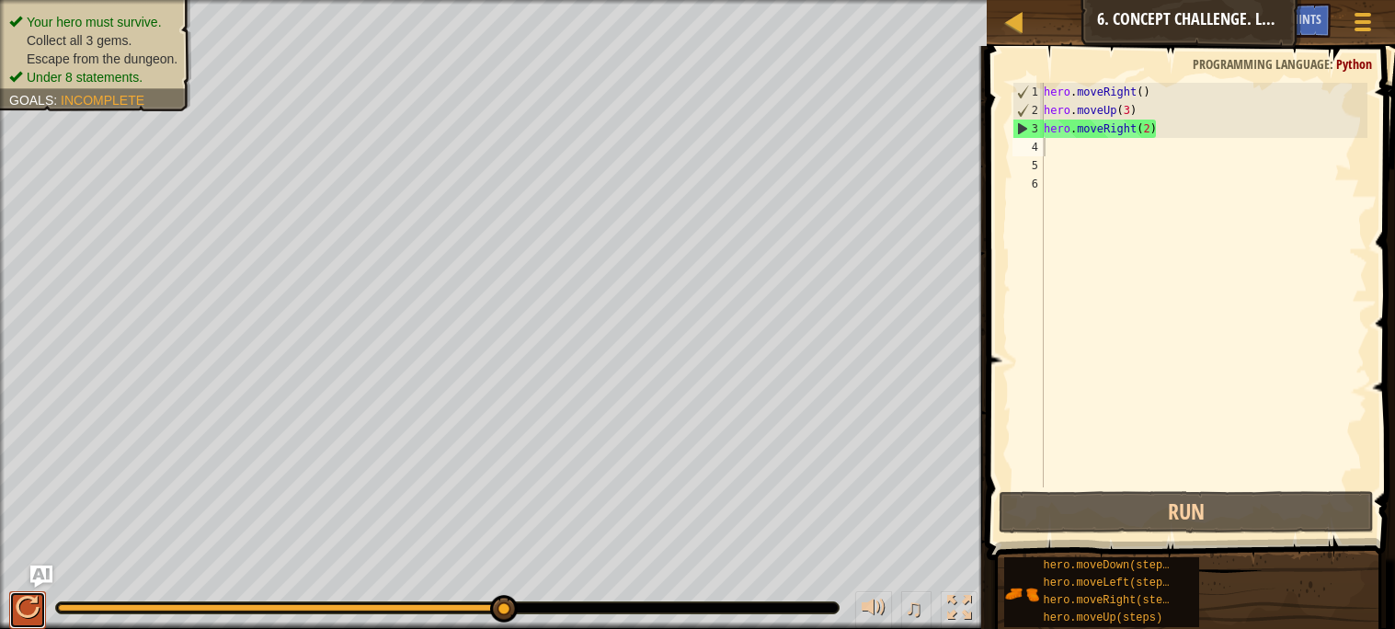
click at [40, 613] on button at bounding box center [27, 610] width 37 height 38
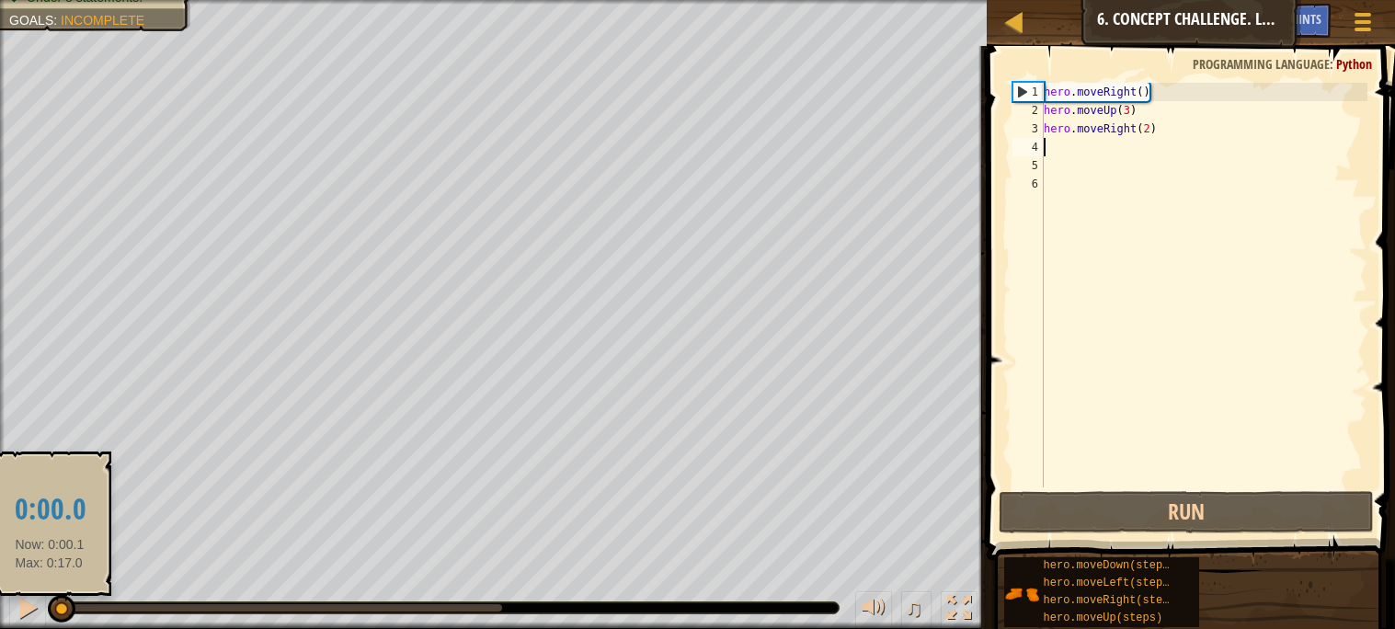
drag, startPoint x: 77, startPoint y: 610, endPoint x: 49, endPoint y: 609, distance: 28.5
click at [49, 609] on div at bounding box center [62, 609] width 28 height 28
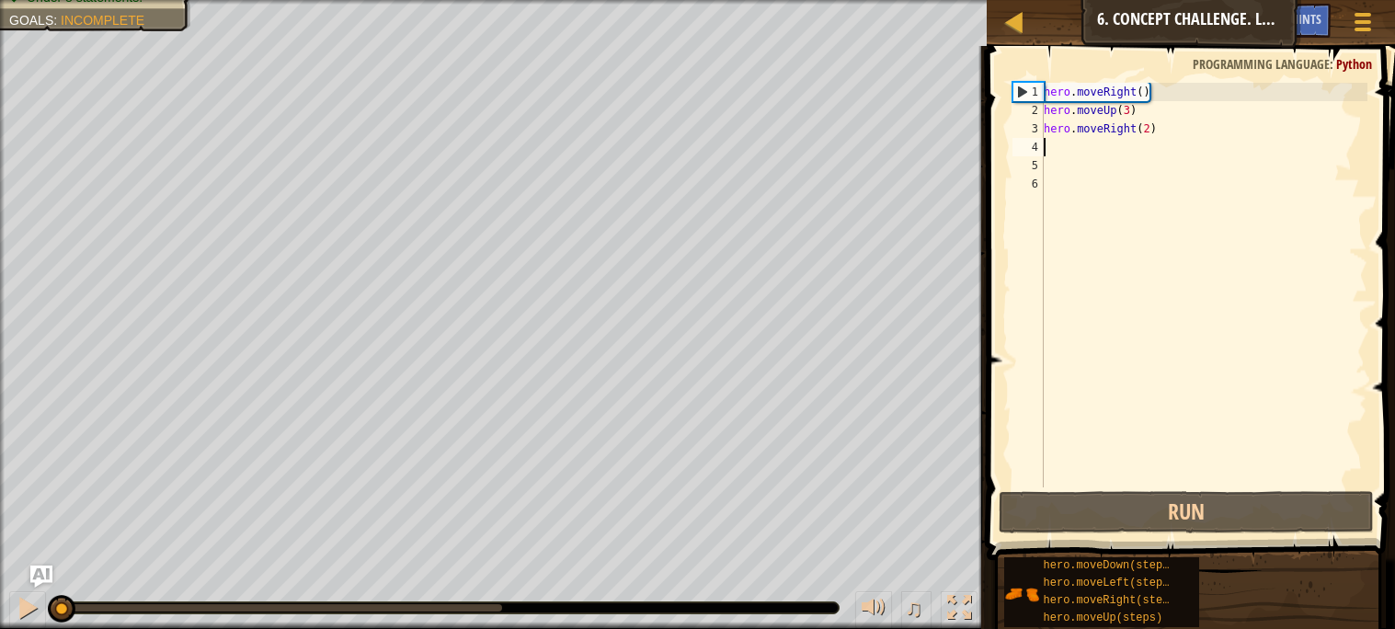
click at [1199, 126] on div "hero . moveRight ( ) hero . moveUp ( 3 ) hero . moveRight ( 2 )" at bounding box center [1203, 303] width 327 height 441
type textarea "hero.moveRight(2)"
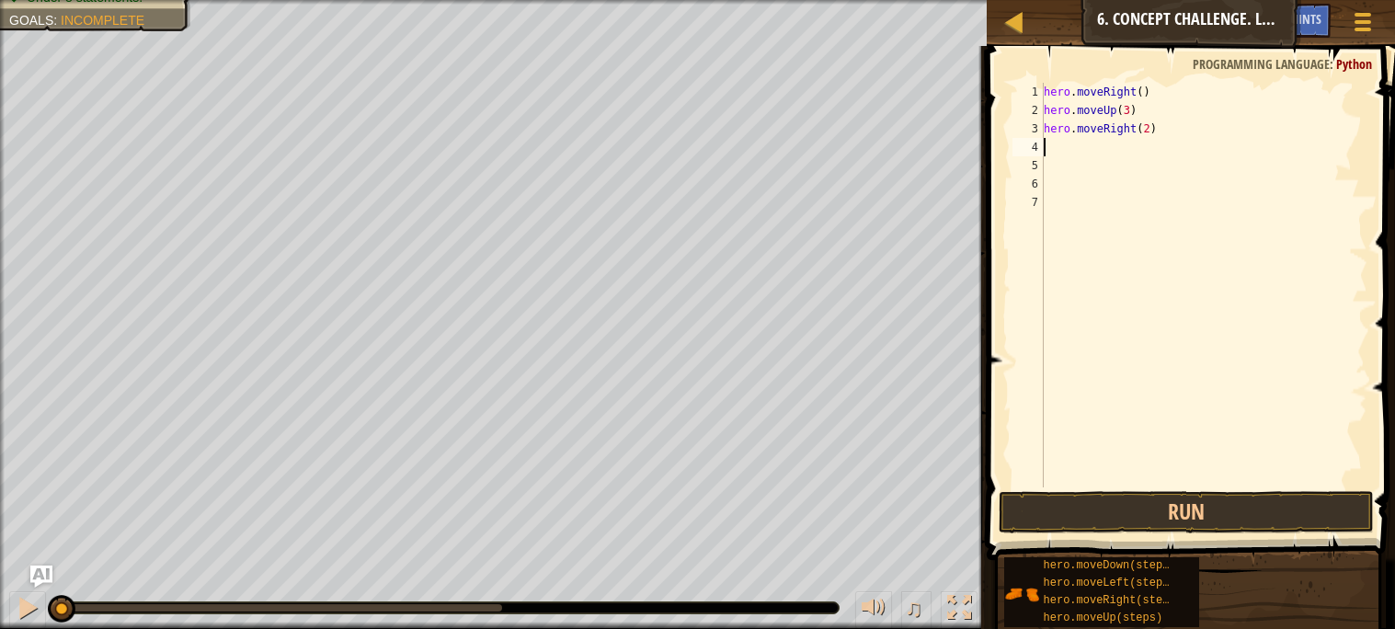
type textarea "d"
type textarea "l"
type textarea "d"
click at [1141, 183] on div "hero . moveRight ( ) hero . moveUp ( 3 ) hero . moveRight ( 2 ) hero . moveDown…" at bounding box center [1207, 303] width 322 height 441
type textarea "hero.moveDown(2)"
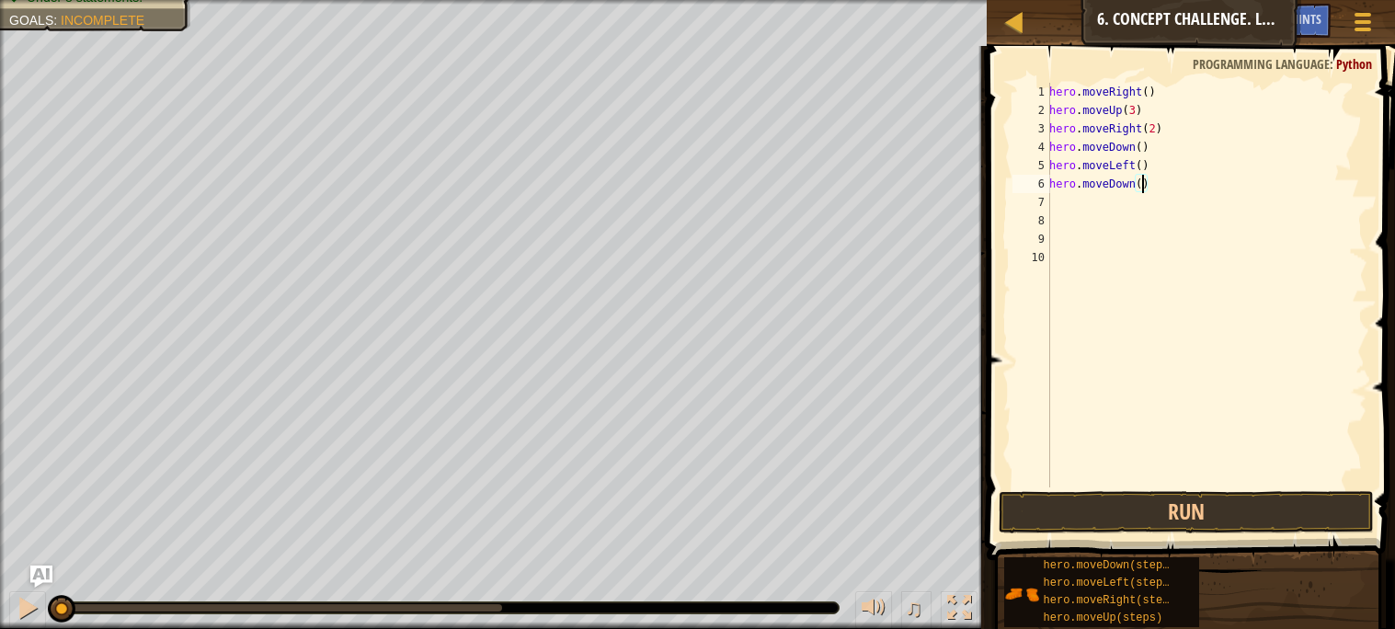
scroll to position [7, 6]
click at [1088, 204] on div "hero . moveRight ( ) hero . moveUp ( 3 ) hero . moveRight ( 2 ) hero . moveDown…" at bounding box center [1207, 303] width 322 height 441
type textarea "g"
type textarea "u"
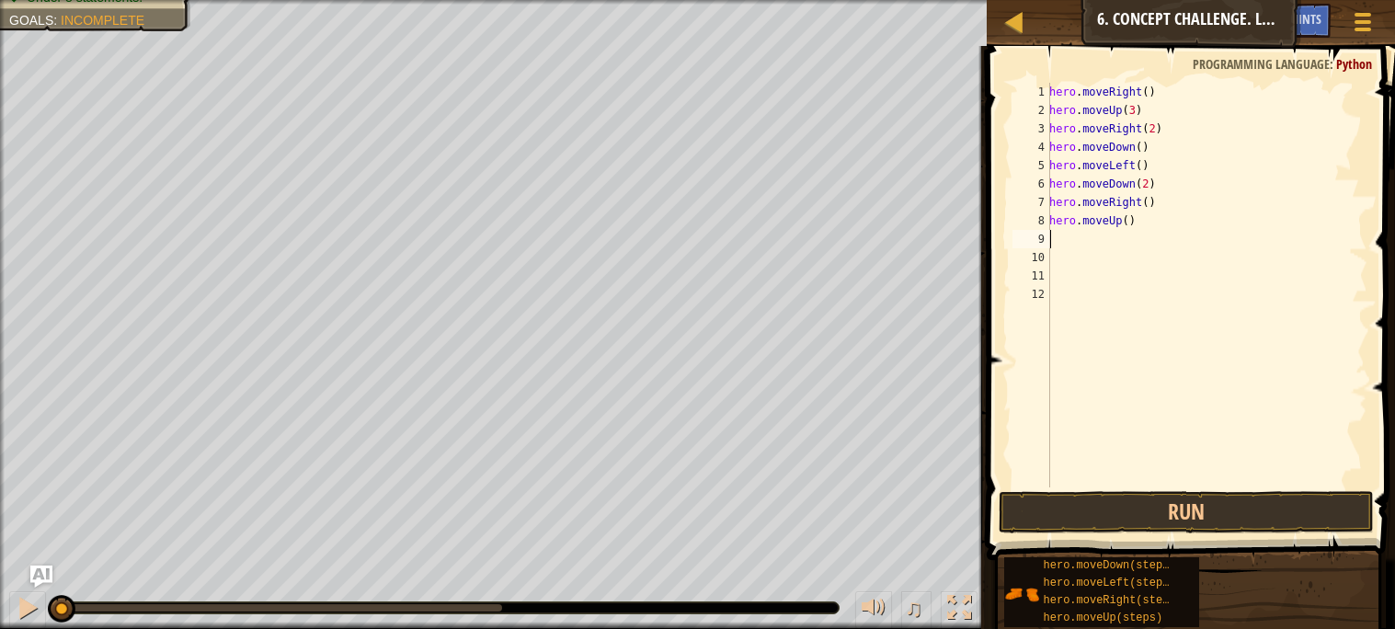
click at [1129, 220] on div "hero . moveRight ( ) hero . moveUp ( 3 ) hero . moveRight ( 2 ) hero . moveDown…" at bounding box center [1207, 303] width 322 height 441
type textarea "hero.moveUp(2)"
type textarea "r"
type textarea "g"
click at [1144, 238] on div "hero . moveRight ( ) hero . moveUp ( 3 ) hero . moveRight ( 2 ) hero . moveDown…" at bounding box center [1207, 303] width 322 height 441
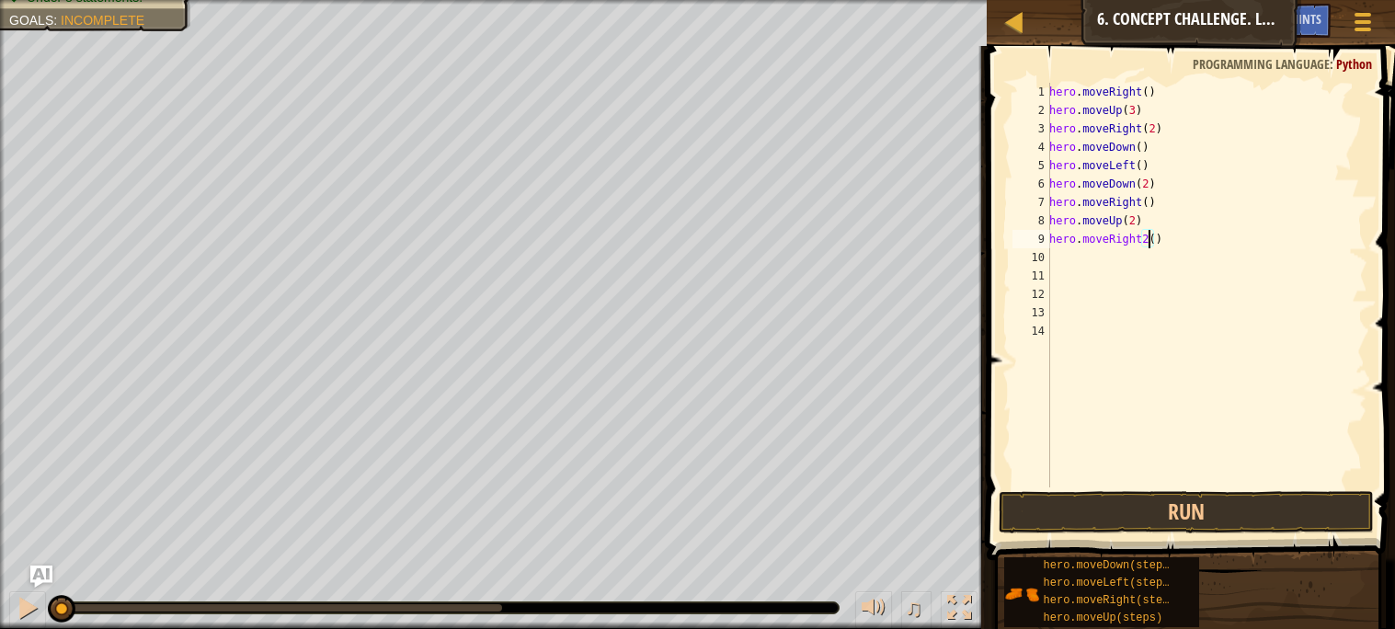
scroll to position [7, 7]
click at [1151, 509] on button "Run" at bounding box center [1186, 512] width 374 height 42
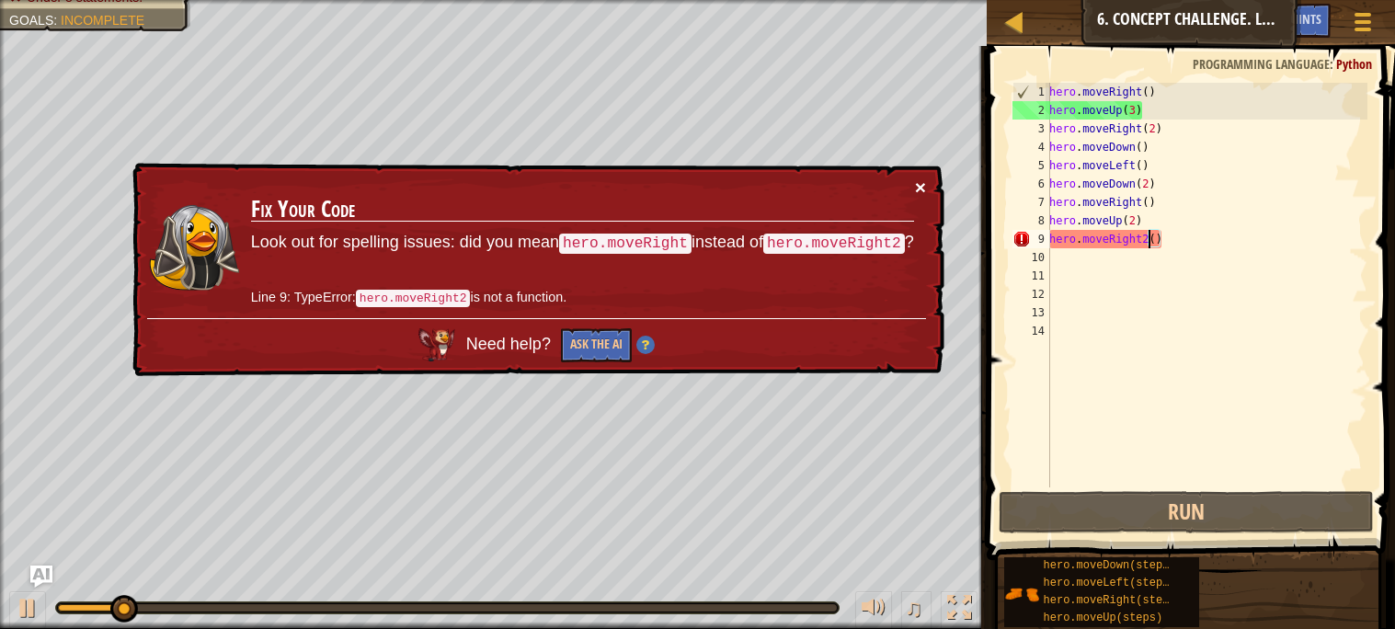
click at [920, 187] on button "×" at bounding box center [920, 186] width 11 height 19
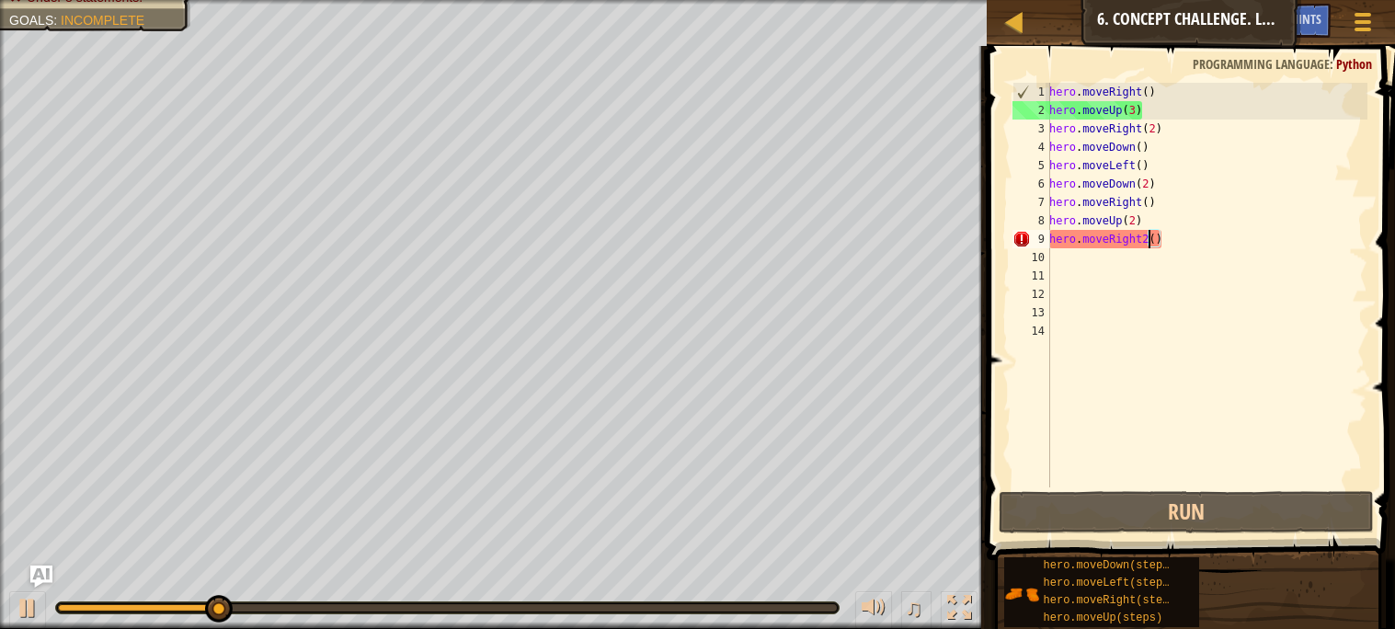
scroll to position [7, 6]
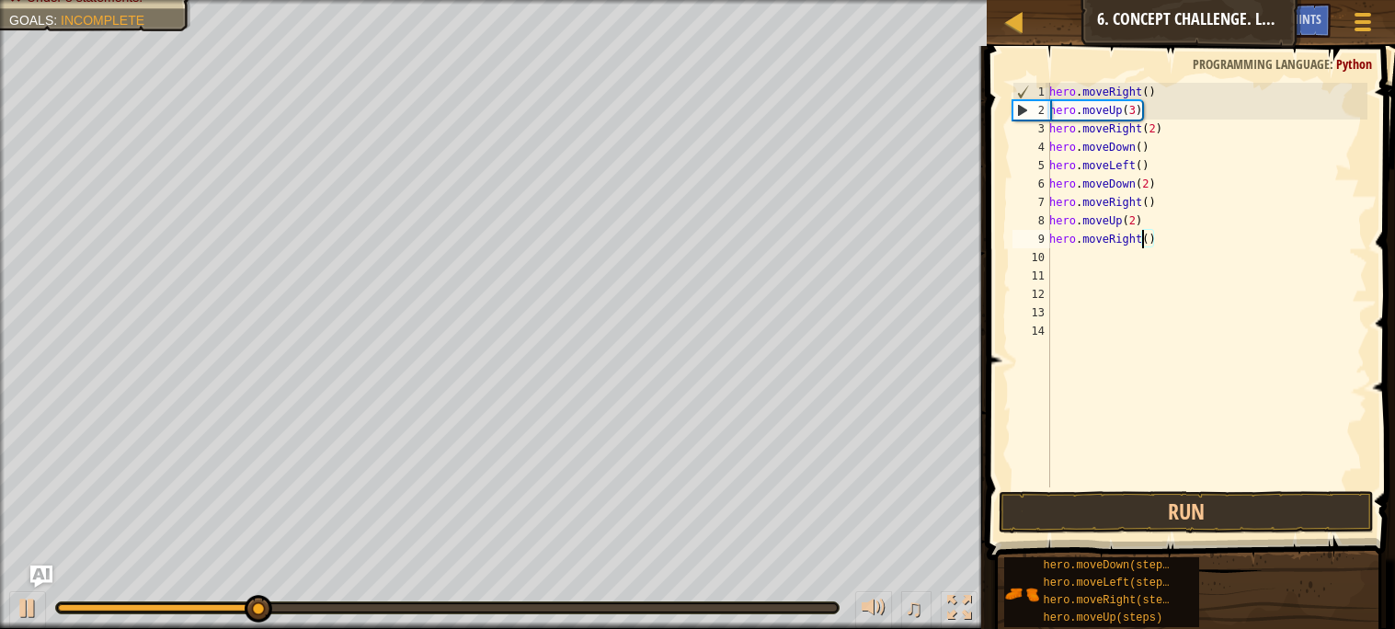
click at [1149, 237] on div "hero . moveRight ( ) hero . moveUp ( 3 ) hero . moveRight ( 2 ) hero . moveDown…" at bounding box center [1207, 303] width 322 height 441
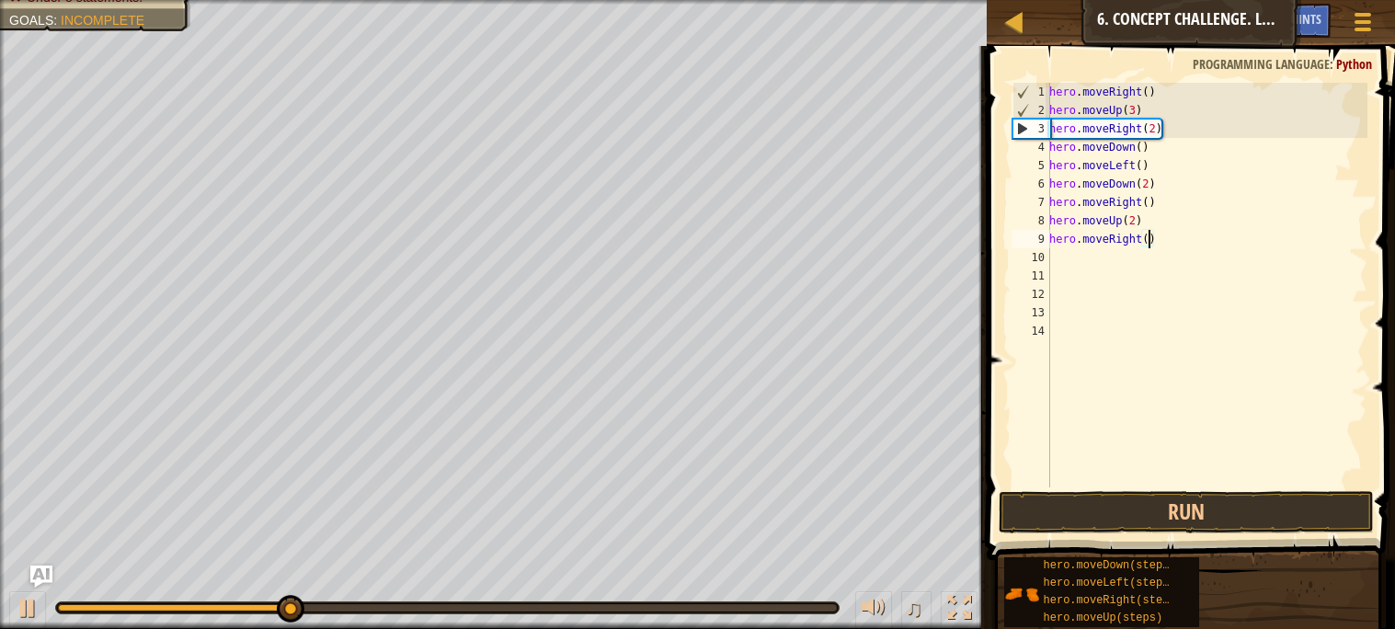
scroll to position [7, 7]
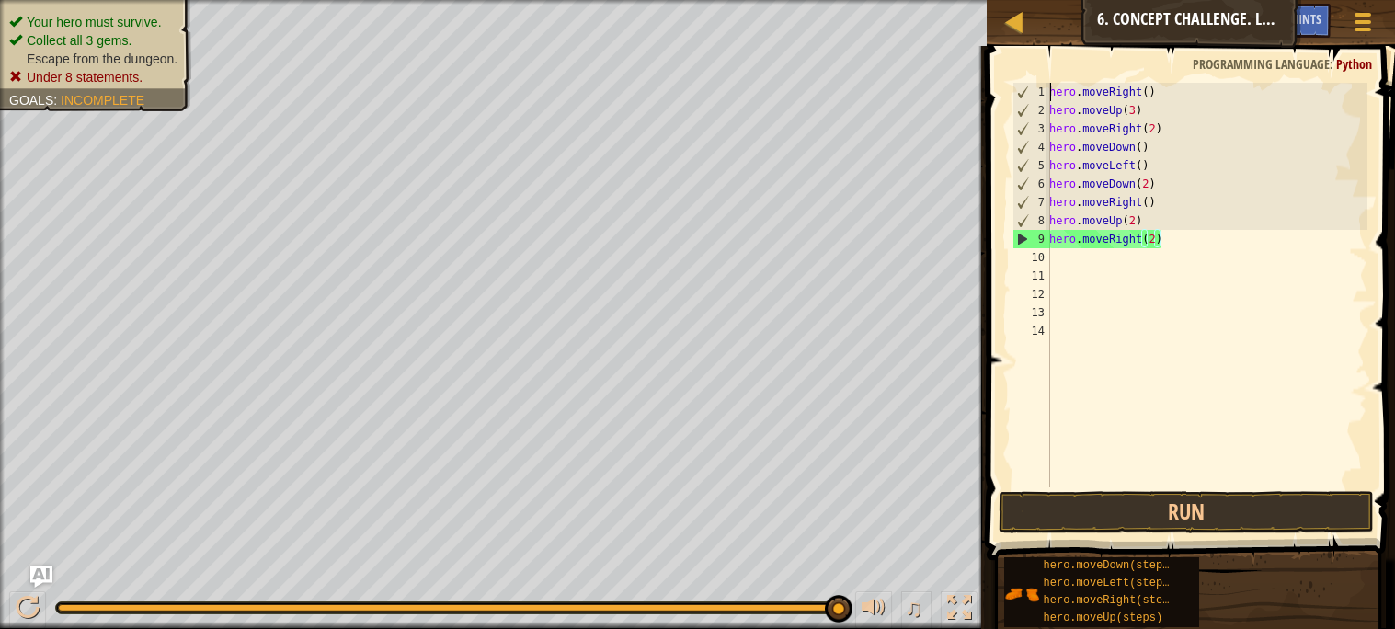
click at [1050, 90] on div "hero . moveRight ( ) hero . moveUp ( 3 ) hero . moveRight ( 2 ) hero . moveDown…" at bounding box center [1207, 303] width 322 height 441
type textarea "hero.moveRight()"
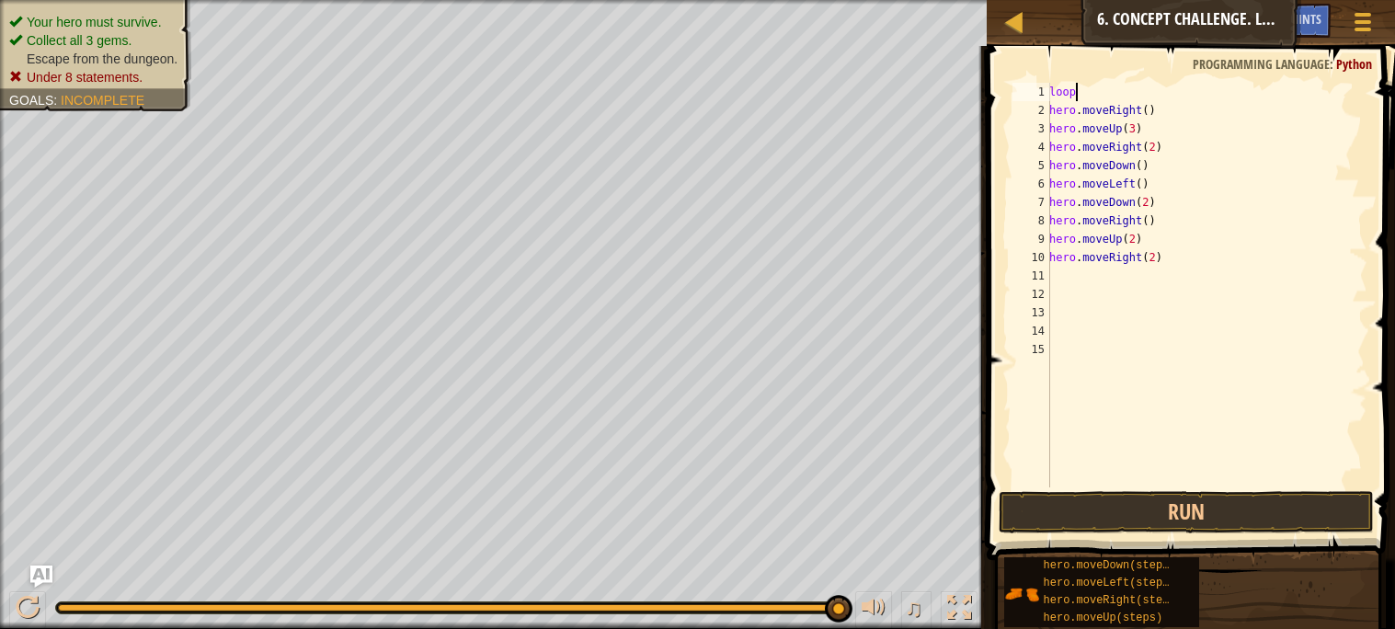
scroll to position [7, 1]
type textarea "l"
type textarea "w"
click at [1148, 501] on button "Run" at bounding box center [1186, 512] width 374 height 42
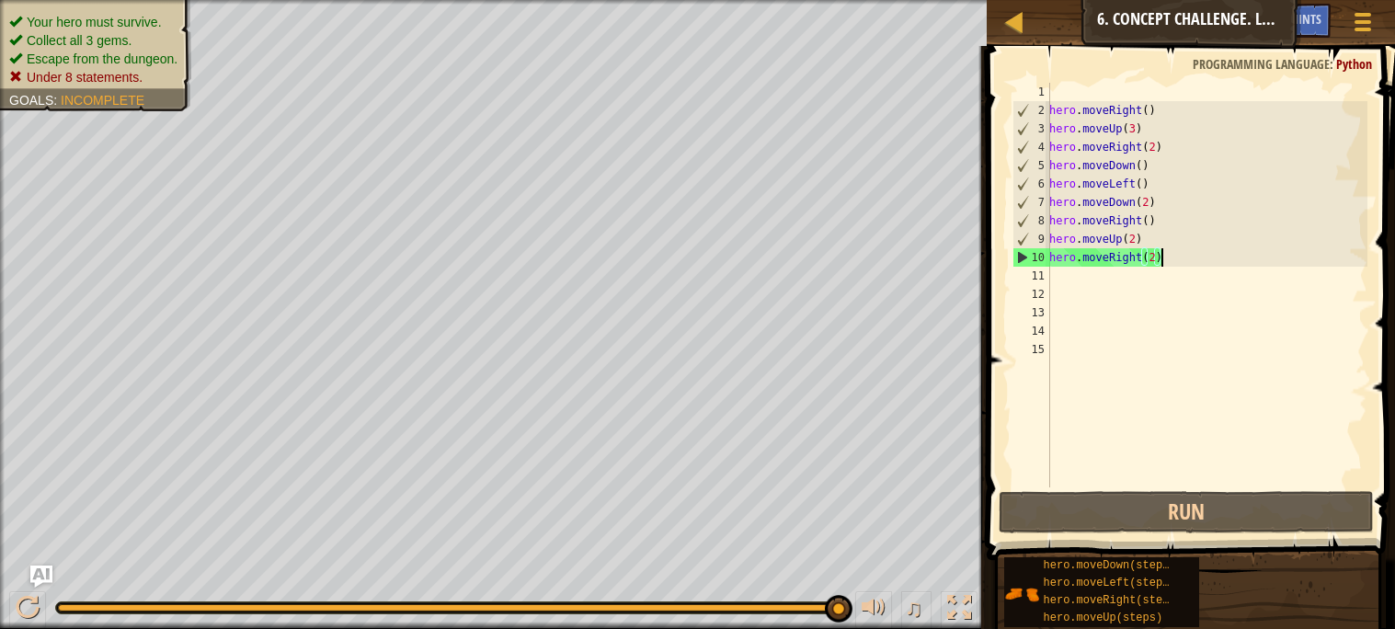
click at [1208, 266] on div "hero . moveRight ( ) hero . moveUp ( 3 ) hero . moveRight ( 2 ) hero . moveDown…" at bounding box center [1207, 303] width 322 height 441
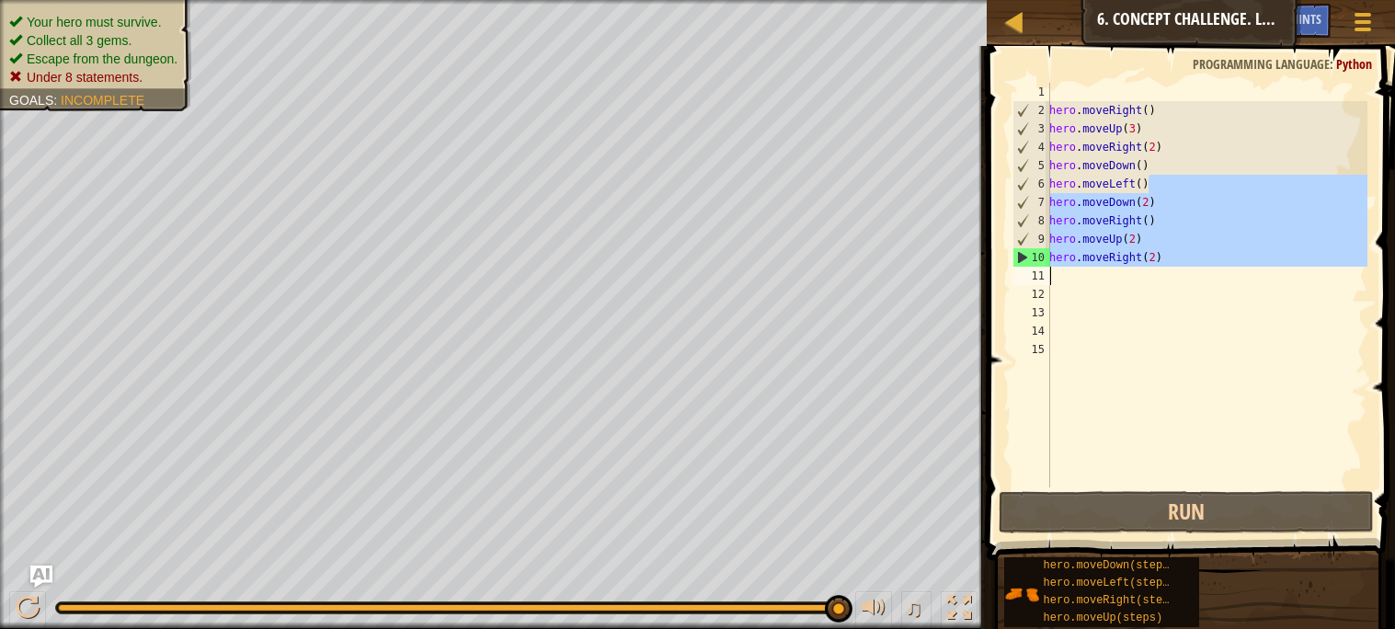
drag, startPoint x: 1159, startPoint y: 188, endPoint x: 1057, endPoint y: 272, distance: 132.6
click at [1057, 272] on div "hero . moveRight ( ) hero . moveUp ( 3 ) hero . moveRight ( 2 ) hero . moveDown…" at bounding box center [1207, 303] width 322 height 441
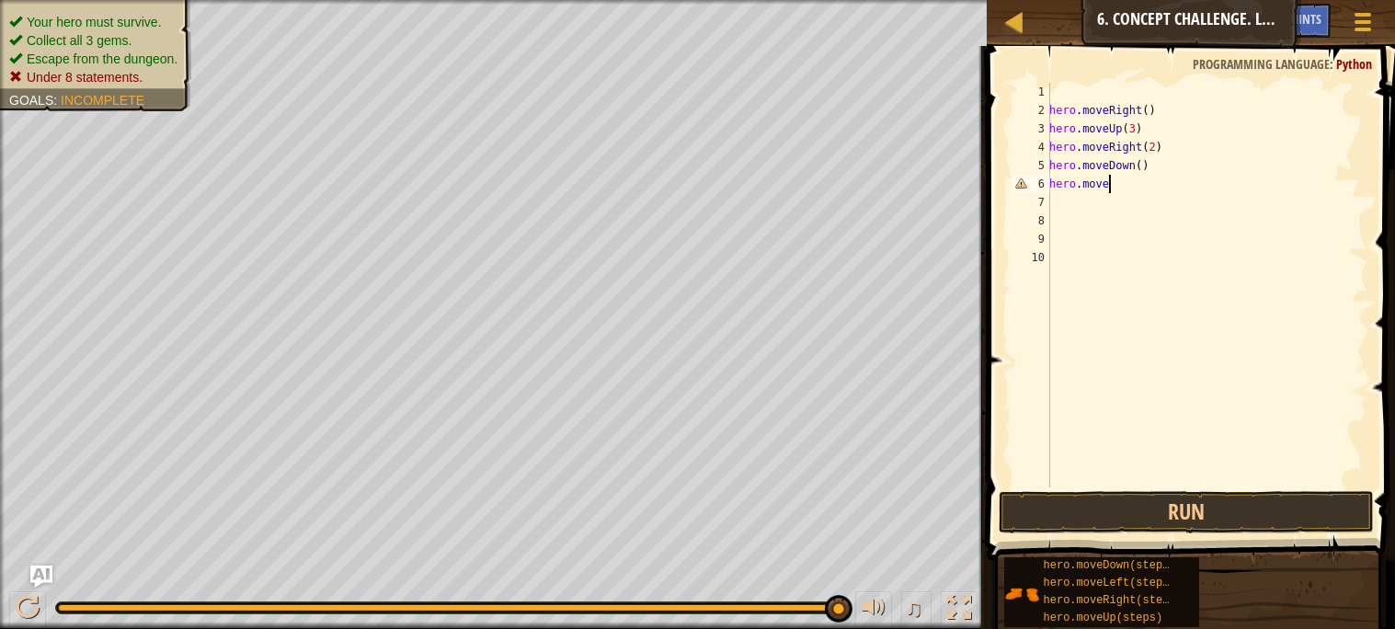
type textarea "hero.mover"
click at [1150, 185] on div "hero . moveRight ( ) hero . moveUp ( 3 ) hero . moveRight ( 2 ) hero . moveDown…" at bounding box center [1207, 303] width 322 height 441
type textarea "hero.moveRight(2)"
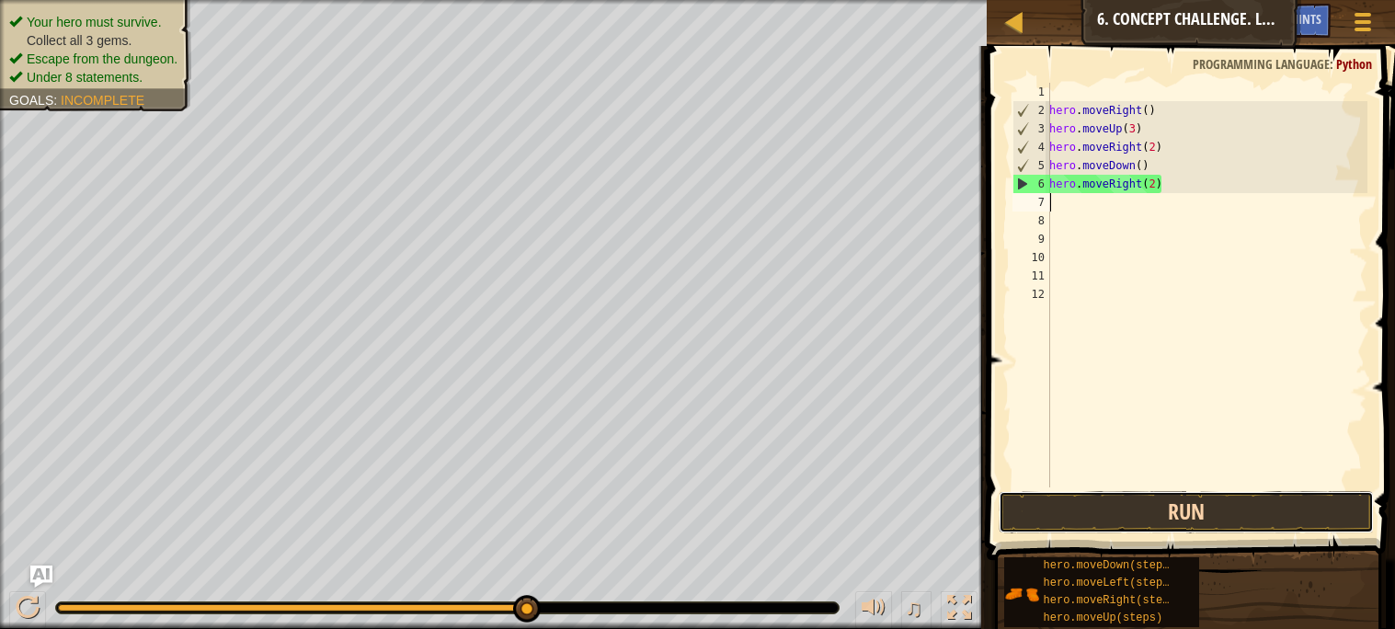
click at [1138, 512] on button "Run" at bounding box center [1186, 512] width 374 height 42
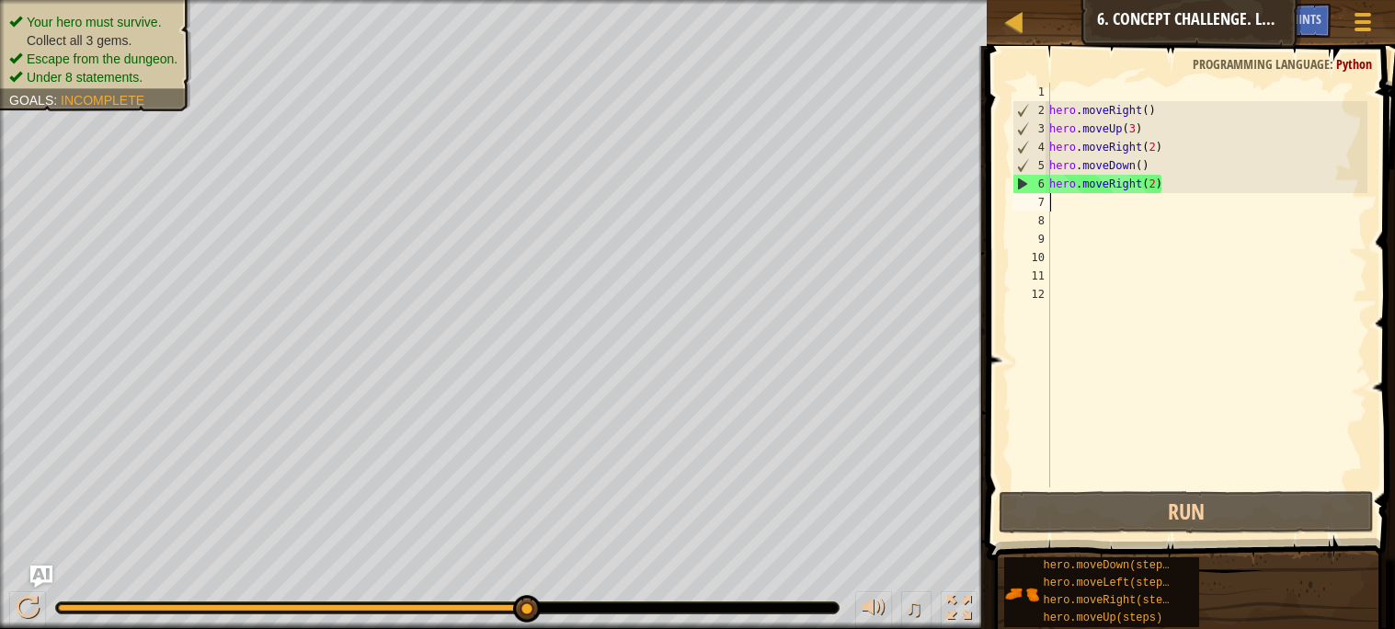
click at [1250, 384] on div "hero . moveRight ( ) hero . moveUp ( 3 ) hero . moveRight ( 2 ) hero . moveDown…" at bounding box center [1207, 303] width 322 height 441
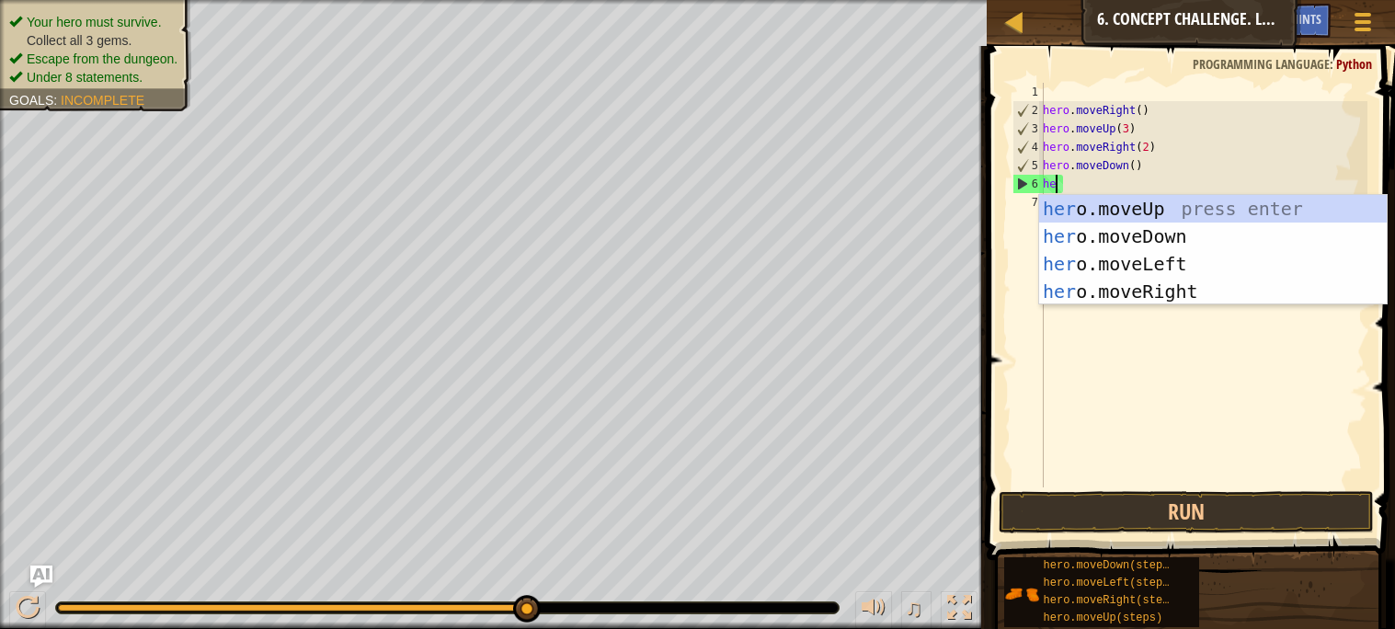
type textarea "h"
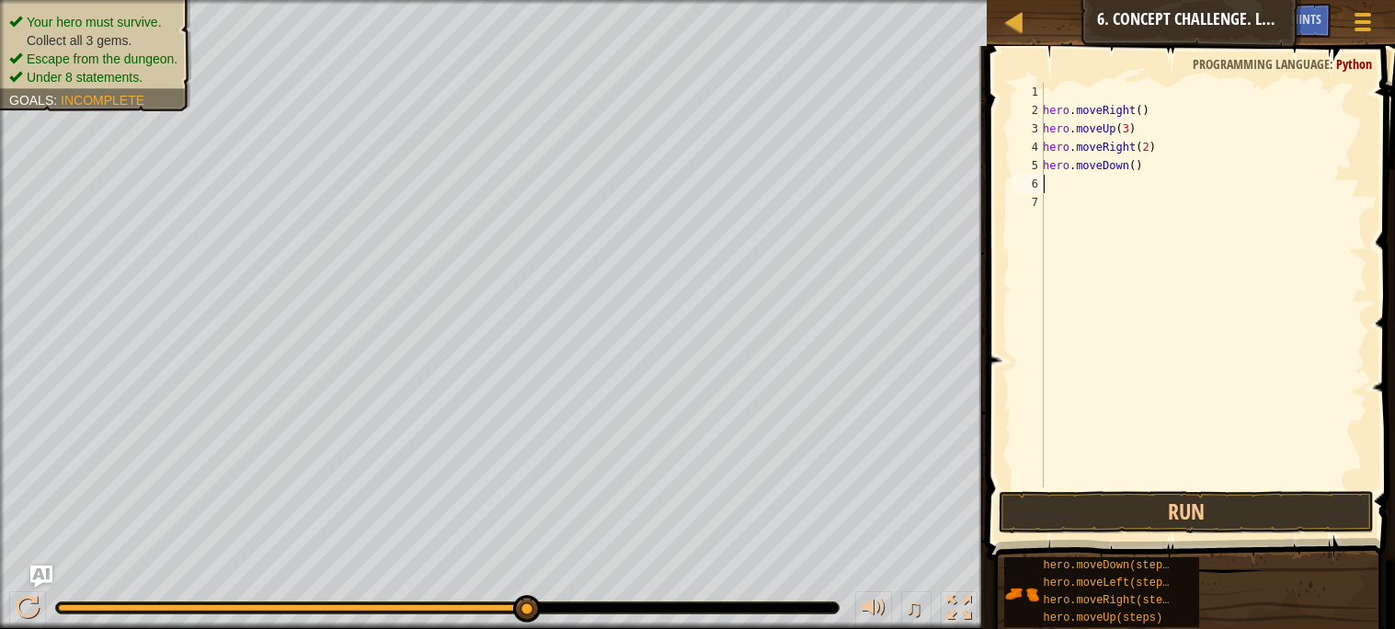
click at [1136, 164] on div "hero . moveRight ( ) hero . moveUp ( 3 ) hero . moveRight ( 2 ) hero . moveDown…" at bounding box center [1203, 303] width 328 height 441
type textarea "hero.moveDown(3)"
click at [1146, 185] on div "hero . moveRight ( ) hero . moveUp ( 3 ) hero . moveRight ( 2 ) hero . moveDown…" at bounding box center [1203, 303] width 328 height 441
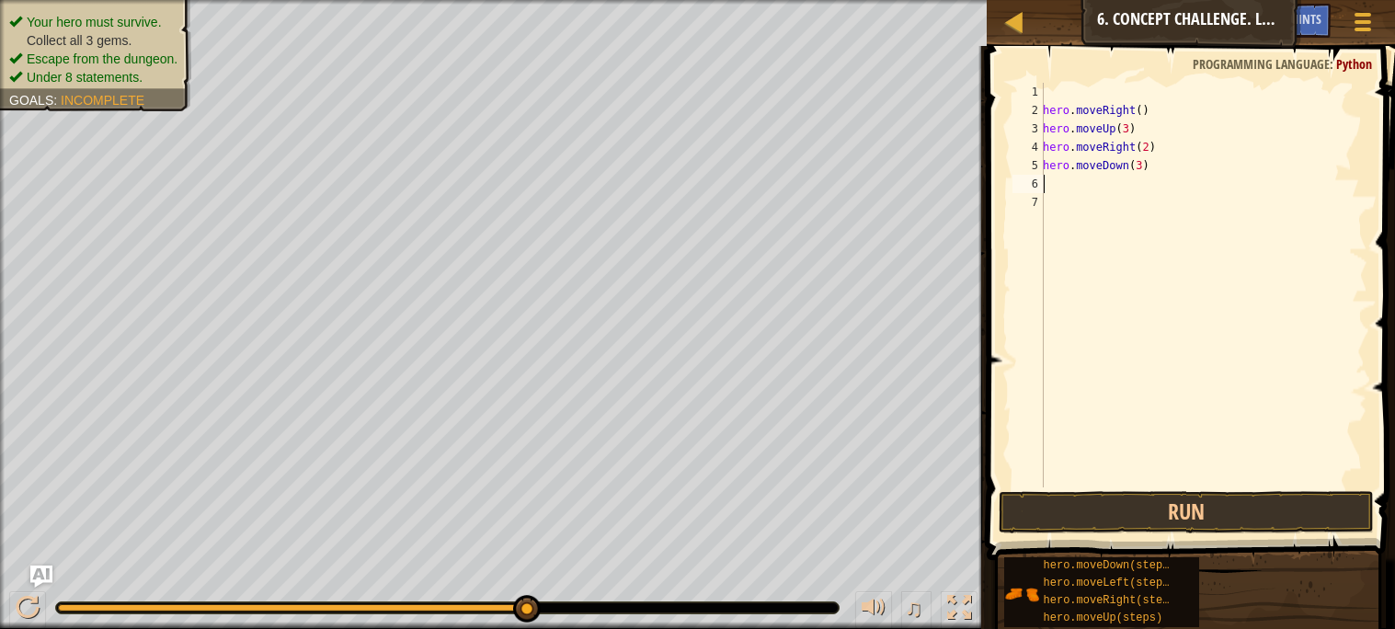
type textarea "g"
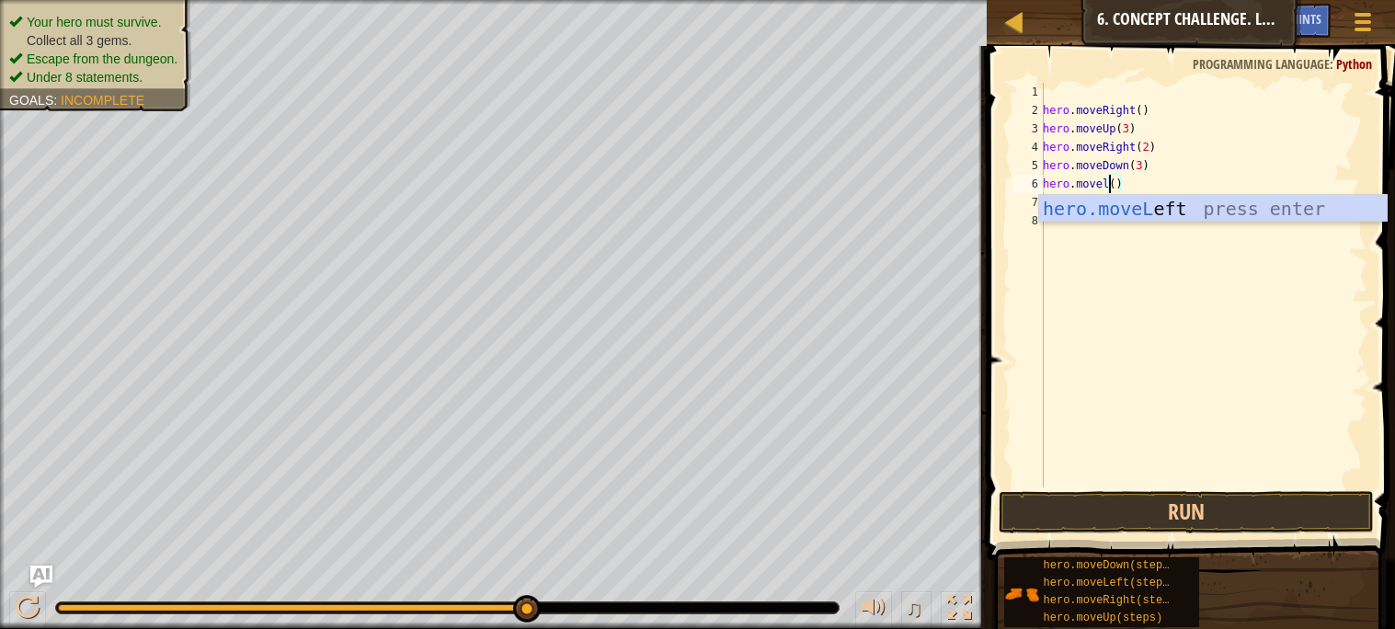
scroll to position [7, 5]
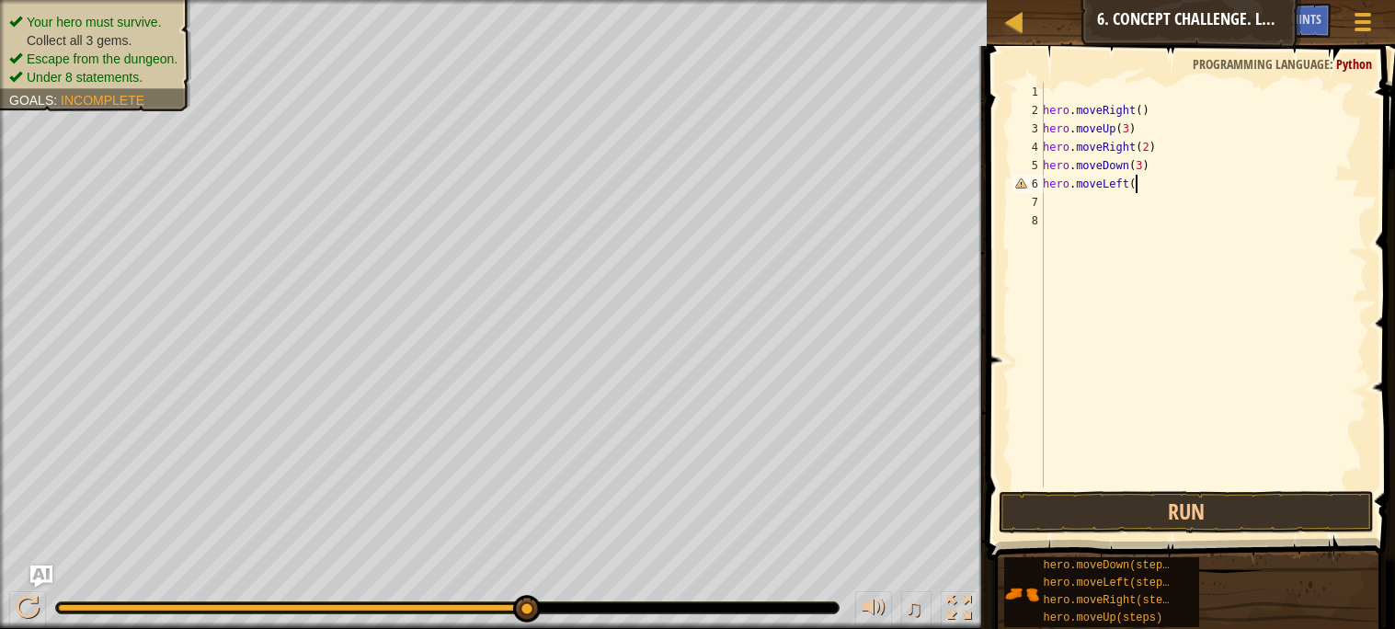
type textarea "hero.moveLeft()"
type textarea "u"
click at [1129, 200] on div "hero . moveRight ( ) hero . moveUp ( 3 ) hero . moveRight ( 2 ) hero . moveDown…" at bounding box center [1207, 303] width 322 height 441
type textarea "hero.moveUp(2)"
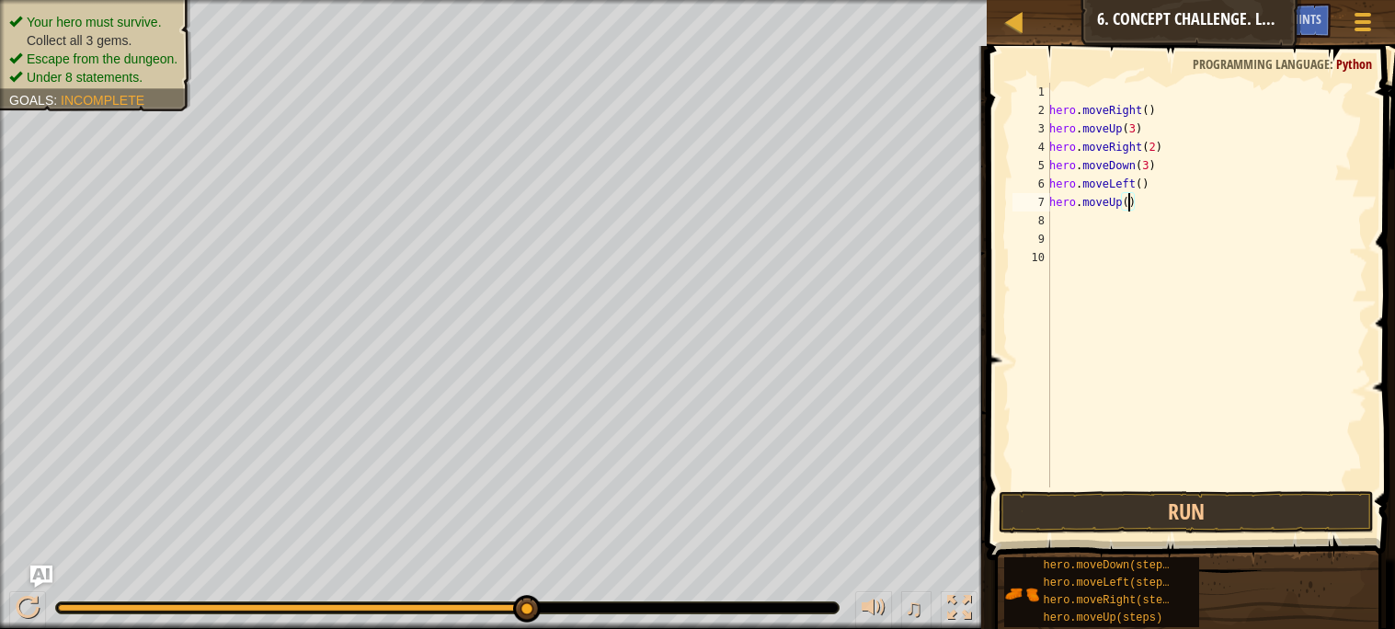
scroll to position [7, 6]
click at [1138, 227] on div "hero . moveRight ( ) hero . moveUp ( 3 ) hero . moveRight ( 2 ) hero . moveDown…" at bounding box center [1207, 303] width 322 height 441
type textarea "r"
type textarea "g"
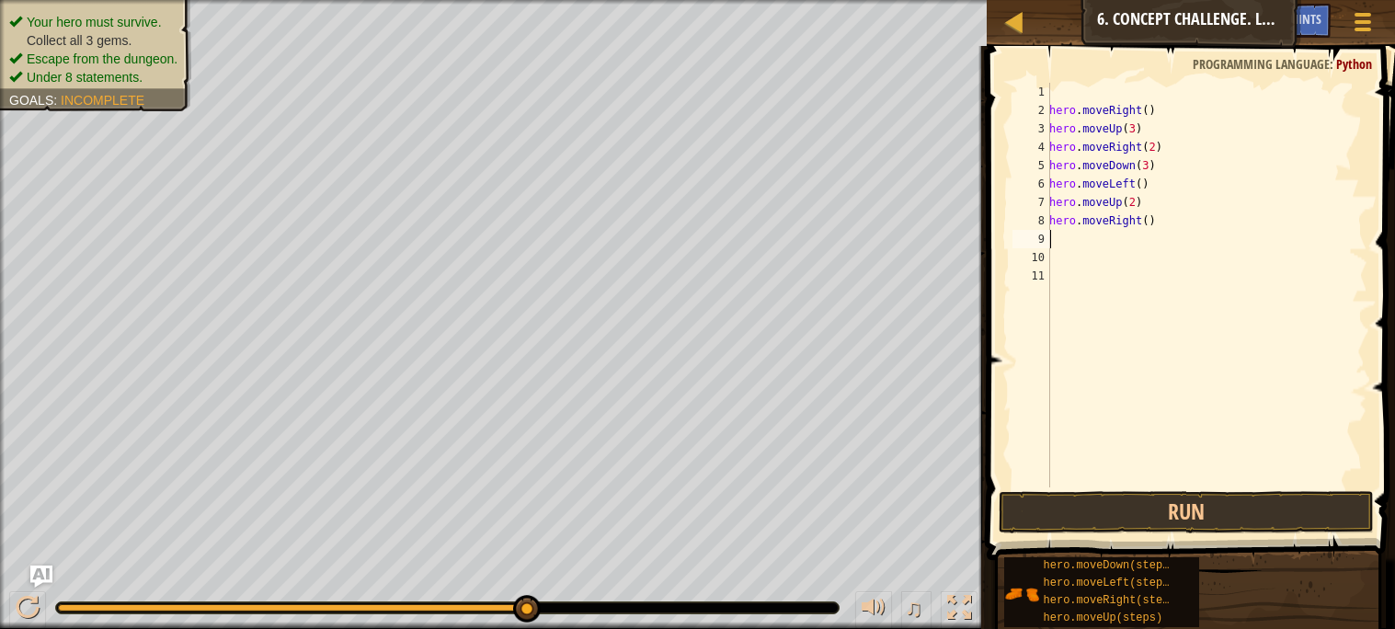
click at [1151, 220] on div "hero . moveRight ( ) hero . moveUp ( 3 ) hero . moveRight ( 2 ) hero . moveDown…" at bounding box center [1207, 303] width 322 height 441
type textarea "hero.moveRight(3)"
click at [1272, 500] on button "Run" at bounding box center [1186, 512] width 374 height 42
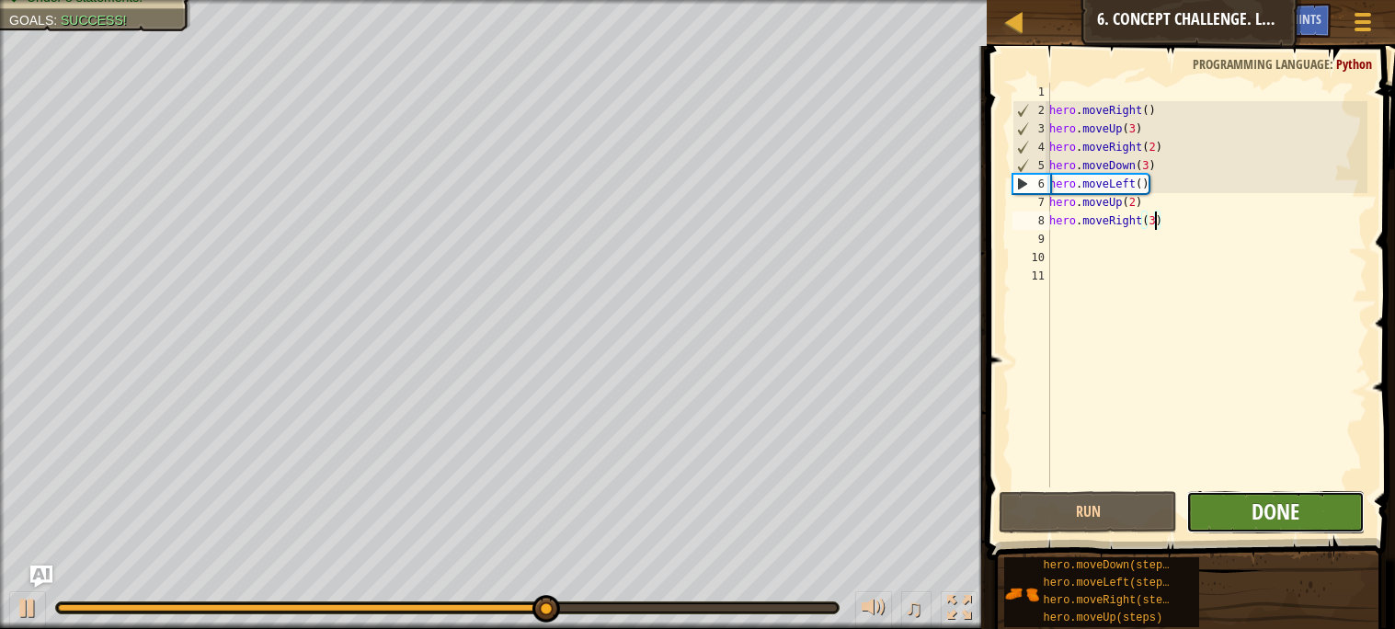
click at [1253, 515] on span "Done" at bounding box center [1276, 511] width 48 height 29
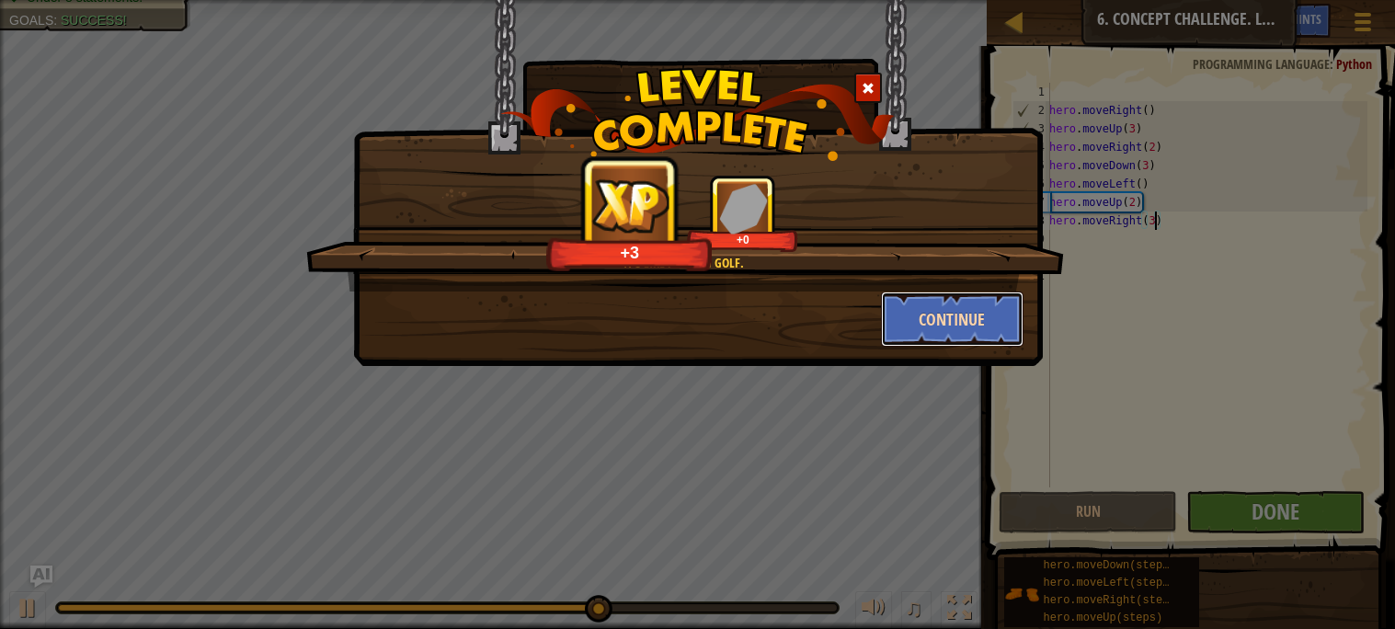
click at [965, 319] on button "Continue" at bounding box center [952, 319] width 143 height 55
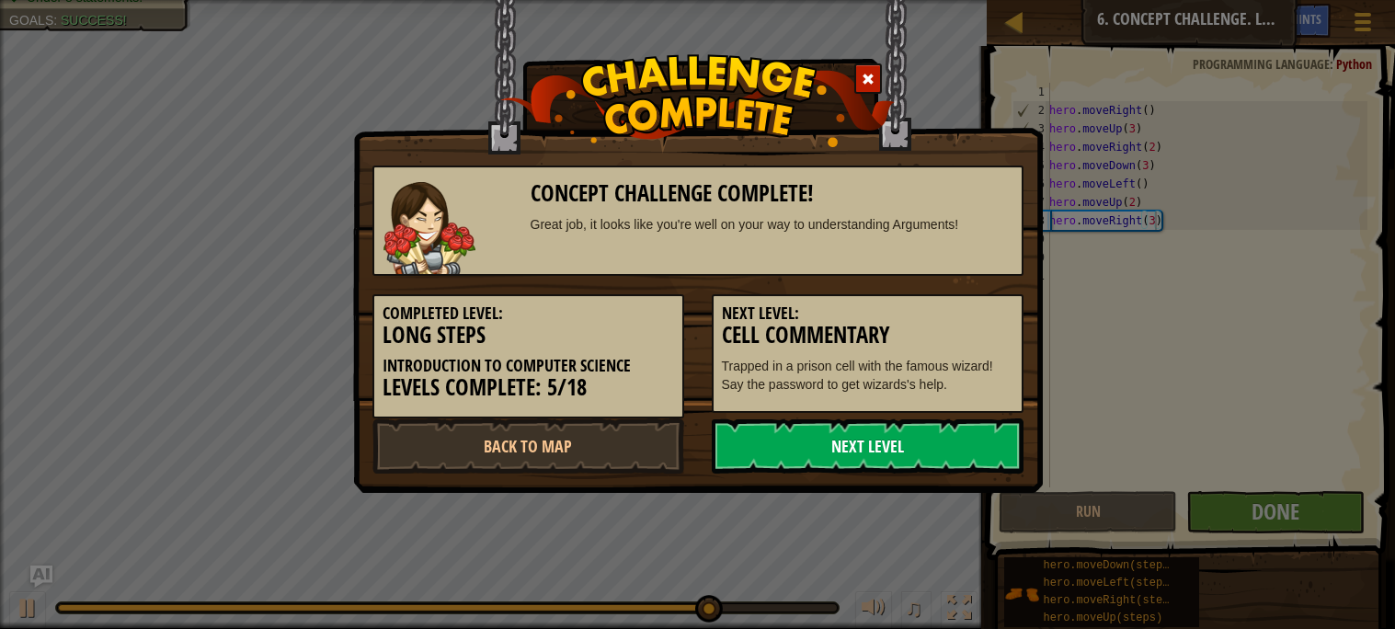
click at [816, 440] on link "Next Level" at bounding box center [868, 445] width 312 height 55
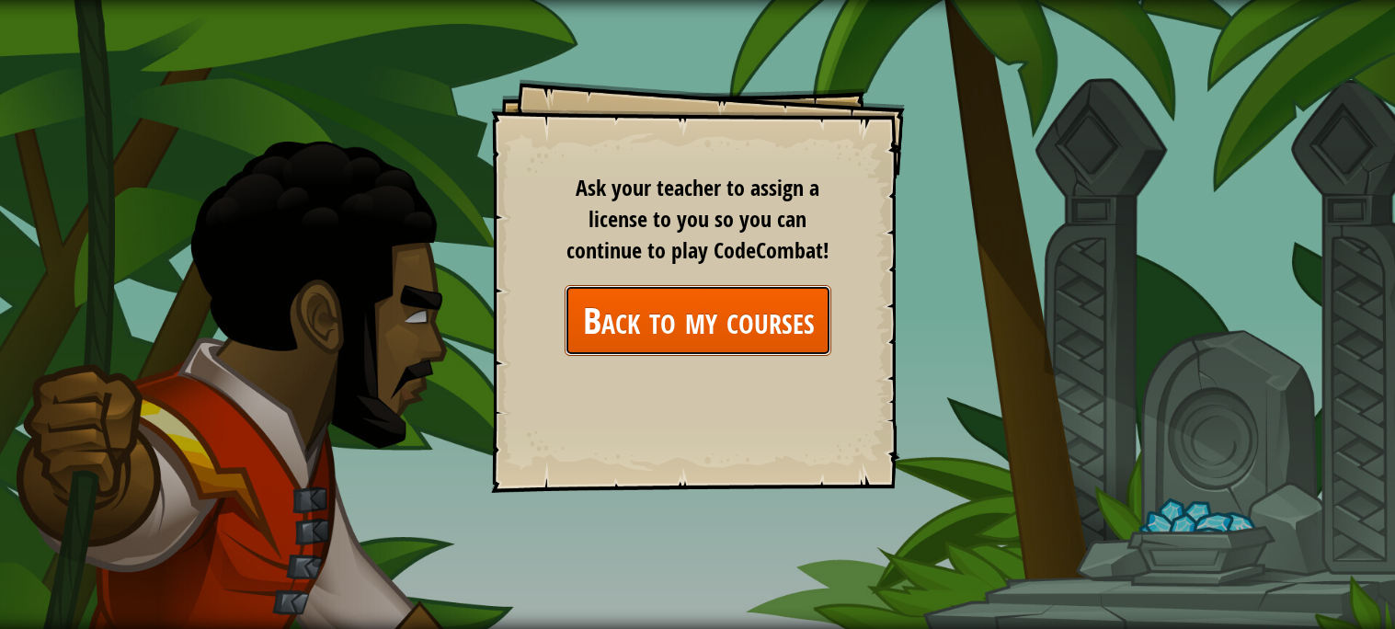
click at [720, 335] on link "Back to my courses" at bounding box center [698, 320] width 267 height 71
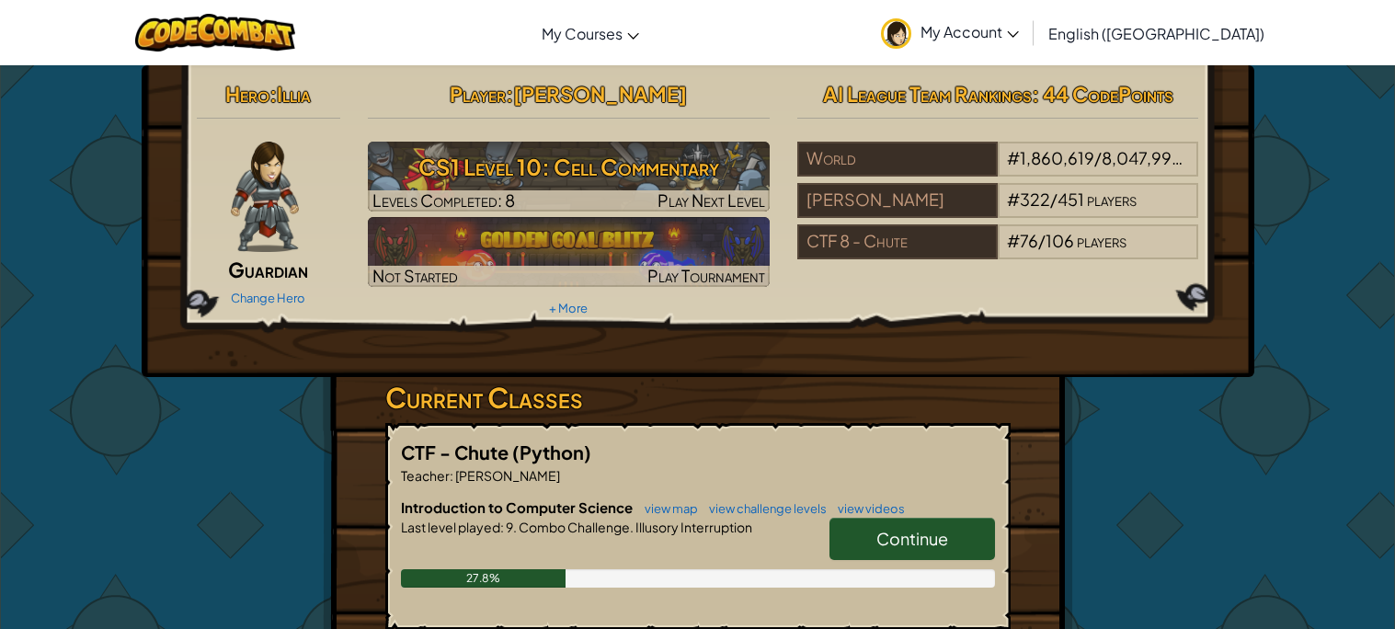
click at [891, 541] on span "Continue" at bounding box center [912, 538] width 72 height 21
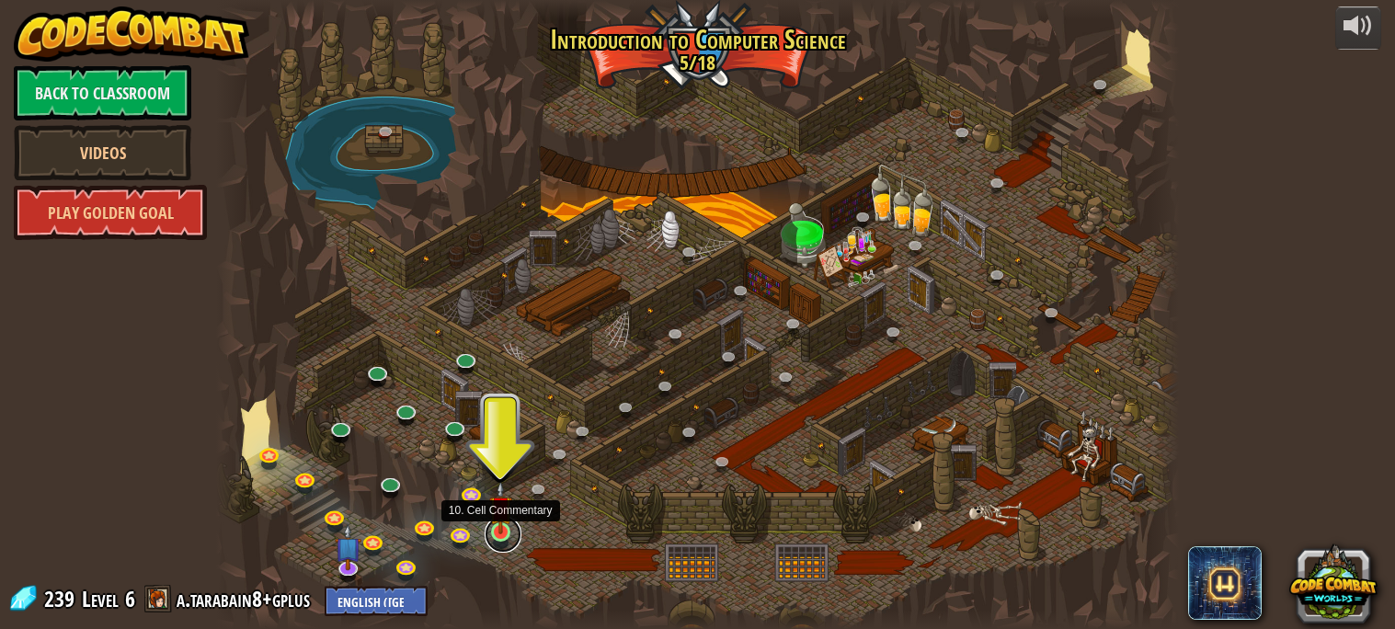
click at [499, 536] on link at bounding box center [503, 534] width 37 height 37
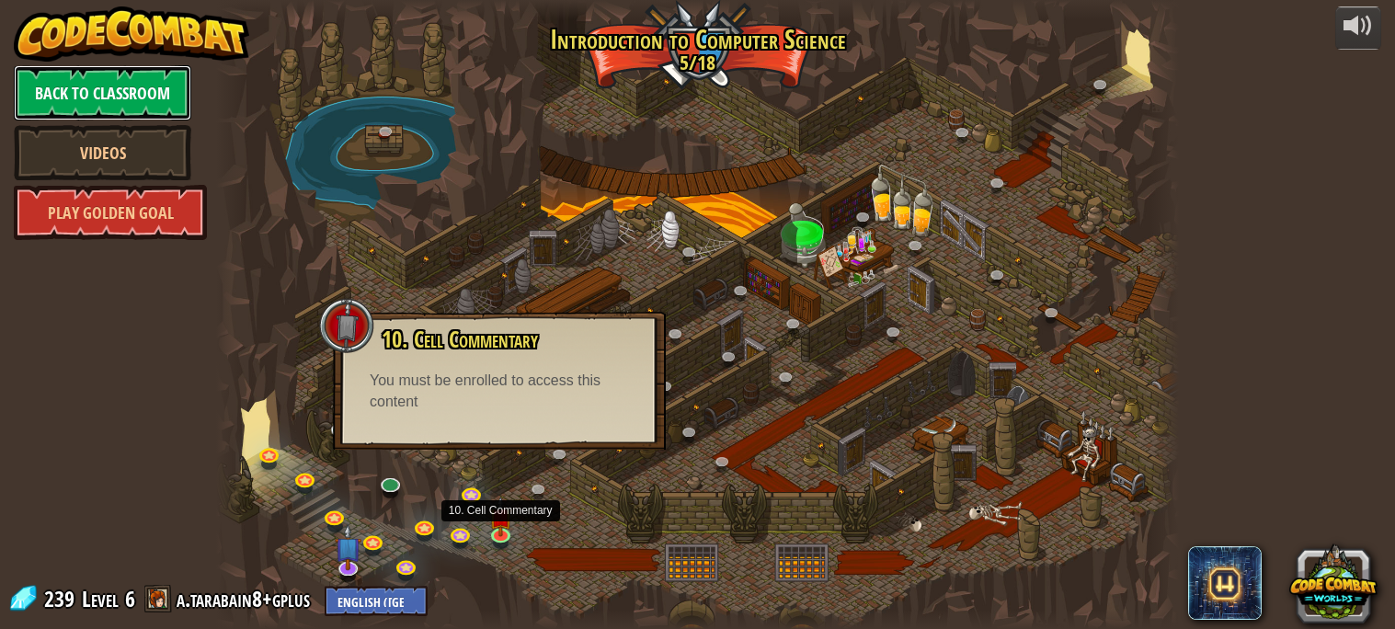
click at [154, 98] on link "Back to Classroom" at bounding box center [102, 92] width 177 height 55
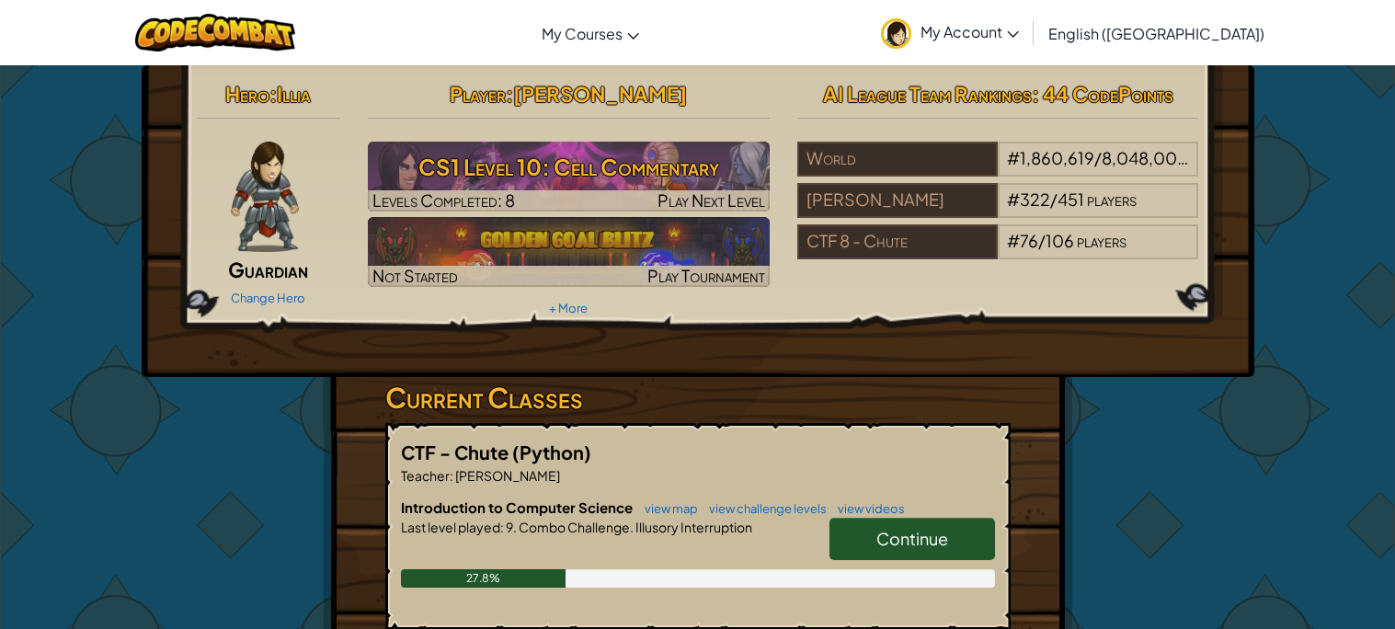
click at [863, 539] on link "Continue" at bounding box center [912, 539] width 166 height 42
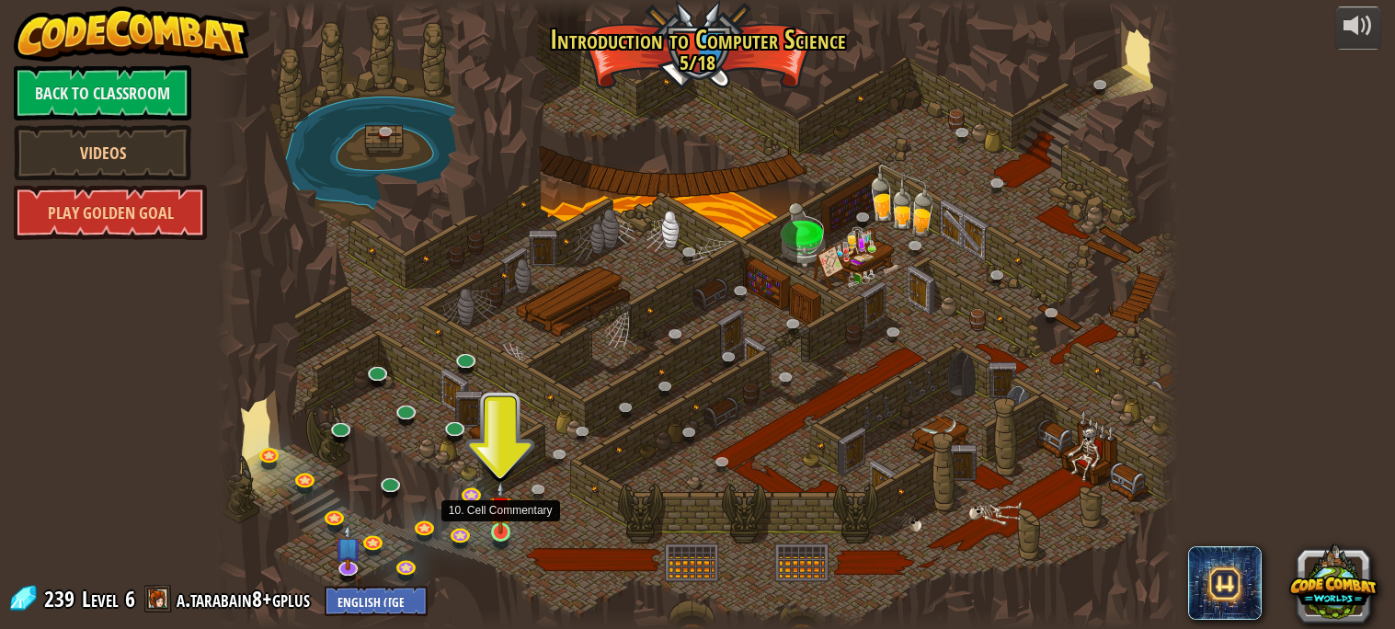
click at [504, 532] on img at bounding box center [500, 507] width 23 height 53
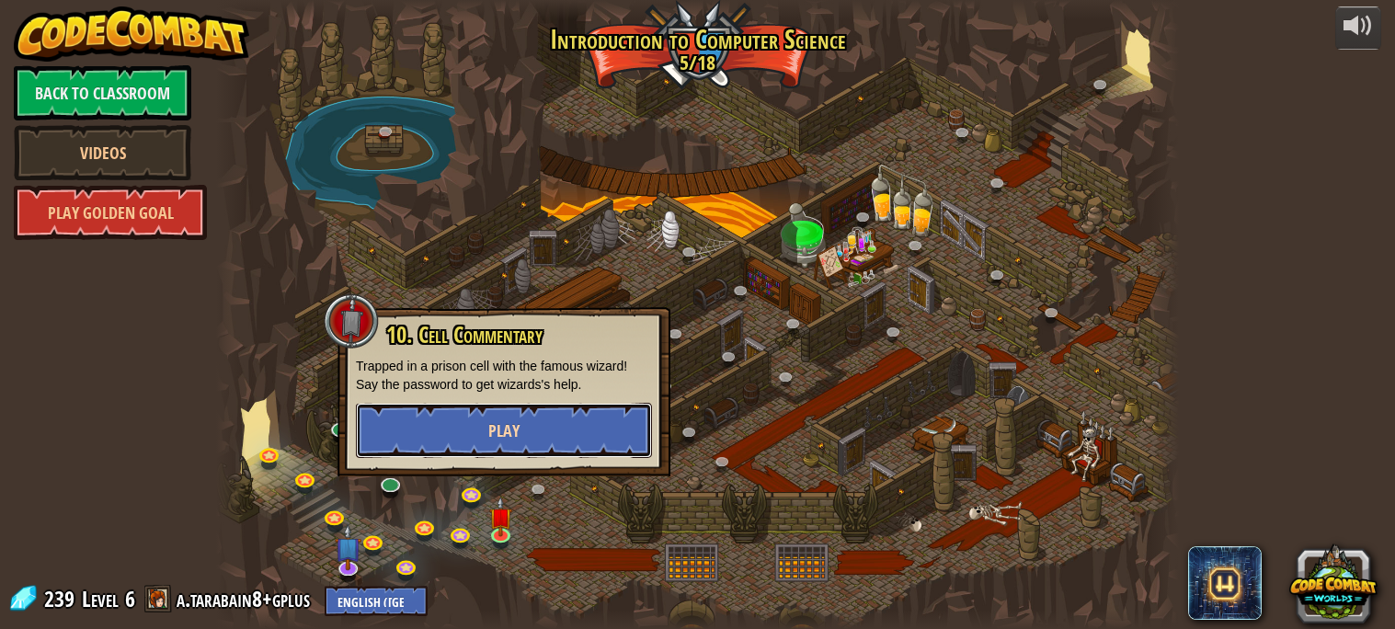
click at [497, 447] on button "Play" at bounding box center [504, 430] width 296 height 55
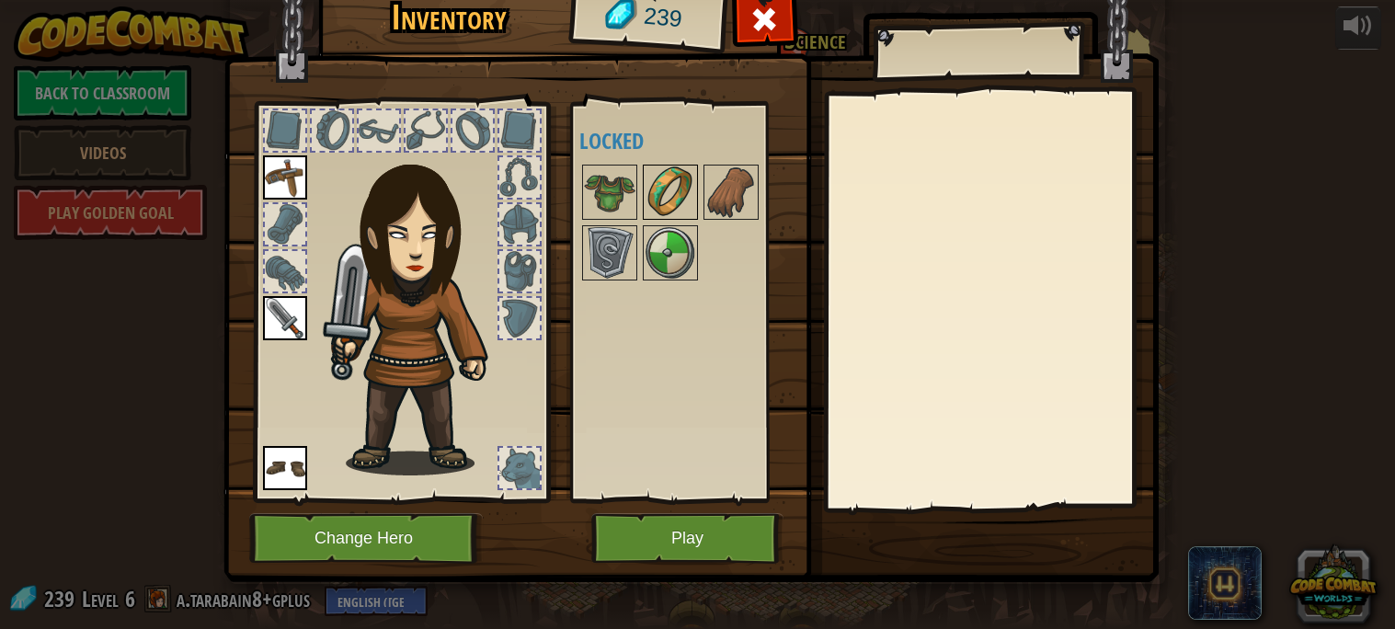
click at [667, 172] on img at bounding box center [670, 191] width 51 height 51
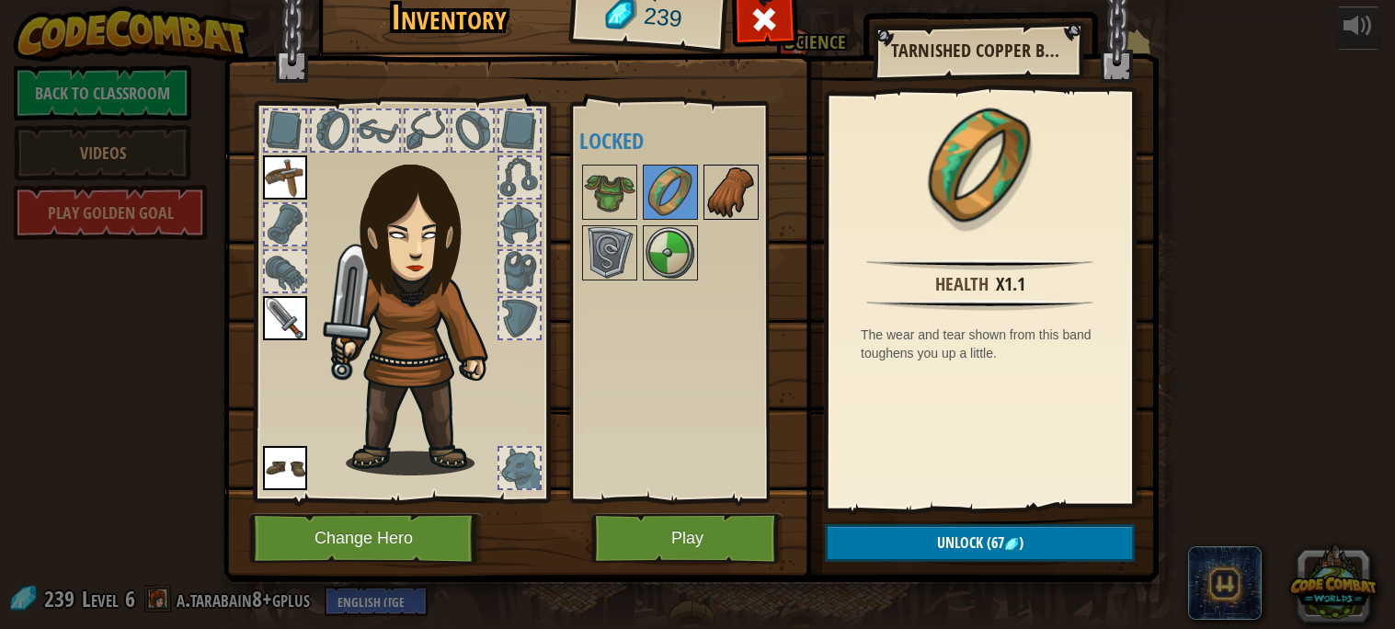
click at [719, 199] on img at bounding box center [730, 191] width 51 height 51
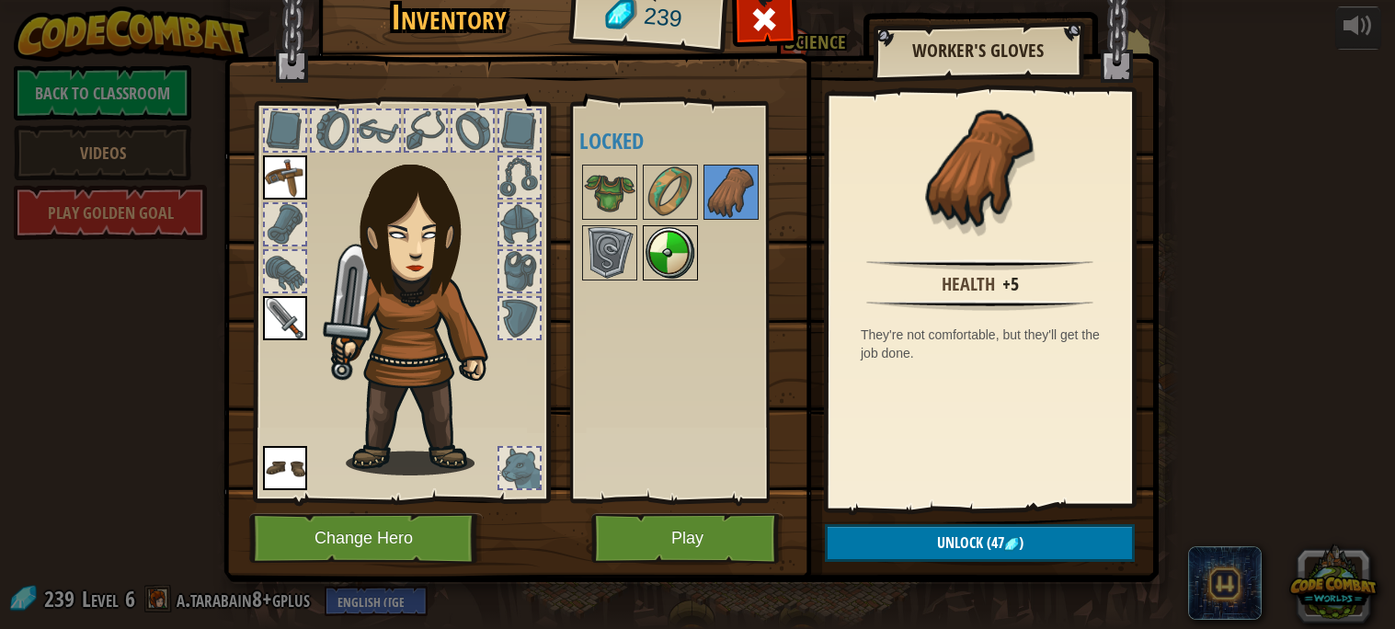
click at [648, 236] on img at bounding box center [670, 252] width 51 height 51
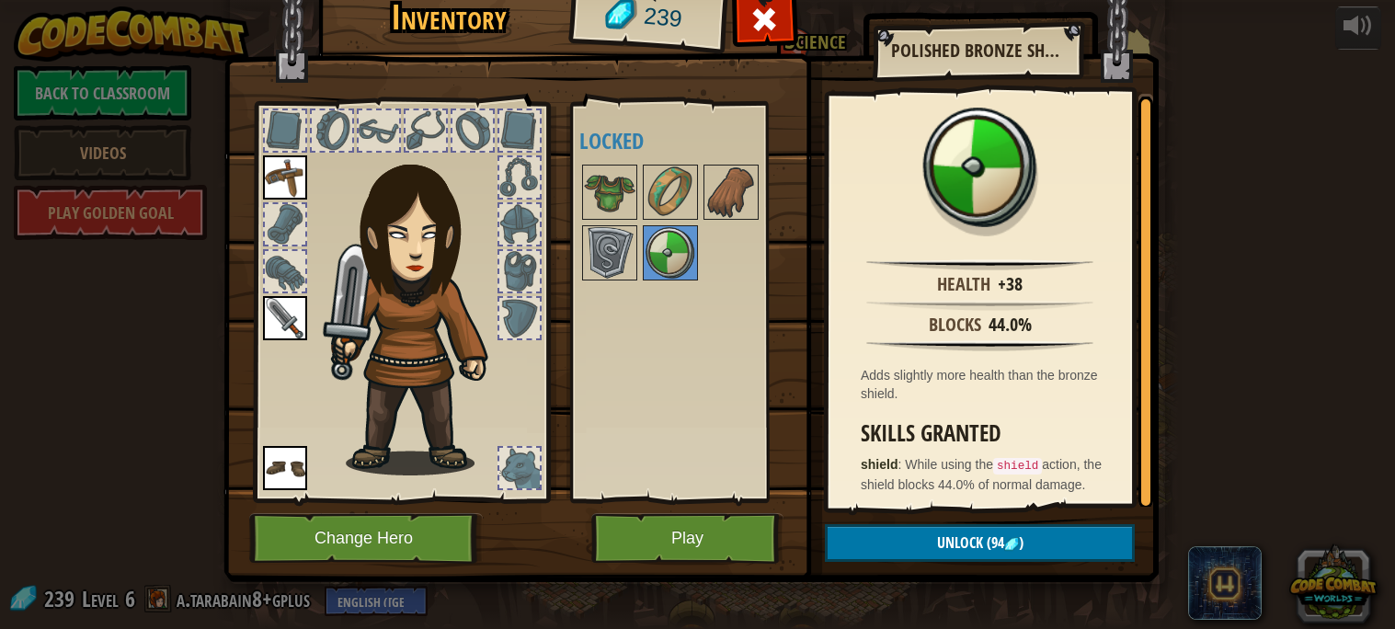
click at [637, 217] on div at bounding box center [687, 222] width 217 height 121
click at [595, 182] on img at bounding box center [609, 191] width 51 height 51
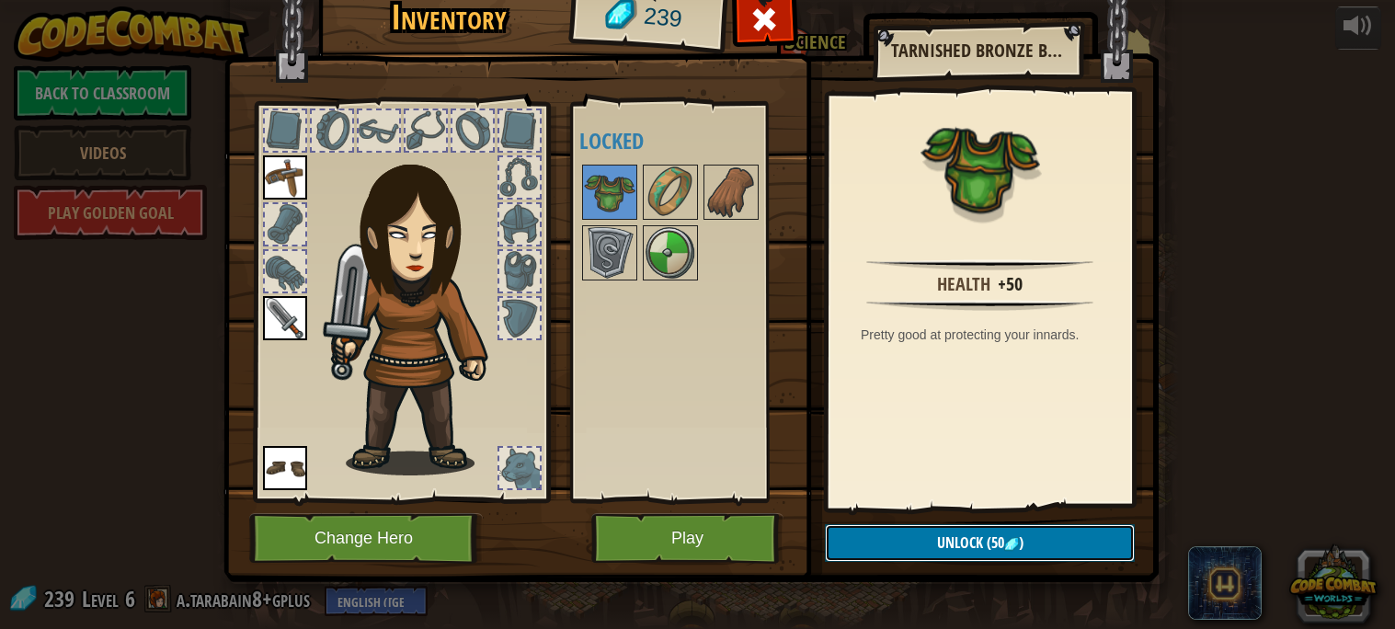
click at [1058, 532] on button "Unlock (50 )" at bounding box center [980, 543] width 310 height 38
click at [898, 533] on button "Confirm" at bounding box center [980, 543] width 310 height 38
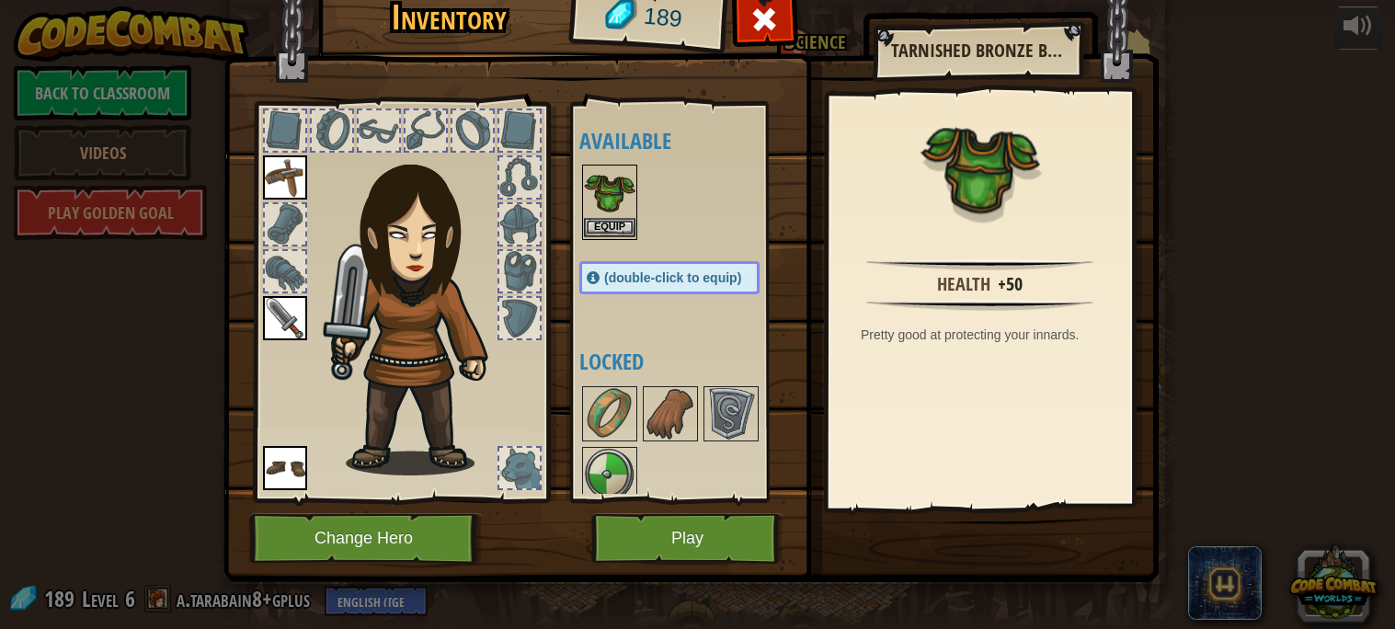
click at [600, 182] on img at bounding box center [609, 191] width 51 height 51
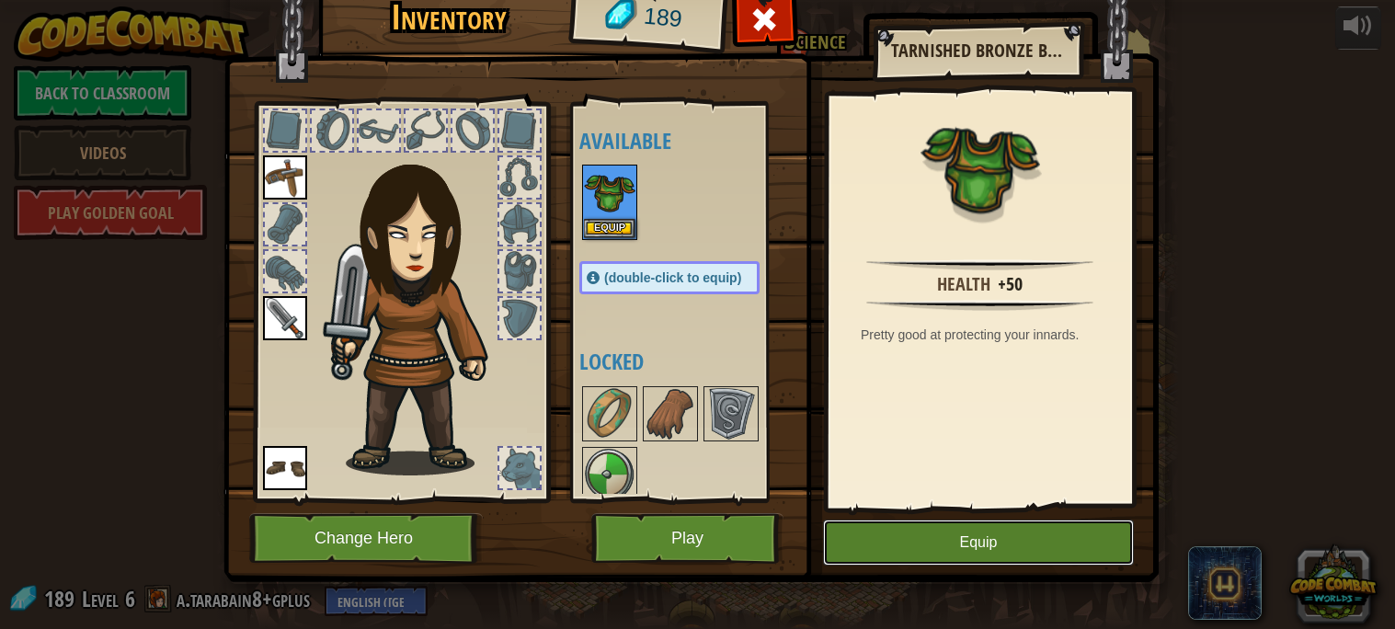
click at [945, 554] on button "Equip" at bounding box center [978, 543] width 311 height 46
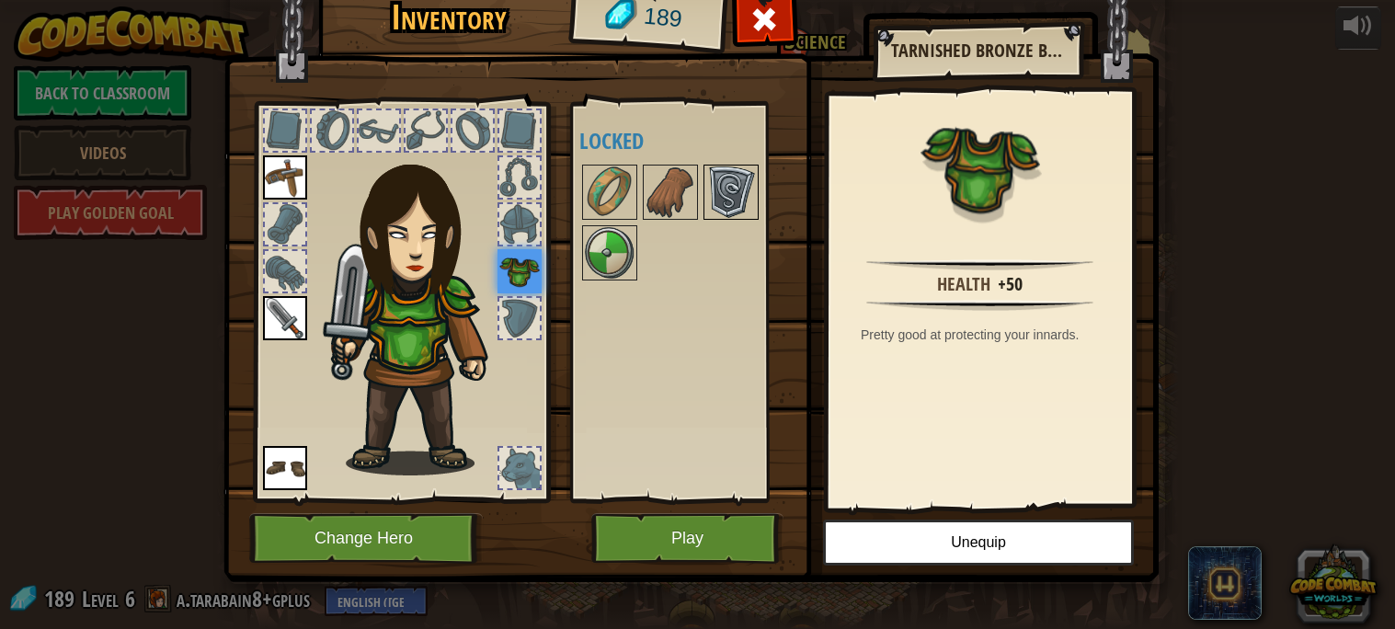
click at [712, 196] on img at bounding box center [730, 191] width 51 height 51
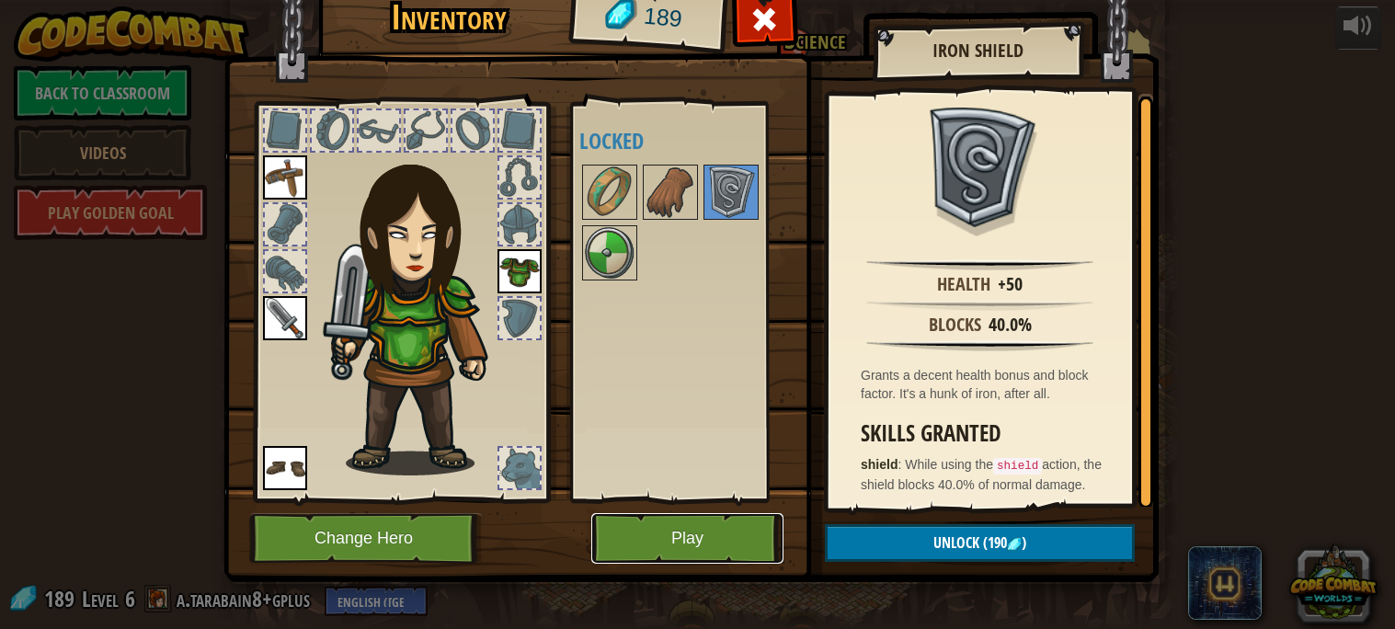
click at [680, 540] on button "Play" at bounding box center [687, 538] width 192 height 51
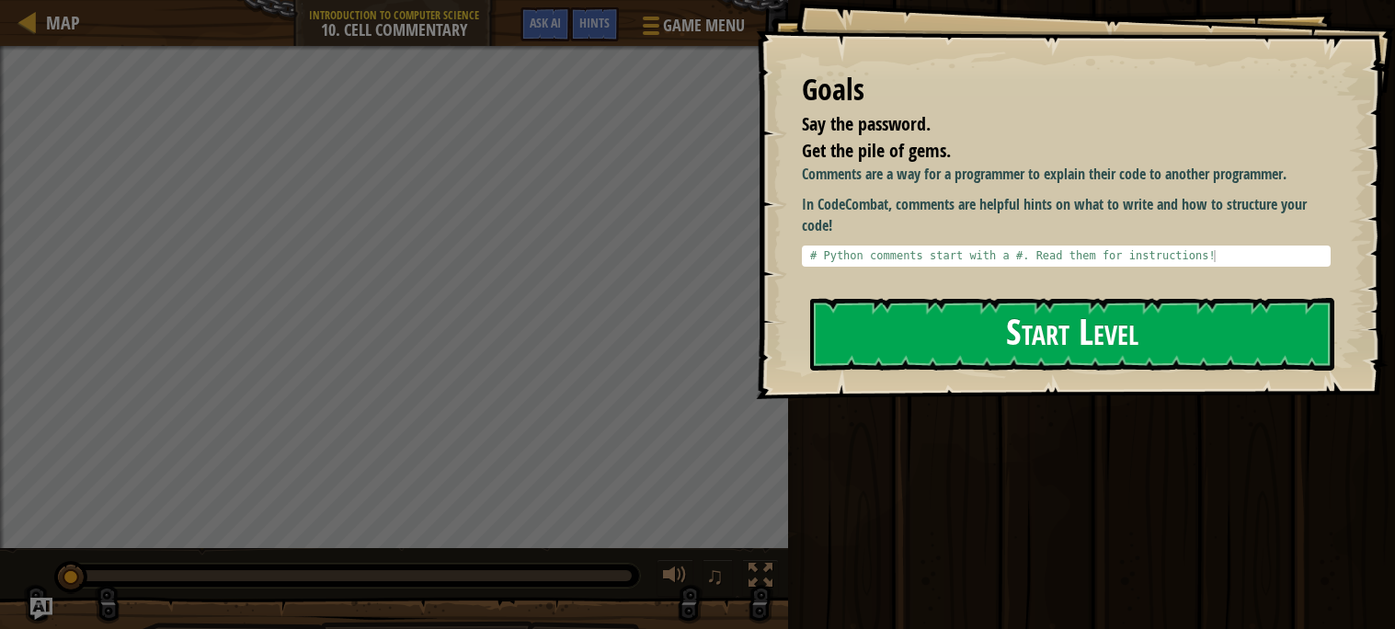
click at [998, 330] on button "Start Level" at bounding box center [1072, 334] width 524 height 73
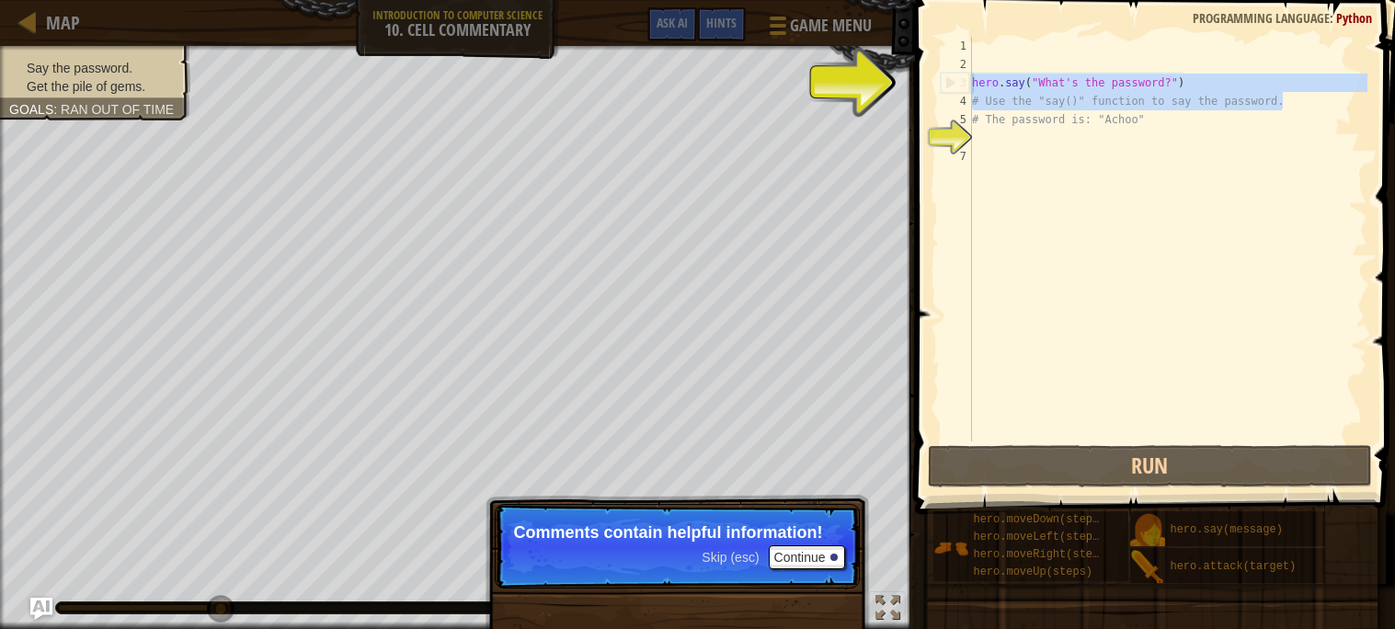
drag, startPoint x: 1301, startPoint y: 97, endPoint x: 968, endPoint y: 79, distance: 333.4
click at [968, 79] on div "1 2 3 4 5 6 7 hero . say ( "What's the password?" ) # Use the "say()" function …" at bounding box center [1152, 239] width 430 height 405
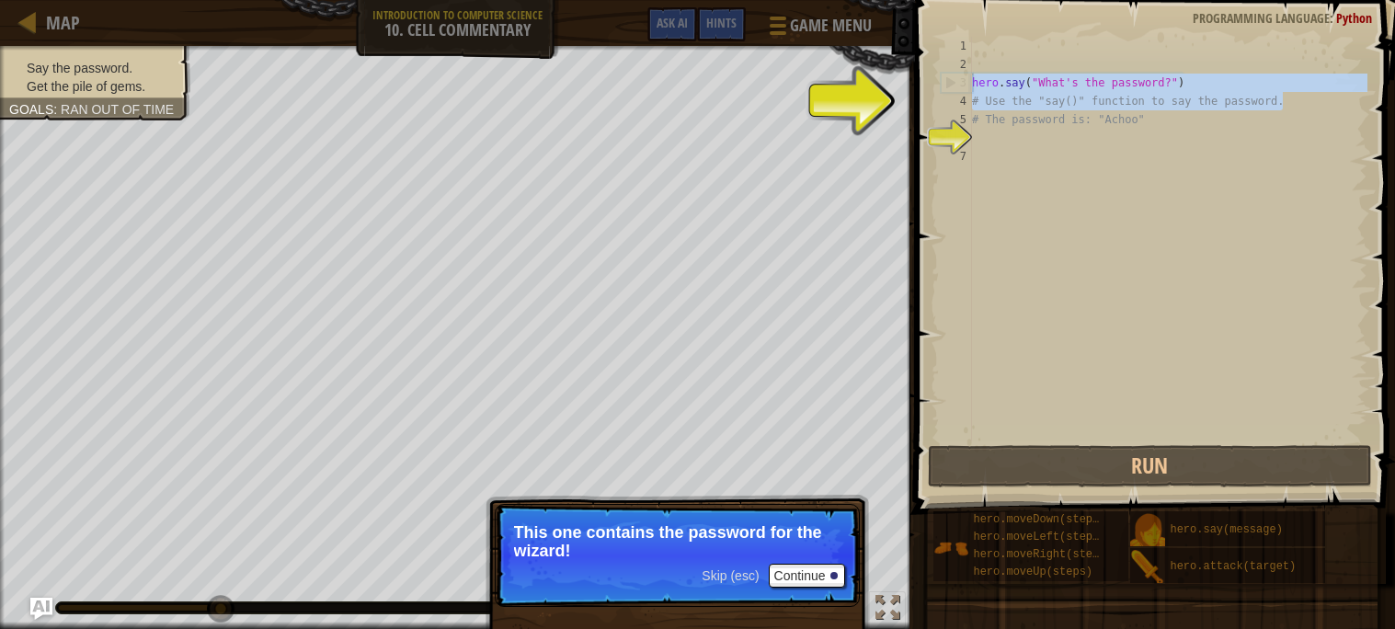
click at [1283, 101] on div "hero . say ( "What's the password?" ) # Use the "say()" function to say the pas…" at bounding box center [1167, 239] width 399 height 405
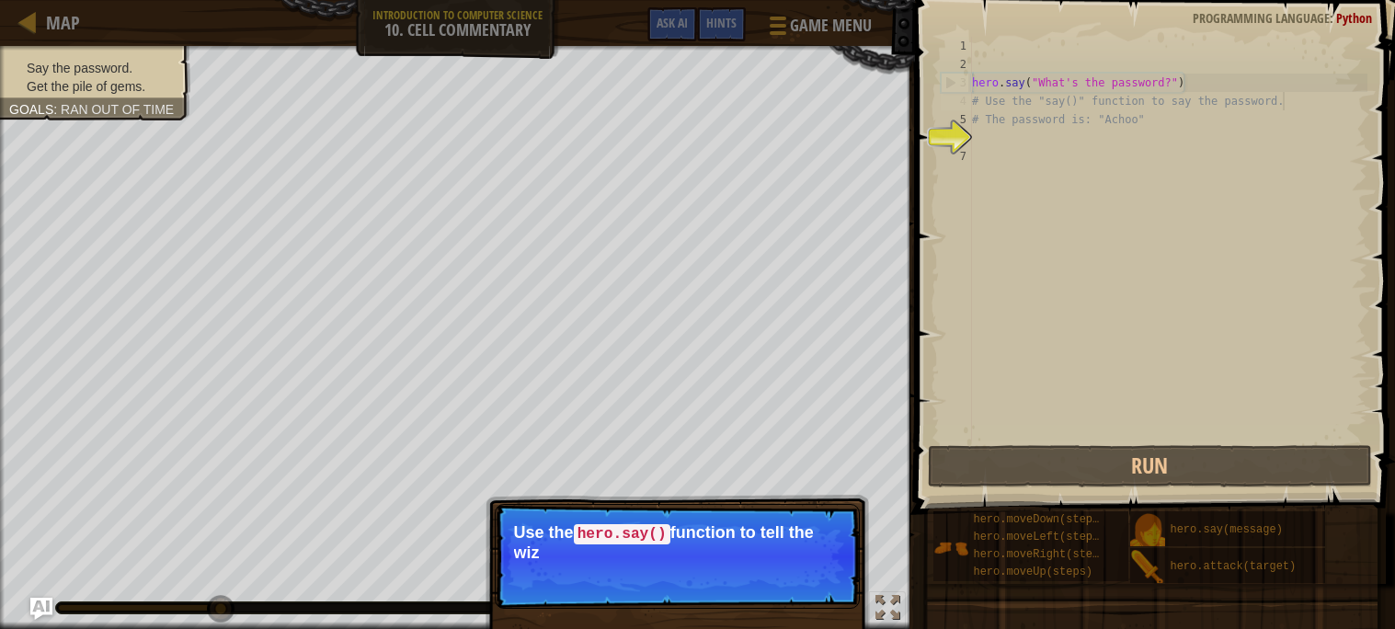
click at [763, 566] on p "Skip (esc) Continue Use the hero.say() function to tell the wiz" at bounding box center [677, 556] width 365 height 105
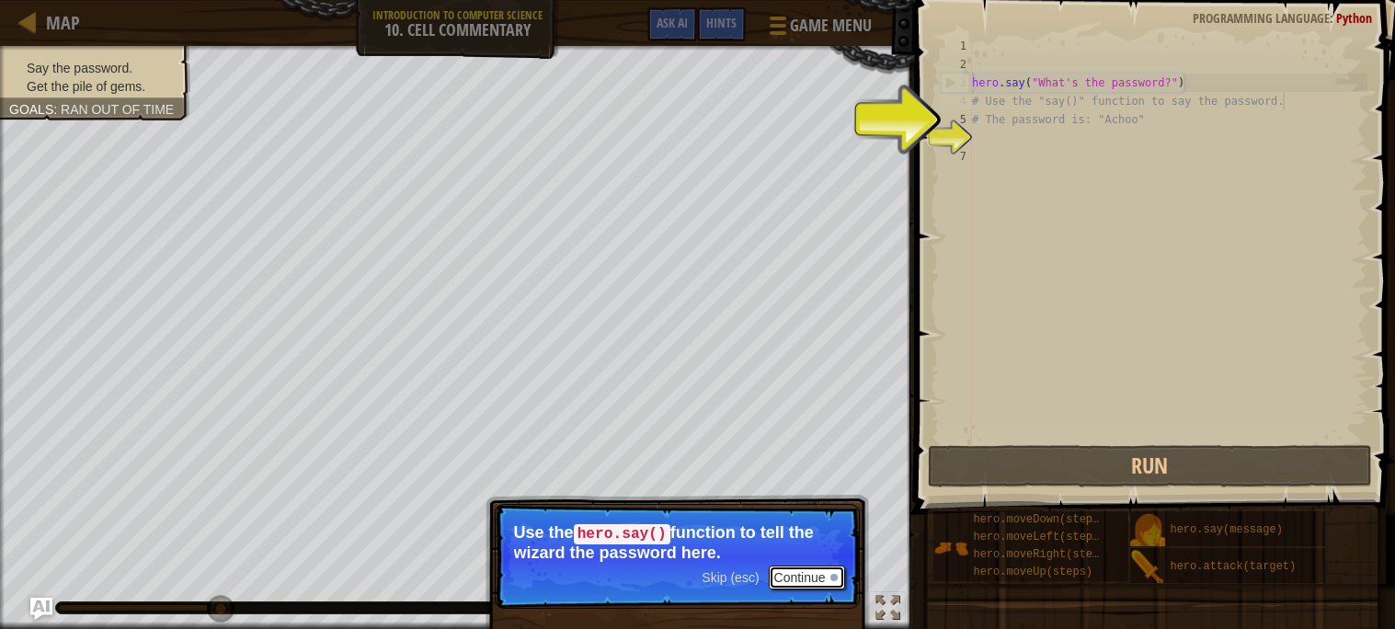
click at [786, 577] on button "Continue" at bounding box center [807, 578] width 76 height 24
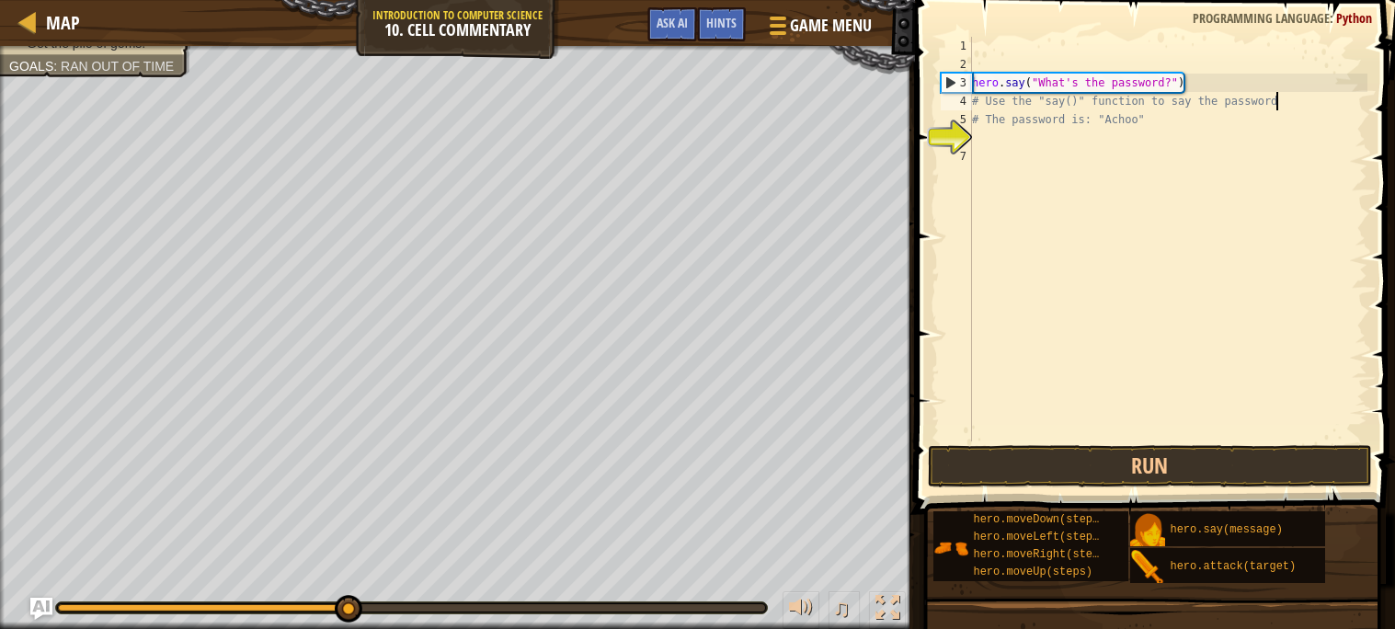
scroll to position [8, 23]
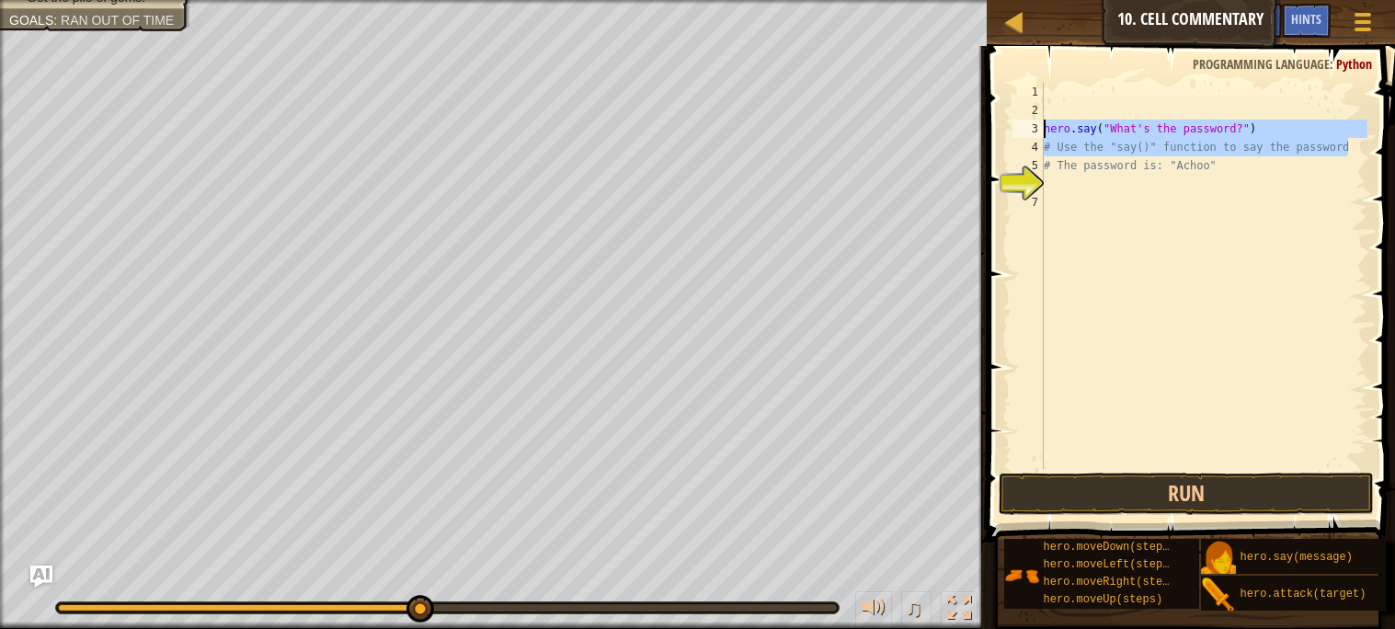
drag, startPoint x: 1348, startPoint y: 142, endPoint x: 1041, endPoint y: 132, distance: 307.3
click at [1041, 132] on div "# Use the "say()" function to say the password 1 2 3 4 5 6 7 hero . say ( "What…" at bounding box center [1188, 276] width 359 height 386
type textarea "hero.say("What's the password?") # Use the "say()" function to say the password"
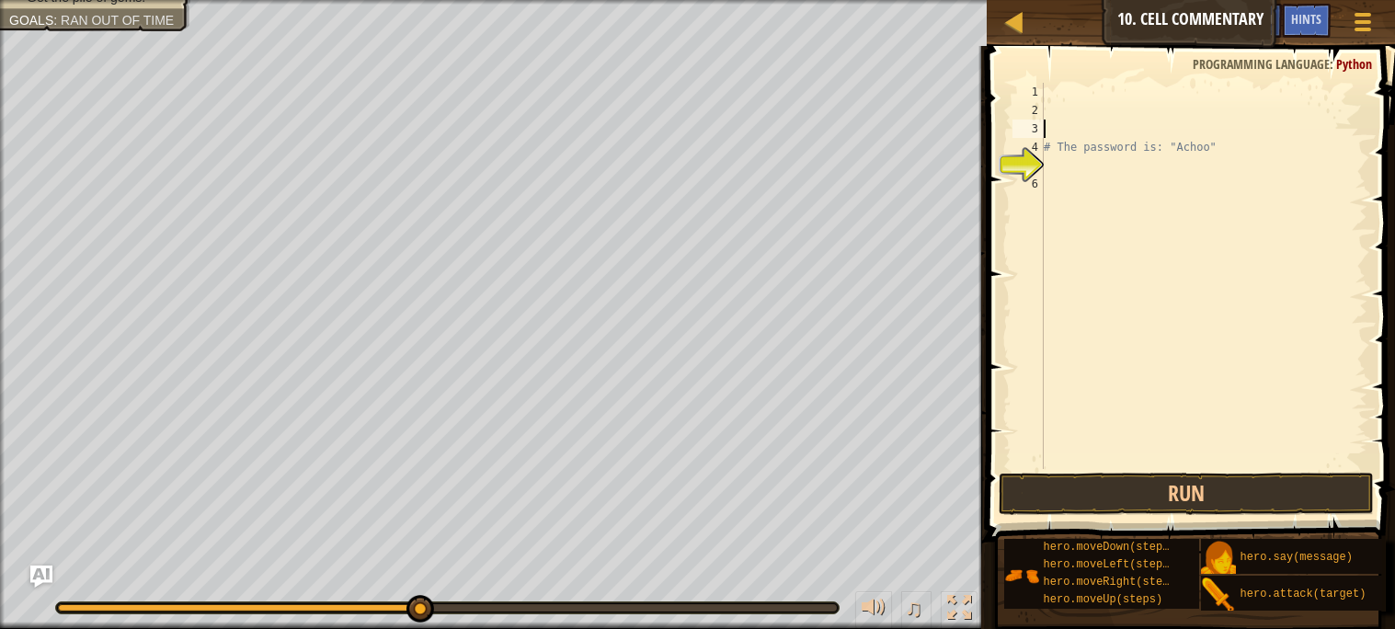
click at [1216, 144] on div "# The password is: "Achoo"" at bounding box center [1203, 294] width 327 height 423
type textarea "#"
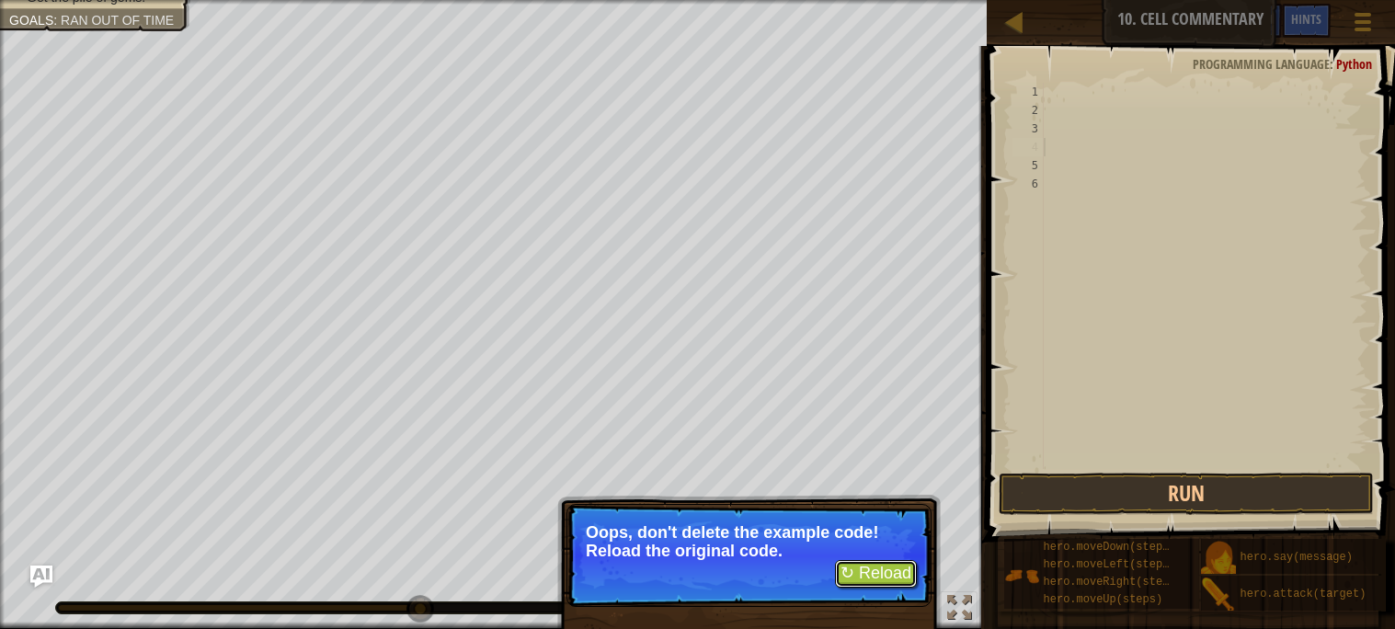
click at [913, 574] on button "↻ Reload" at bounding box center [876, 574] width 82 height 28
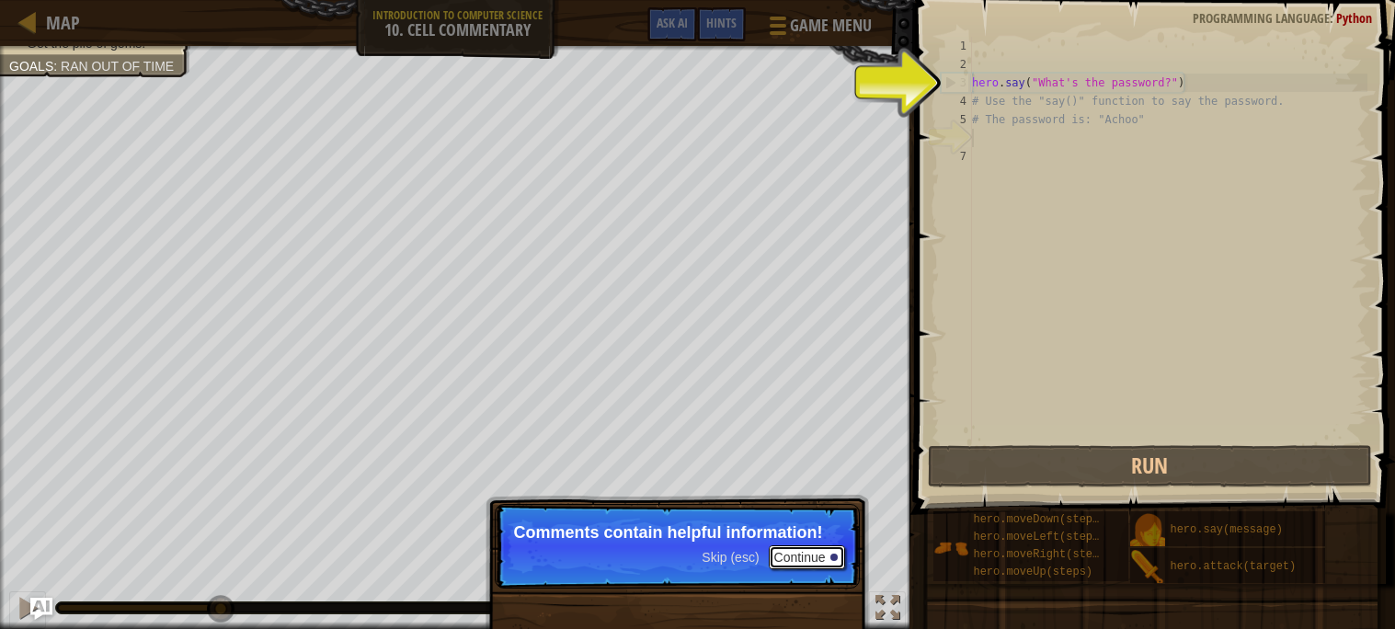
click at [835, 556] on div at bounding box center [833, 557] width 7 height 7
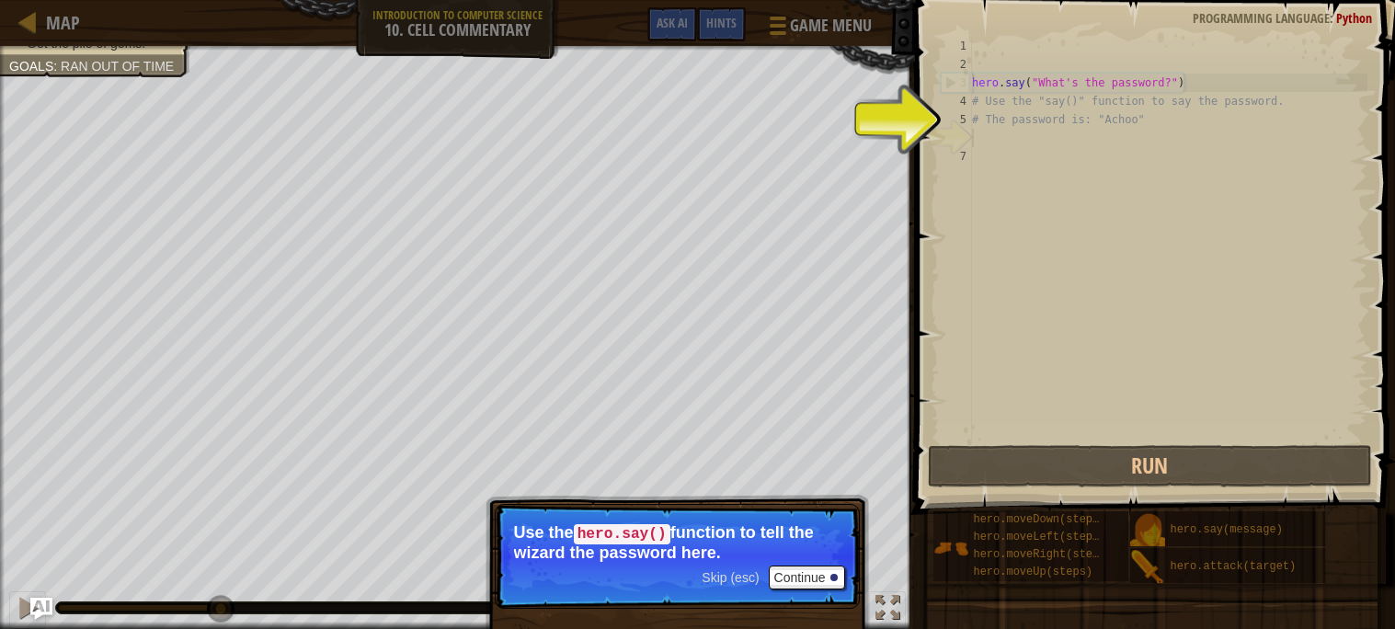
click at [988, 139] on div "hero . say ( "What's the password?" ) # Use the "say()" function to say the pas…" at bounding box center [1167, 257] width 399 height 441
click at [1043, 145] on div "hero . say ( "What's the password?" ) # Use the "say()" function to say the pas…" at bounding box center [1167, 257] width 399 height 441
click at [805, 563] on p "Skip (esc) Continue Use the hero.say() function to tell the wizard the password…" at bounding box center [677, 556] width 365 height 105
click at [805, 573] on button "Continue" at bounding box center [807, 578] width 76 height 24
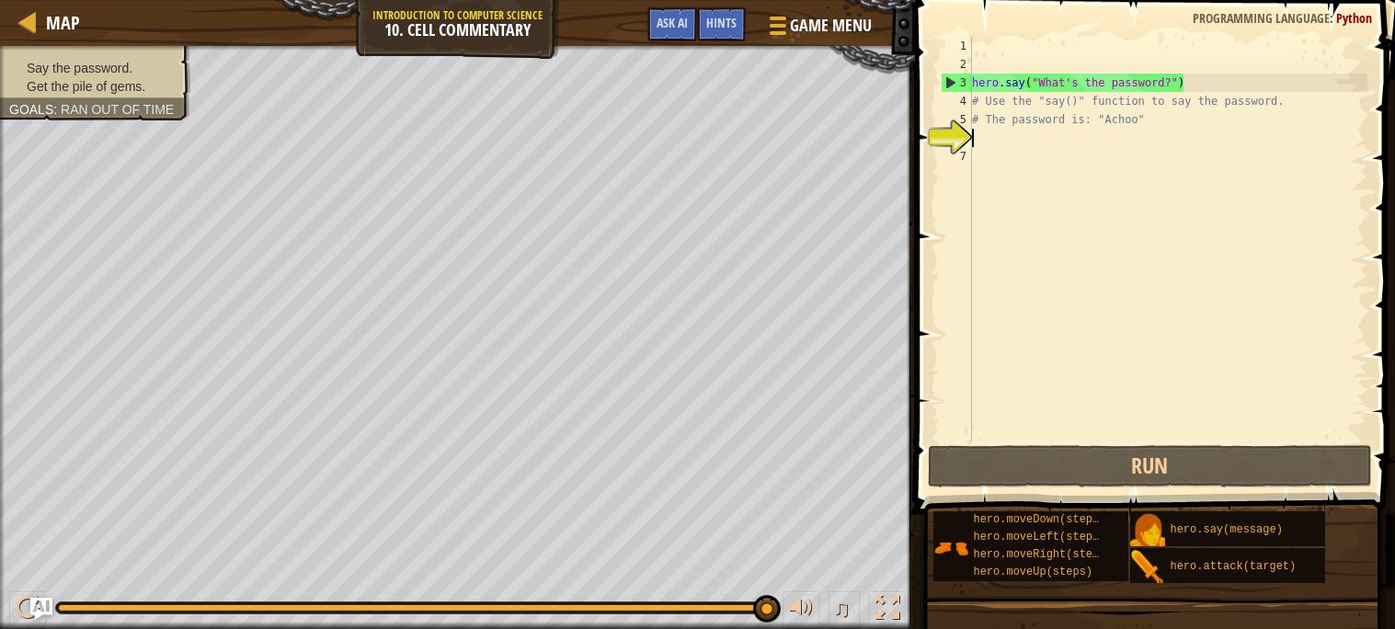
type textarea "h"
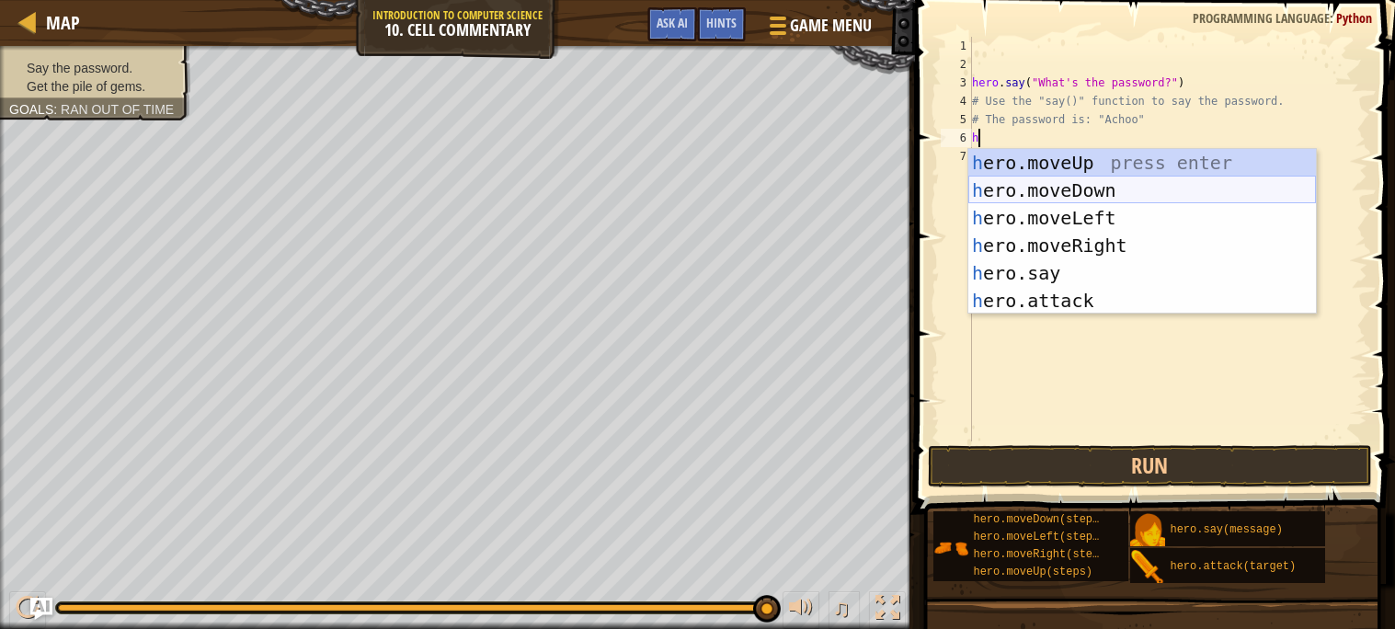
click at [1068, 183] on div "h ero.moveUp press enter h ero.moveDown press enter h ero.moveLeft press enter …" at bounding box center [1142, 259] width 348 height 221
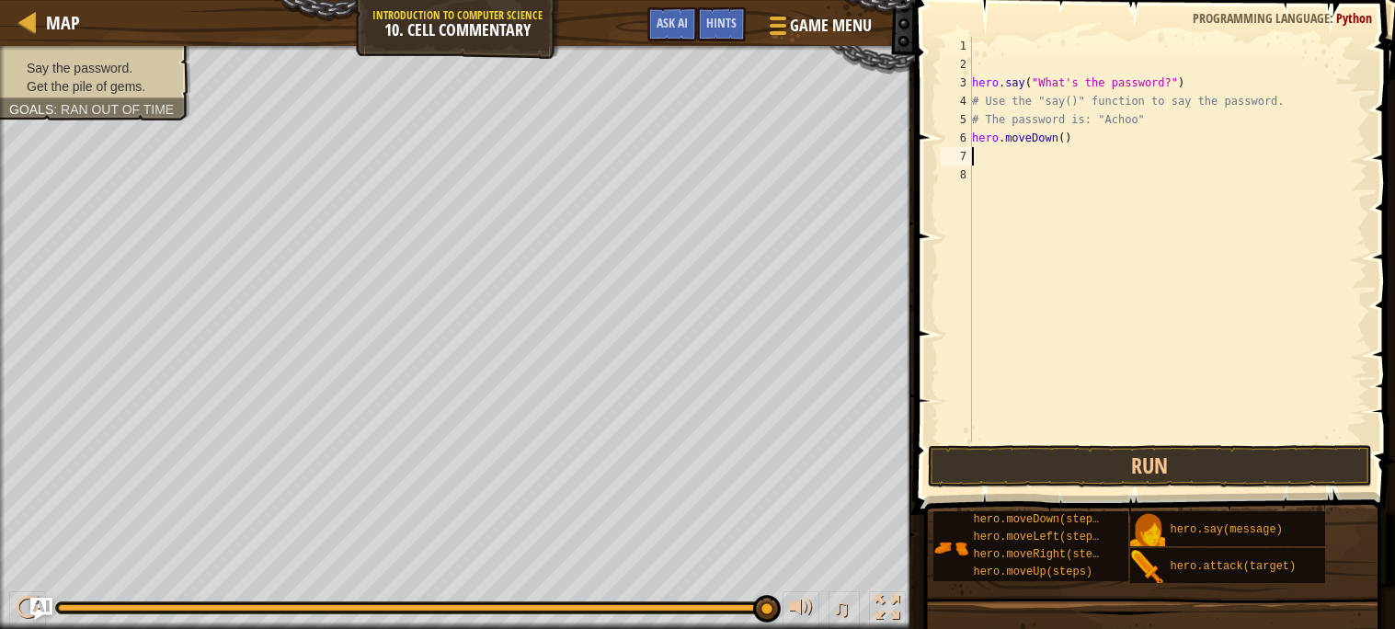
click at [1087, 147] on div "hero . say ( "What's the password?" ) # Use the "say()" function to say the pas…" at bounding box center [1167, 257] width 399 height 441
click at [1075, 136] on div "hero . say ( "What's the password?" ) # Use the "say()" function to say the pas…" at bounding box center [1167, 257] width 399 height 441
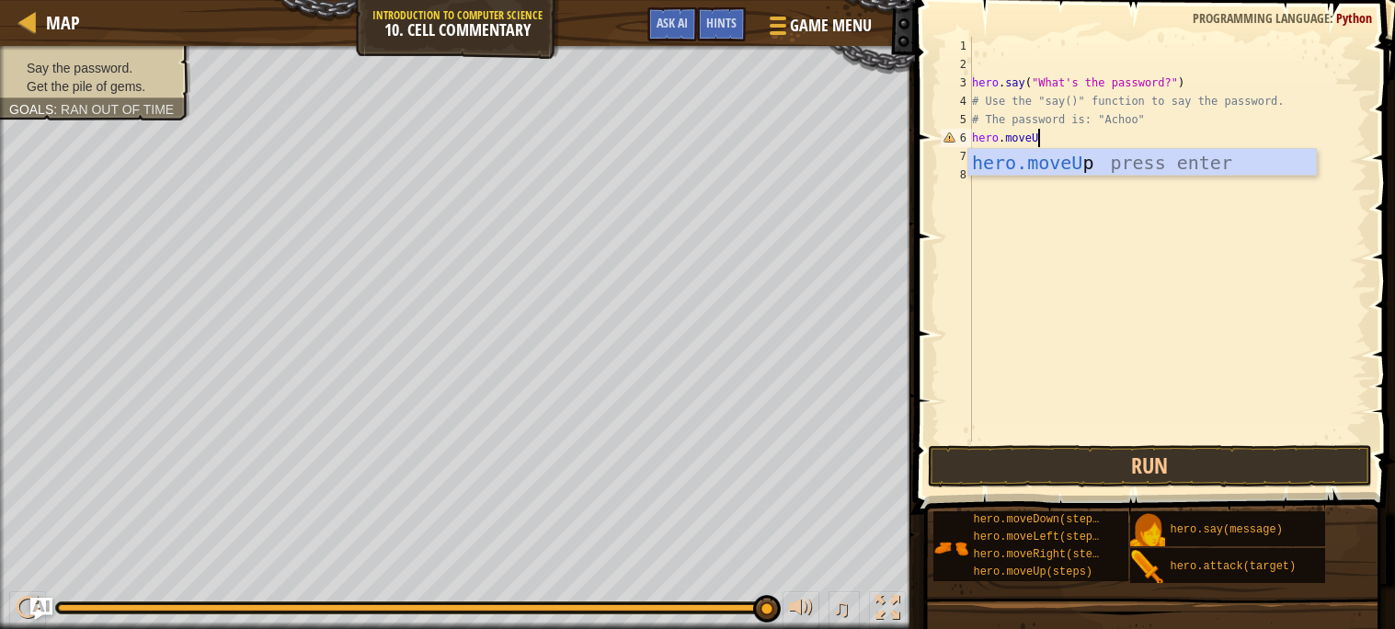
scroll to position [8, 5]
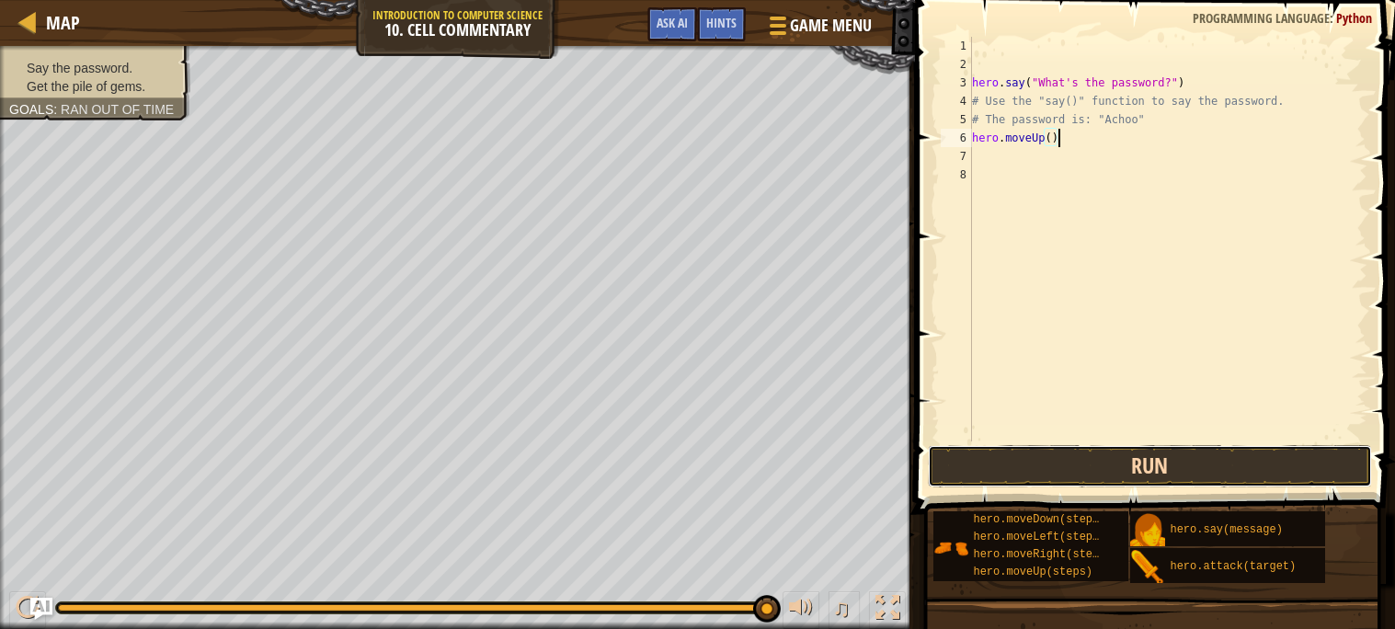
click at [1046, 460] on button "Run" at bounding box center [1150, 466] width 444 height 42
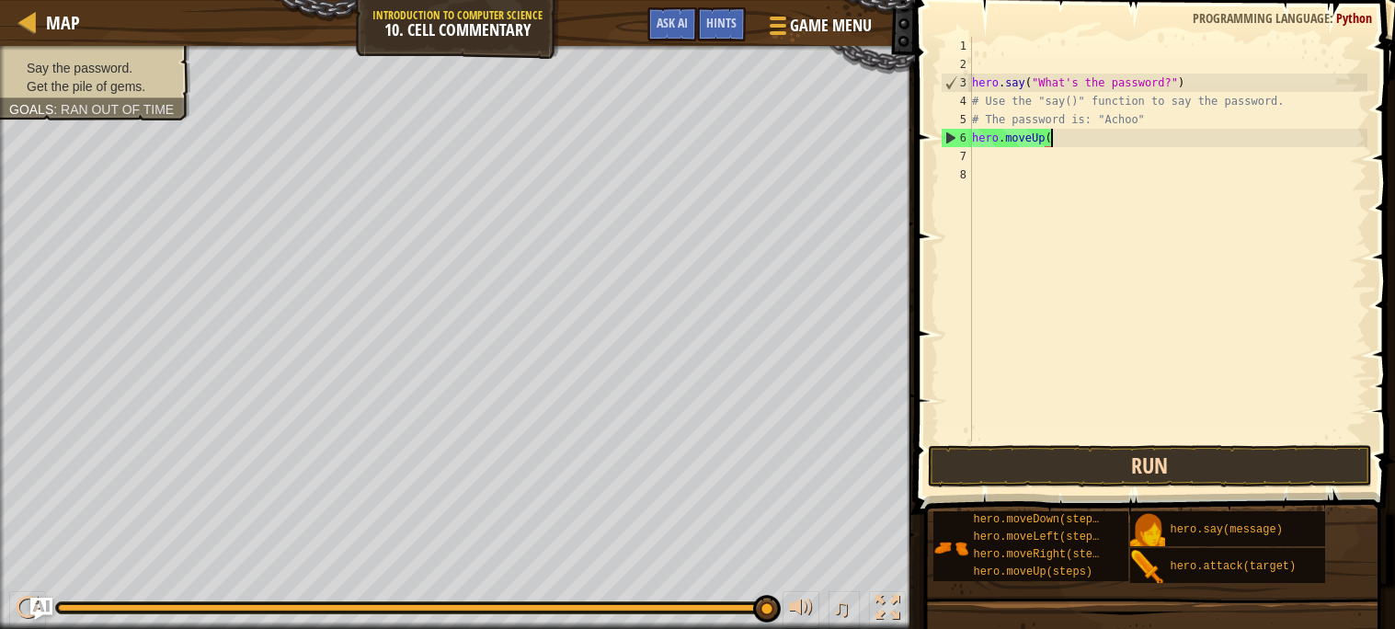
scroll to position [8, 3]
type textarea "h"
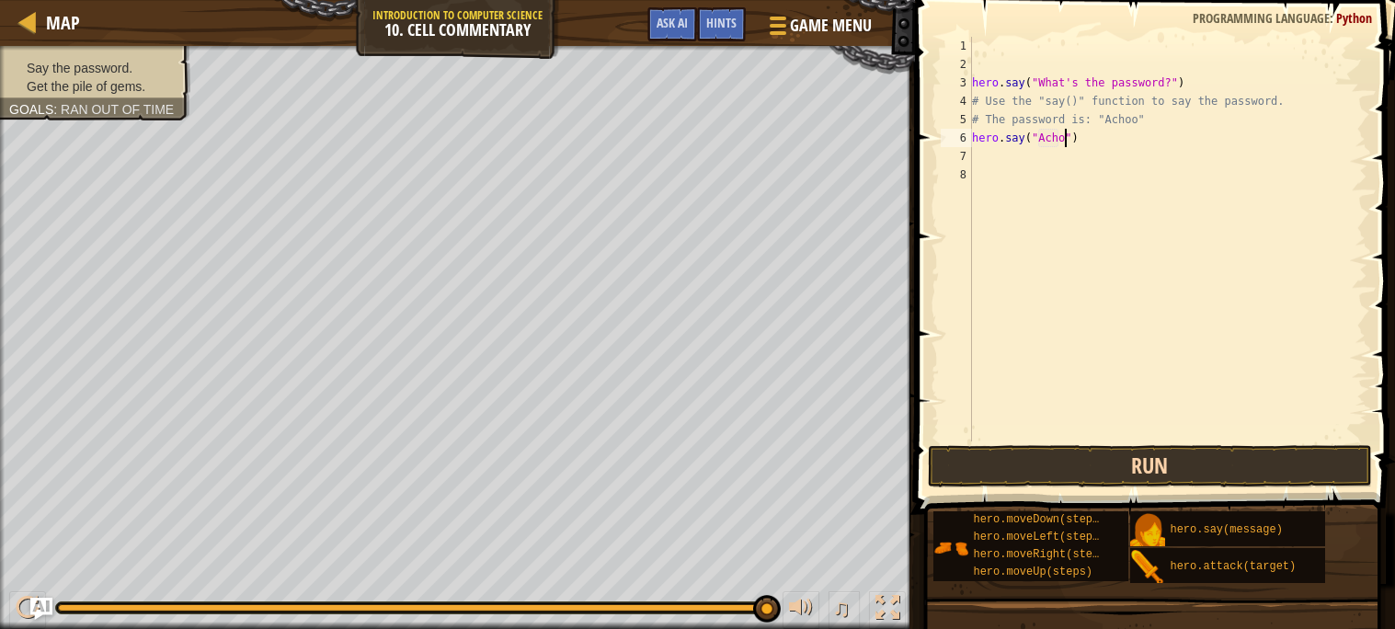
scroll to position [8, 7]
click at [973, 136] on div "hero . say ( "What's the password?" ) # Use the "say()" function to say the pas…" at bounding box center [1167, 257] width 399 height 441
type textarea "hero.say("Achoo")"
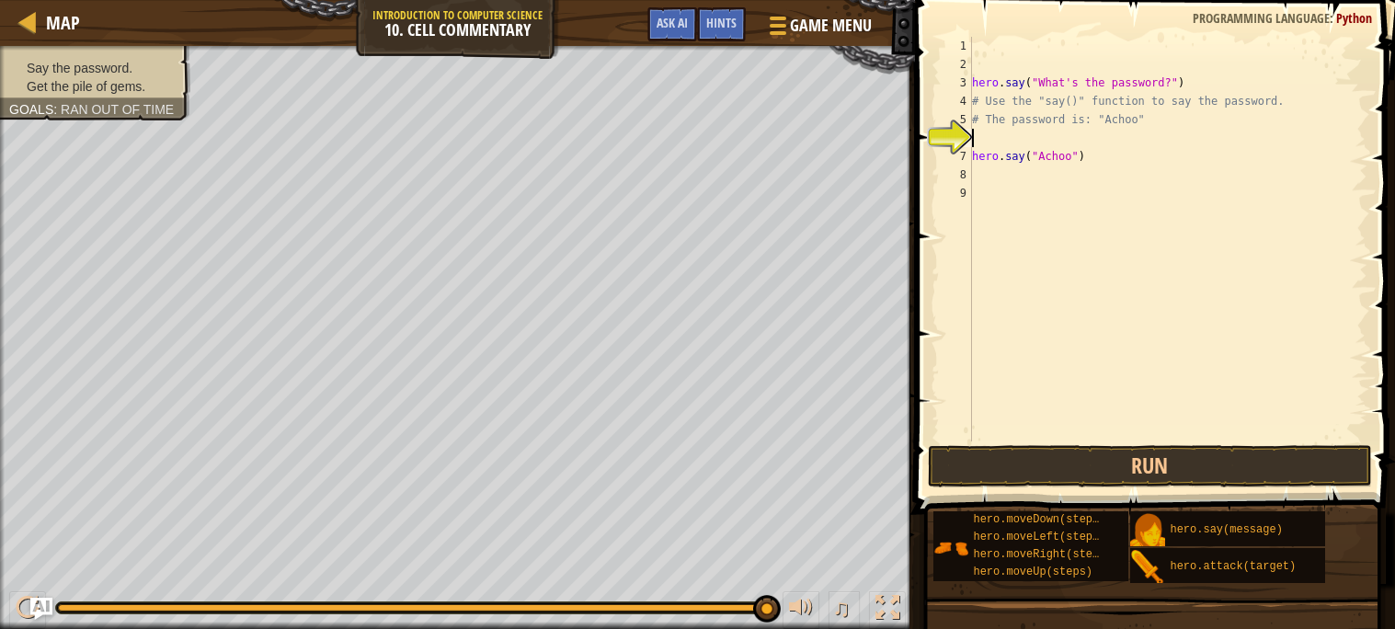
type textarea "T"
type textarea "hero.say("Thepasswordis...")"
click at [1095, 176] on div "hero . say ( "What's the password?" ) # Use the "say()" function to say the pas…" at bounding box center [1167, 257] width 399 height 441
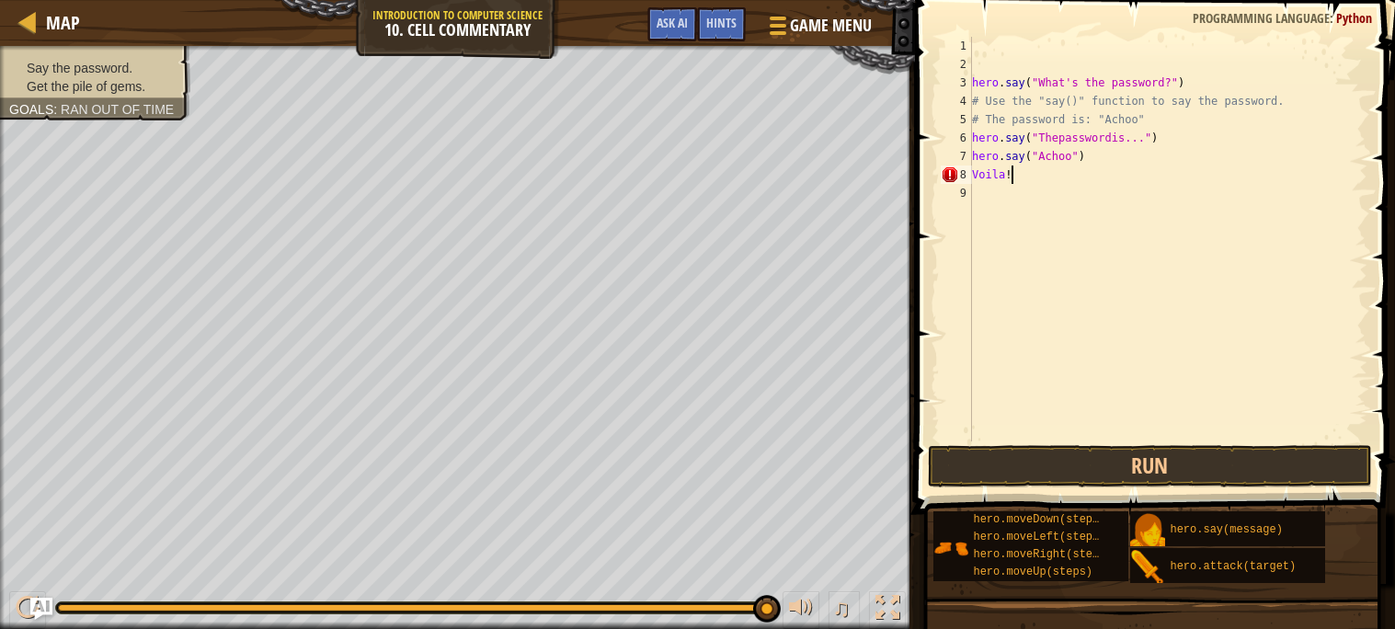
click at [976, 172] on div "hero . say ( "What's the password?" ) # Use the "say()" function to say the pas…" at bounding box center [1167, 257] width 399 height 441
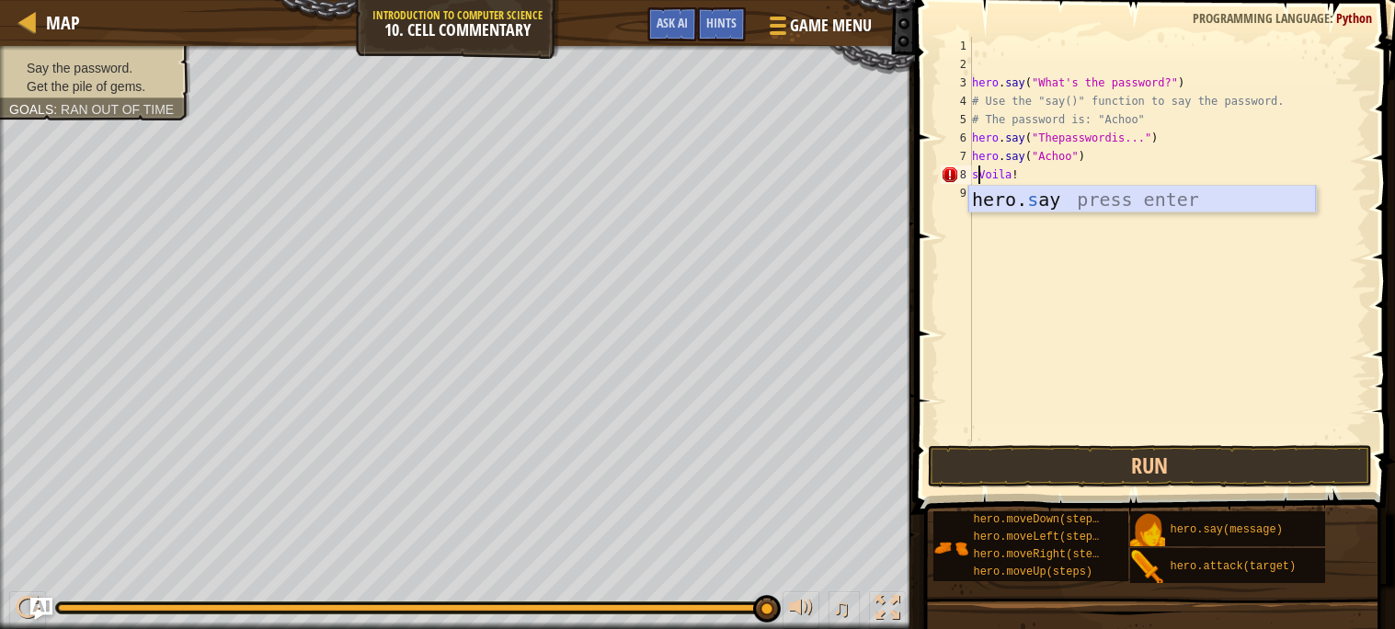
click at [1069, 207] on div "hero. s ay press enter" at bounding box center [1142, 227] width 348 height 83
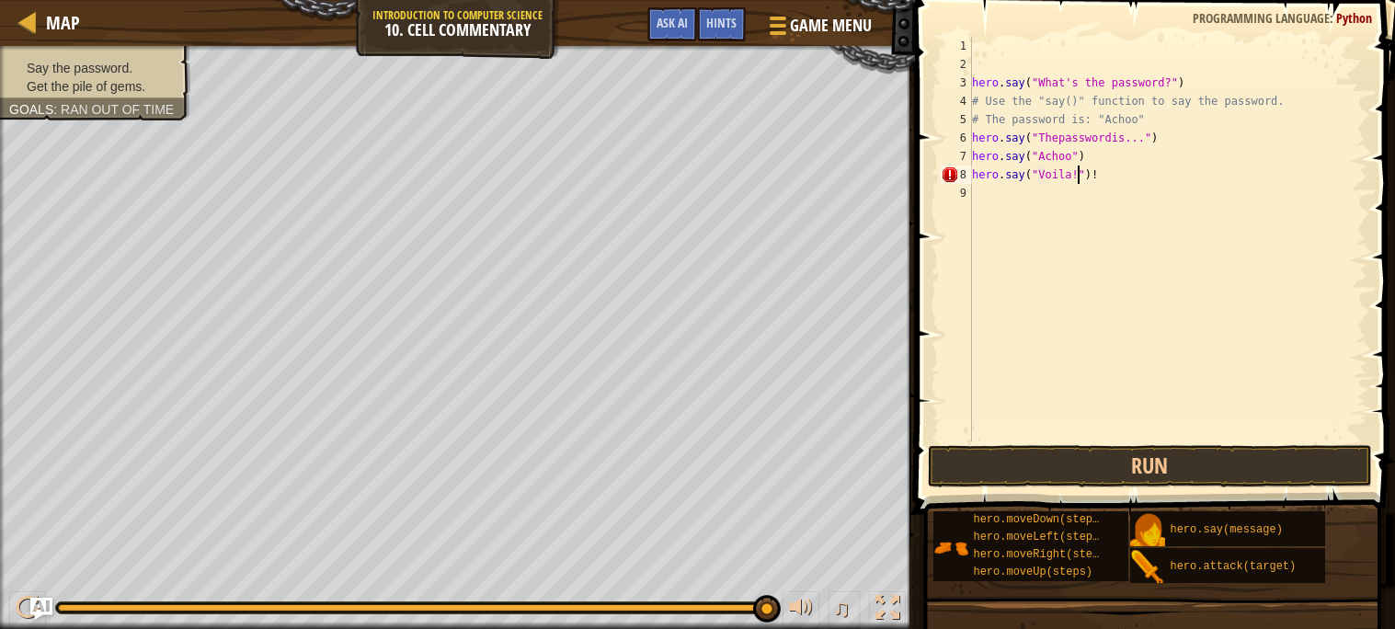
scroll to position [8, 7]
click at [1106, 176] on div "hero . say ( "What's the password?" ) # Use the "say()" function to say the pas…" at bounding box center [1167, 257] width 399 height 441
click at [1071, 175] on div "hero . say ( "What's the password?" ) # Use the "say()" function to say the pas…" at bounding box center [1167, 257] width 399 height 441
click at [947, 476] on button "Run" at bounding box center [1150, 466] width 444 height 42
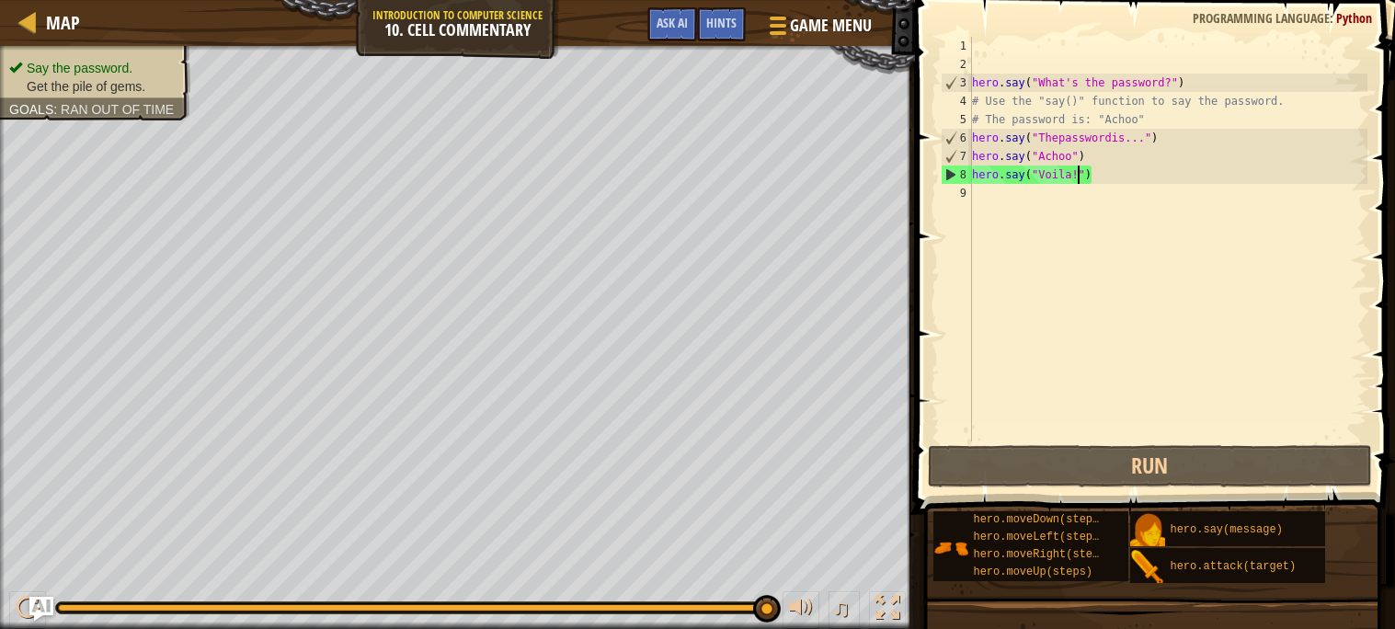
click at [30, 604] on img "Ask AI" at bounding box center [41, 609] width 24 height 24
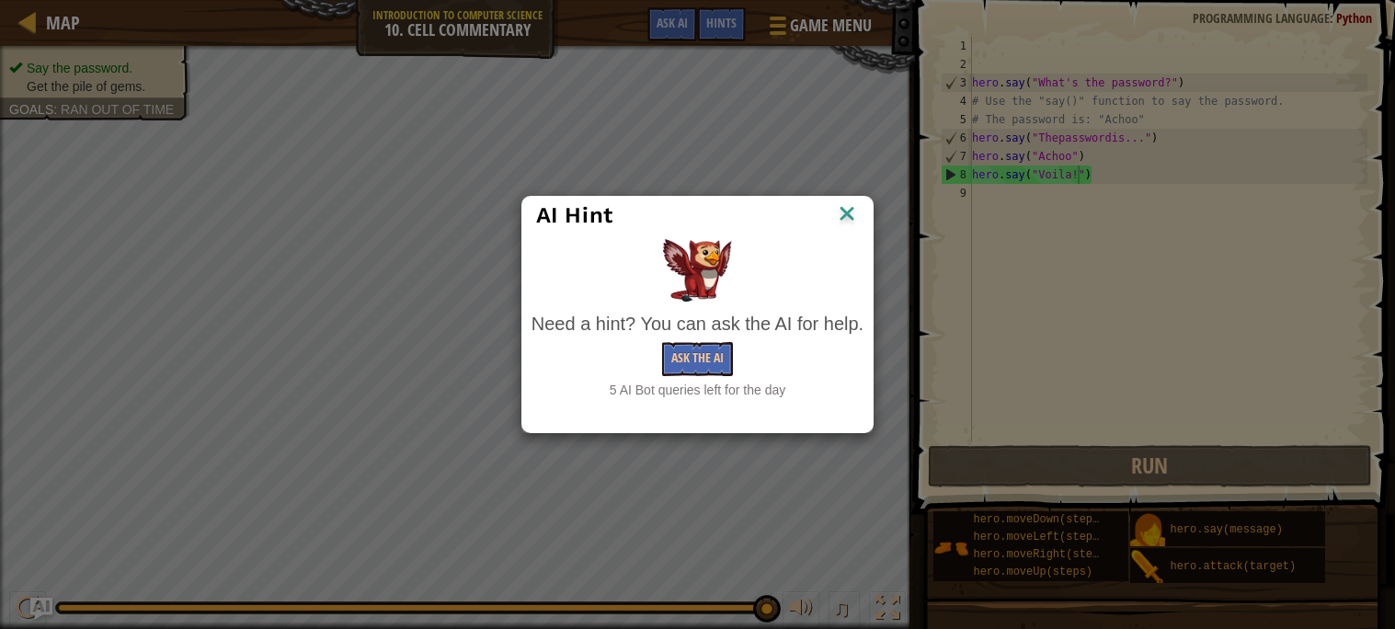
click at [844, 208] on img at bounding box center [847, 215] width 24 height 28
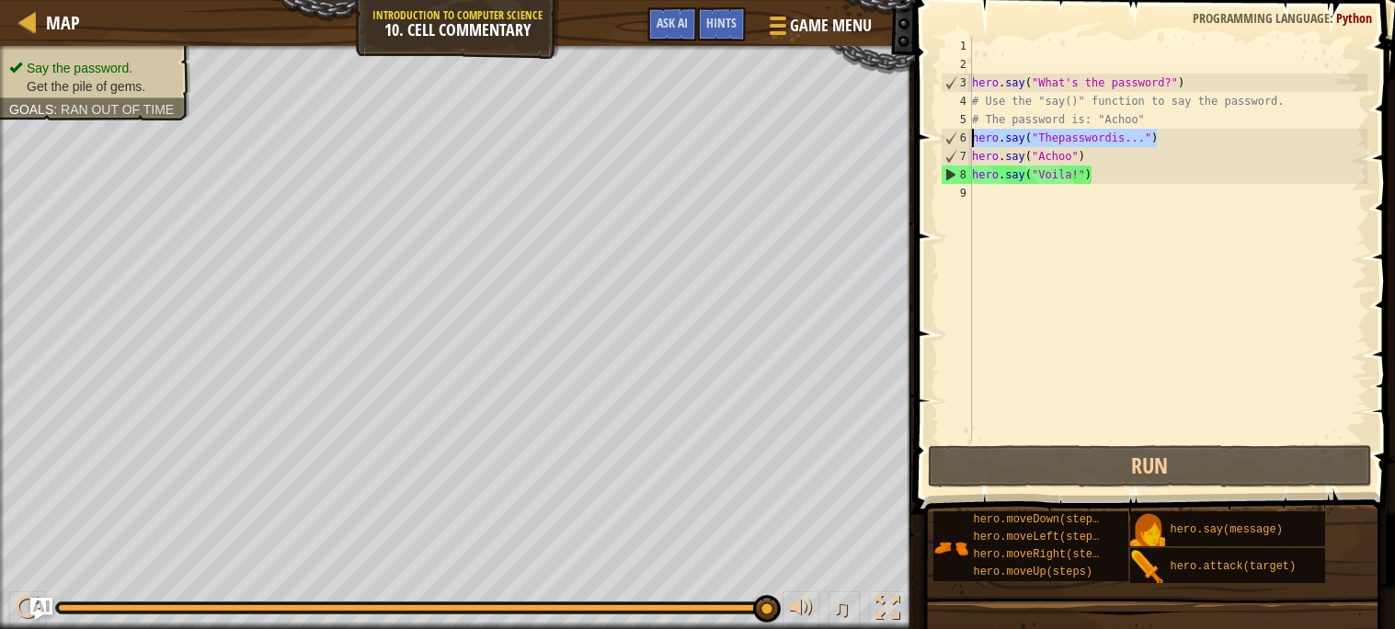
drag, startPoint x: 1172, startPoint y: 135, endPoint x: 972, endPoint y: 142, distance: 200.6
click at [972, 142] on div "hero . say ( "What's the password?" ) # Use the "say()" function to say the pas…" at bounding box center [1167, 257] width 399 height 441
type textarea "hero.say("Thepasswordis...")"
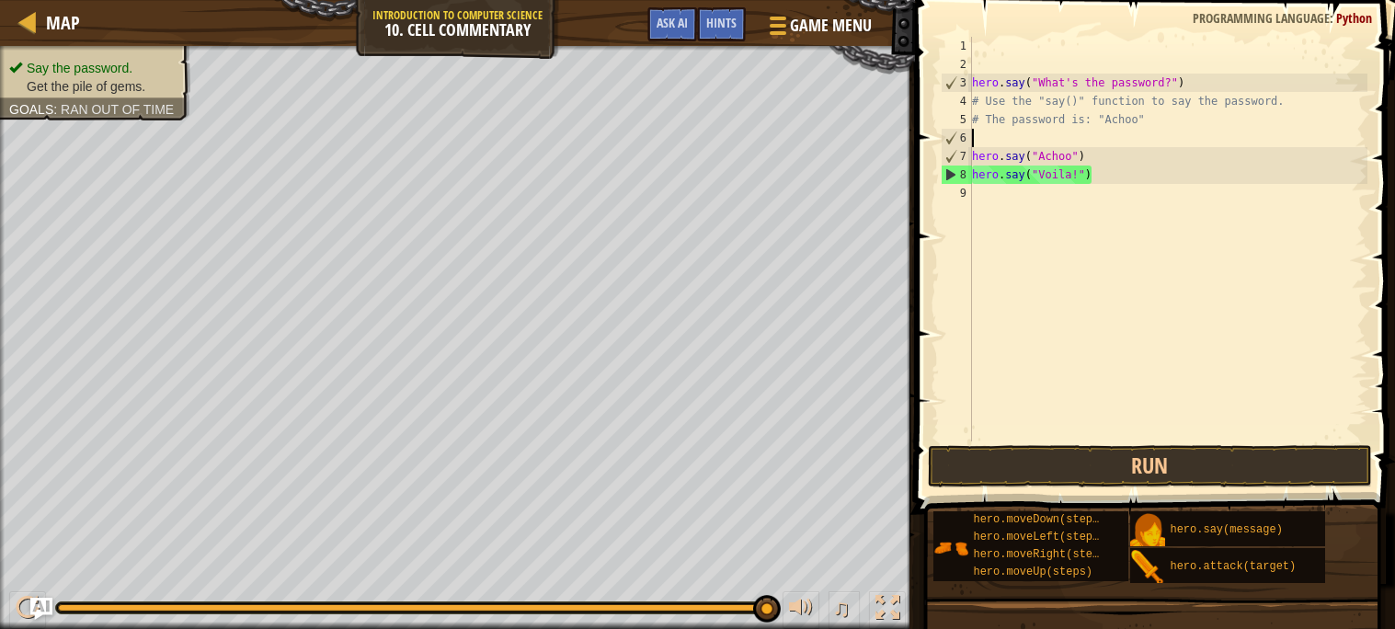
type textarea "# The password is: "Achoo""
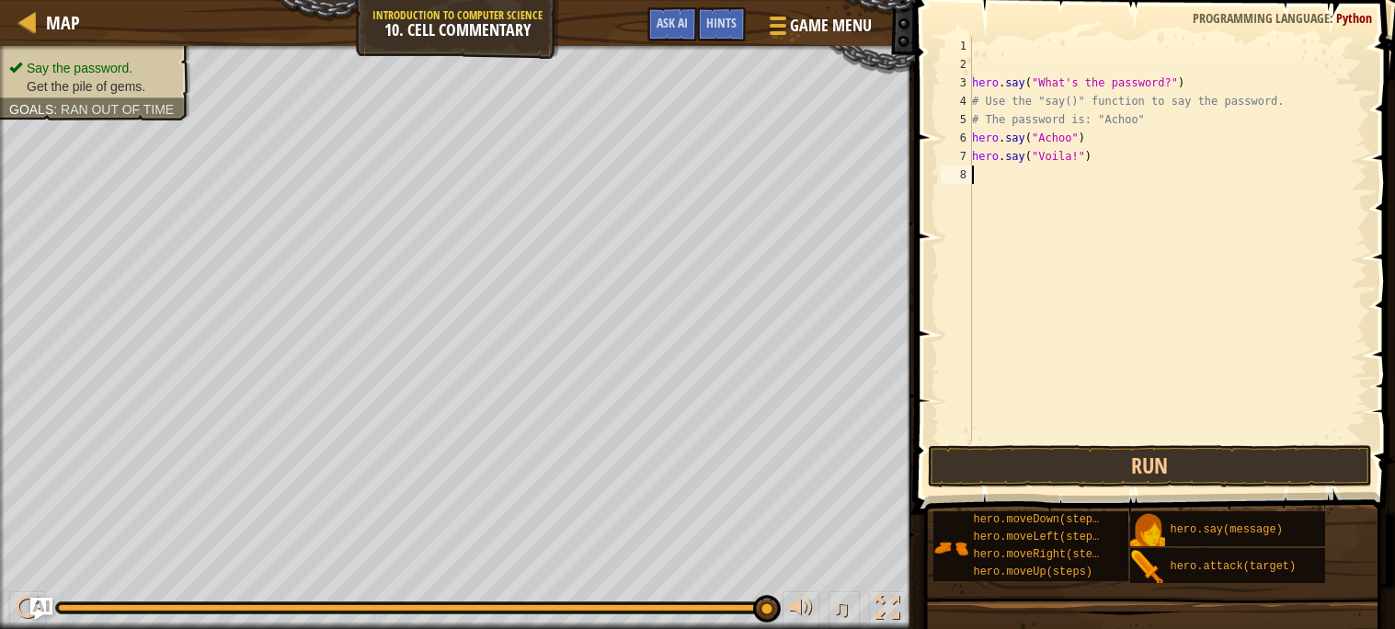
click at [1054, 177] on div "hero . say ( "What's the password?" ) # Use the "say()" function to say the pas…" at bounding box center [1167, 257] width 399 height 441
type textarea "u"
click at [1056, 176] on div "hero . say ( "What's the password?" ) # Use the "say()" function to say the pas…" at bounding box center [1171, 257] width 394 height 441
click at [1167, 451] on button "Run" at bounding box center [1150, 466] width 444 height 42
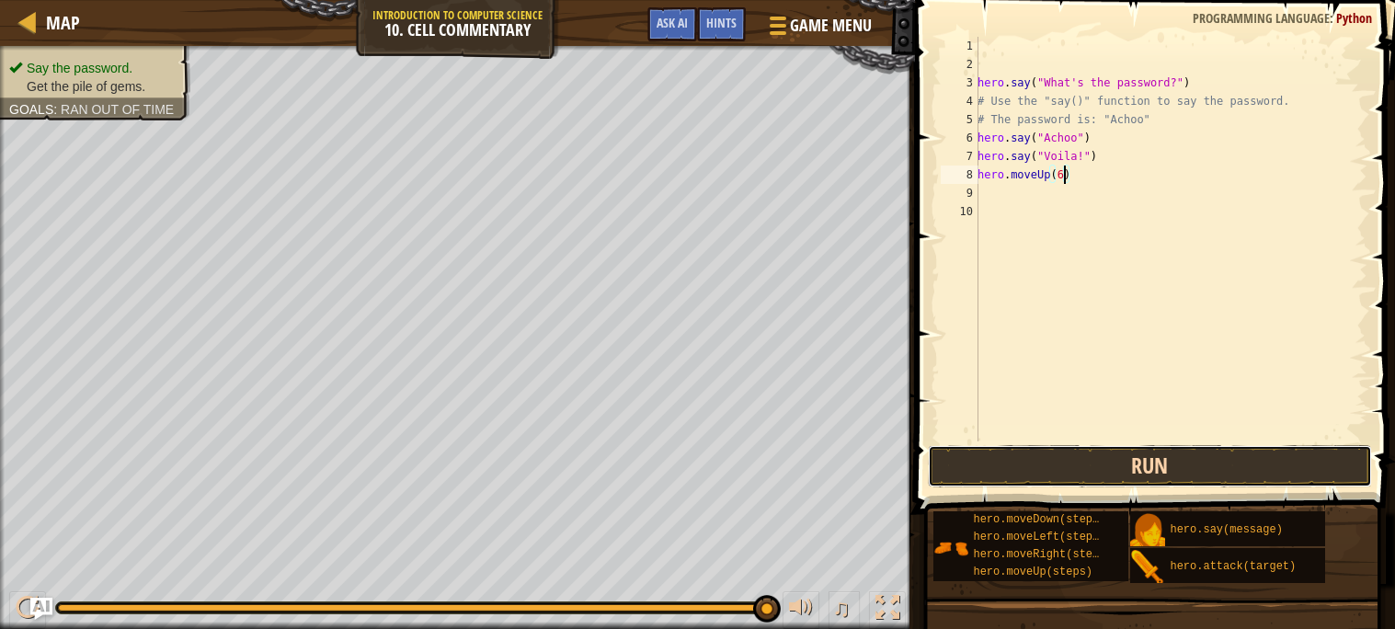
click at [1125, 460] on button "Run" at bounding box center [1150, 466] width 444 height 42
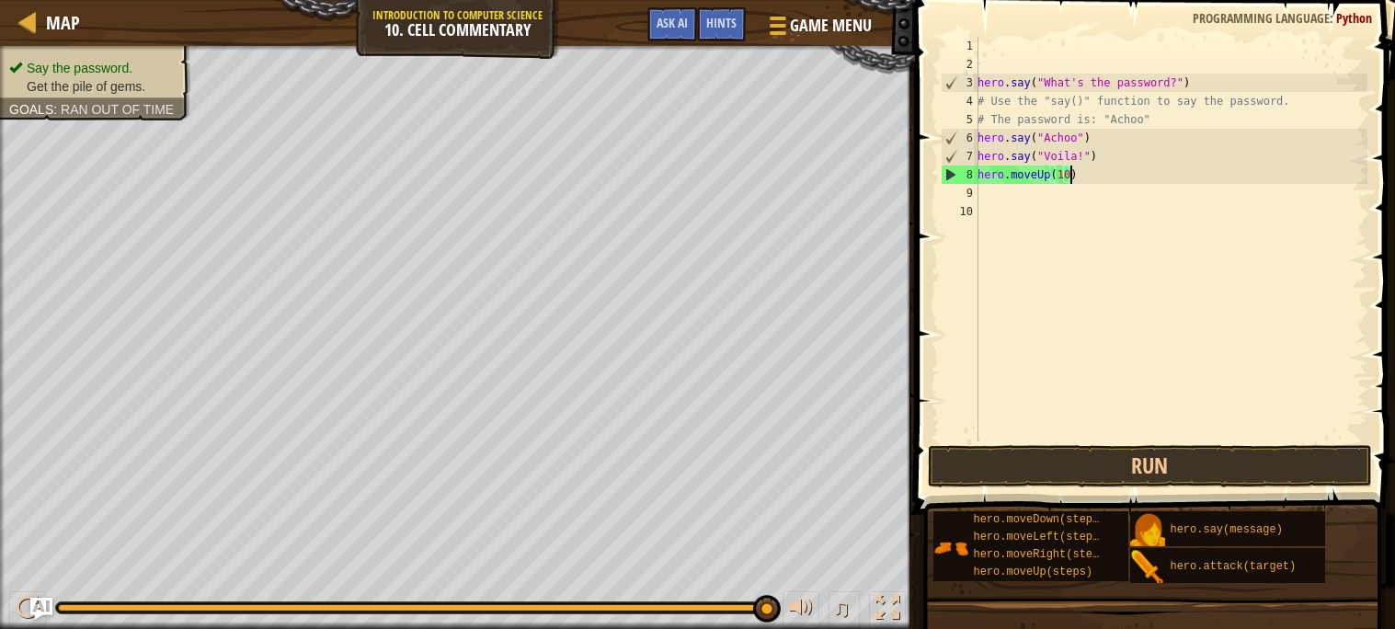
scroll to position [8, 6]
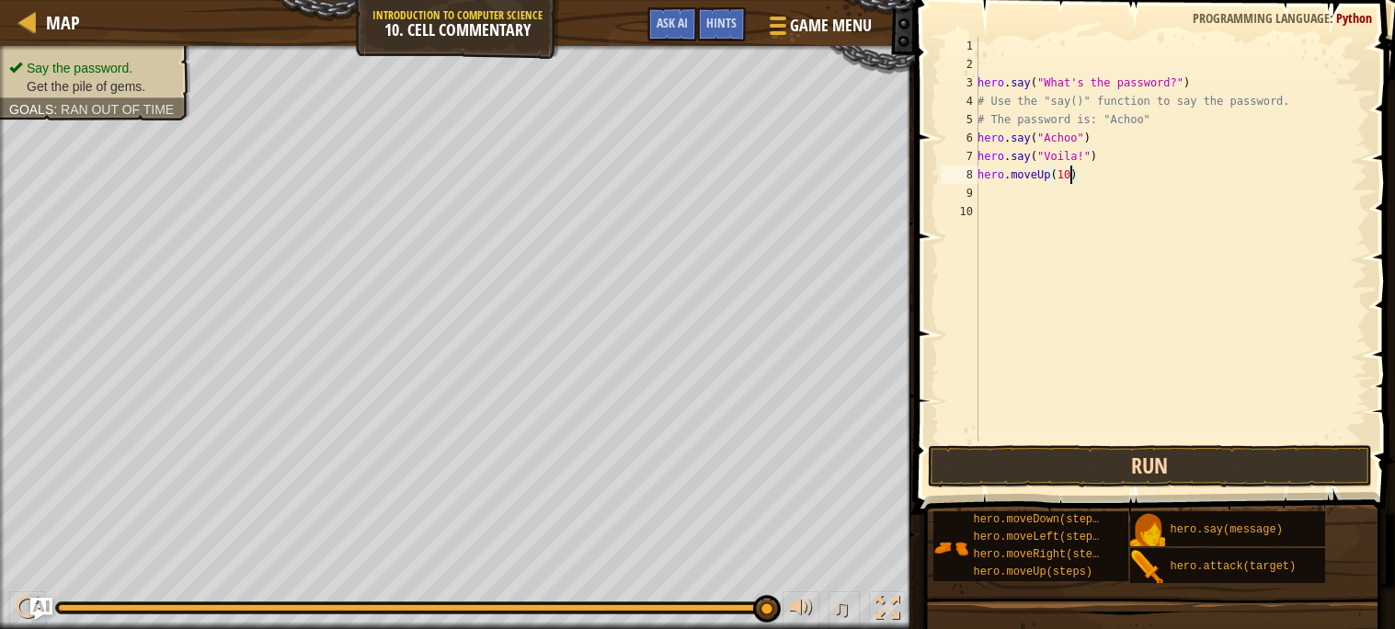
type textarea "hero.moveUp(10)"
click at [1107, 457] on button "Run" at bounding box center [1150, 466] width 444 height 42
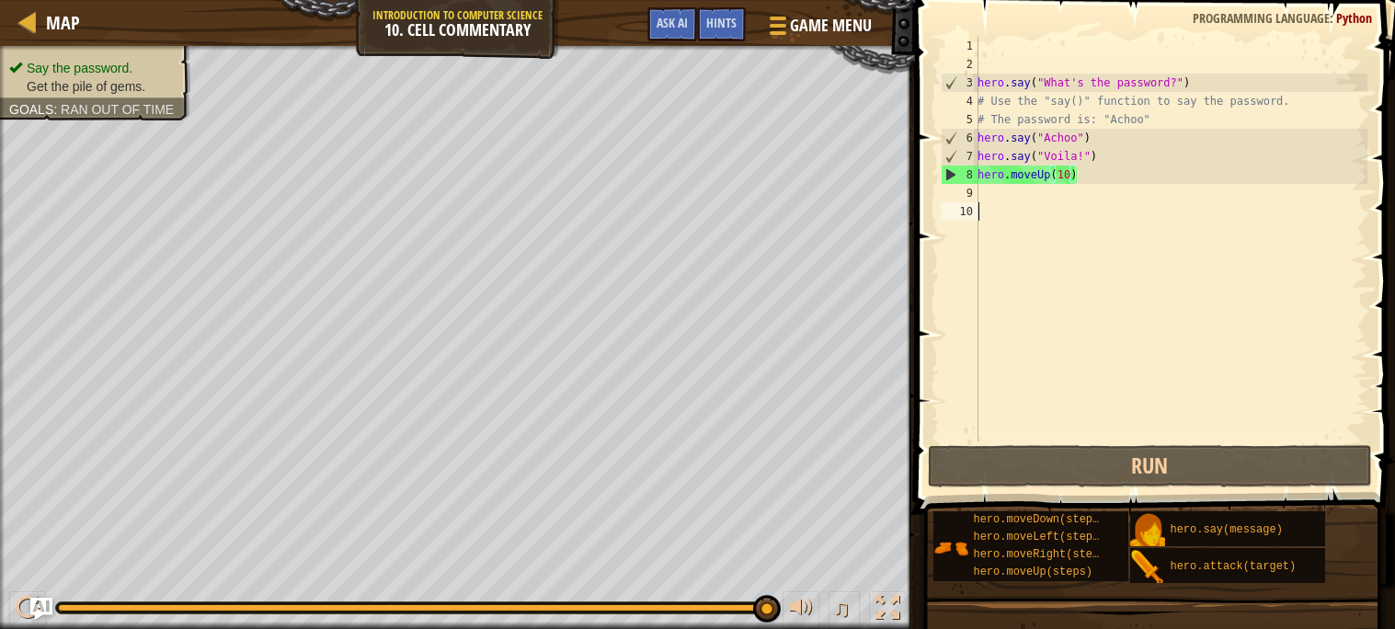
click at [1060, 208] on div "hero . say ( "What's the password?" ) # Use the "say()" function to say the pas…" at bounding box center [1171, 257] width 394 height 441
click at [1058, 200] on div "hero . say ( "What's the password?" ) # Use the "say()" function to say the pas…" at bounding box center [1171, 257] width 394 height 441
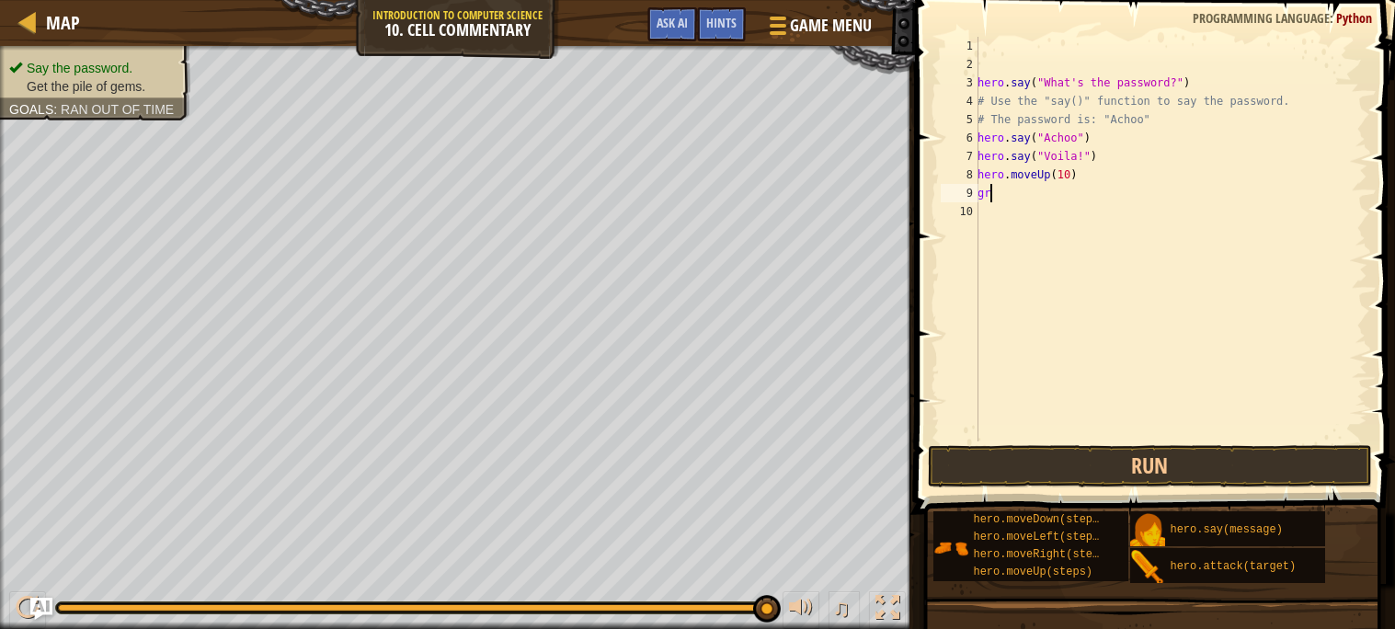
type textarea "g"
type textarea "hero.attack("Gem")"
click at [990, 474] on button "Run" at bounding box center [1150, 466] width 444 height 42
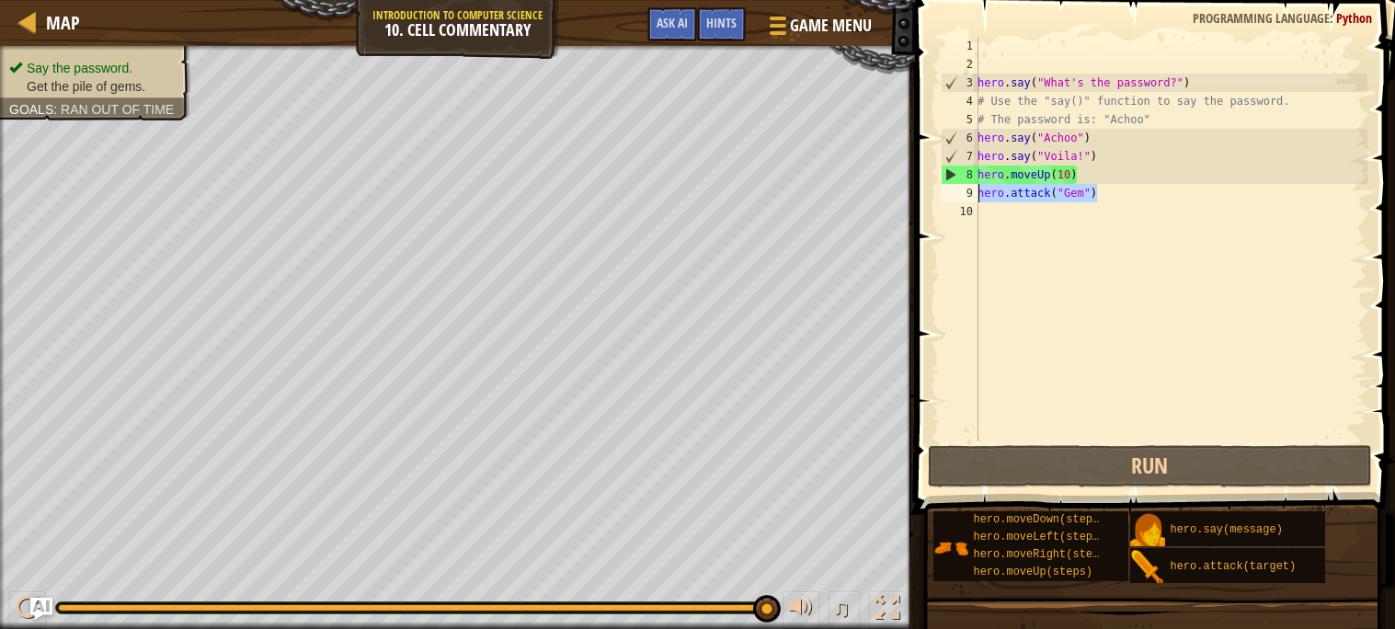
drag, startPoint x: 1114, startPoint y: 196, endPoint x: 976, endPoint y: 196, distance: 137.9
click at [976, 196] on div "hero.attack("Gem") 1 2 3 4 5 6 7 8 9 10 hero . say ( "What's the password?" ) #…" at bounding box center [1152, 239] width 430 height 405
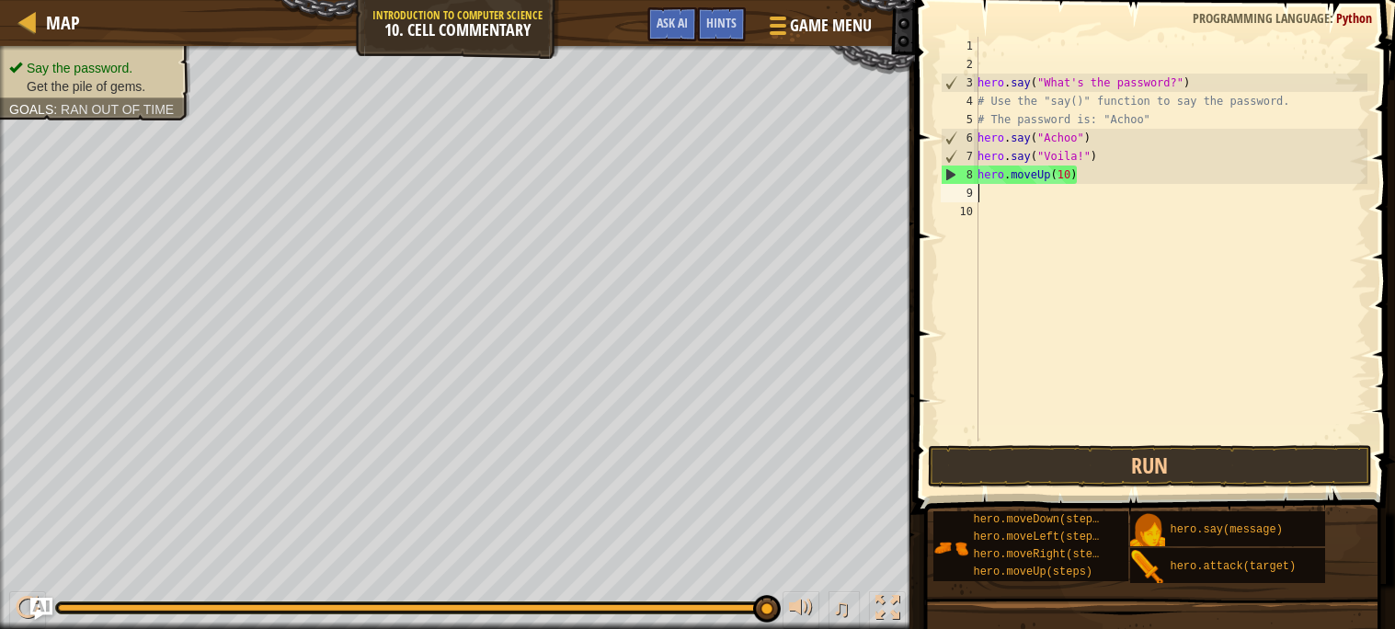
scroll to position [8, 0]
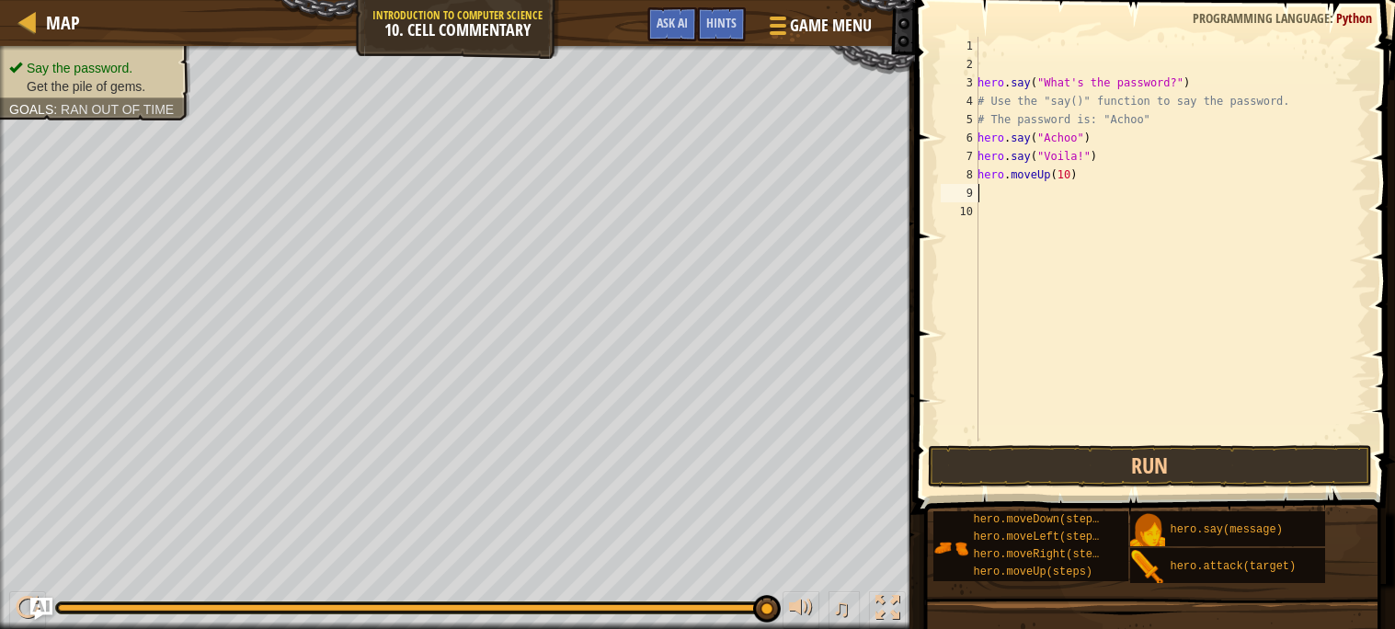
type textarea "l"
click at [1037, 461] on button "Run" at bounding box center [1150, 466] width 444 height 42
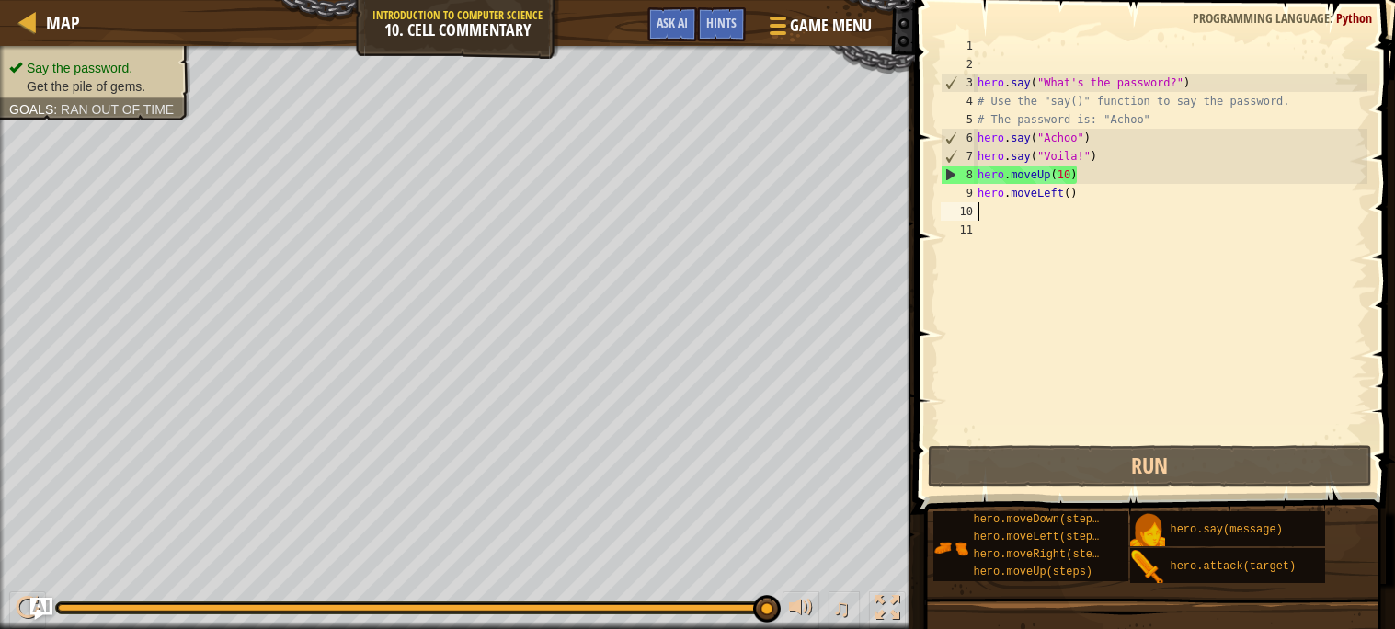
click at [1069, 173] on div "hero . say ( "What's the password?" ) # Use the "say()" function to say the pas…" at bounding box center [1171, 257] width 394 height 441
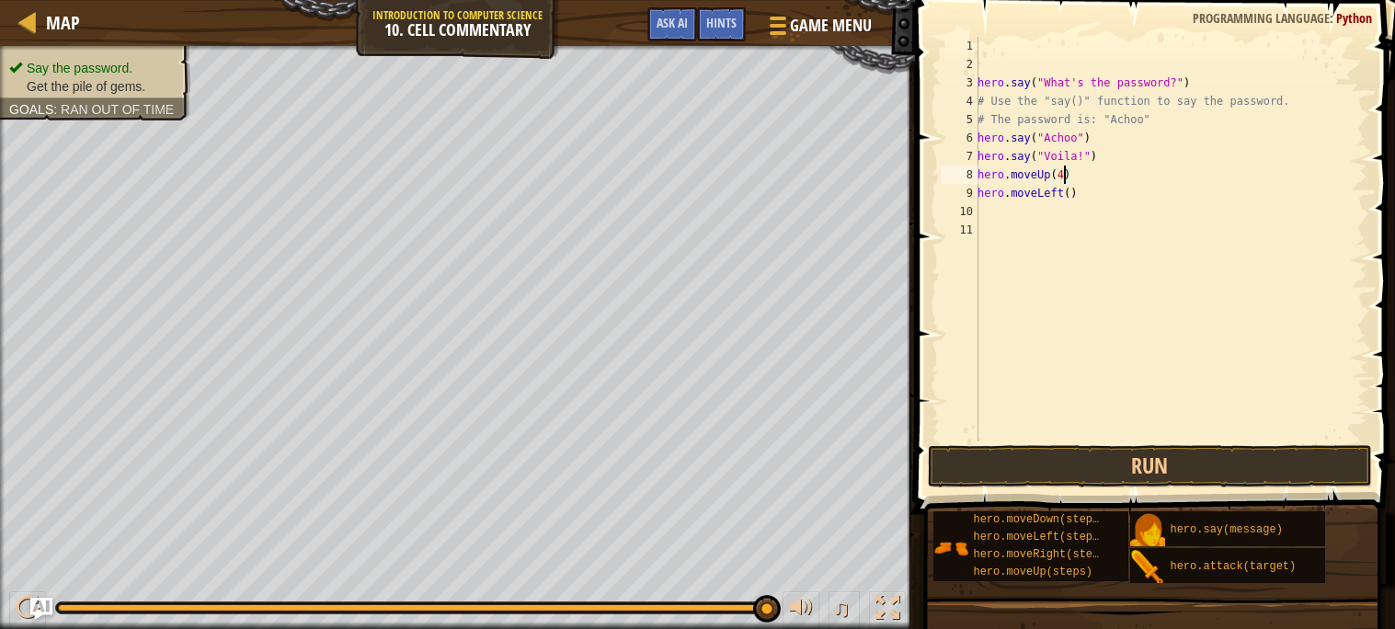
scroll to position [8, 6]
click at [977, 481] on button "Run" at bounding box center [1150, 466] width 444 height 42
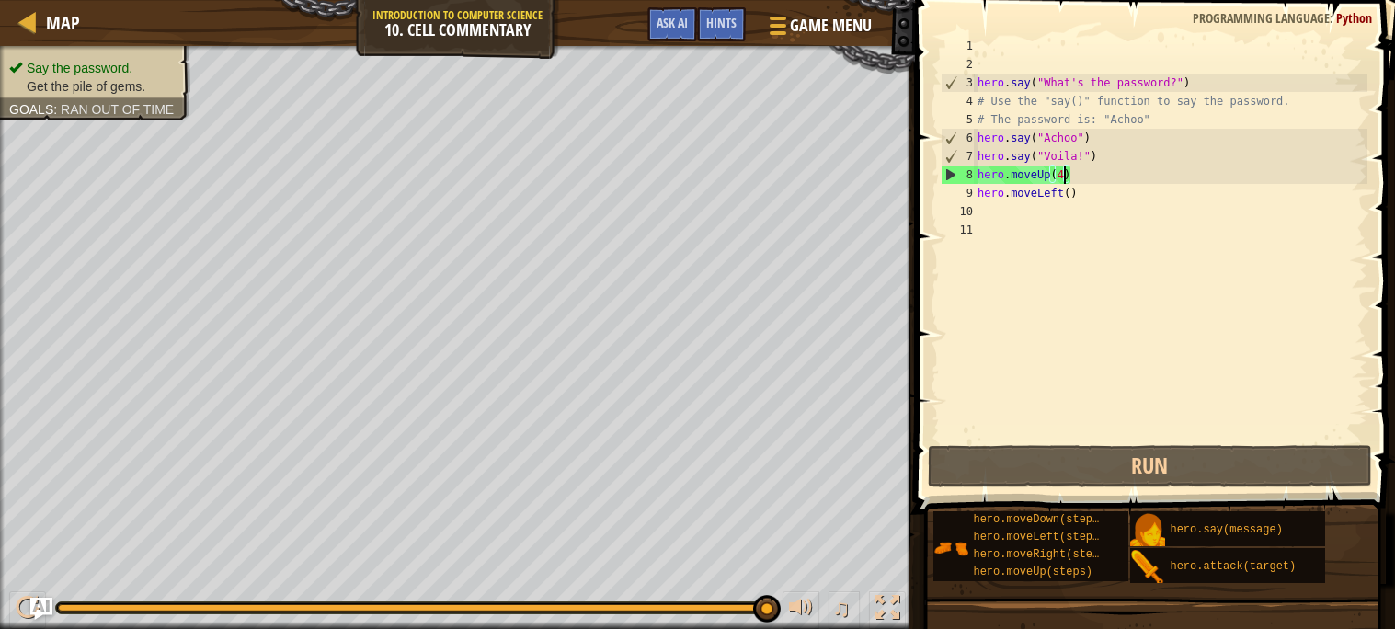
type textarea "hero.moveUp()"
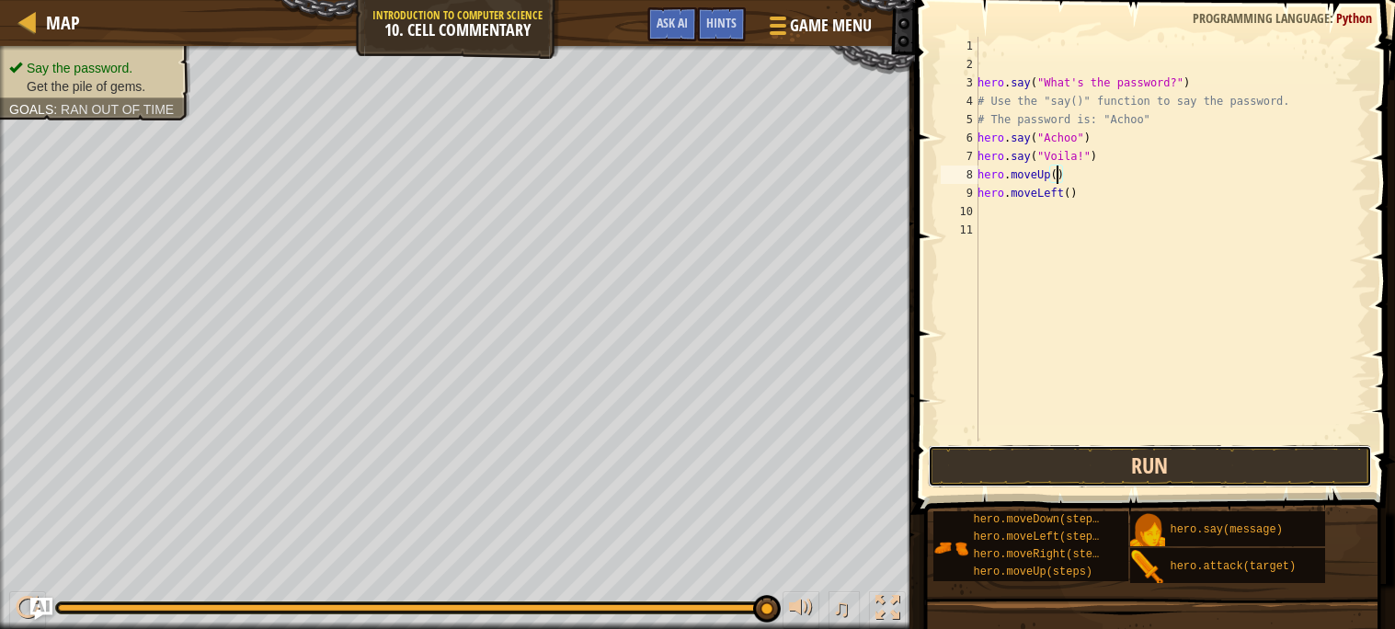
click at [1092, 480] on button "Run" at bounding box center [1150, 466] width 444 height 42
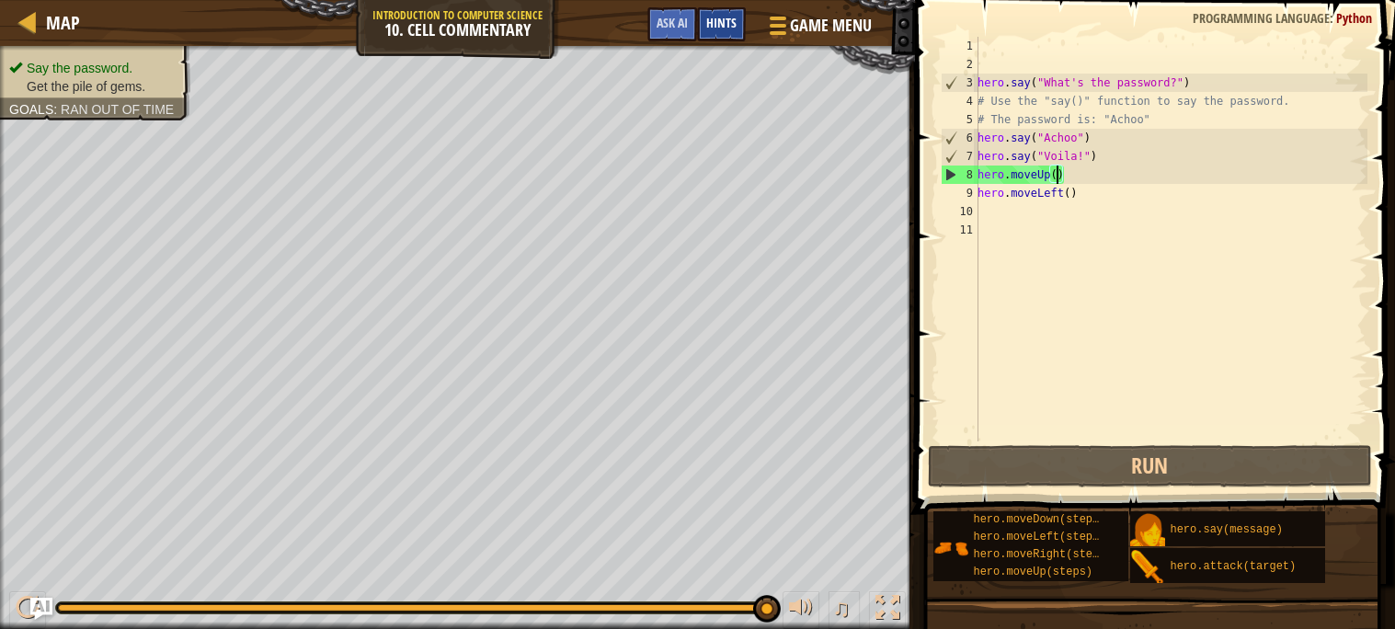
click at [734, 24] on span "Hints" at bounding box center [721, 22] width 30 height 17
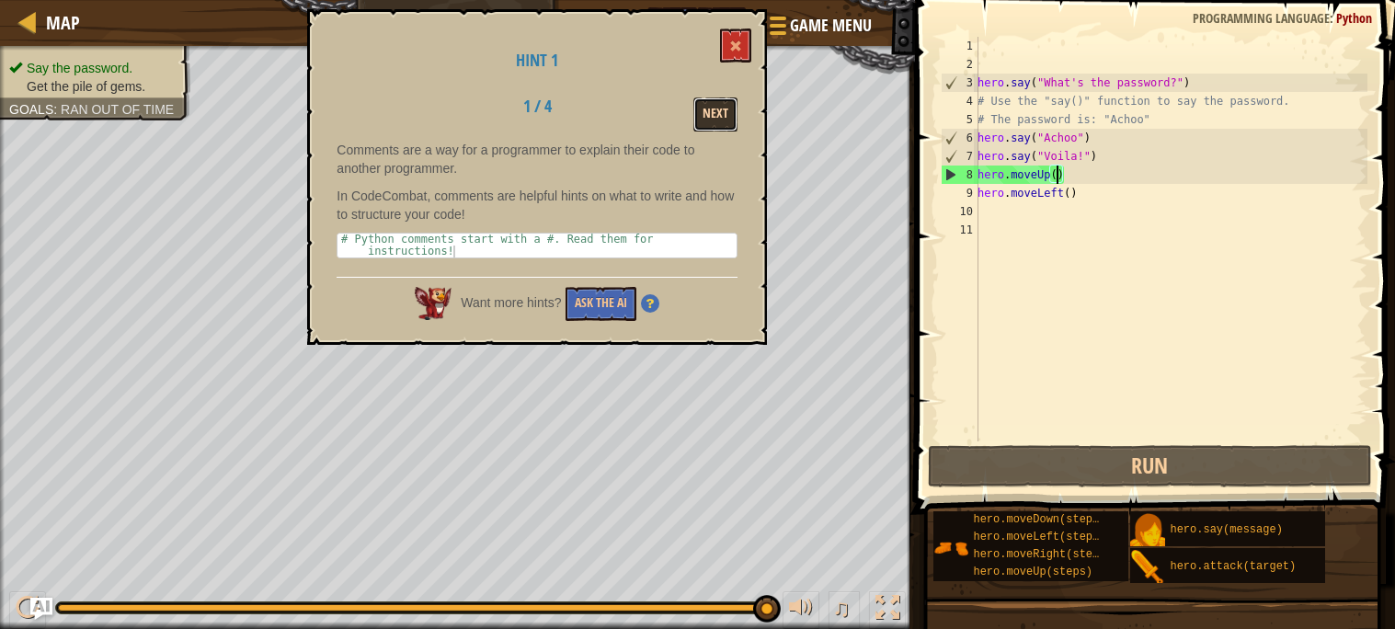
click at [726, 112] on button "Next" at bounding box center [715, 114] width 44 height 34
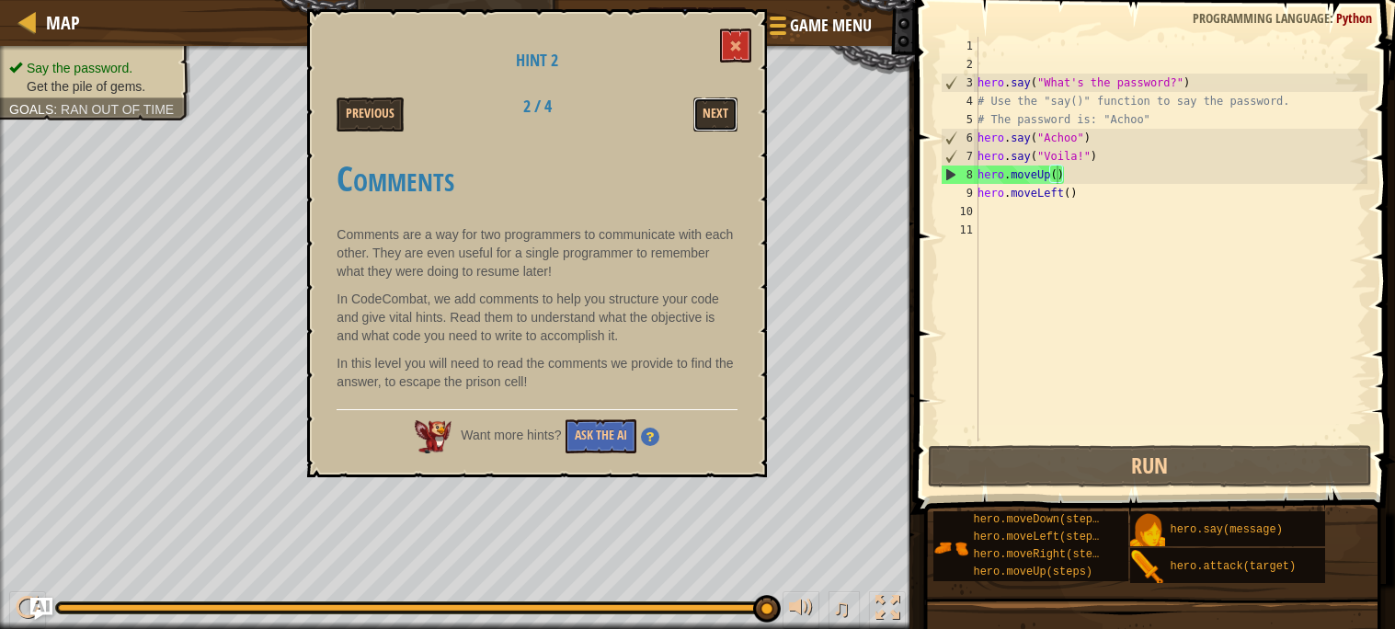
click at [726, 112] on button "Next" at bounding box center [715, 114] width 44 height 34
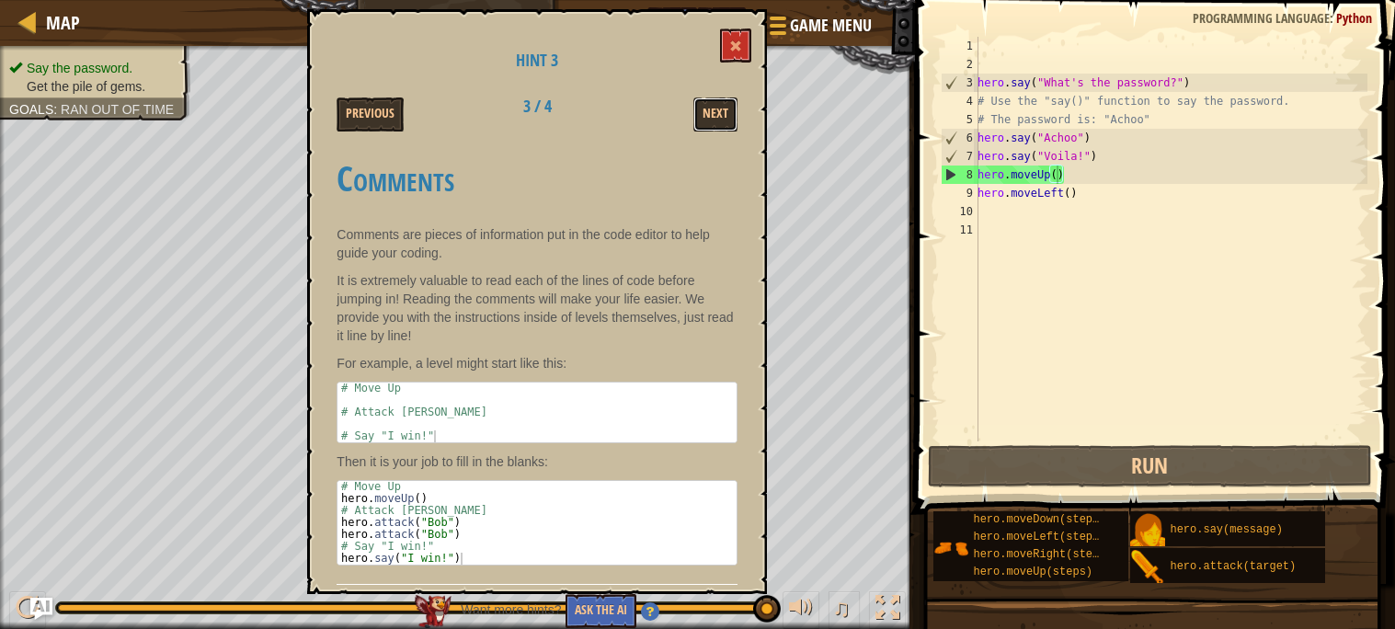
click at [726, 112] on button "Next" at bounding box center [715, 114] width 44 height 34
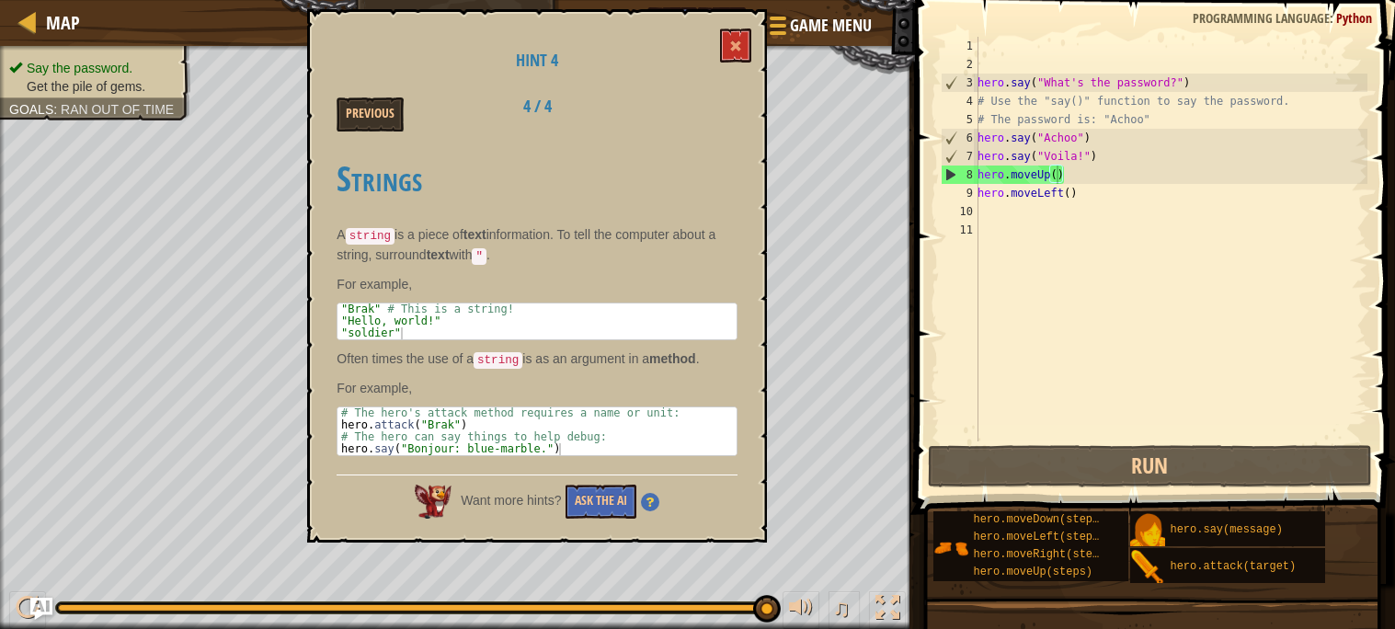
click at [726, 112] on div "Previous 4 / 4" at bounding box center [537, 114] width 429 height 34
click at [727, 41] on button at bounding box center [735, 46] width 31 height 34
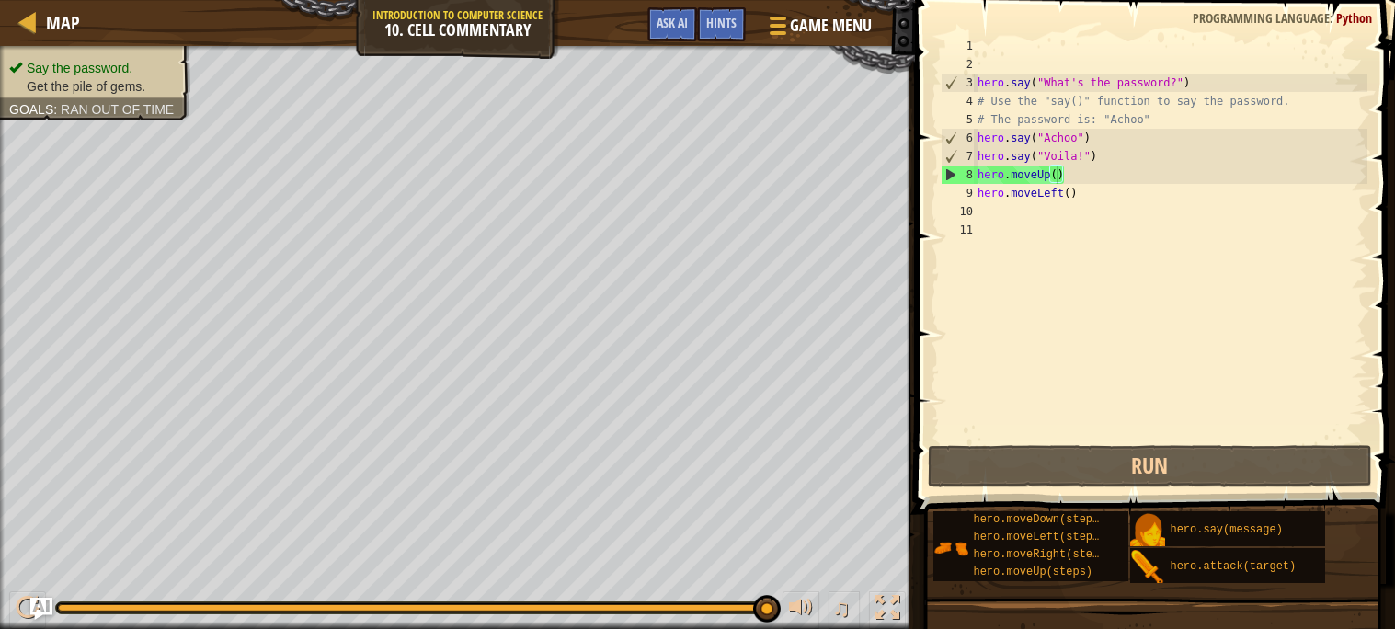
scroll to position [8, 0]
click at [1058, 208] on div "hero . say ( "What's the password?" ) # Use the "say()" function to say the pas…" at bounding box center [1171, 257] width 394 height 441
type textarea "g"
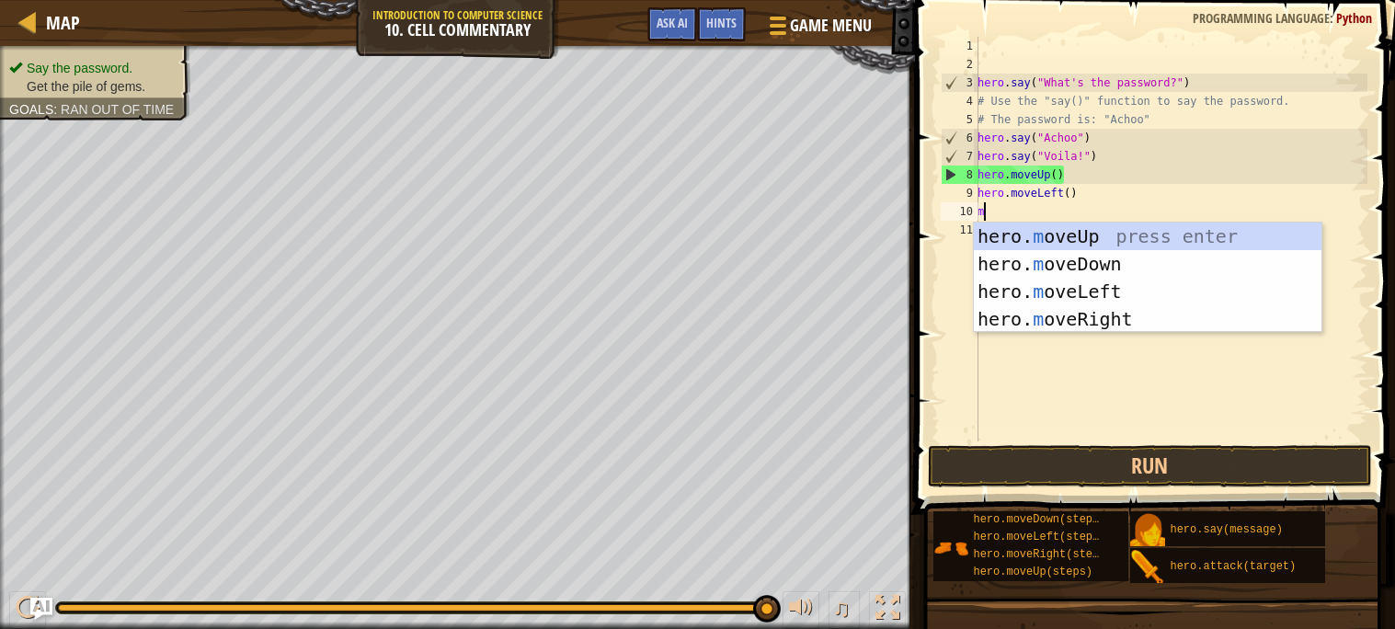
type textarea "mo"
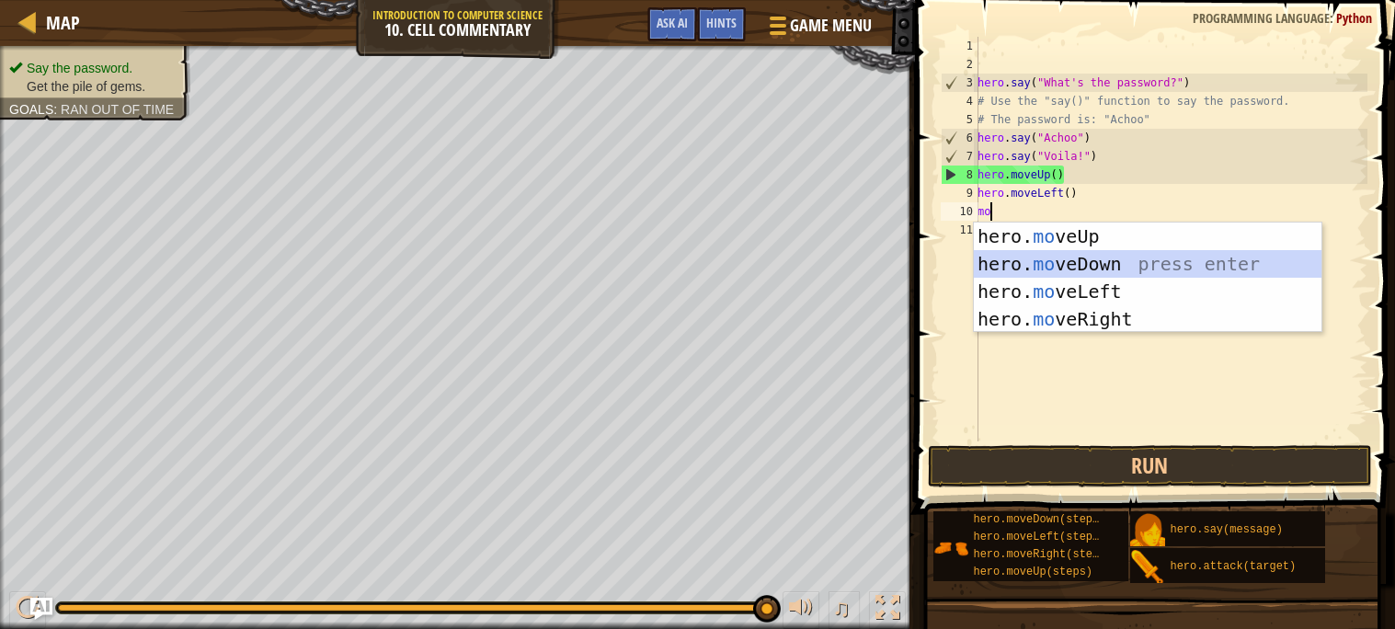
click at [1064, 263] on div "hero. mo veUp press enter hero. mo veDown press enter hero. mo veLeft press ent…" at bounding box center [1148, 306] width 348 height 166
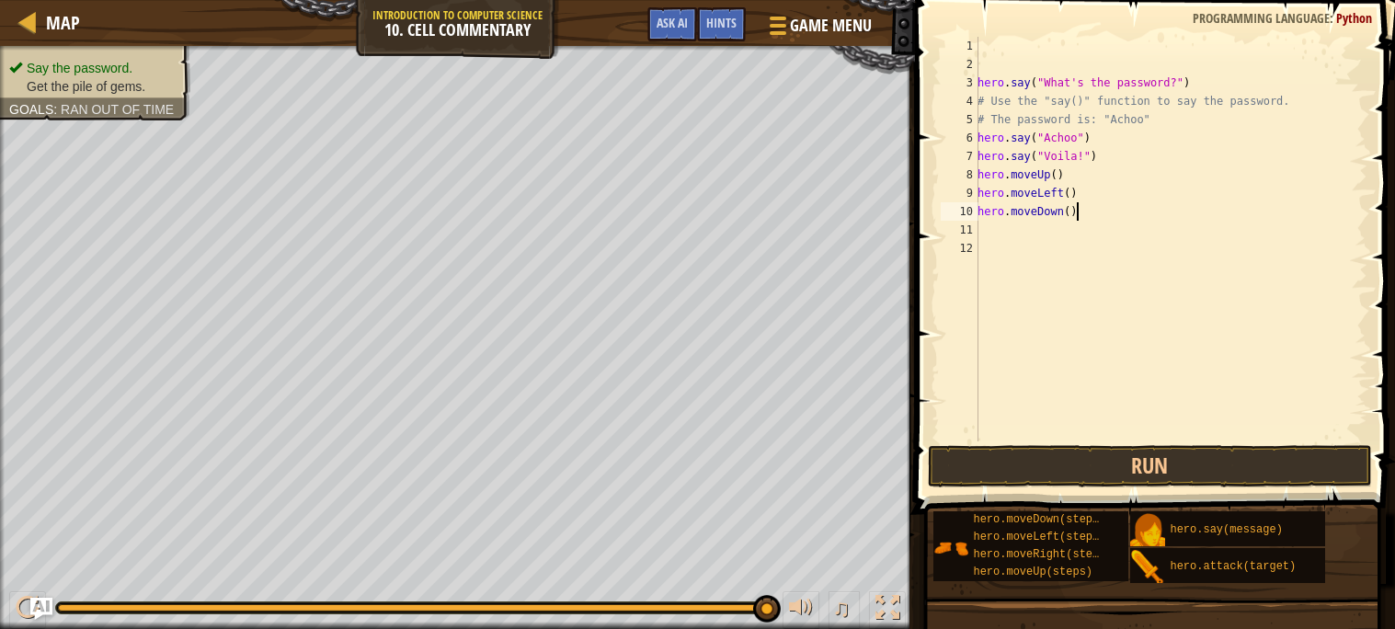
click at [1076, 215] on div "hero . say ( "What's the password?" ) # Use the "say()" function to say the pas…" at bounding box center [1171, 257] width 394 height 441
click at [1103, 454] on button "Run" at bounding box center [1150, 466] width 444 height 42
click at [1033, 212] on div "hero . say ( "What's the password?" ) # Use the "say()" function to say the pas…" at bounding box center [1171, 257] width 394 height 441
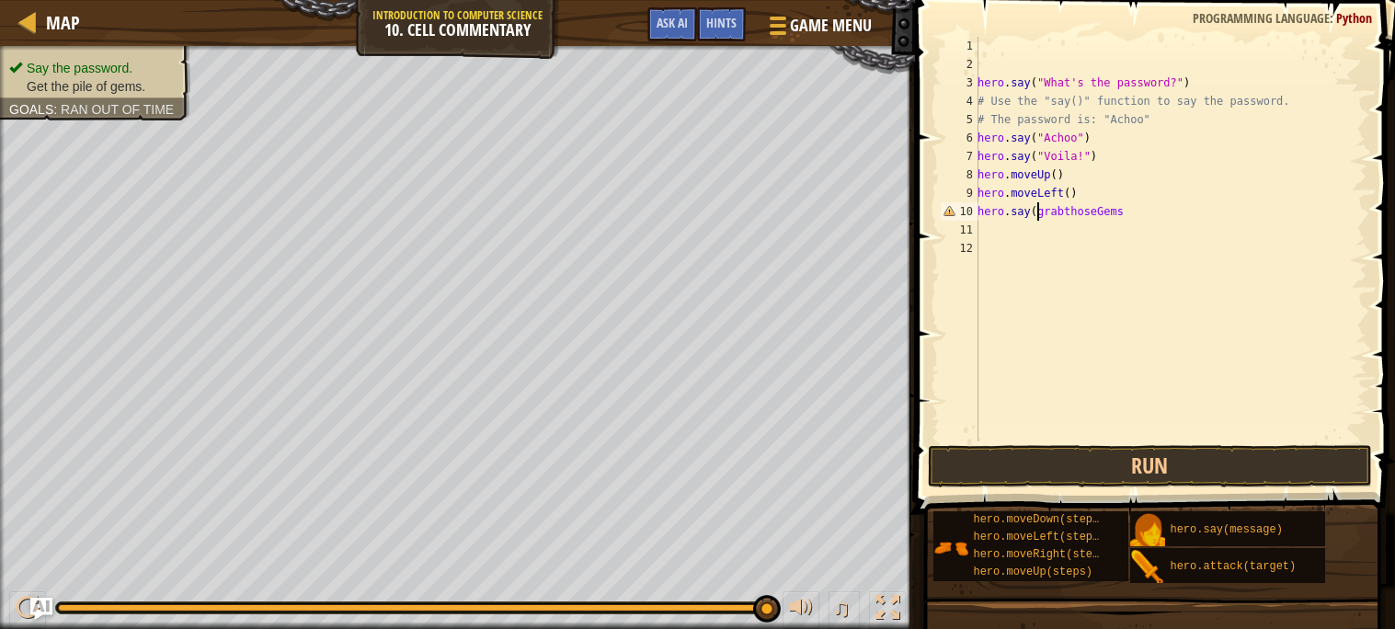
scroll to position [8, 5]
click at [1131, 212] on div "hero . say ( "What's the password?" ) # Use the "say()" function to say the pas…" at bounding box center [1171, 257] width 394 height 441
click at [1035, 475] on button "Run" at bounding box center [1150, 466] width 444 height 42
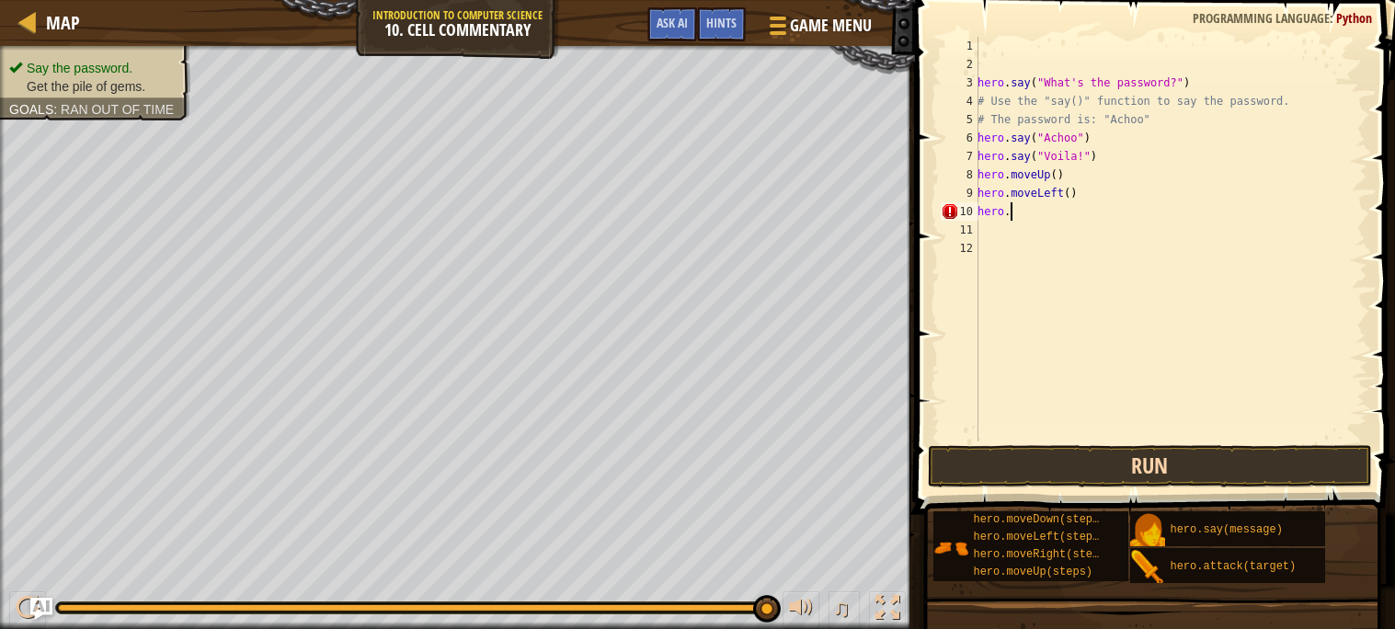
type textarea "hero.m"
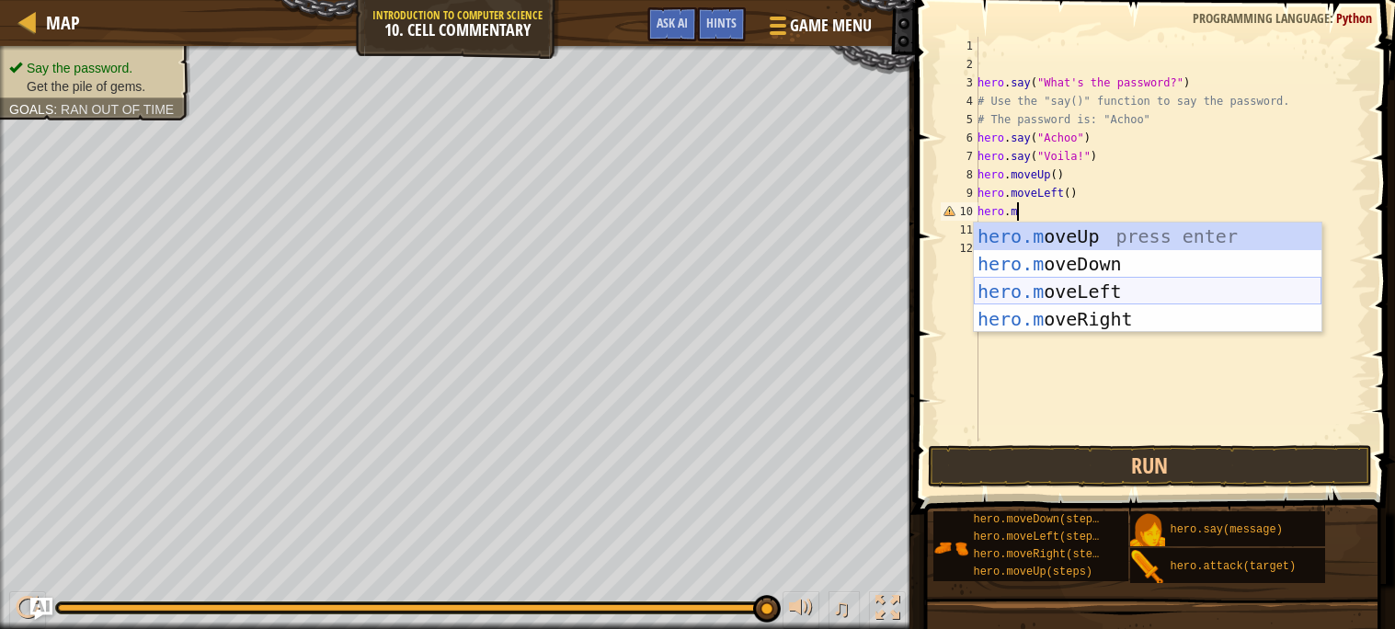
click at [1112, 291] on div "hero.m oveUp press enter hero.m oveDown press enter hero.m oveLeft press enter …" at bounding box center [1148, 306] width 348 height 166
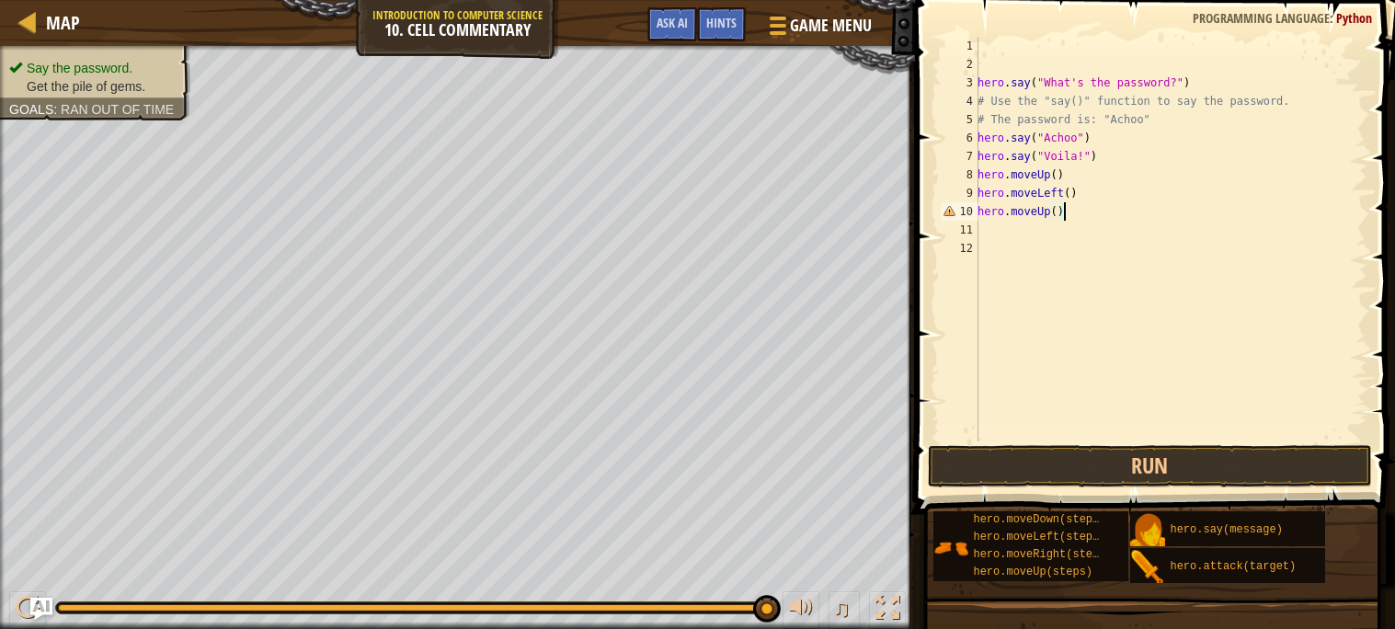
scroll to position [8, 6]
click at [1044, 471] on button "Run" at bounding box center [1150, 466] width 444 height 42
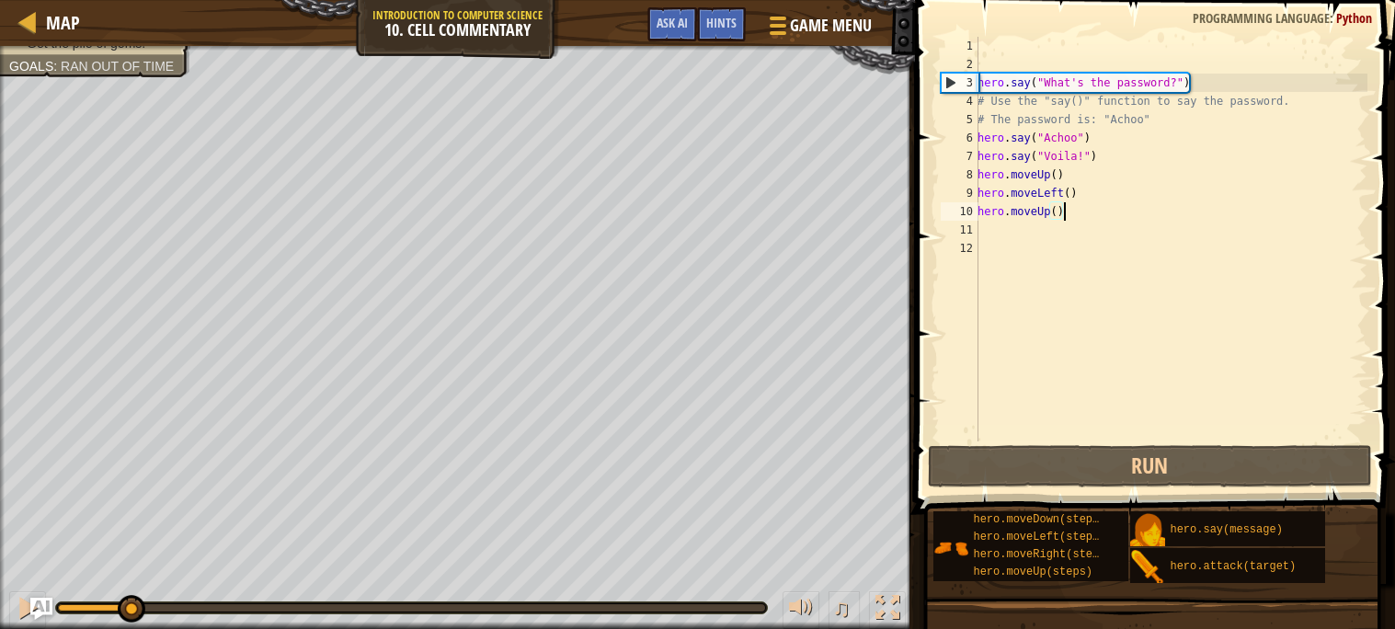
click at [132, 570] on div "Say the password. Get the pile of gems. Goals : Ran out of time ♫ Illia 88 x: 2…" at bounding box center [697, 337] width 1395 height 583
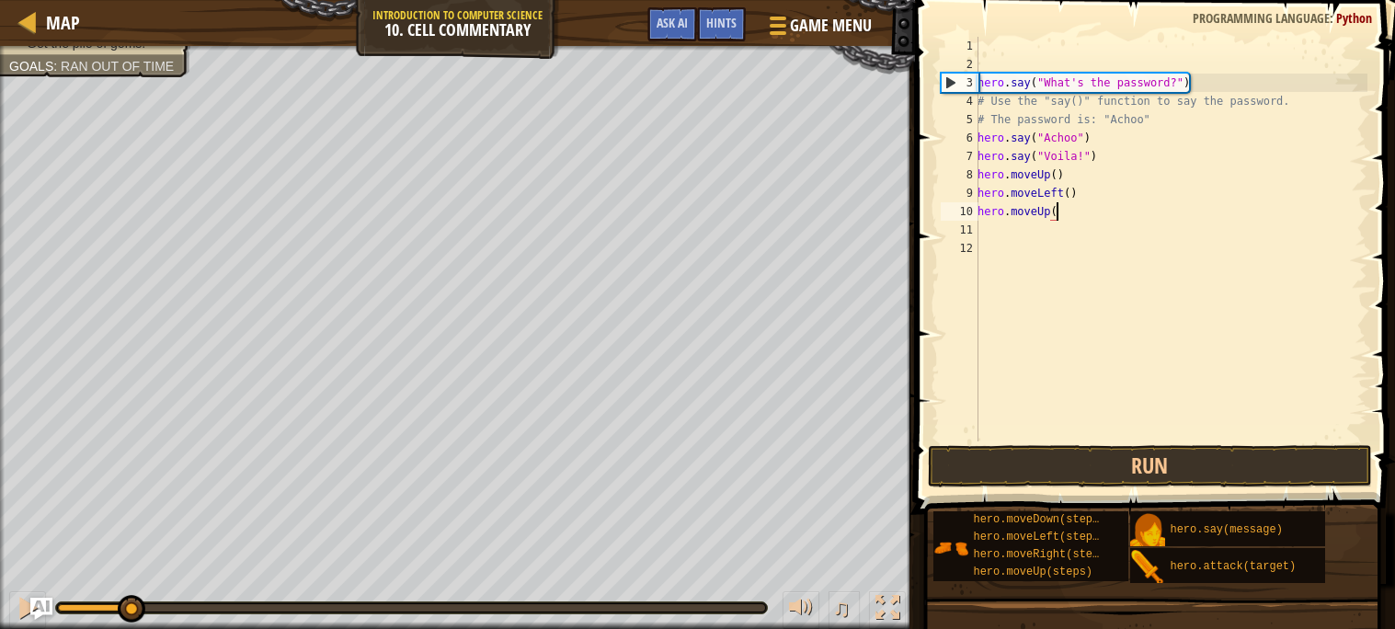
scroll to position [8, 3]
type textarea "h"
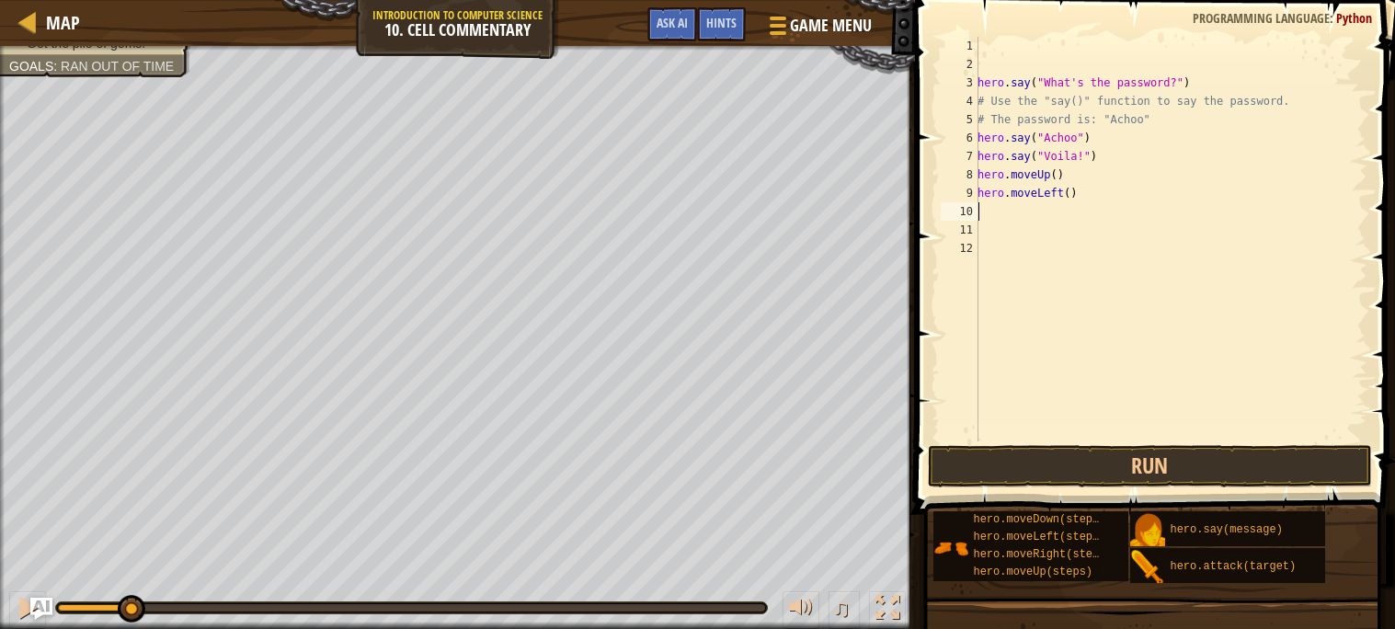
click at [1080, 195] on div "hero . say ( "What's the password?" ) # Use the "say()" function to say the pas…" at bounding box center [1171, 257] width 394 height 441
type textarea "h"
click at [1070, 181] on div "hero . say ( "What's the password?" ) # Use the "say()" function to say the pas…" at bounding box center [1171, 257] width 394 height 441
type textarea "hero.movel"
click at [1026, 468] on button "Run" at bounding box center [1150, 466] width 444 height 42
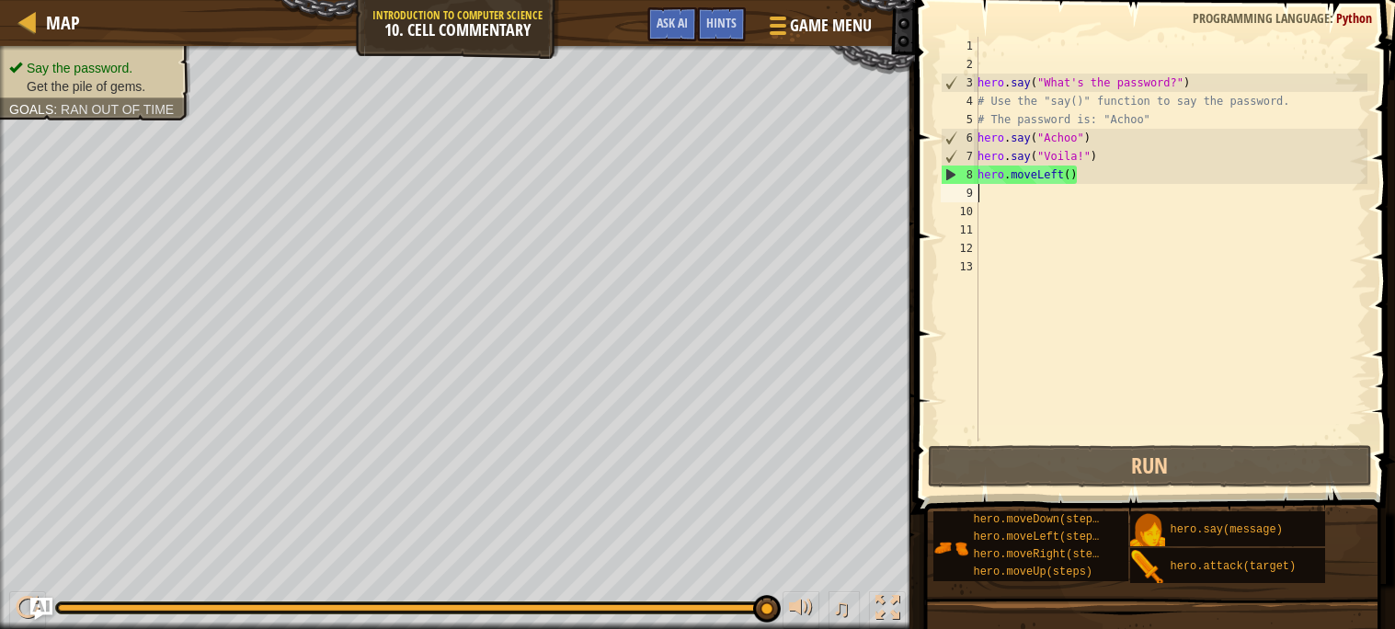
type textarea "h"
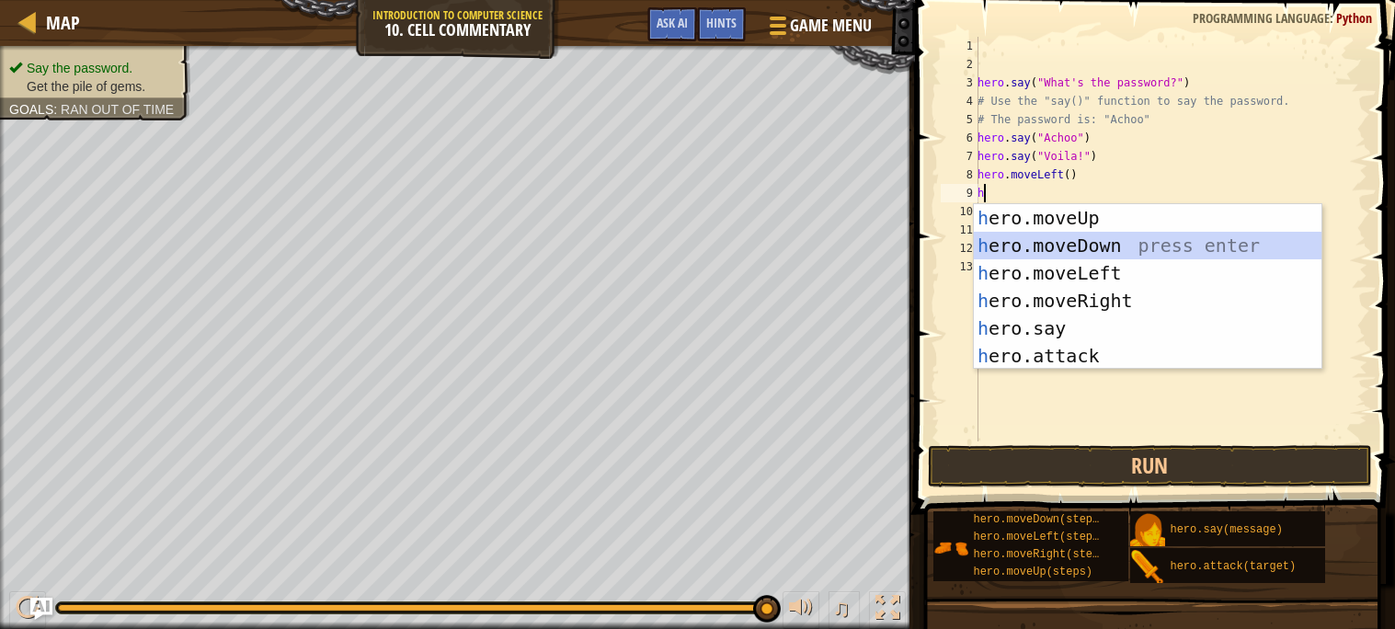
click at [1026, 245] on div "h ero.moveUp press enter h ero.moveDown press enter h ero.moveLeft press enter …" at bounding box center [1148, 314] width 348 height 221
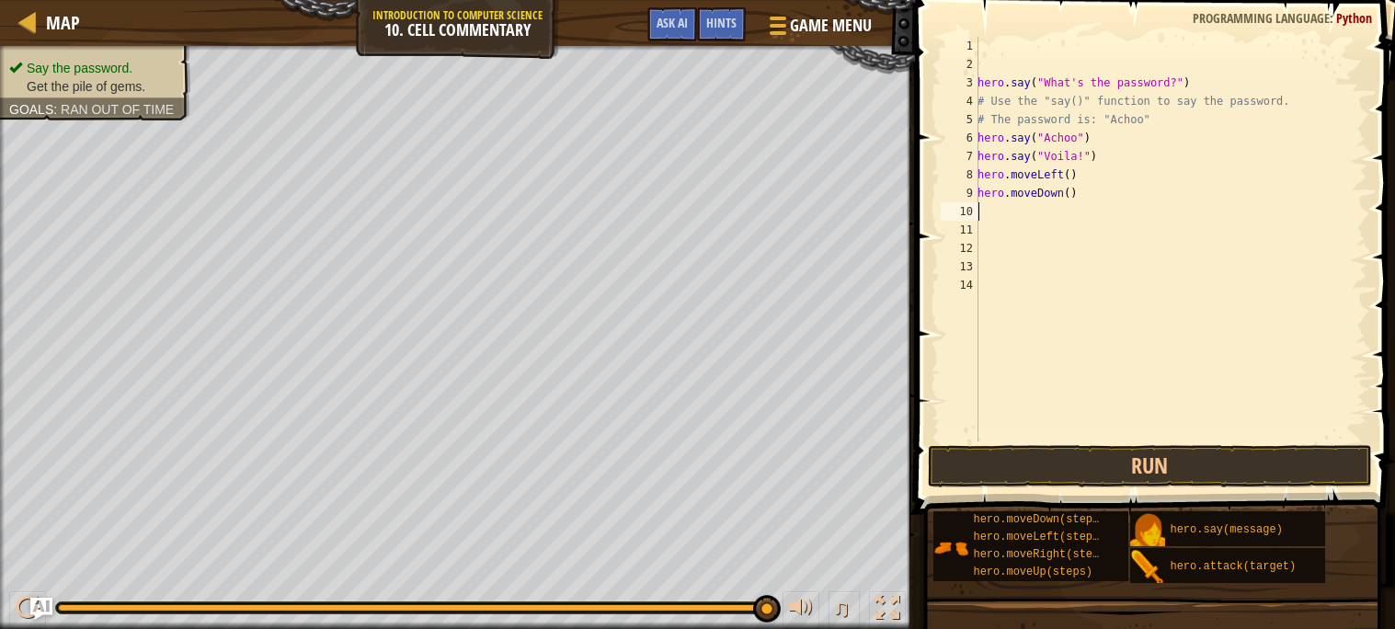
click at [1088, 196] on div "hero . say ( "What's the password?" ) # Use the "say()" function to say the pas…" at bounding box center [1171, 257] width 394 height 441
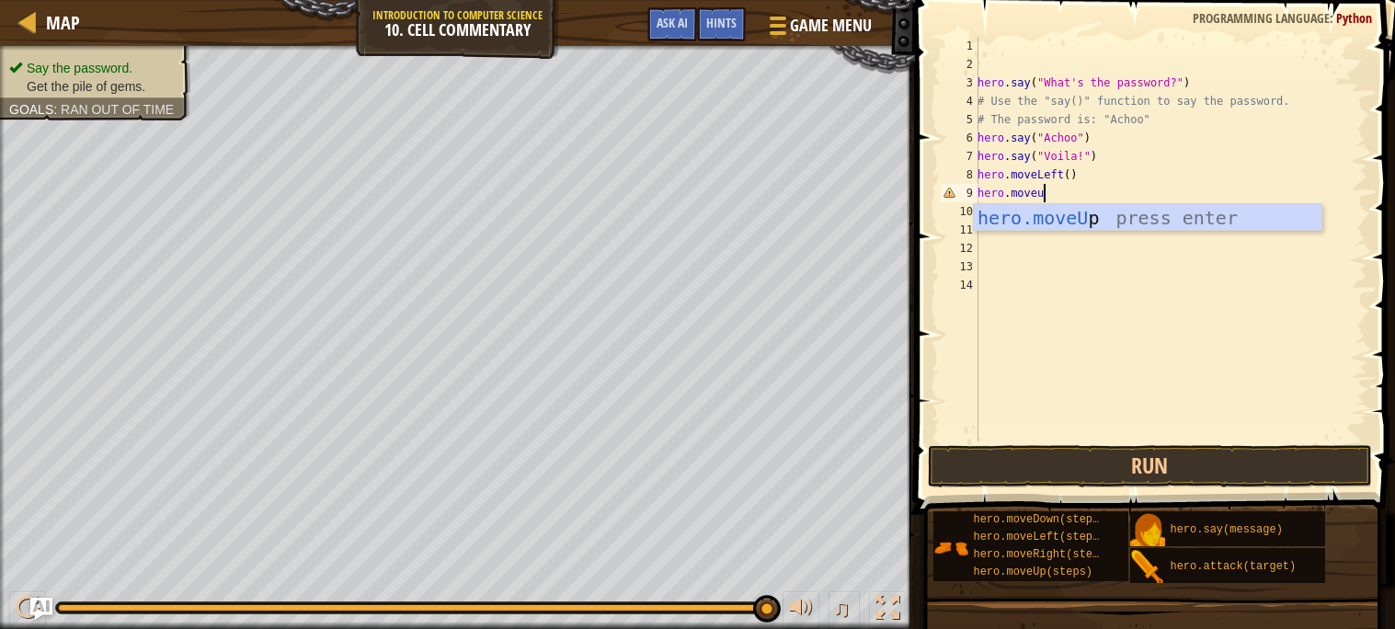
scroll to position [8, 4]
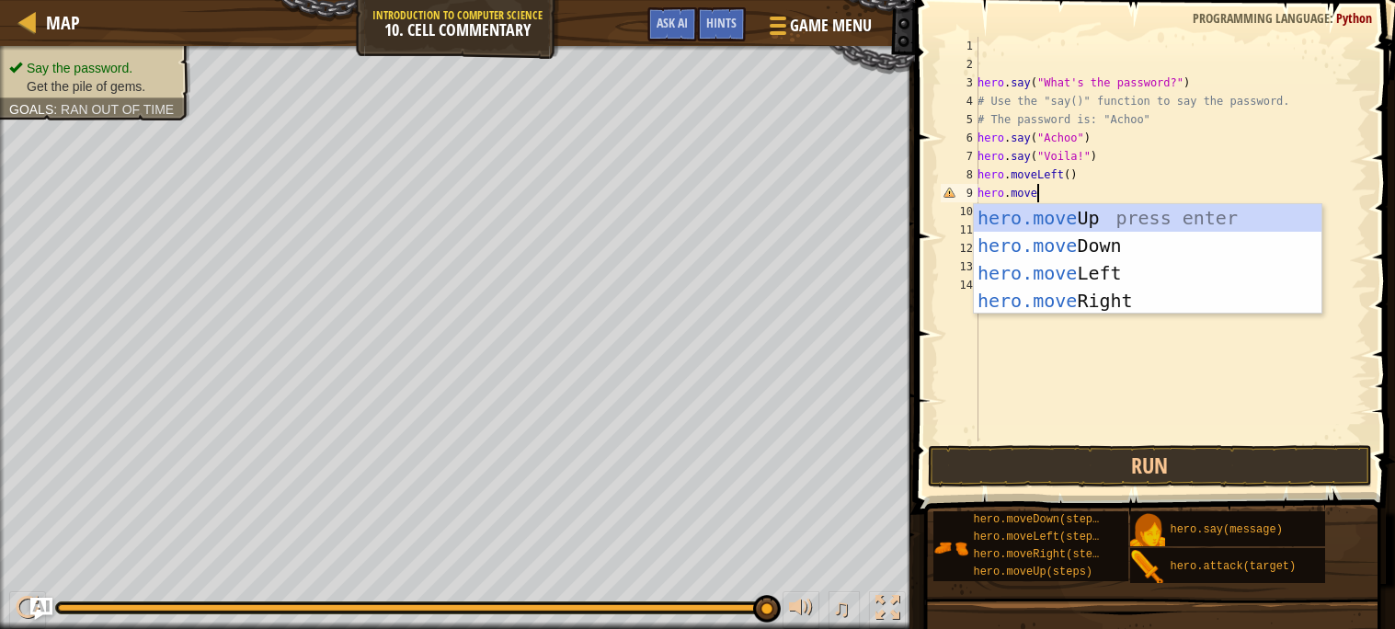
type textarea "hero.moveU"
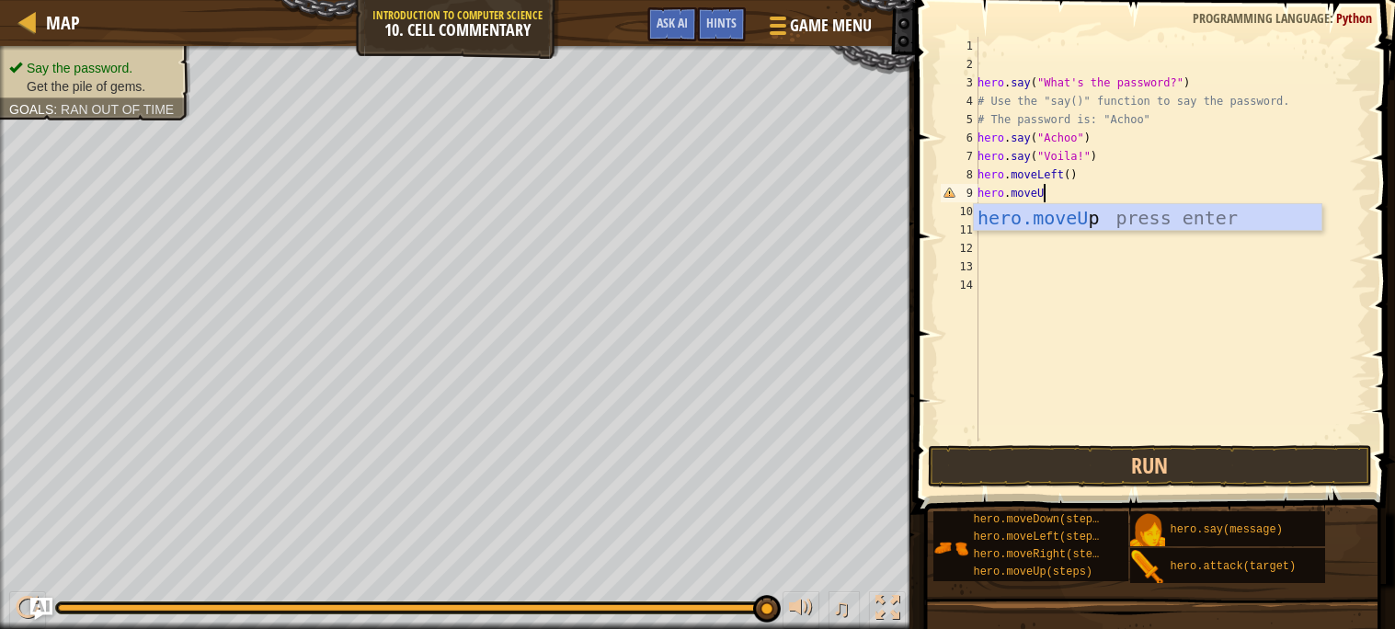
scroll to position [8, 0]
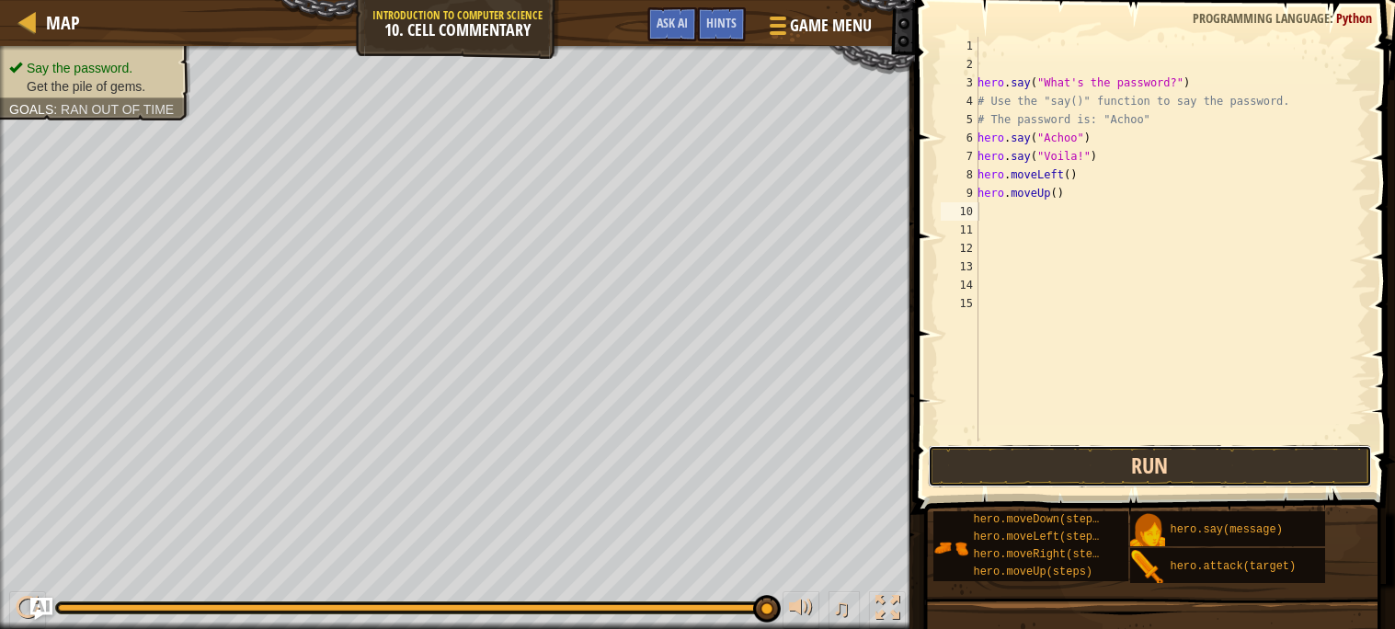
click at [1007, 465] on button "Run" at bounding box center [1150, 466] width 444 height 42
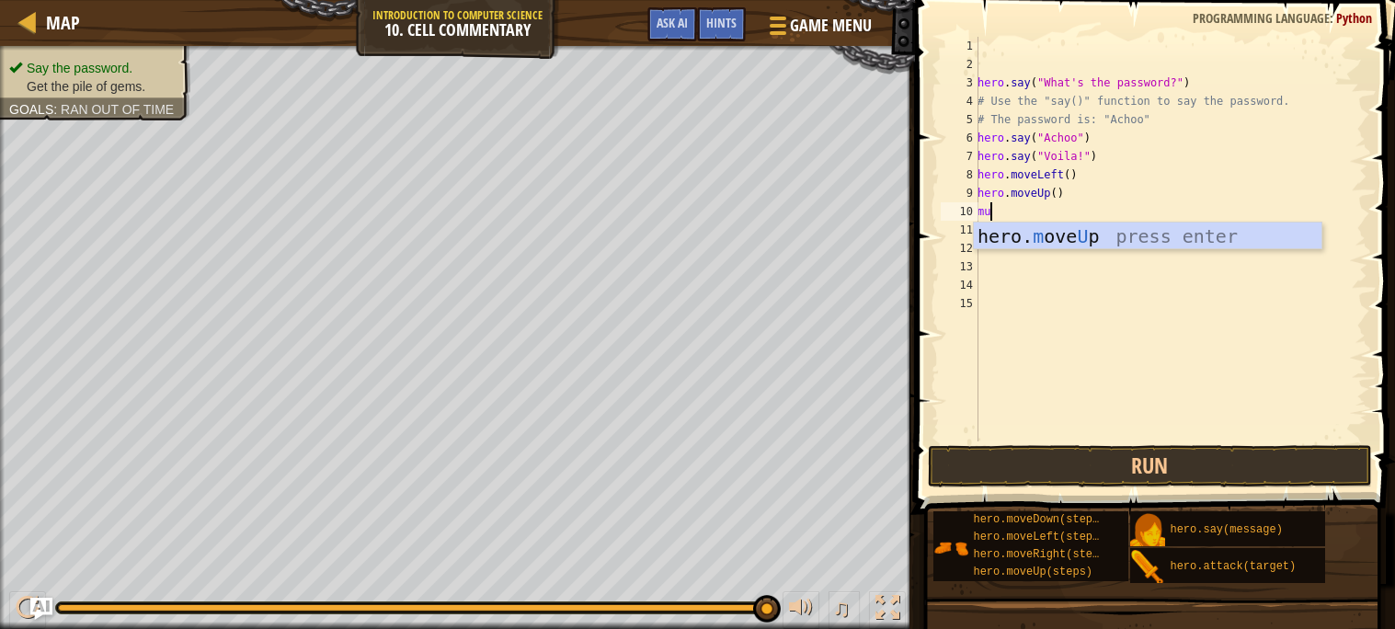
type textarea "m"
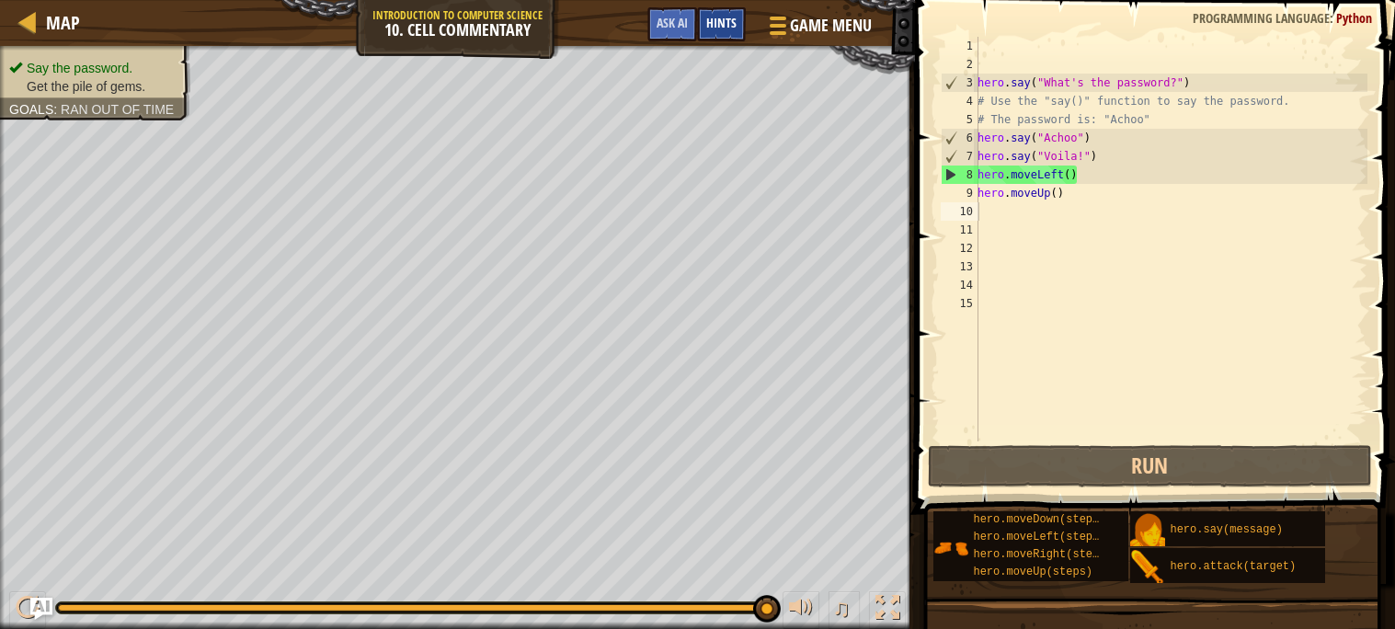
click at [715, 33] on div "Hints" at bounding box center [721, 24] width 49 height 34
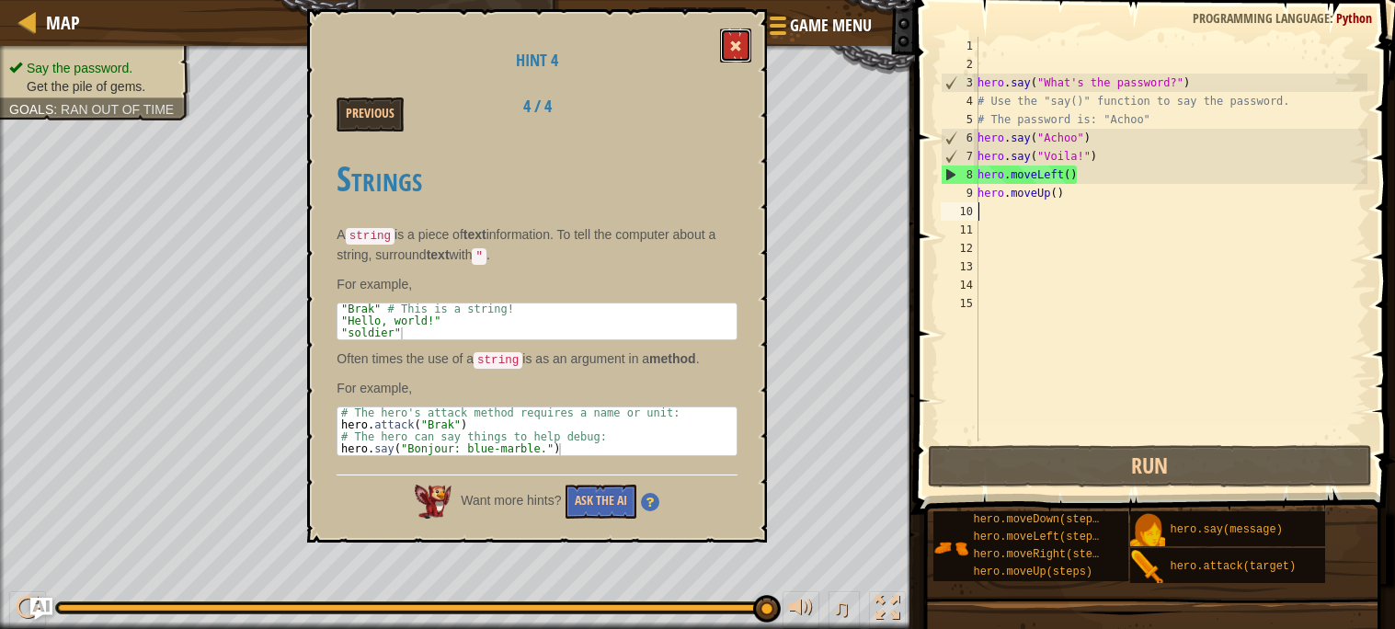
click at [732, 31] on button at bounding box center [735, 46] width 31 height 34
